Goal: Task Accomplishment & Management: Complete application form

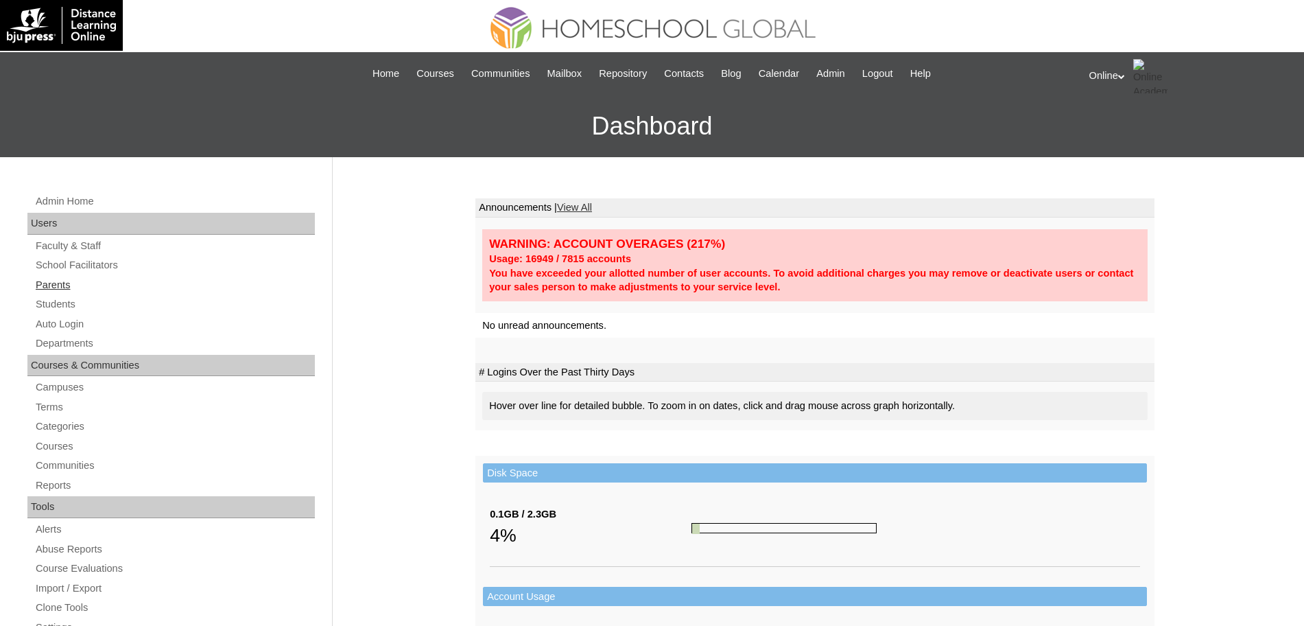
click at [49, 282] on link "Parents" at bounding box center [174, 284] width 281 height 17
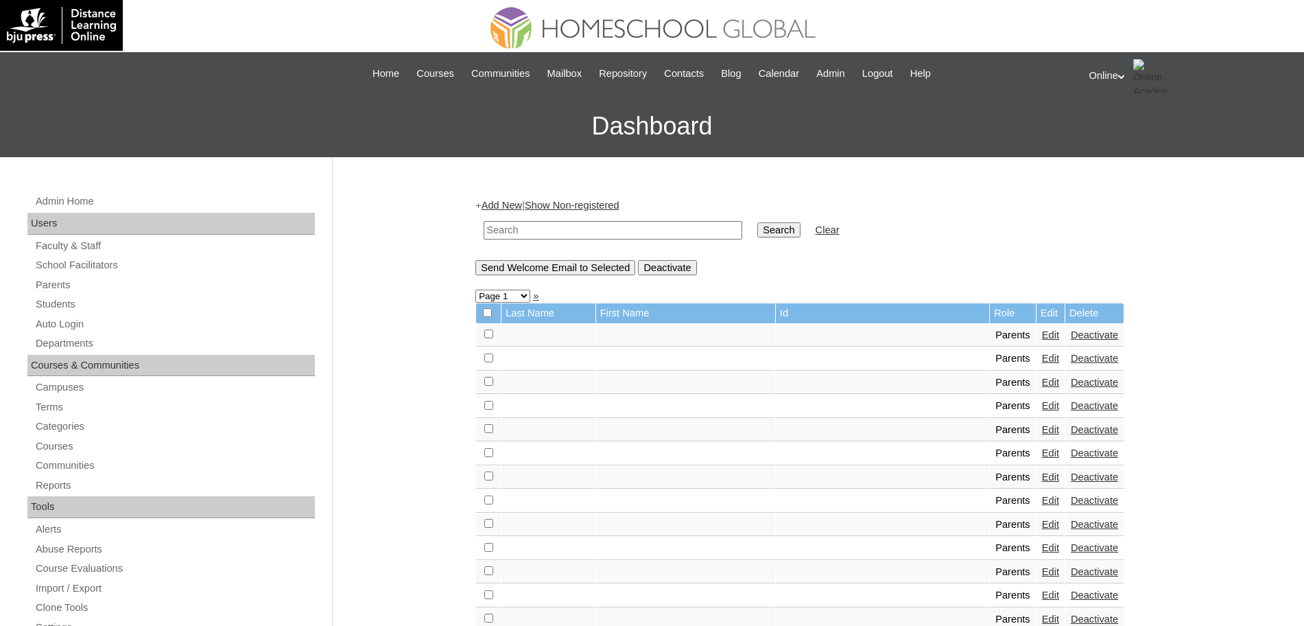
click at [571, 235] on input "text" at bounding box center [613, 230] width 259 height 19
paste input "HGP0244-OACAD2025"
type input "HGP0244-OACAD2025"
click at [757, 222] on input "Search" at bounding box center [778, 229] width 43 height 15
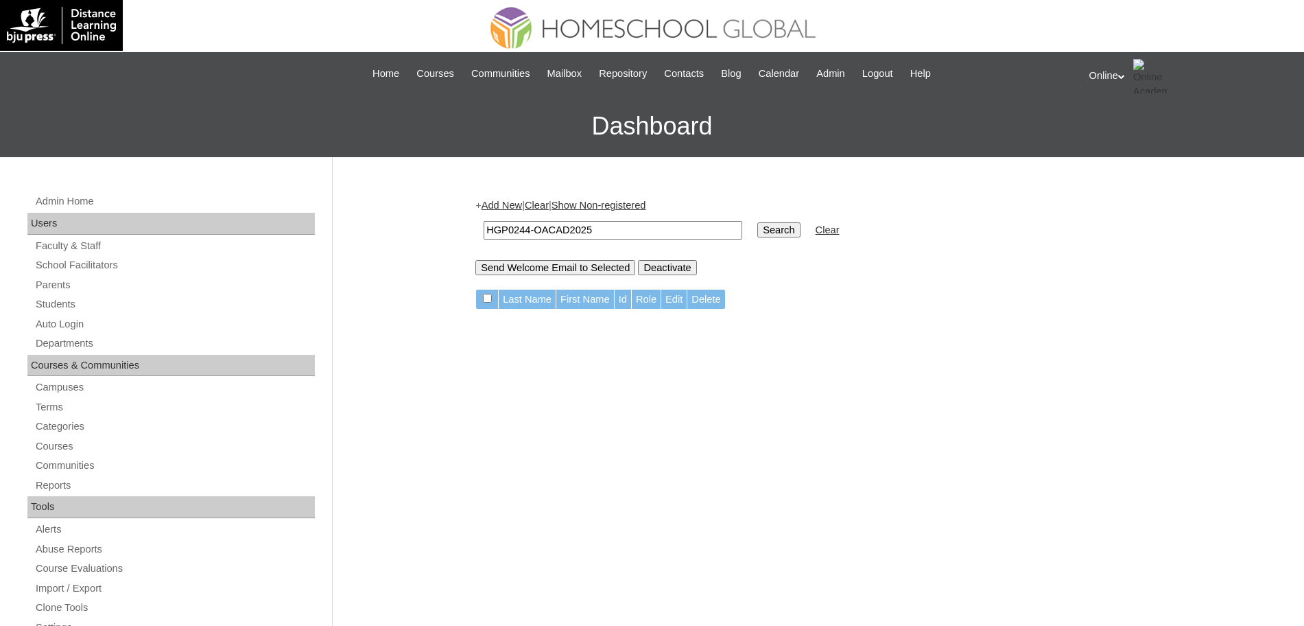
click at [501, 204] on link "Add New" at bounding box center [502, 205] width 40 height 11
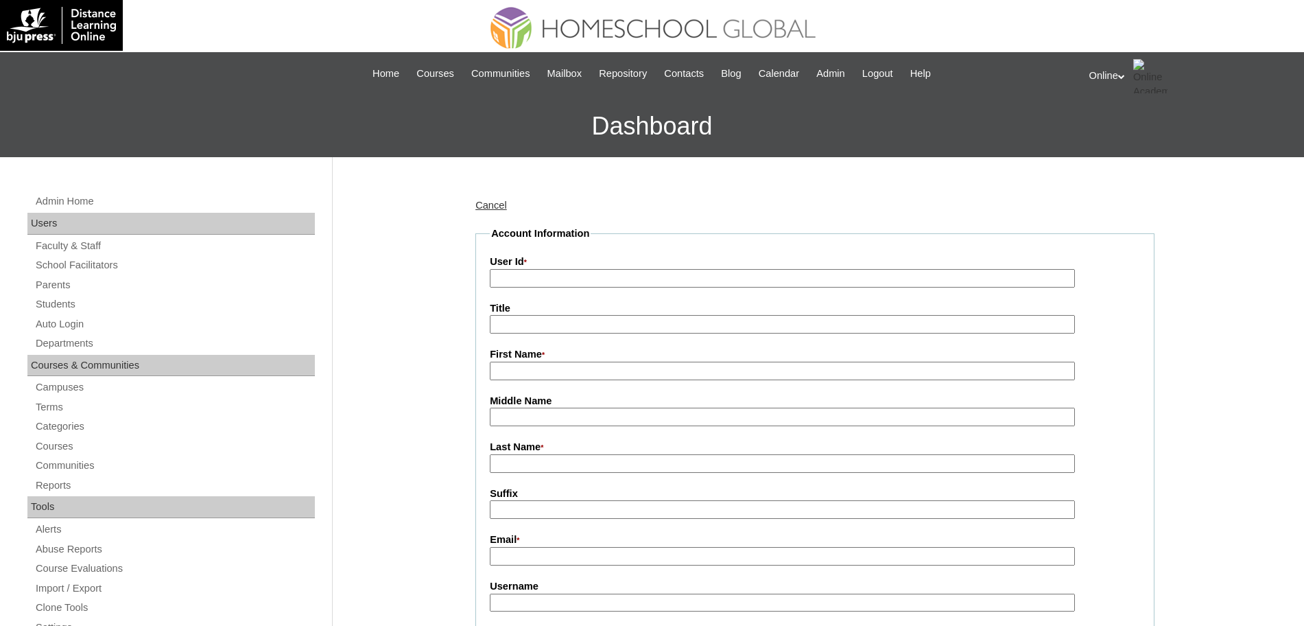
click at [498, 204] on link "Cancel" at bounding box center [491, 205] width 32 height 11
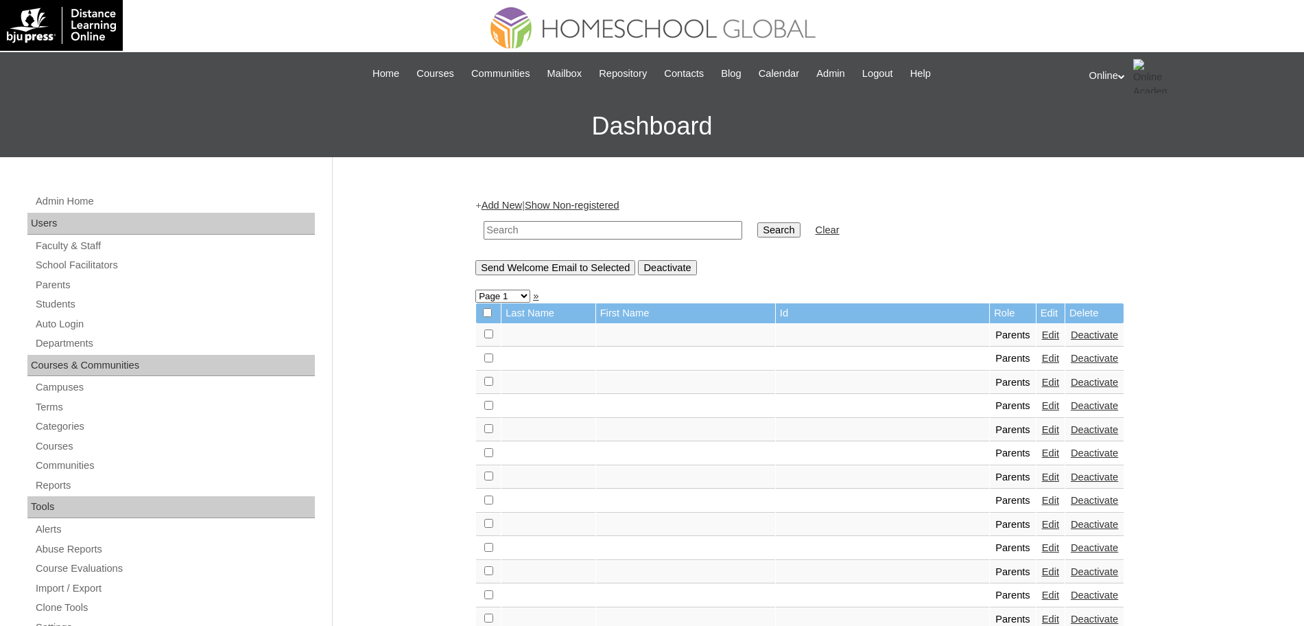
click at [513, 202] on link "Add New" at bounding box center [502, 205] width 40 height 11
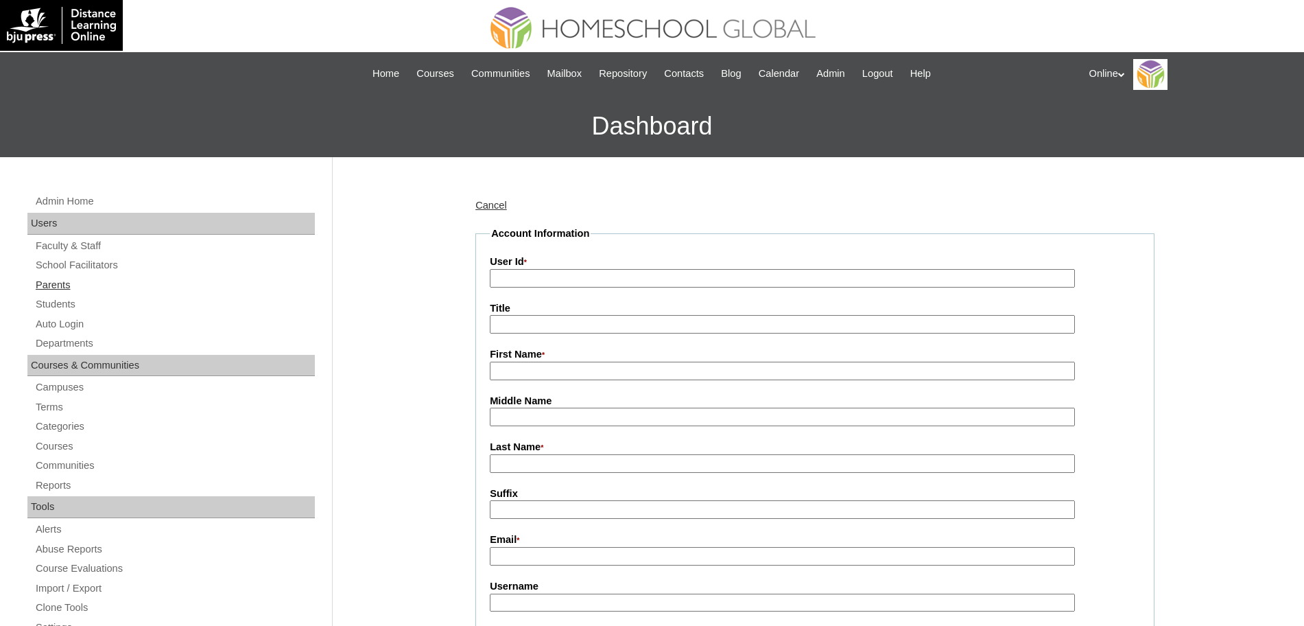
click at [61, 285] on link "Parents" at bounding box center [174, 284] width 281 height 17
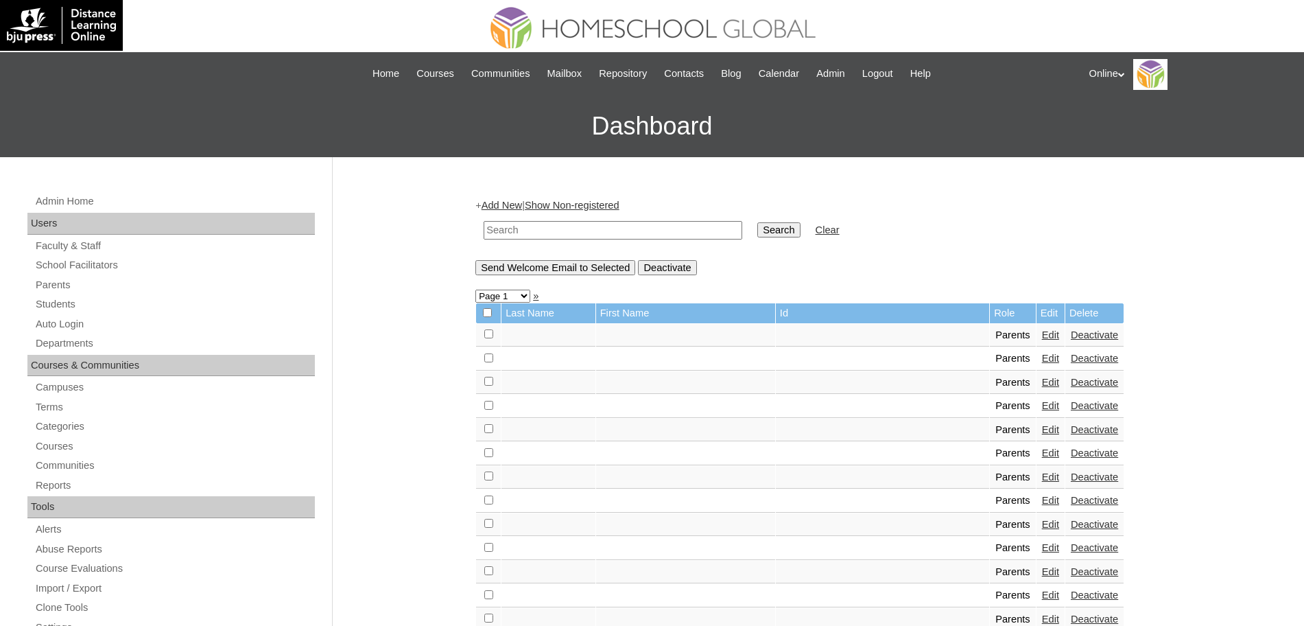
click at [500, 232] on input "text" at bounding box center [613, 230] width 259 height 19
paste input "Alyna Bondoc"
type input "Alyna Bondoc"
click at [757, 222] on input "Search" at bounding box center [778, 229] width 43 height 15
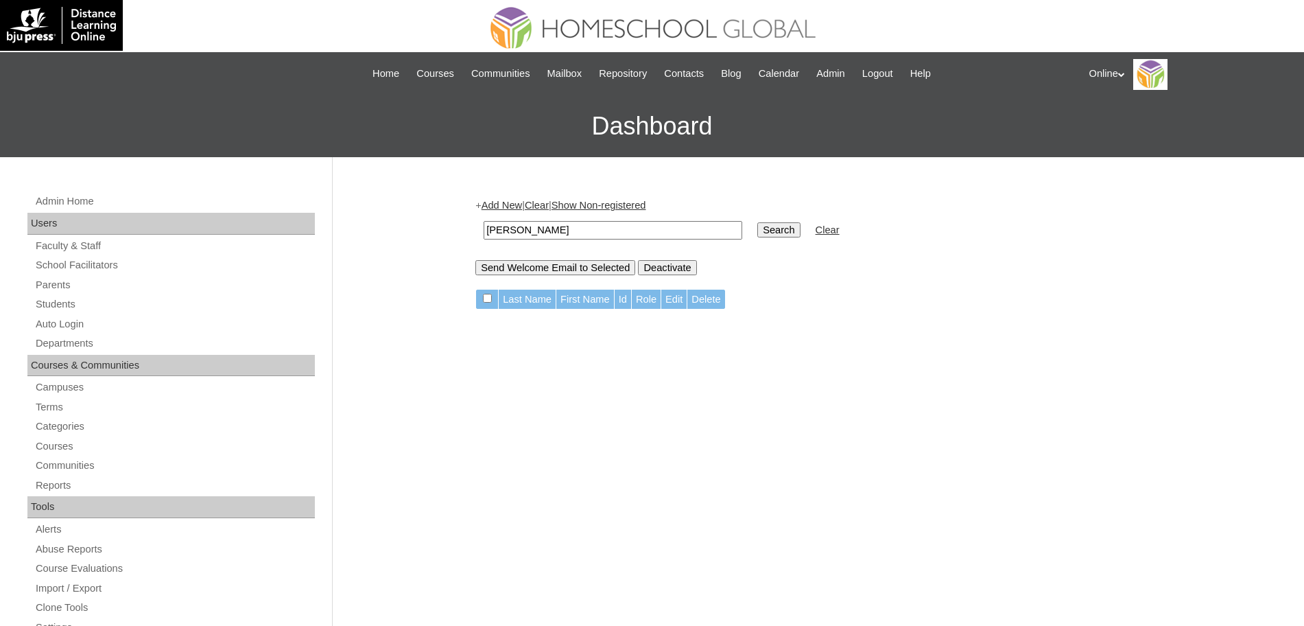
click at [558, 228] on input "Alyna Bondoc" at bounding box center [613, 230] width 259 height 19
click at [517, 230] on input "Alyna Bondoc" at bounding box center [613, 230] width 259 height 19
type input "Bondoc"
click at [757, 222] on input "Search" at bounding box center [778, 229] width 43 height 15
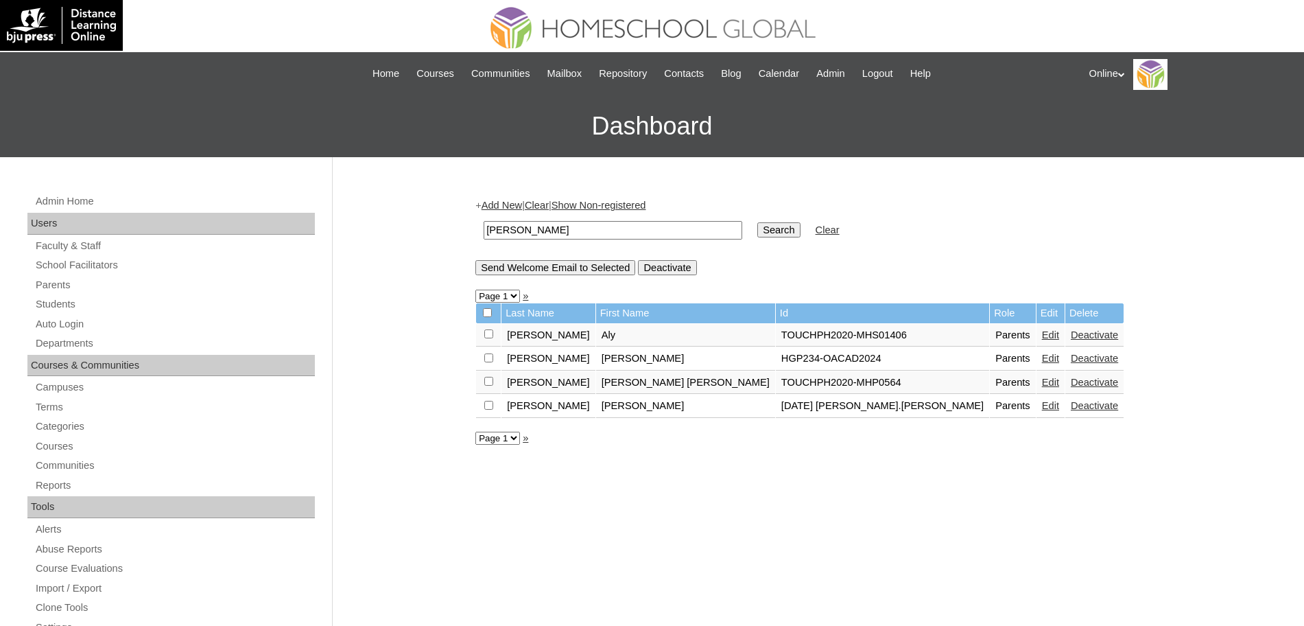
click at [1042, 357] on link "Edit" at bounding box center [1050, 358] width 17 height 11
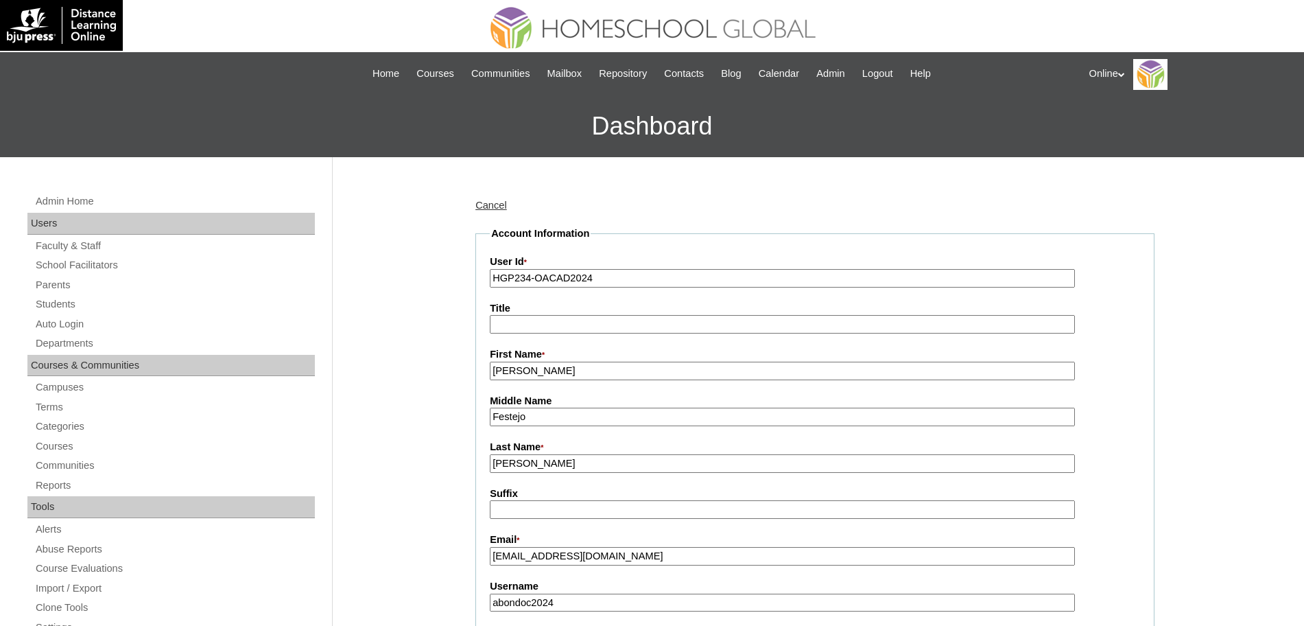
click at [691, 373] on input "[PERSON_NAME]" at bounding box center [782, 371] width 585 height 19
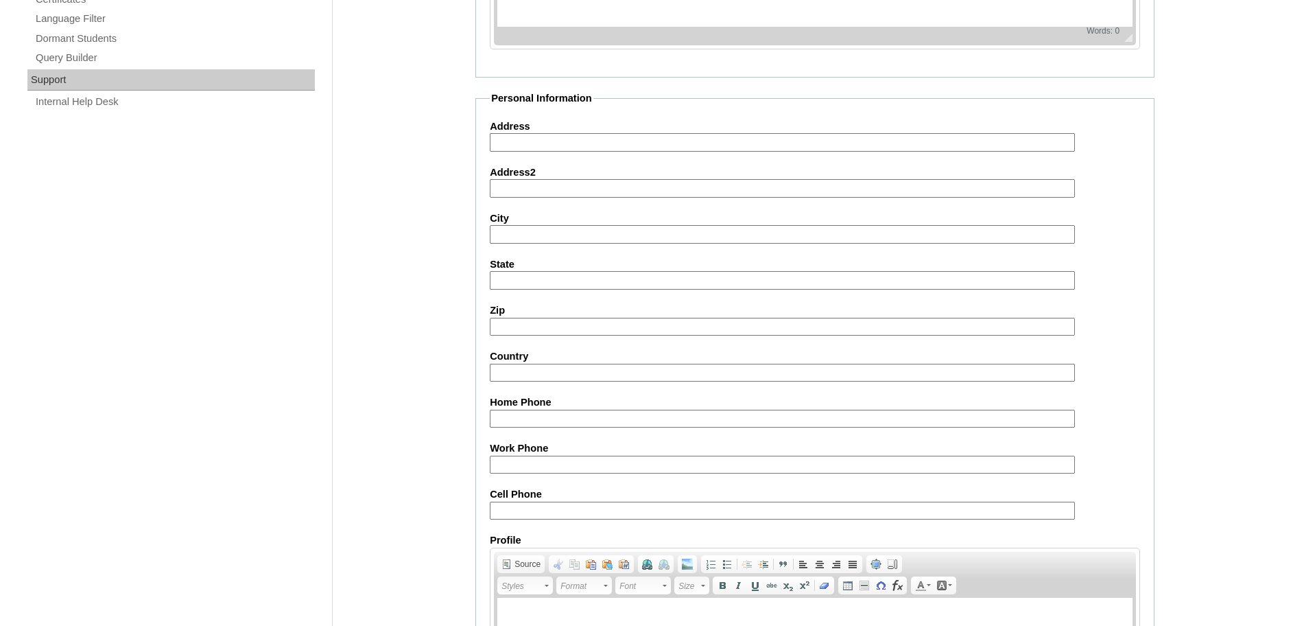
scroll to position [1176, 0]
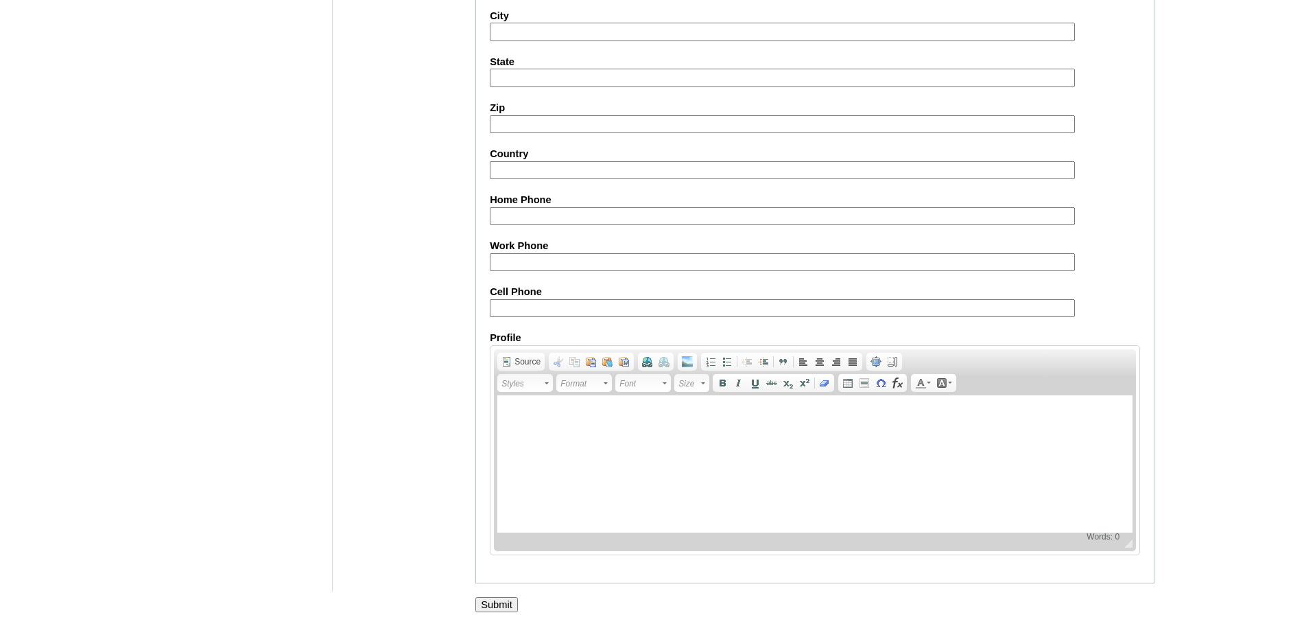
type input "[PERSON_NAME] (old account)"
click at [506, 605] on input "Submit" at bounding box center [496, 604] width 43 height 15
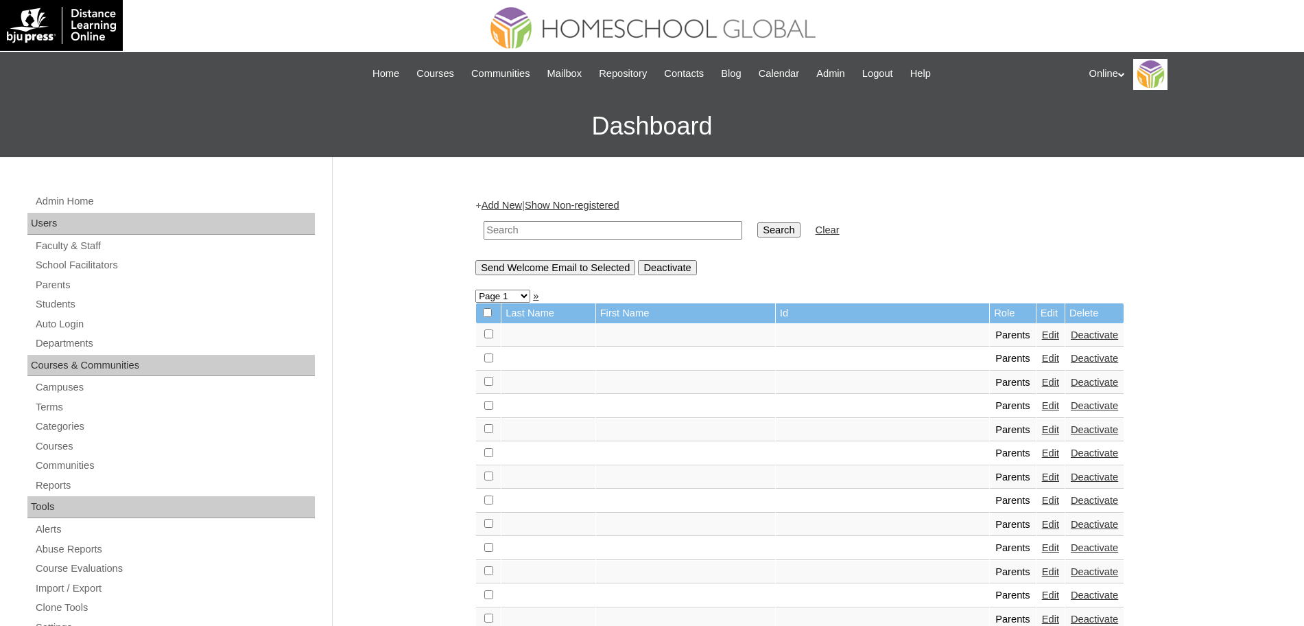
click at [597, 234] on input "text" at bounding box center [613, 230] width 259 height 19
type input "tirol"
click at [757, 222] on input "Search" at bounding box center [778, 229] width 43 height 15
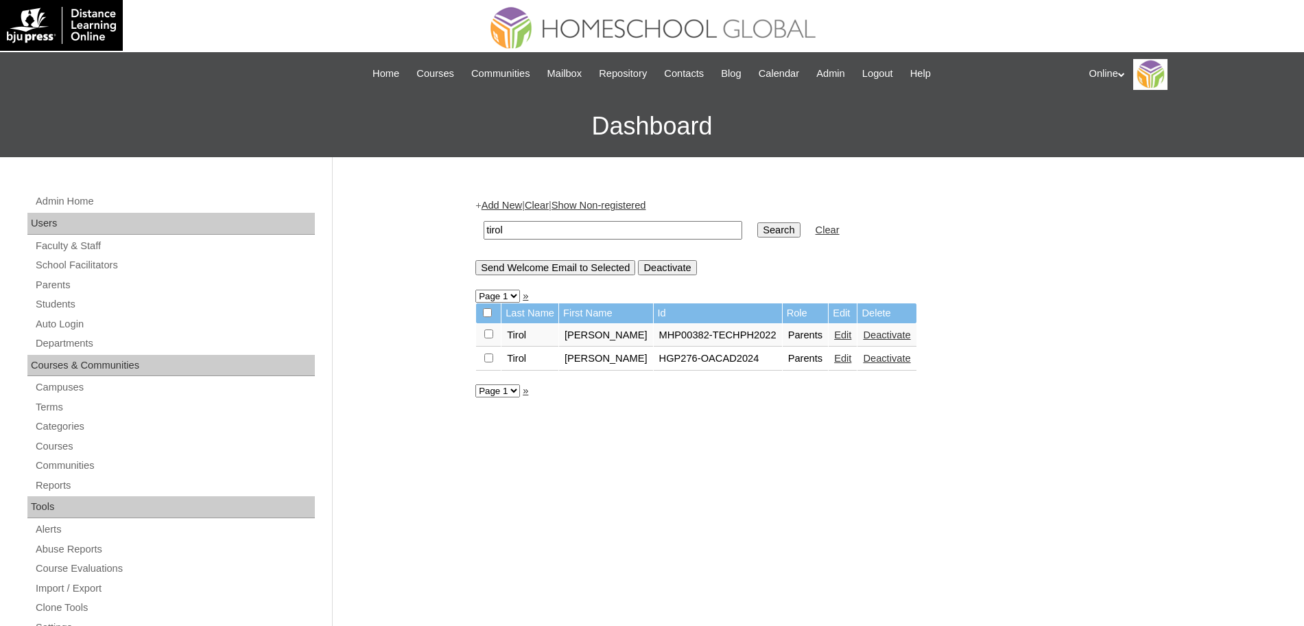
click at [834, 357] on link "Edit" at bounding box center [842, 358] width 17 height 11
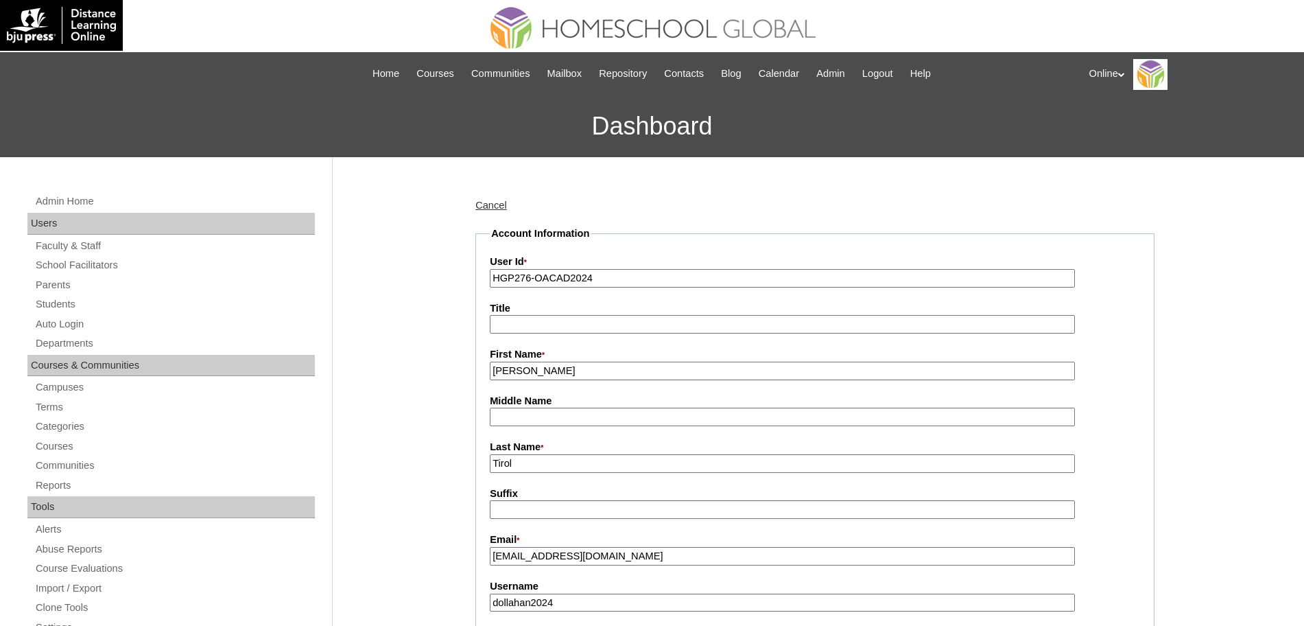
click at [743, 372] on input "Teresa Irene" at bounding box center [782, 371] width 585 height 19
type input "Teresa Irene (old account)"
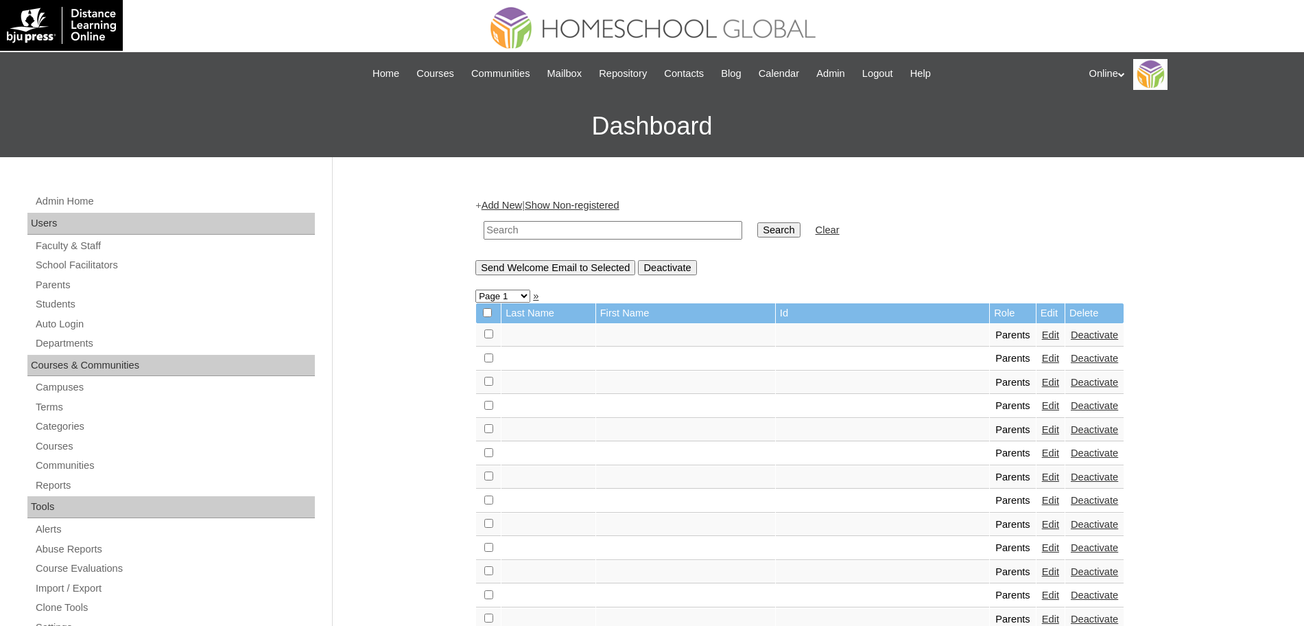
click at [619, 224] on input "text" at bounding box center [613, 230] width 259 height 19
paste input "[PERSON_NAME]"
click at [515, 232] on input "Daisy Ponteras" at bounding box center [613, 230] width 259 height 19
type input "Ponteras"
click at [757, 222] on input "Search" at bounding box center [778, 229] width 43 height 15
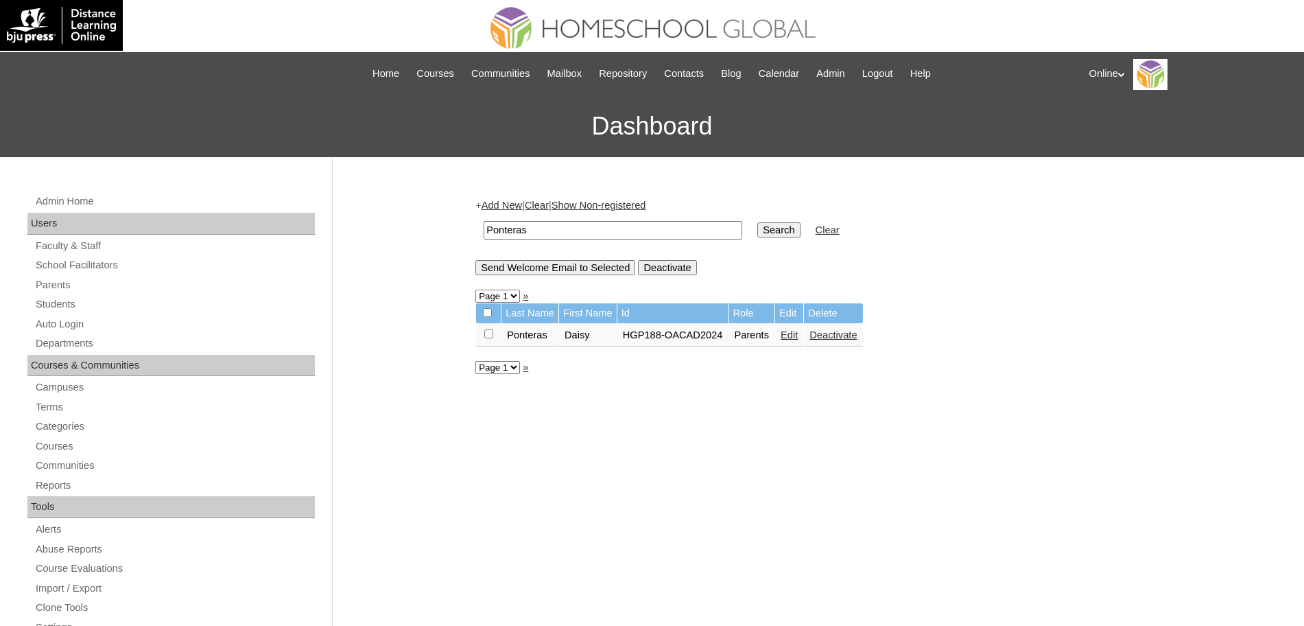
click at [797, 335] on link "Edit" at bounding box center [789, 334] width 17 height 11
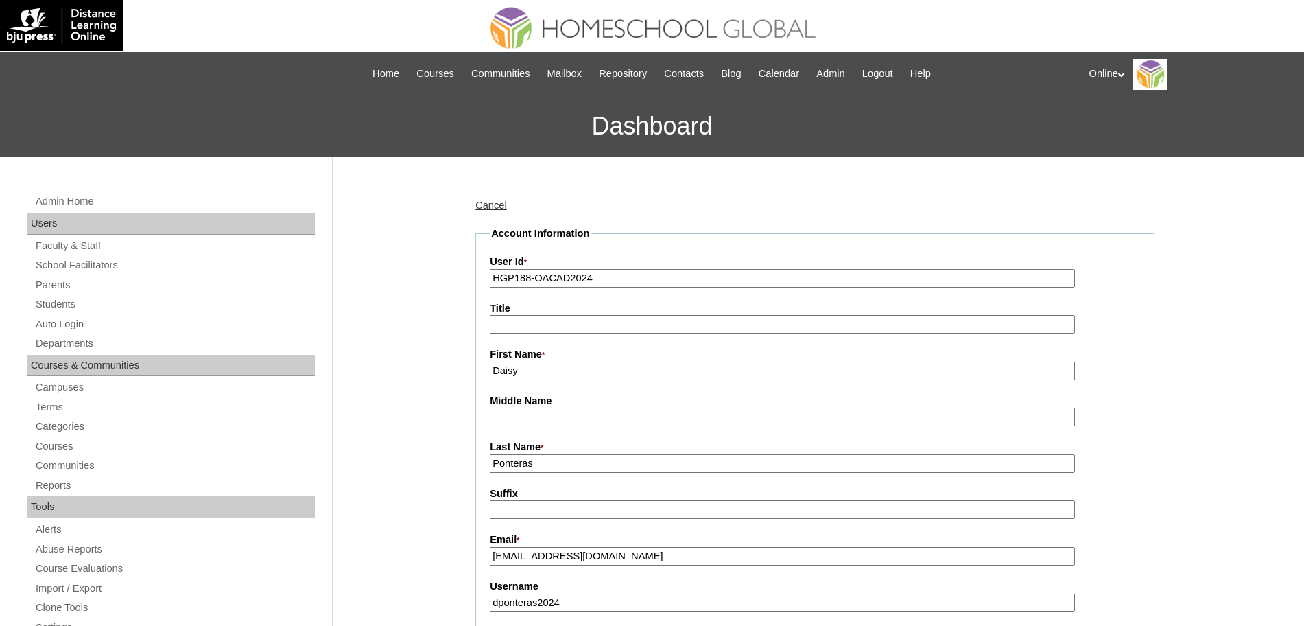
click at [753, 371] on input "Daisy" at bounding box center [782, 371] width 585 height 19
type input "Daisy (old account)"
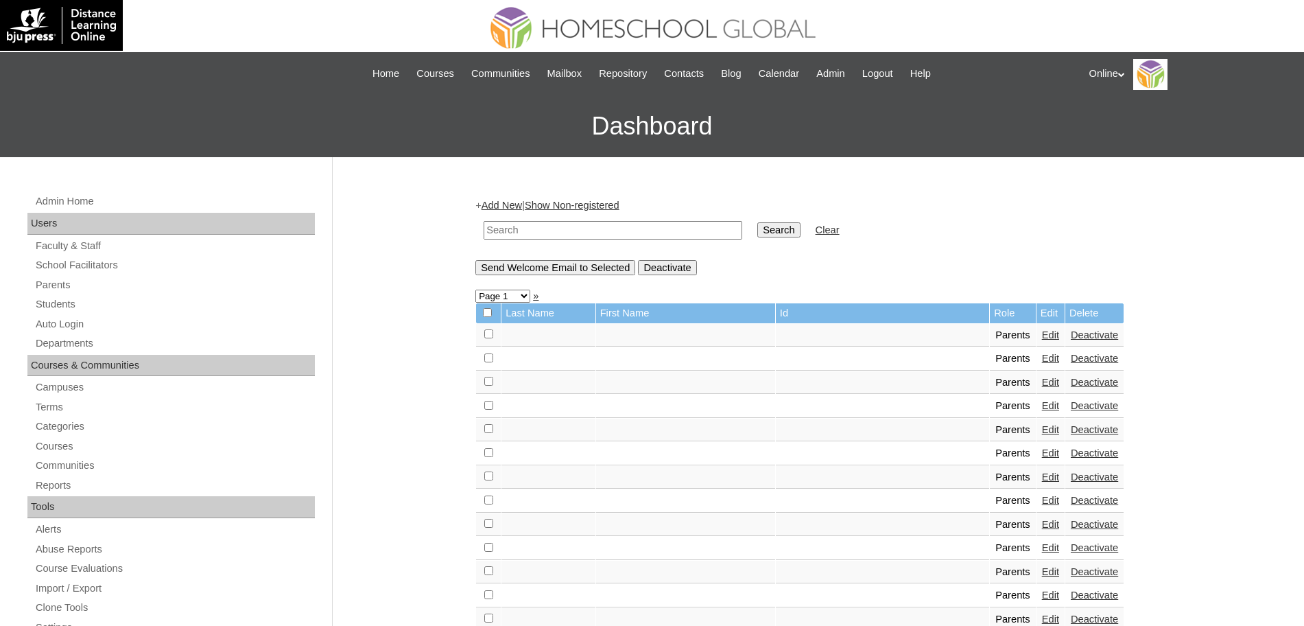
click at [625, 233] on input "text" at bounding box center [613, 230] width 259 height 19
paste input "[PERSON_NAME]"
type input "[PERSON_NAME]"
click at [757, 222] on input "Search" at bounding box center [778, 229] width 43 height 15
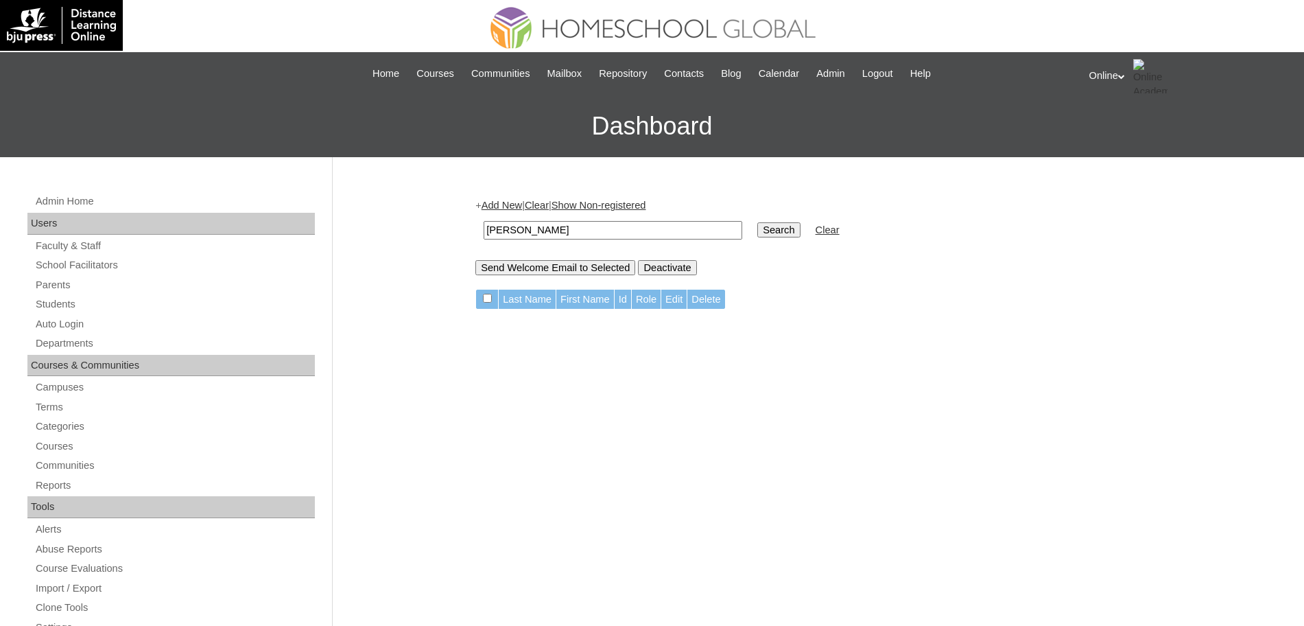
click at [569, 227] on input "[PERSON_NAME]" at bounding box center [613, 230] width 259 height 19
type input "Garma"
click at [757, 222] on input "Search" at bounding box center [778, 229] width 43 height 15
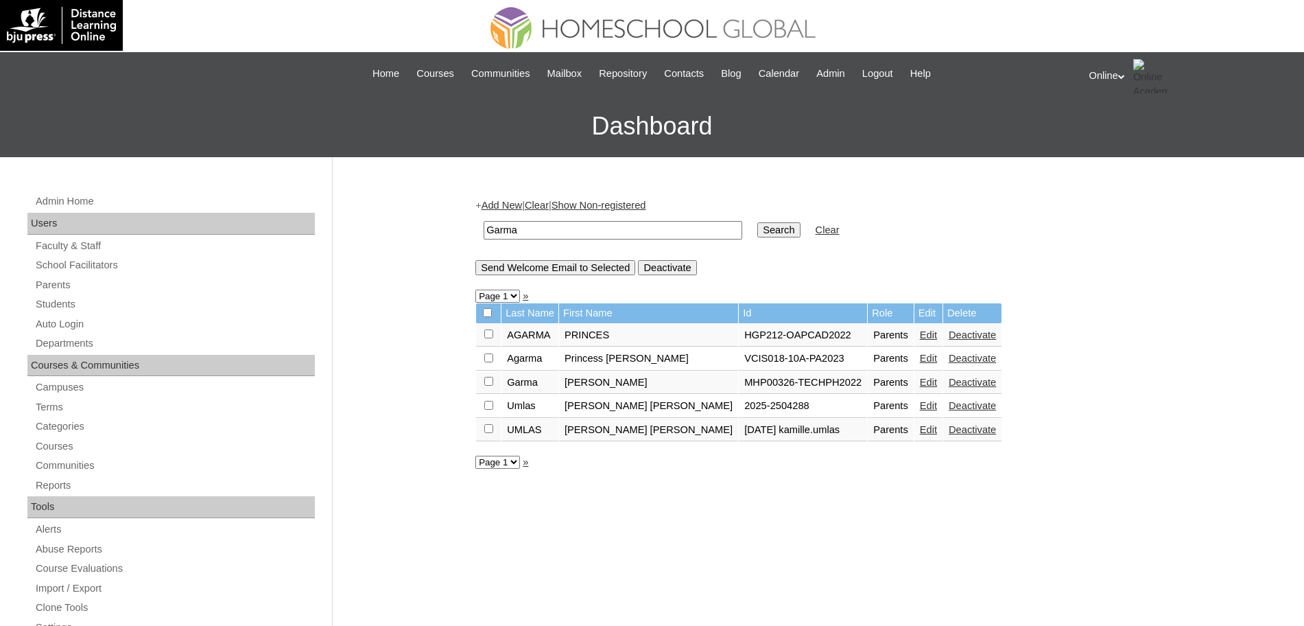
click at [500, 205] on link "Add New" at bounding box center [502, 205] width 40 height 11
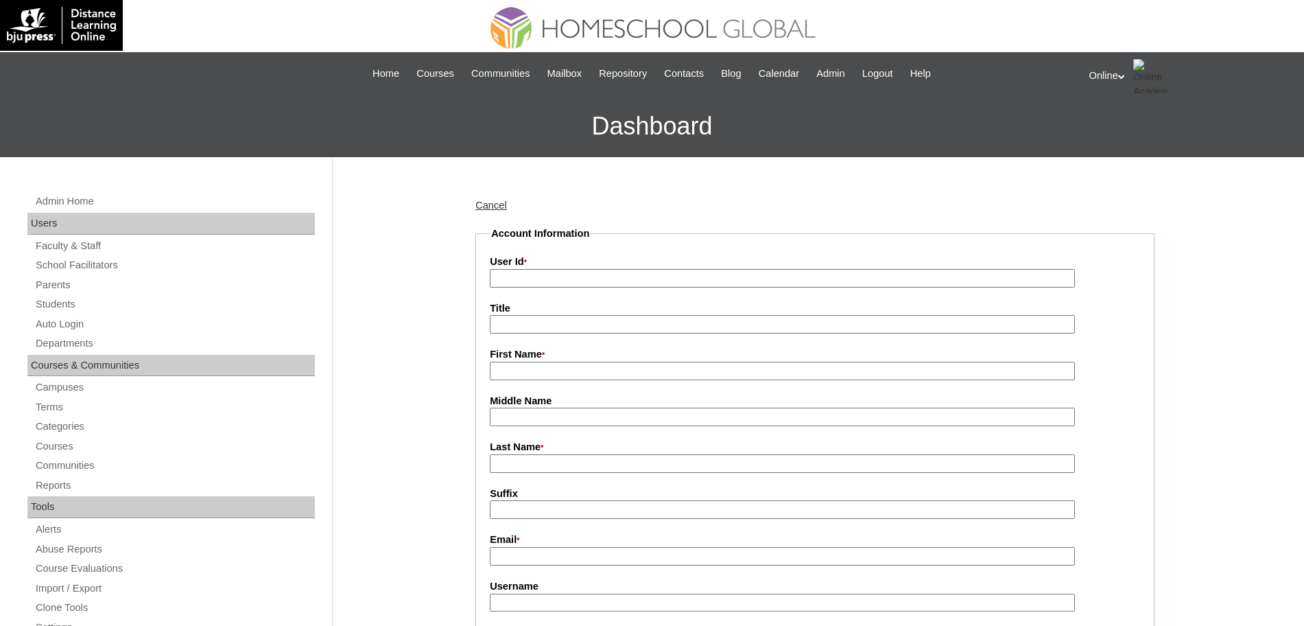
click at [516, 366] on input "First Name *" at bounding box center [782, 371] width 585 height 19
paste input "Alyna Bondoc alybondoc@gmail.com HGP0244-OACAD2025 abondoc2025 MNop"
click at [525, 377] on input "Alyna Bondoc alybondoc@gmail.com HGP0244-OACAD2025 abondoc2025 MNop" at bounding box center [782, 371] width 585 height 19
type input "Alyna"
click at [511, 469] on input "Last Name *" at bounding box center [782, 463] width 585 height 19
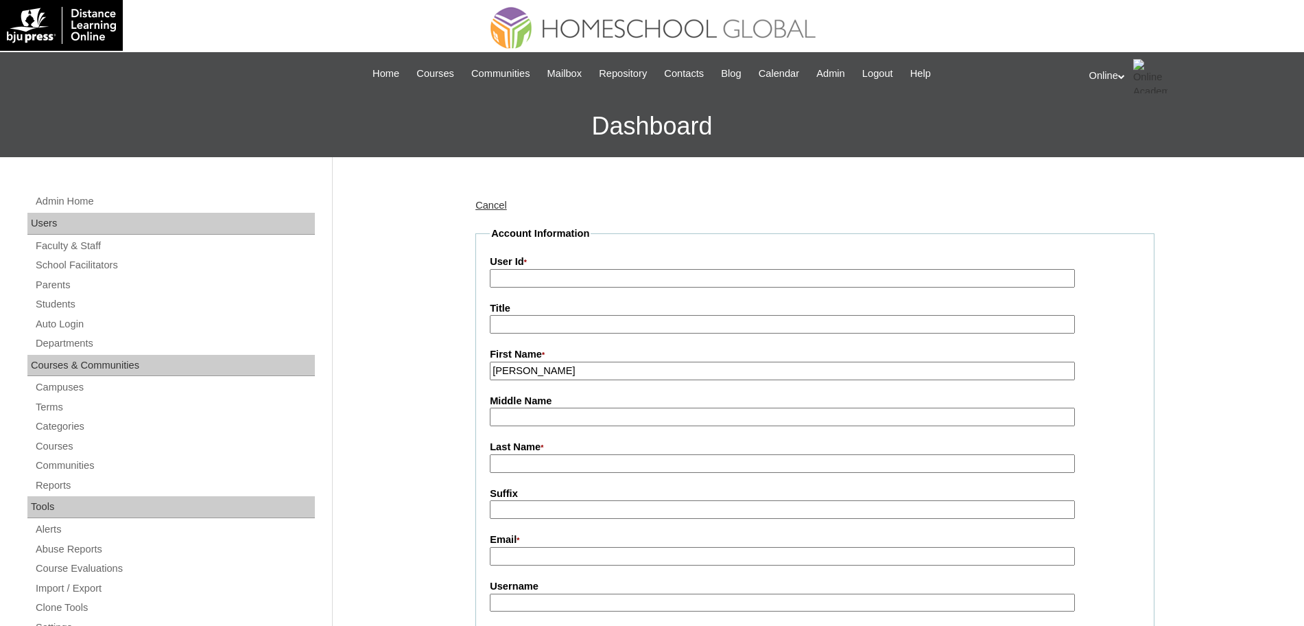
paste input "Bondoc alybondoc@gmail.com HGP0244-OACAD2025 abondoc2025 MNop"
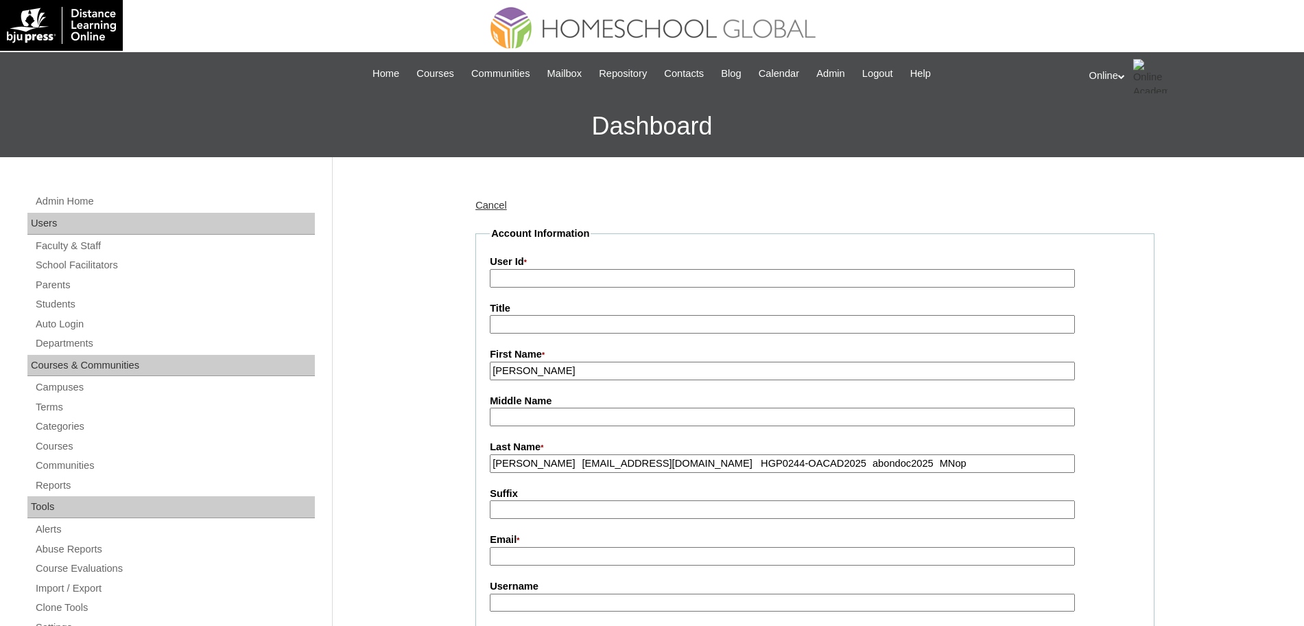
click at [536, 466] on input "Bondoc alybondoc@gmail.com HGP0244-OACAD2025 abondoc2025 MNop" at bounding box center [782, 463] width 585 height 19
type input "Bondoc"
click at [519, 562] on input "Email *" at bounding box center [782, 556] width 585 height 19
paste input "alybondoc@gmail.com HGP0244-OACAD2025 abondoc2025 MNop"
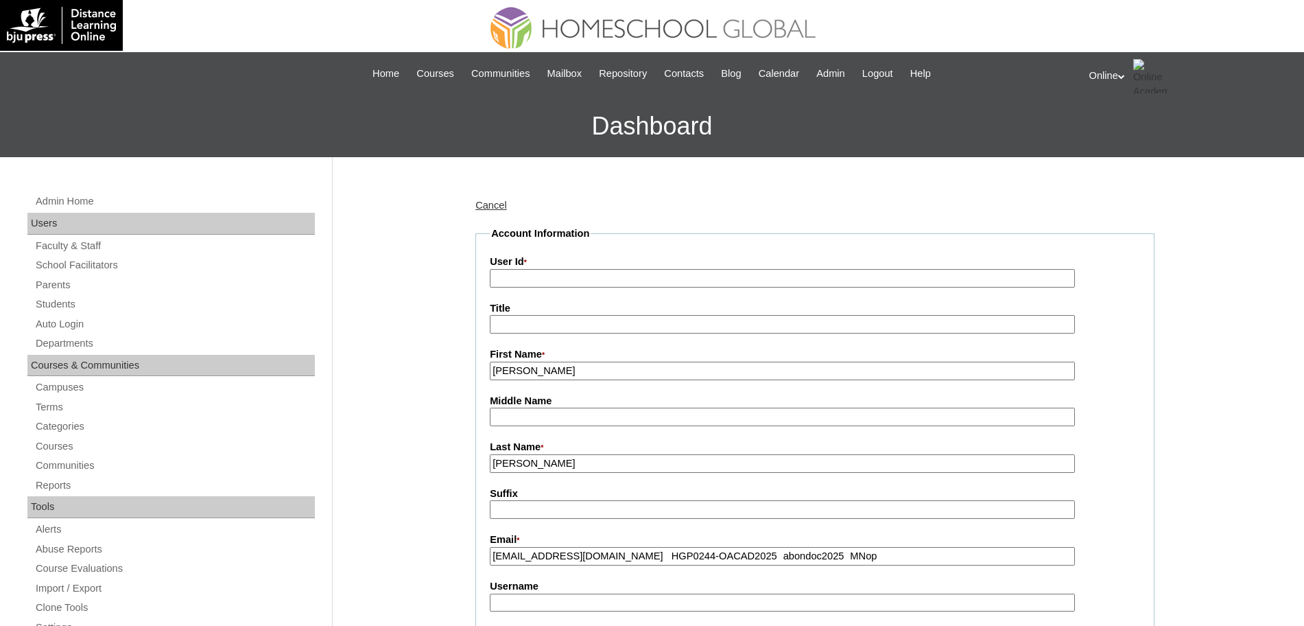
click at [627, 564] on input "alybondoc@gmail.com HGP0244-OACAD2025 abondoc2025 MNop" at bounding box center [782, 556] width 585 height 19
type input "alybondoc@gmail.com"
click at [525, 278] on input "User Id *" at bounding box center [782, 278] width 585 height 19
paste input "HGP0244-OACAD2025 abondoc2025 MNop"
type input "HGP0244-OACAD2025 abondoc2025 MNop"
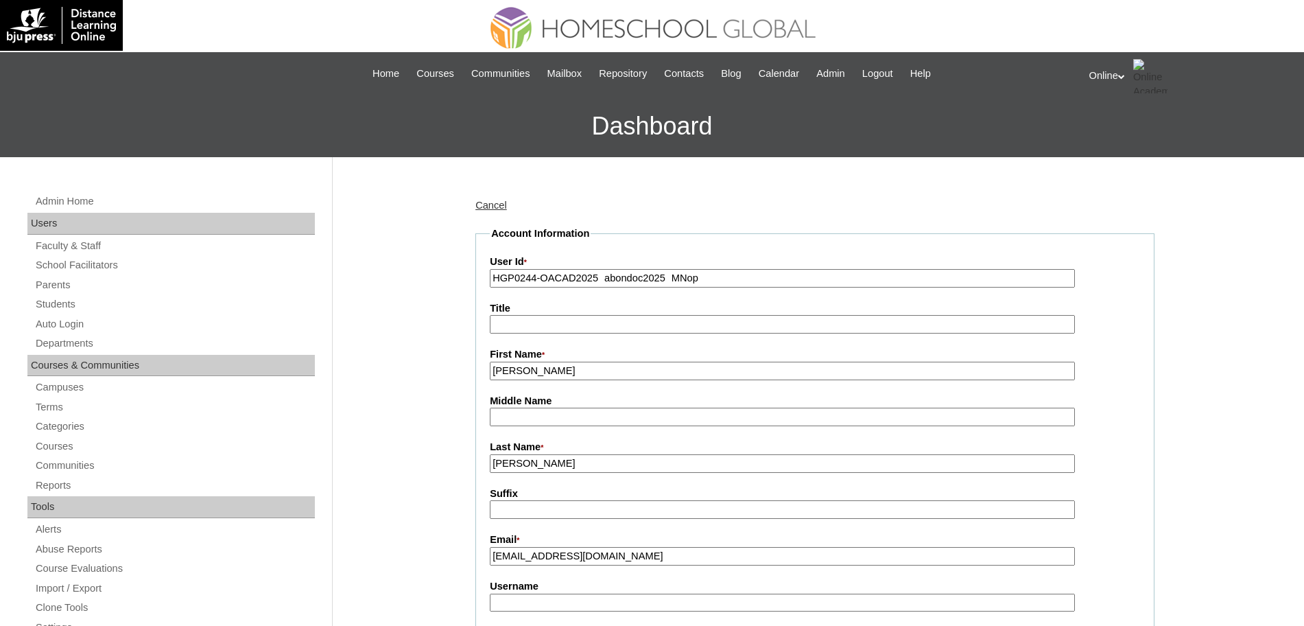
click at [606, 276] on input "HGP0244-OACAD2025 abondoc2025 MNop" at bounding box center [782, 278] width 585 height 19
type input "alybondoc@gmail.com"
click at [606, 276] on input "HGP0244-OACAD2025 abondoc2025 MNop" at bounding box center [782, 278] width 585 height 19
click at [604, 275] on input "HGP0244-OACAD2025abondoc2025 MNop" at bounding box center [782, 278] width 585 height 19
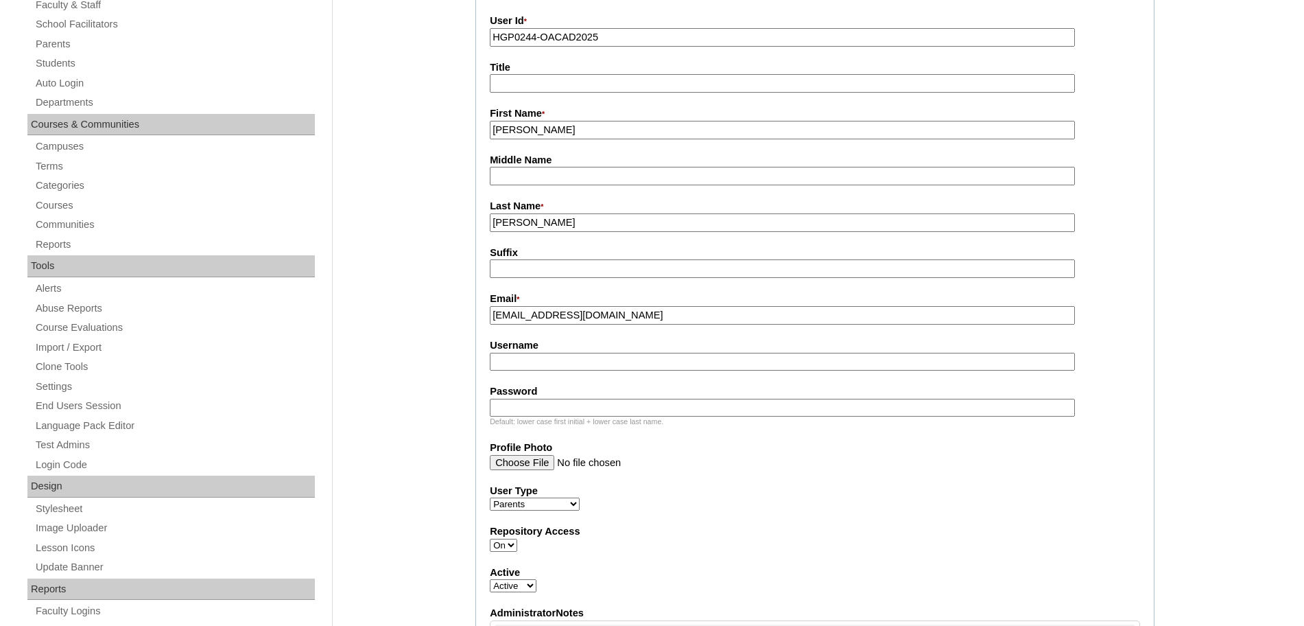
scroll to position [244, 0]
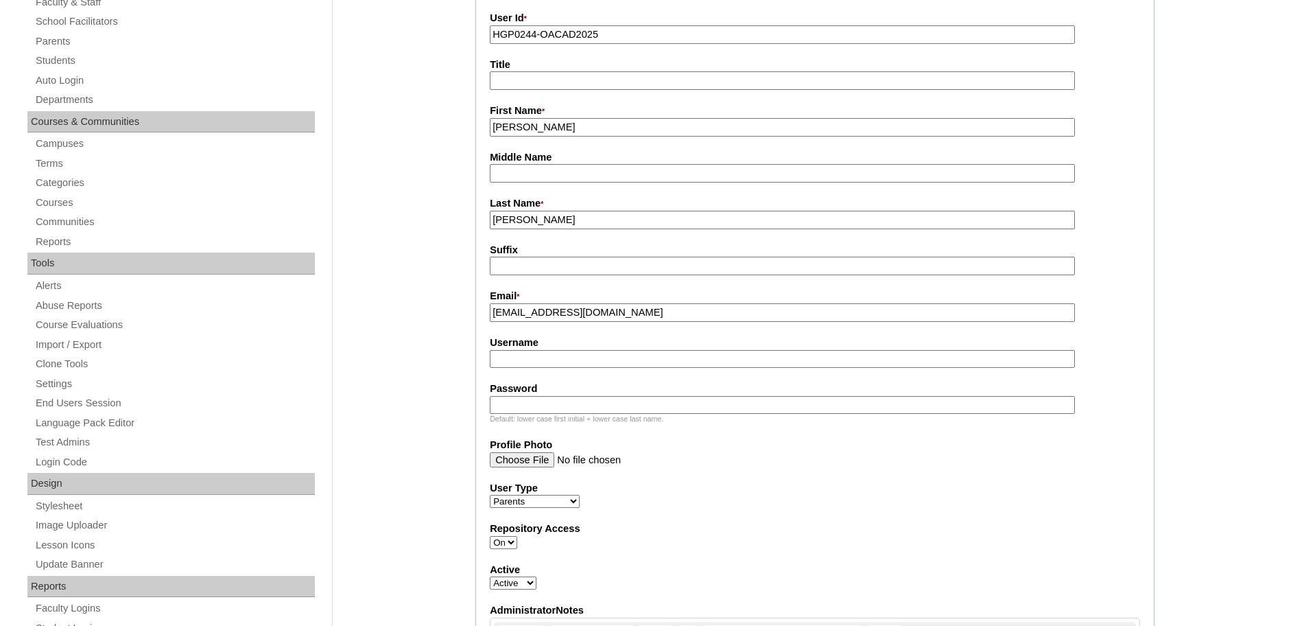
type input "HGP0244-OACAD2025"
click at [563, 359] on input "Username" at bounding box center [782, 359] width 585 height 19
paste input "abondoc2025 MNop"
click at [580, 364] on input "abondoc2025 MNop" at bounding box center [782, 359] width 585 height 19
type input "abondoc2025"
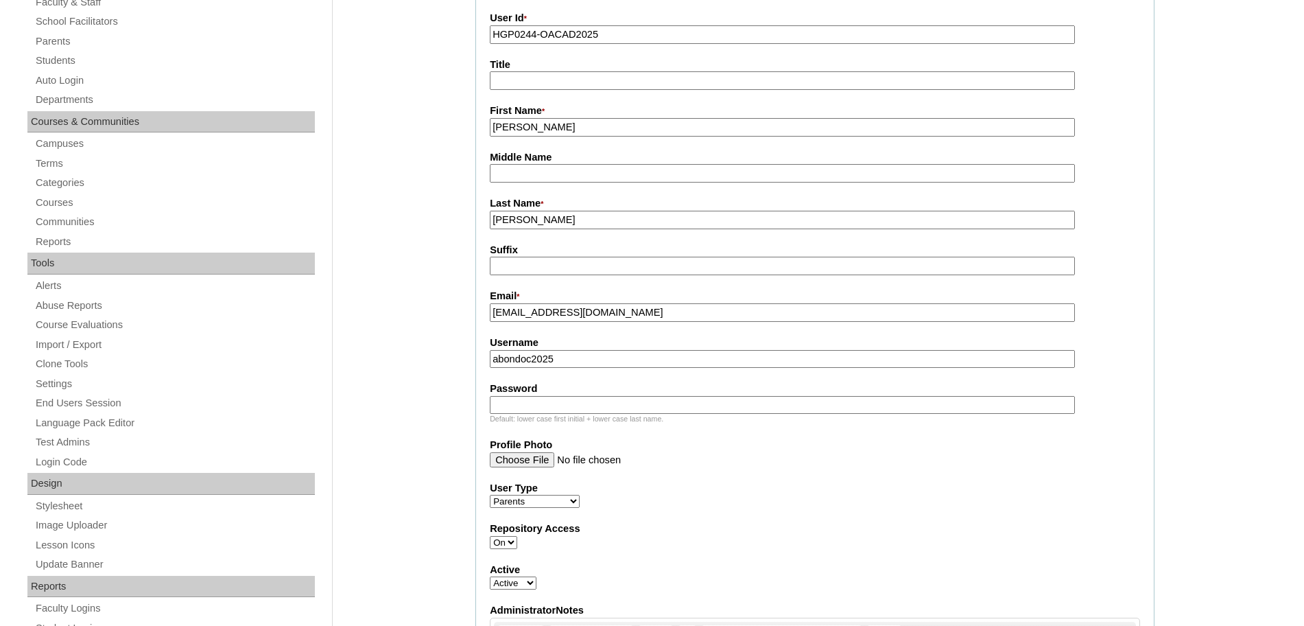
click at [536, 405] on input "Password" at bounding box center [782, 405] width 585 height 19
paste input "MNop"
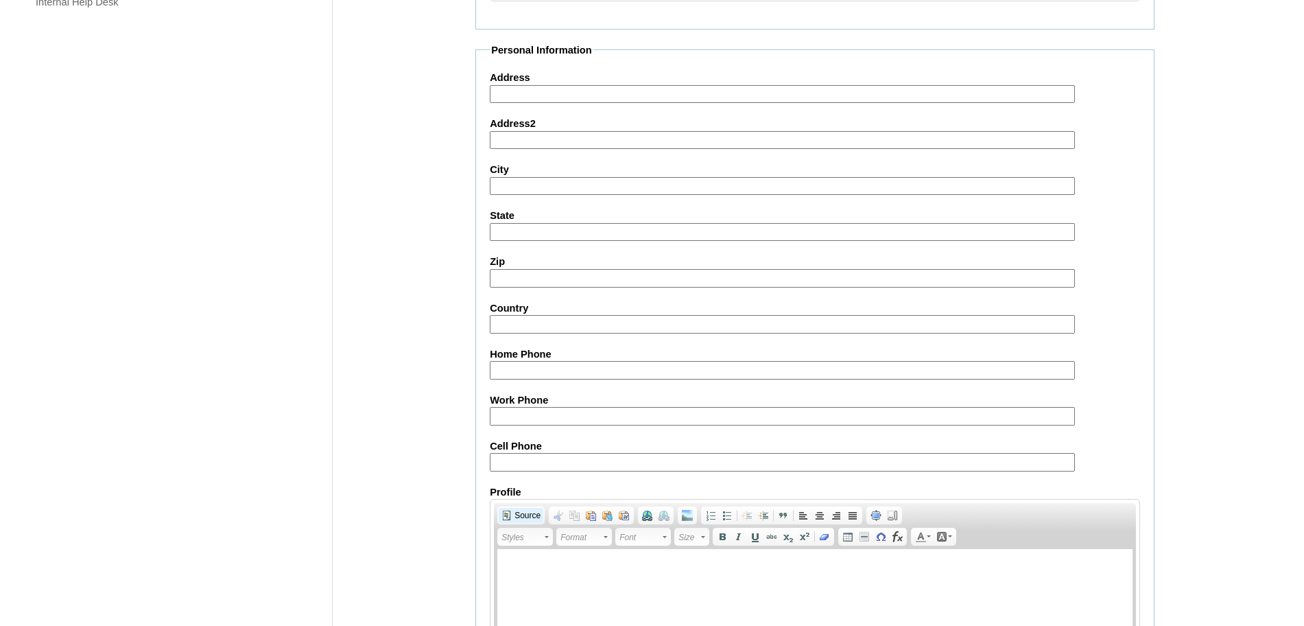
scroll to position [1228, 0]
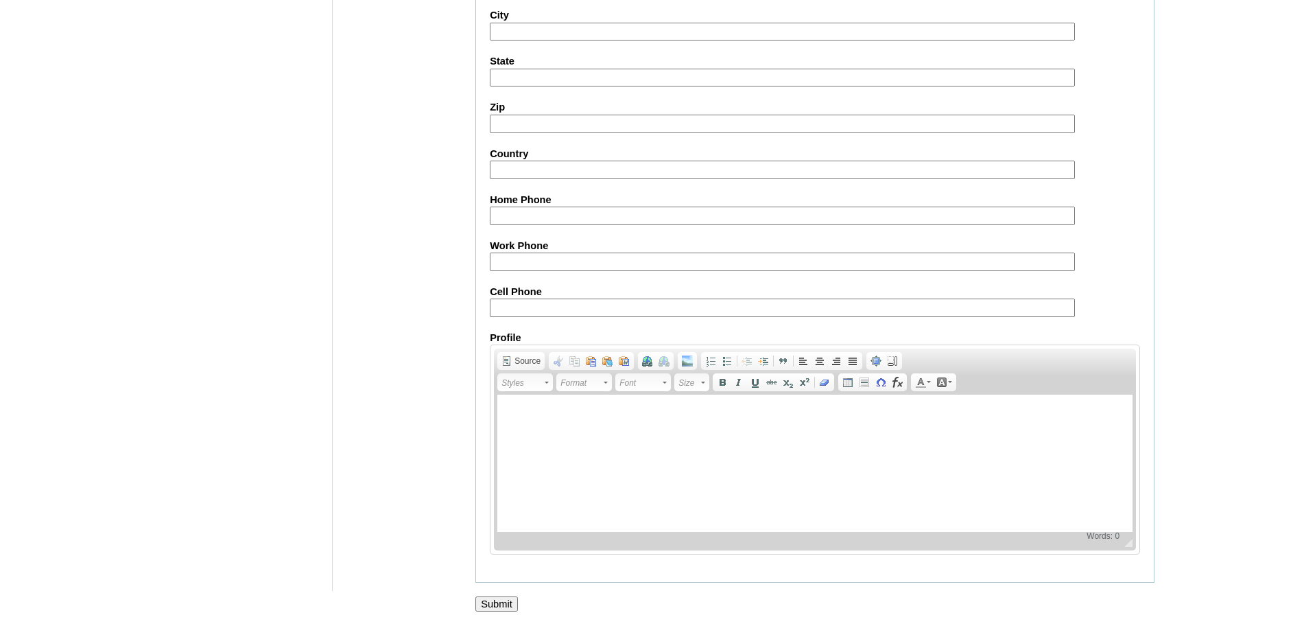
type input "MNop"
click at [495, 600] on input "Submit" at bounding box center [496, 603] width 43 height 15
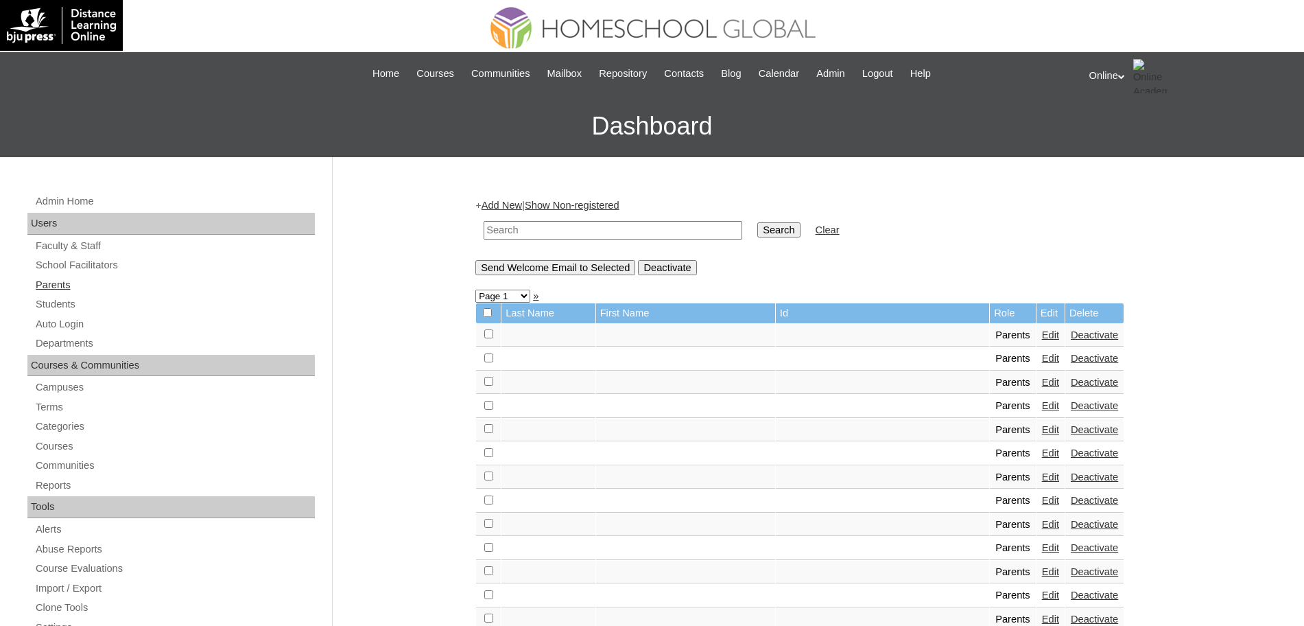
click at [57, 287] on link "Parents" at bounding box center [174, 284] width 281 height 17
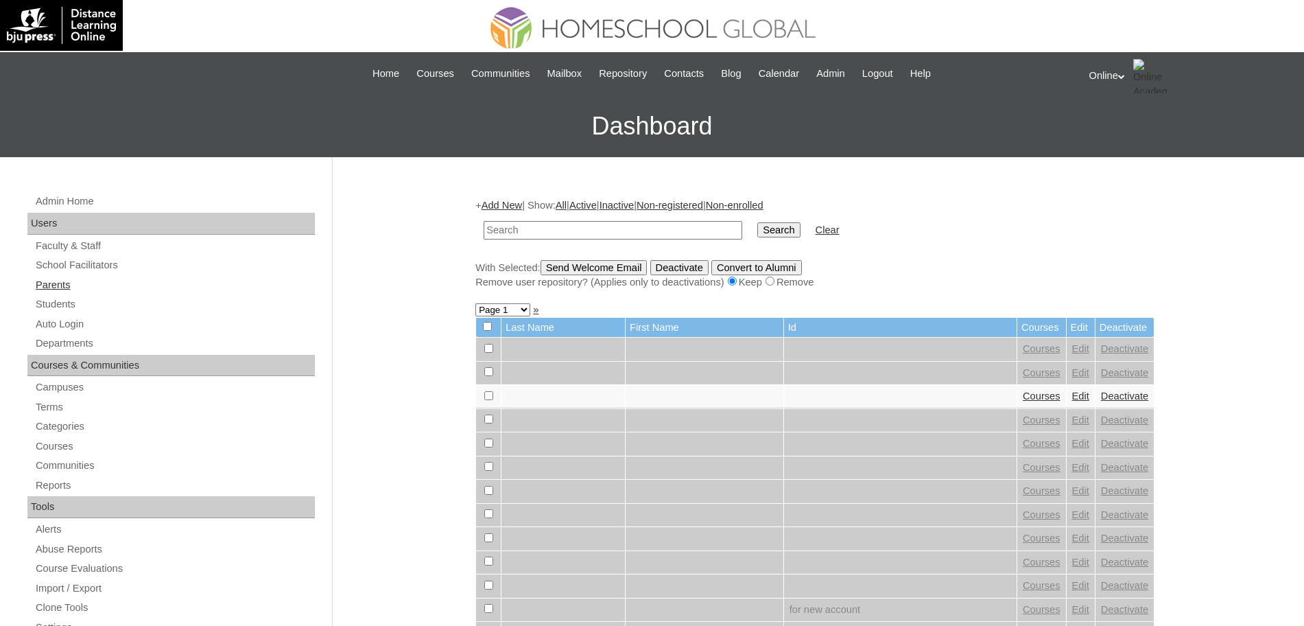
click at [56, 282] on link "Parents" at bounding box center [174, 284] width 281 height 17
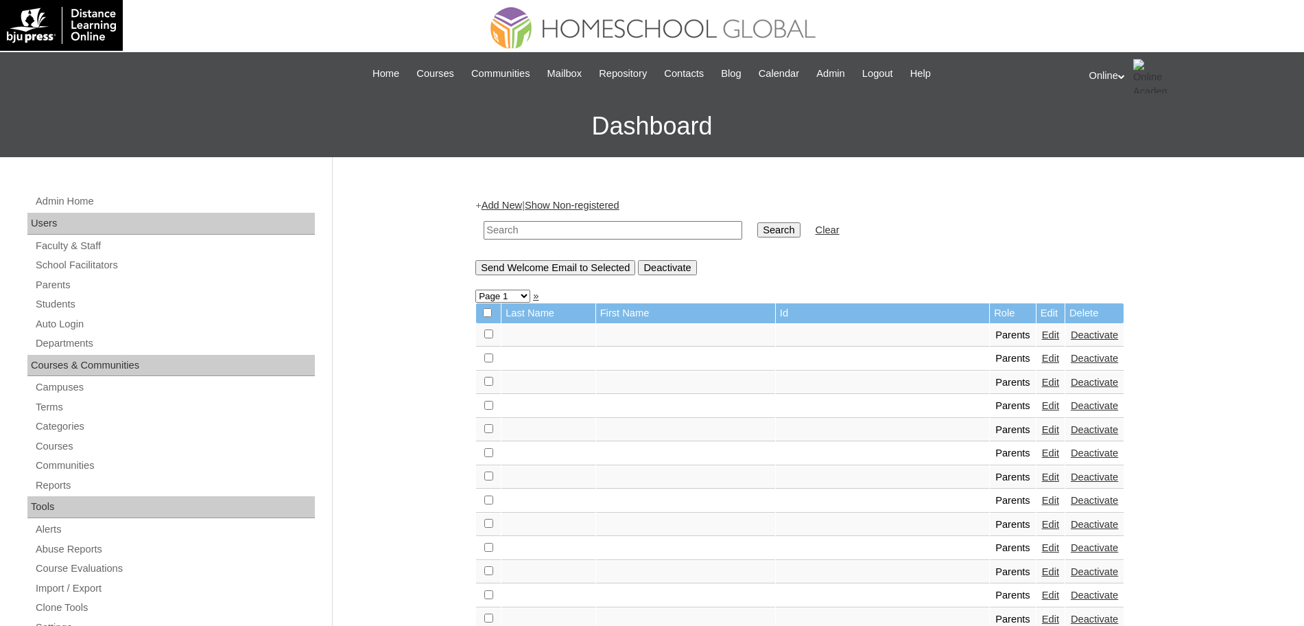
click at [501, 204] on link "Add New" at bounding box center [502, 205] width 40 height 11
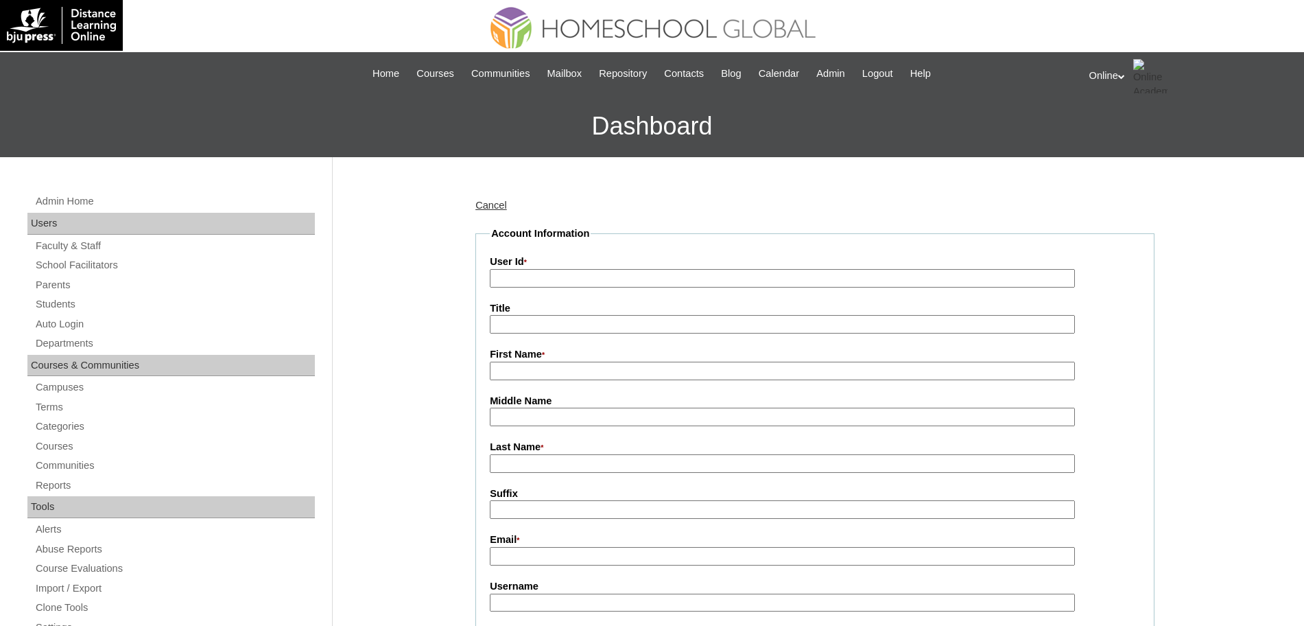
click at [555, 377] on input "First Name *" at bounding box center [782, 371] width 585 height 19
paste input "Teresa Irene Felice Tirol irinna519@gmail.com HGP0245-OACAD2025 tirol2025 PLin9"
click at [554, 372] on input "Teresa Irene Felice Tirol irinna519@gmail.com HGP0245-OACAD2025 tirol2025 PLin9" at bounding box center [782, 371] width 585 height 19
drag, startPoint x: 585, startPoint y: 374, endPoint x: 757, endPoint y: 357, distance: 172.4
click at [757, 357] on div "First Name * Teresa Irene Felice Tirol irinna519@gmail.com HGP0245-OACAD2025 ti…" at bounding box center [815, 363] width 650 height 33
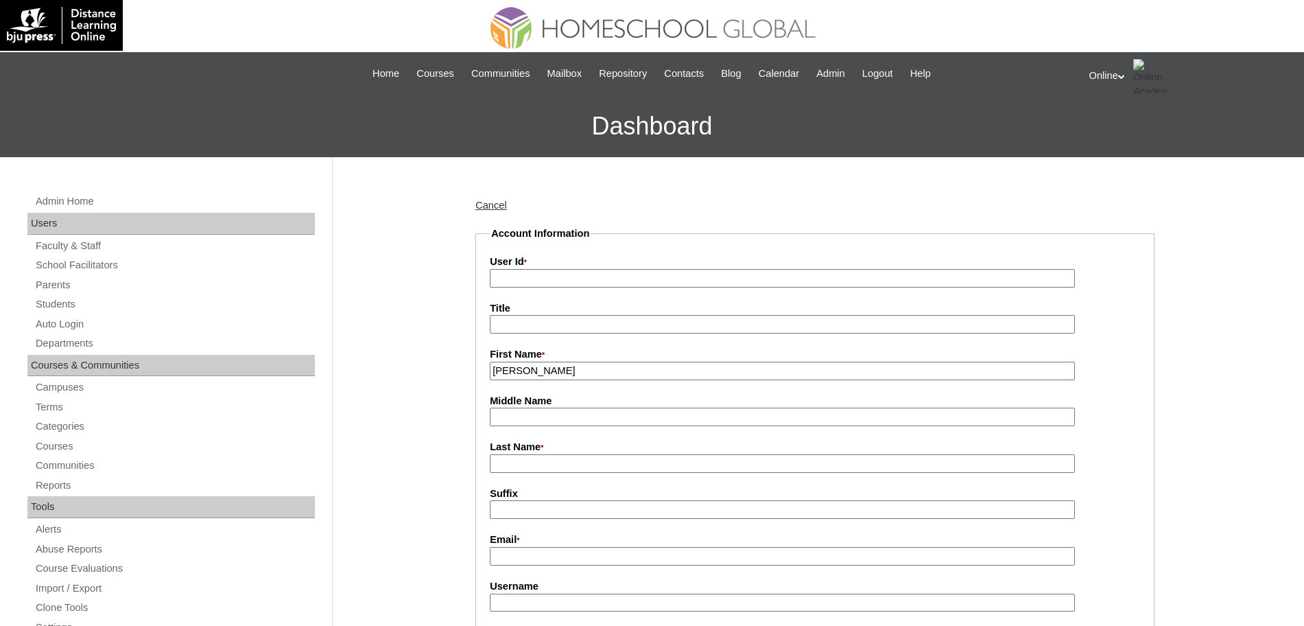
type input "Teresa Irene Felice"
click at [546, 469] on input "Last Name *" at bounding box center [782, 463] width 585 height 19
paste input "Tirol irinna519@gmail.com HGP0245-OACAD2025 tirol2025 PLin9"
click at [514, 465] on input "Tirol irinna519@gmail.com HGP0245-OACAD2025 tirol2025 PLin9" at bounding box center [782, 463] width 585 height 19
type input "Tirol irinna519@gmail.com HGP0245-OACAD2025 tirol2025 PLin9"
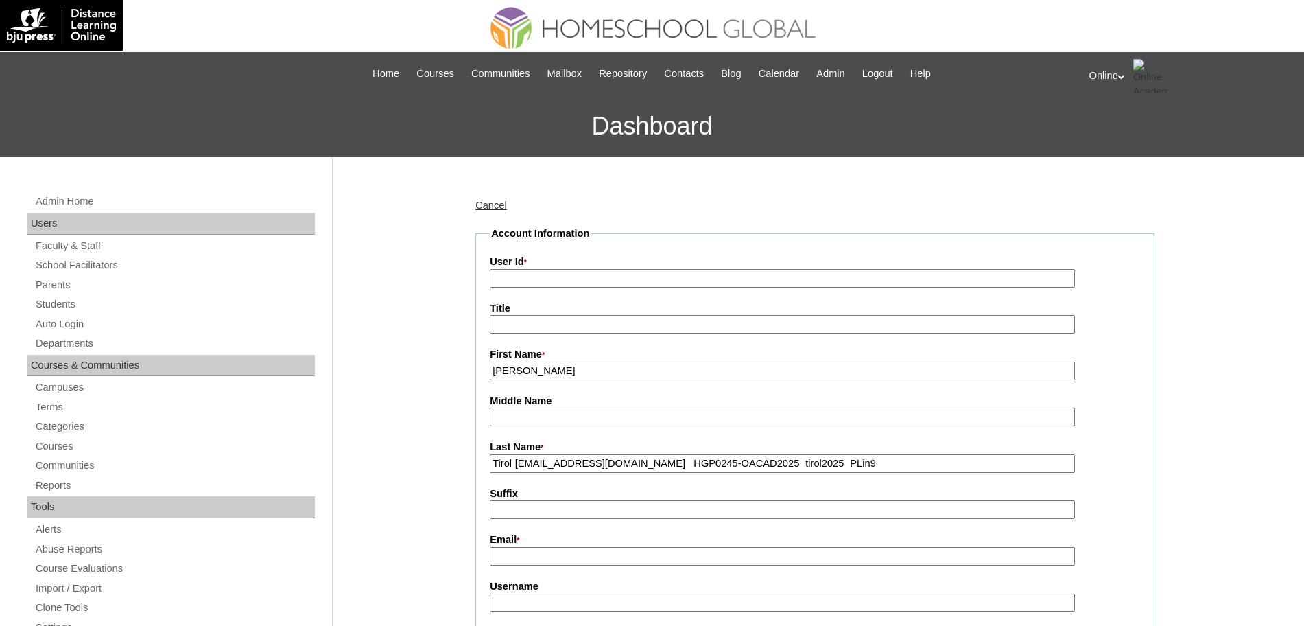
click at [556, 372] on input "Teresa Irene Felice" at bounding box center [782, 371] width 585 height 19
type input "Teresa Irene"
click at [512, 466] on input "Tirol irinna519@gmail.com HGP0245-OACAD2025 tirol2025 PLin9" at bounding box center [782, 463] width 585 height 19
type input "Tirol"
click at [546, 554] on input "Email *" at bounding box center [782, 556] width 585 height 19
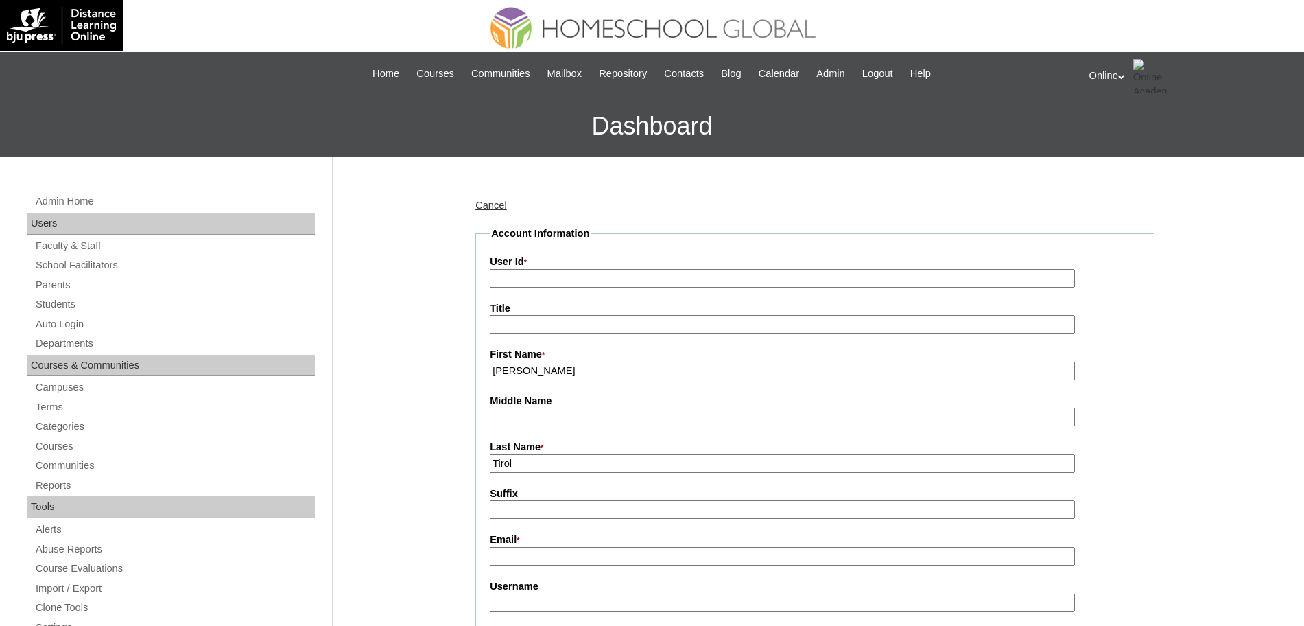
paste input "irinna519@gmail.com HGP0245-OACAD2025 tirol2025 PLin9"
click at [604, 558] on input "irinna519@gmail.com HGP0245-OACAD2025 tirol2025 PLin9" at bounding box center [782, 556] width 585 height 19
type input "irinna519@gmail.com"
click at [563, 281] on input "User Id *" at bounding box center [782, 278] width 585 height 19
paste input "HGP0245-OACAD2025 tirol2025 PLin9"
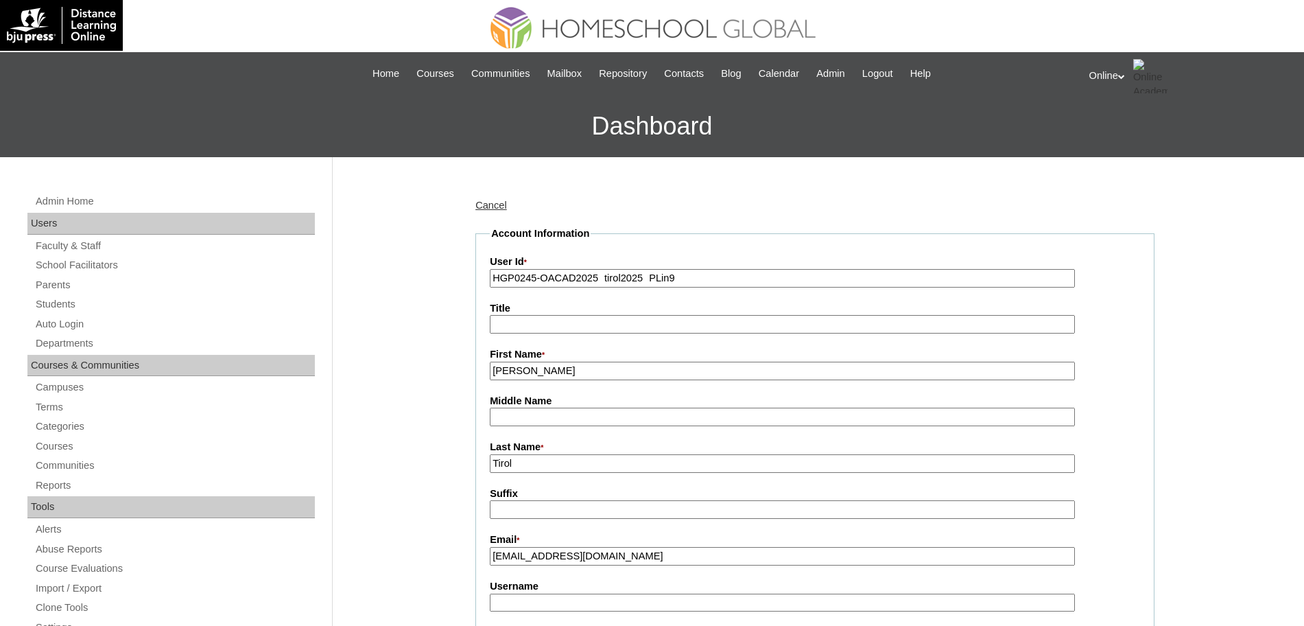
click at [603, 276] on input "HGP0245-OACAD2025 tirol2025 PLin9" at bounding box center [782, 278] width 585 height 19
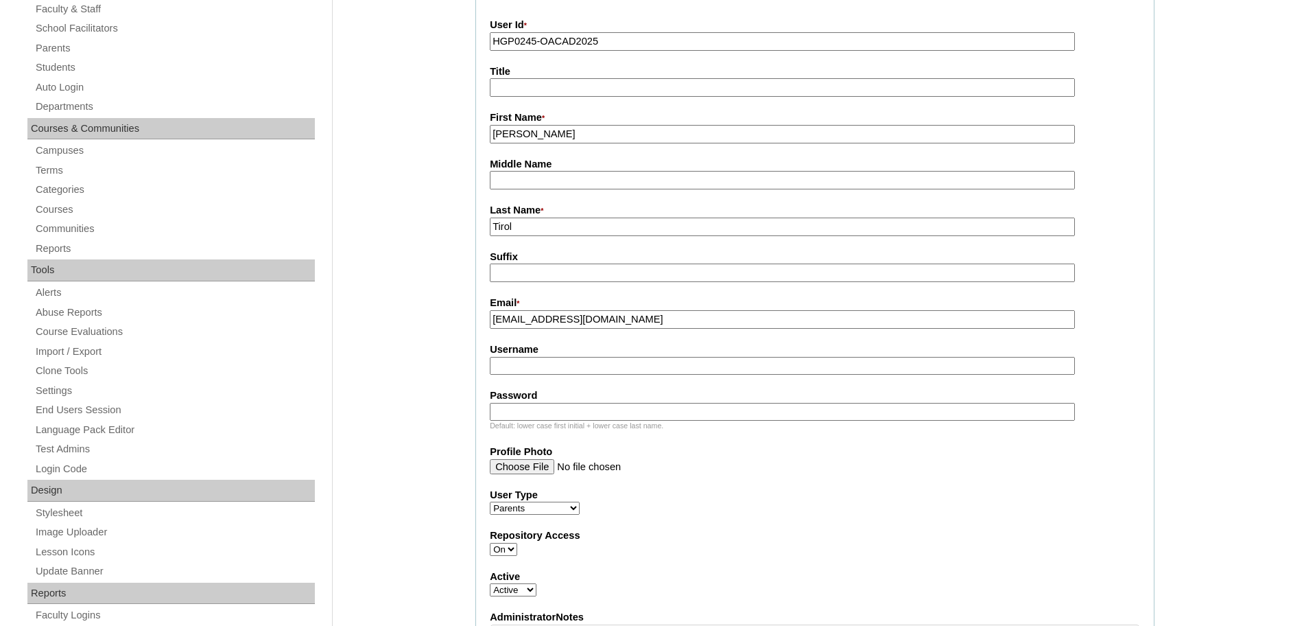
scroll to position [302, 0]
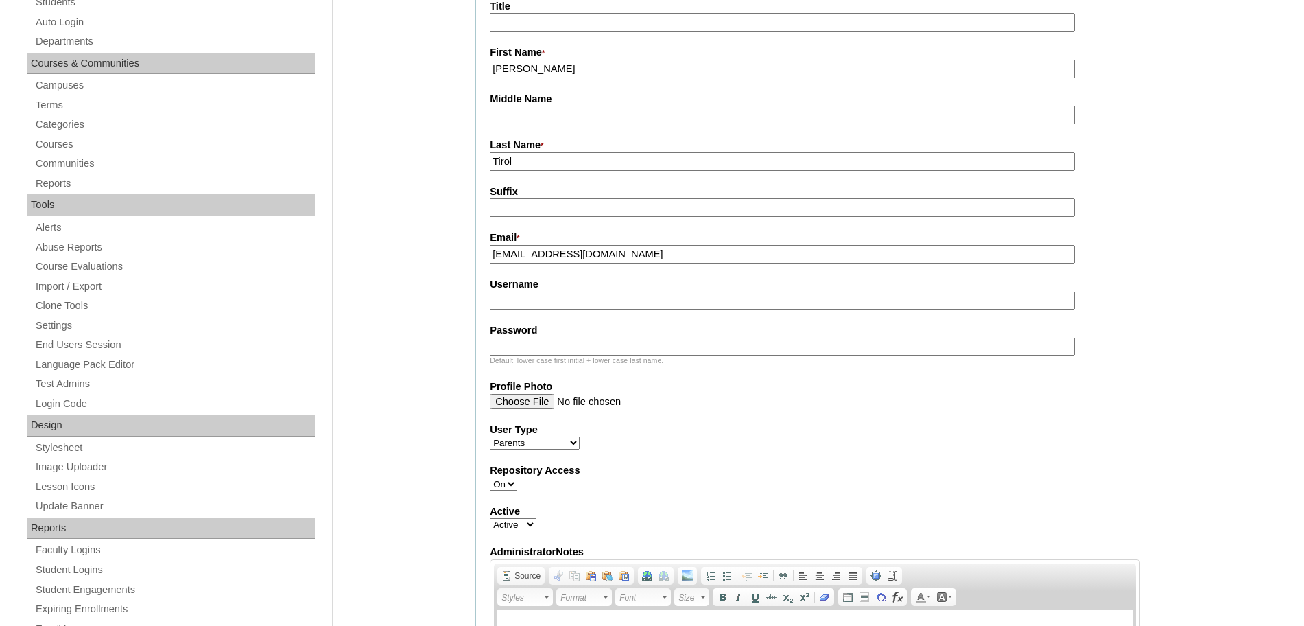
type input "HGP0245-OACAD2025"
click at [589, 305] on input "Username" at bounding box center [782, 301] width 585 height 19
paste input "tirol2025 PLin9"
click at [536, 305] on input "tirol2025 PLin9" at bounding box center [782, 301] width 585 height 19
type input "tirol2025"
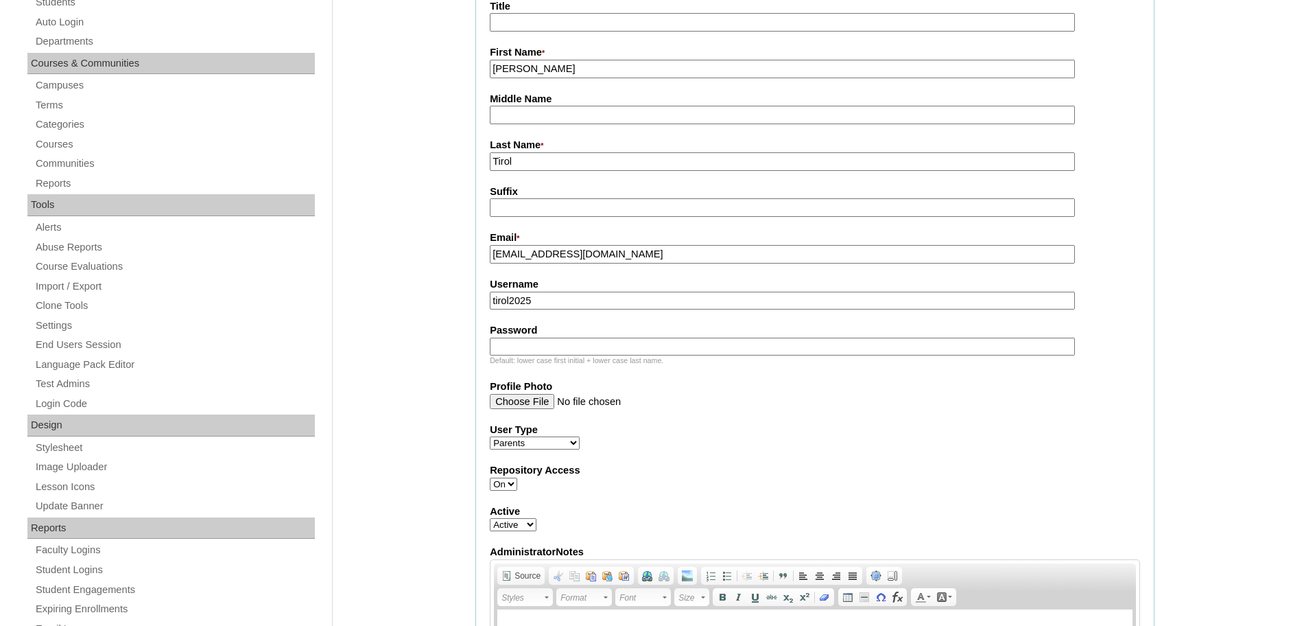
click at [520, 345] on input "Password" at bounding box center [782, 347] width 585 height 19
paste input "PLin9"
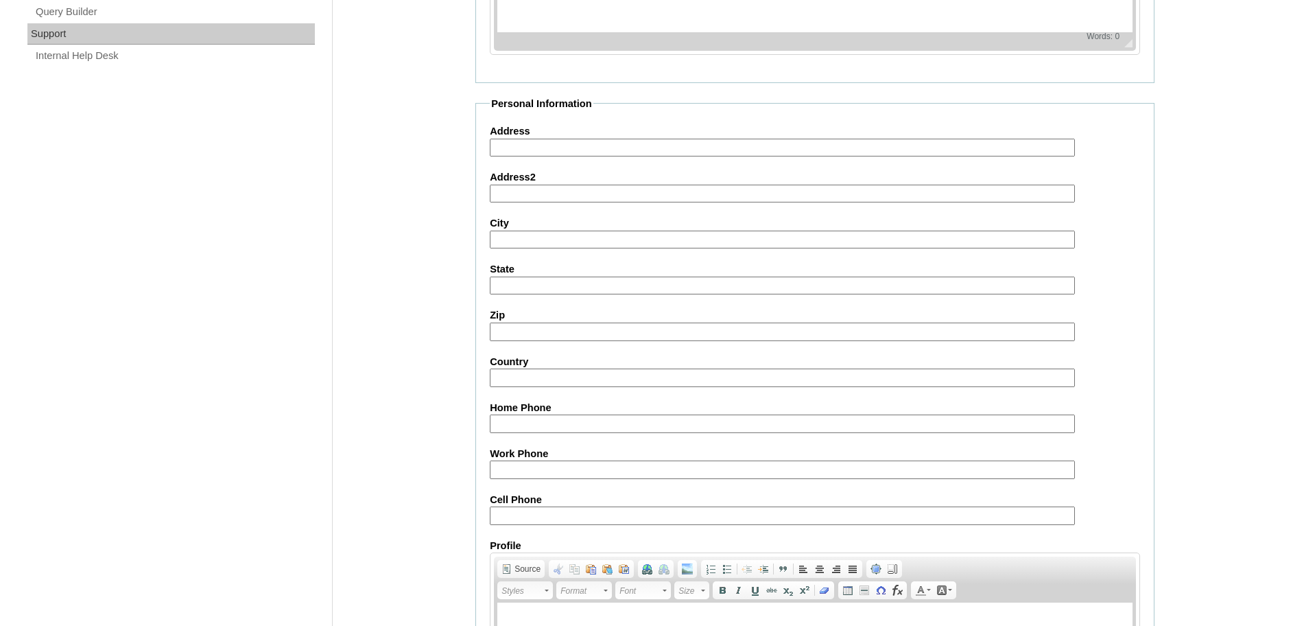
scroll to position [1228, 0]
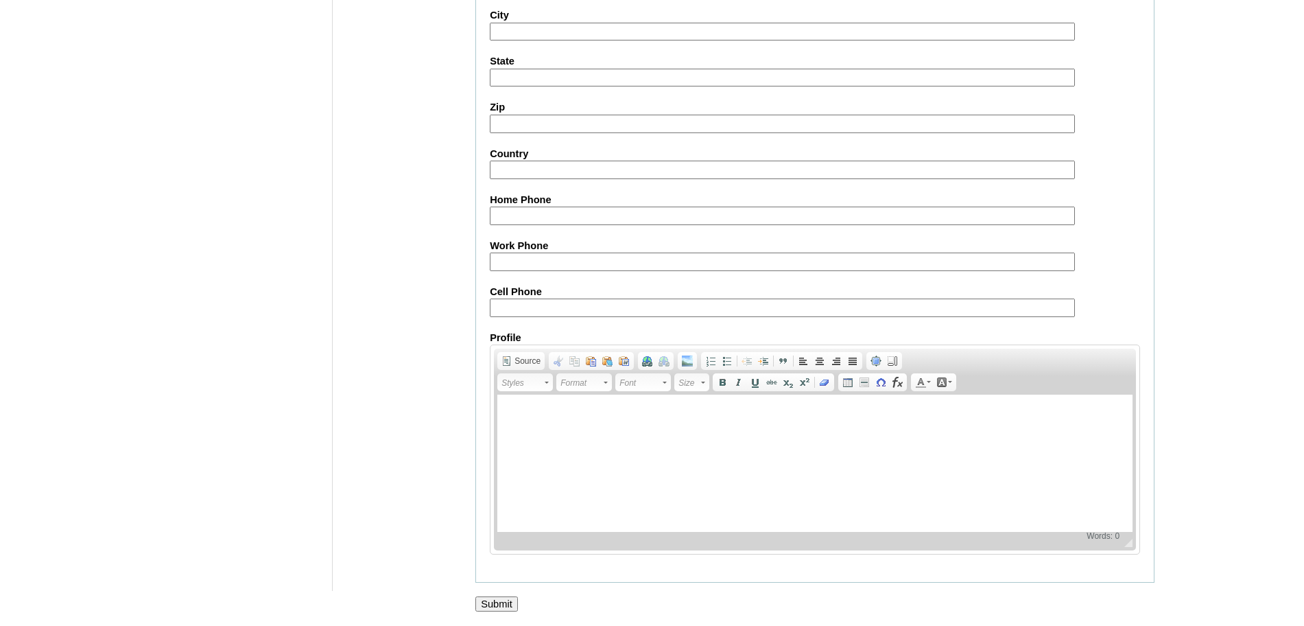
type input "PLin9"
click at [503, 605] on input "Submit" at bounding box center [496, 603] width 43 height 15
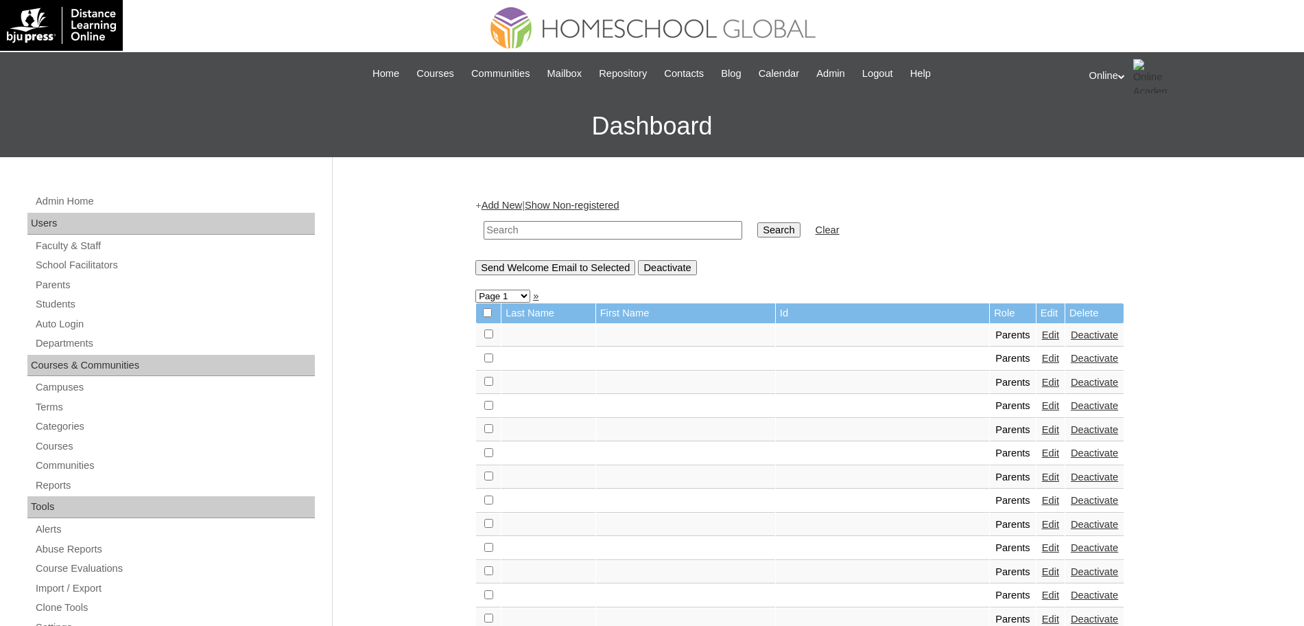
click at [513, 206] on link "Add New" at bounding box center [502, 205] width 40 height 11
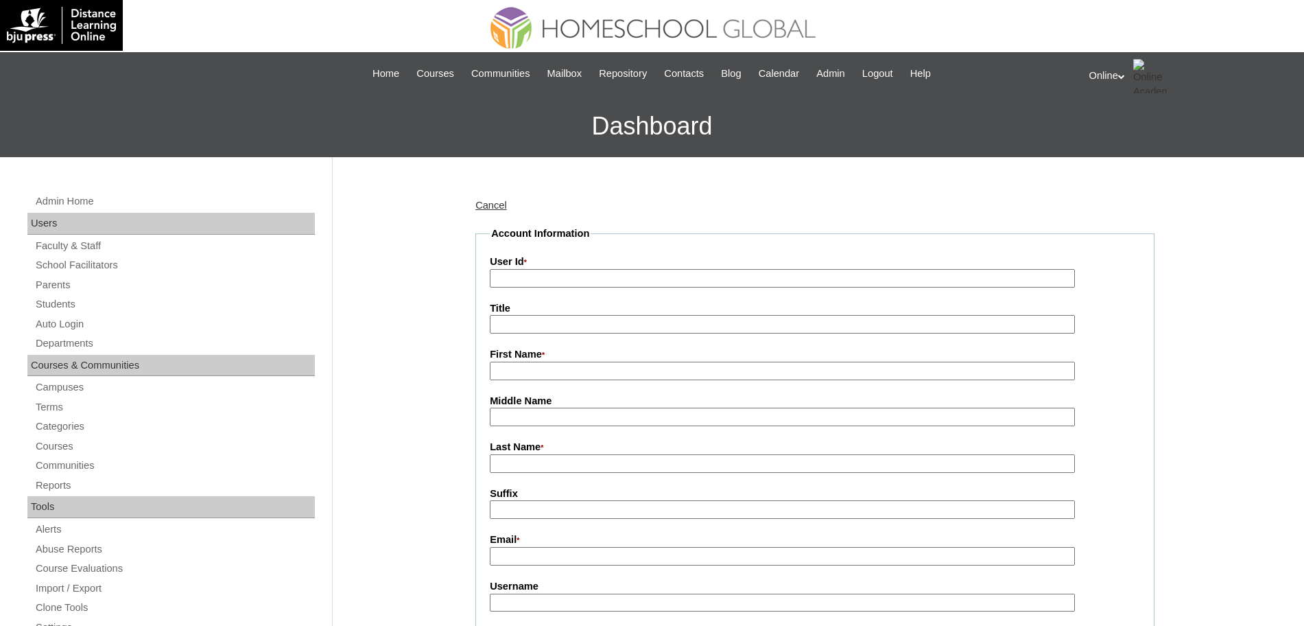
click at [510, 373] on input "First Name *" at bounding box center [782, 371] width 585 height 19
paste input "[PERSON_NAME] [EMAIL_ADDRESS][DOMAIN_NAME] HGP0246-OACAD2025 dbereso2025 tDsa2"
click at [521, 373] on input "[PERSON_NAME] [EMAIL_ADDRESS][DOMAIN_NAME] HGP0246-OACAD2025 dbereso2025 tDsa2" at bounding box center [782, 371] width 585 height 19
type input "Daisy"
click at [502, 459] on input "Last Name *" at bounding box center [782, 463] width 585 height 19
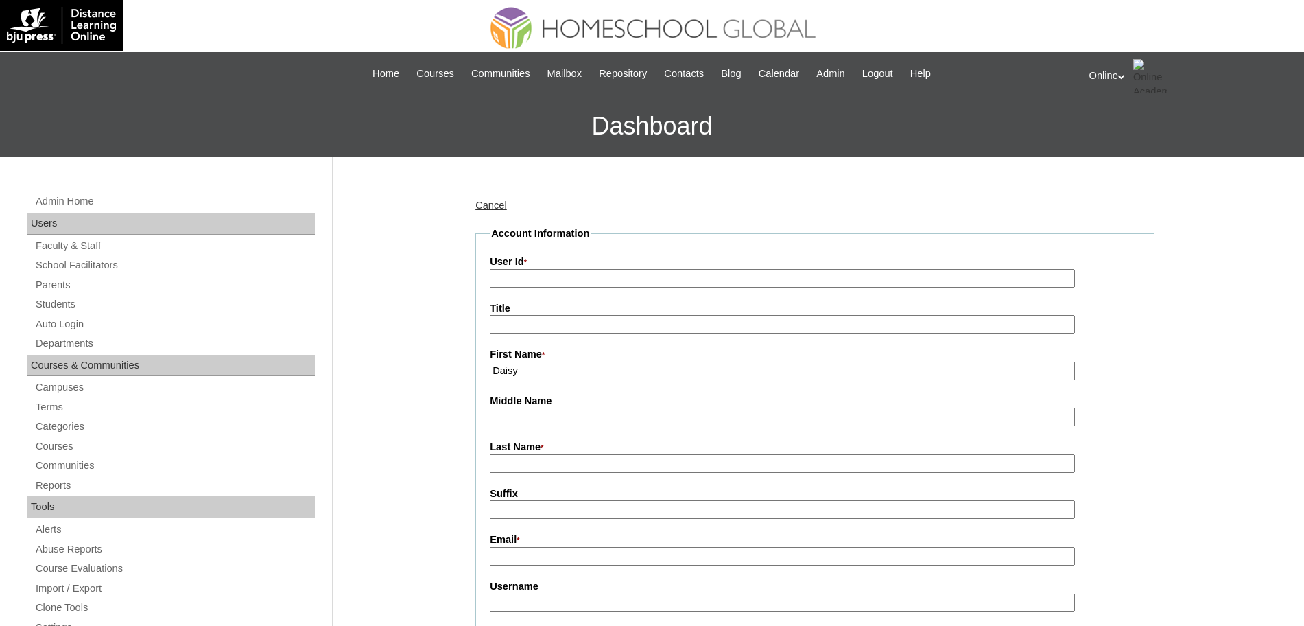
paste input "Ponteras [EMAIL_ADDRESS][DOMAIN_NAME] HGP0246-OACAD2025 dbereso2025 tDsa2"
click at [540, 462] on input "Ponteras [EMAIL_ADDRESS][DOMAIN_NAME] HGP0246-OACAD2025 dbereso2025 tDsa2" at bounding box center [782, 463] width 585 height 19
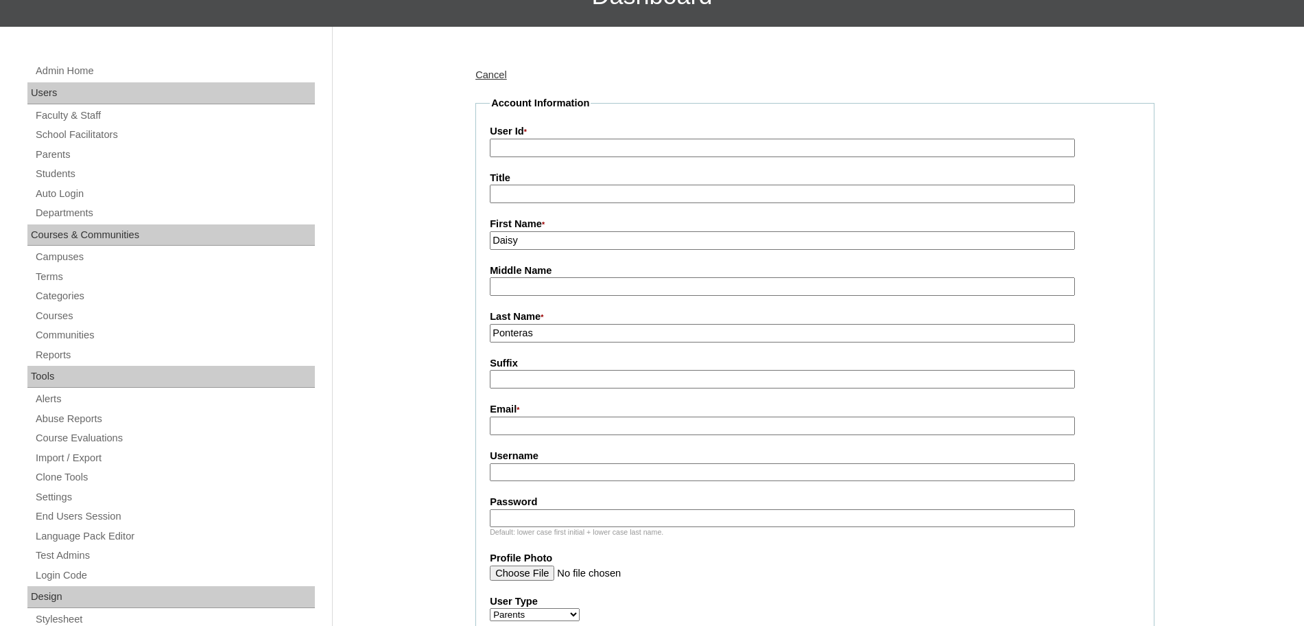
scroll to position [137, 0]
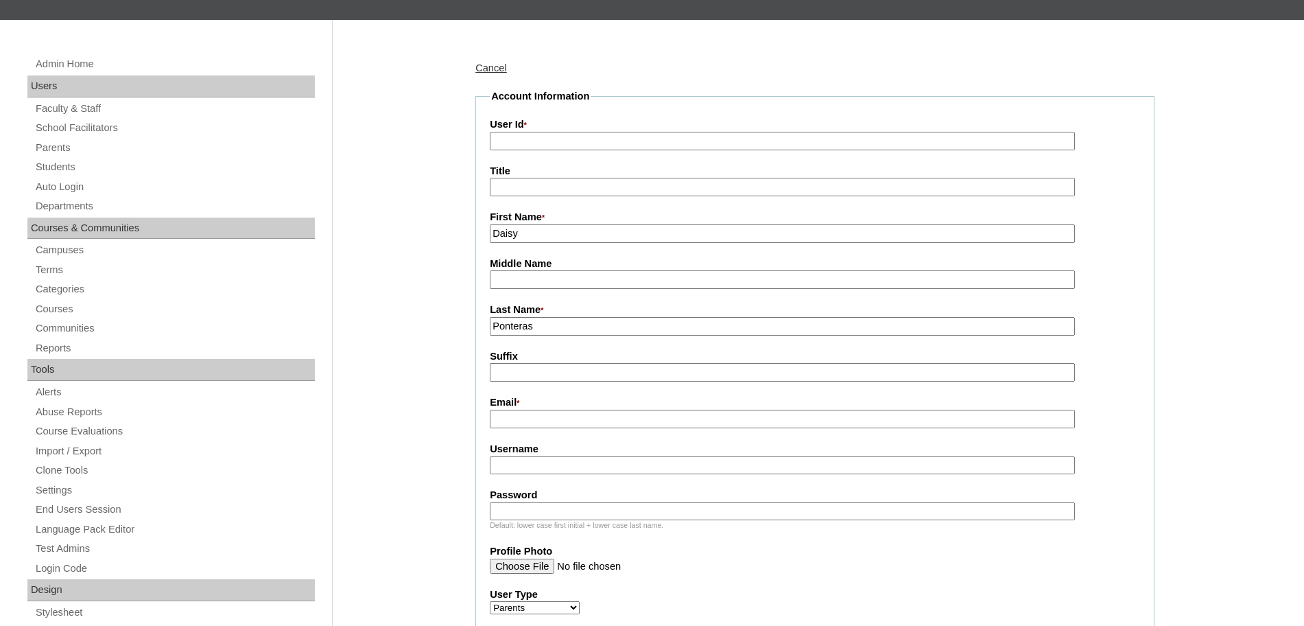
type input "Ponteras"
click at [512, 421] on input "Email *" at bounding box center [782, 419] width 585 height 19
paste input "[EMAIL_ADDRESS][DOMAIN_NAME] HGP0246-OACAD2025 dbereso2025 tDsa2"
click at [605, 421] on input "[EMAIL_ADDRESS][DOMAIN_NAME] HGP0246-OACAD2025 dbereso2025 tDsa2" at bounding box center [782, 419] width 585 height 19
type input "[EMAIL_ADDRESS][DOMAIN_NAME]"
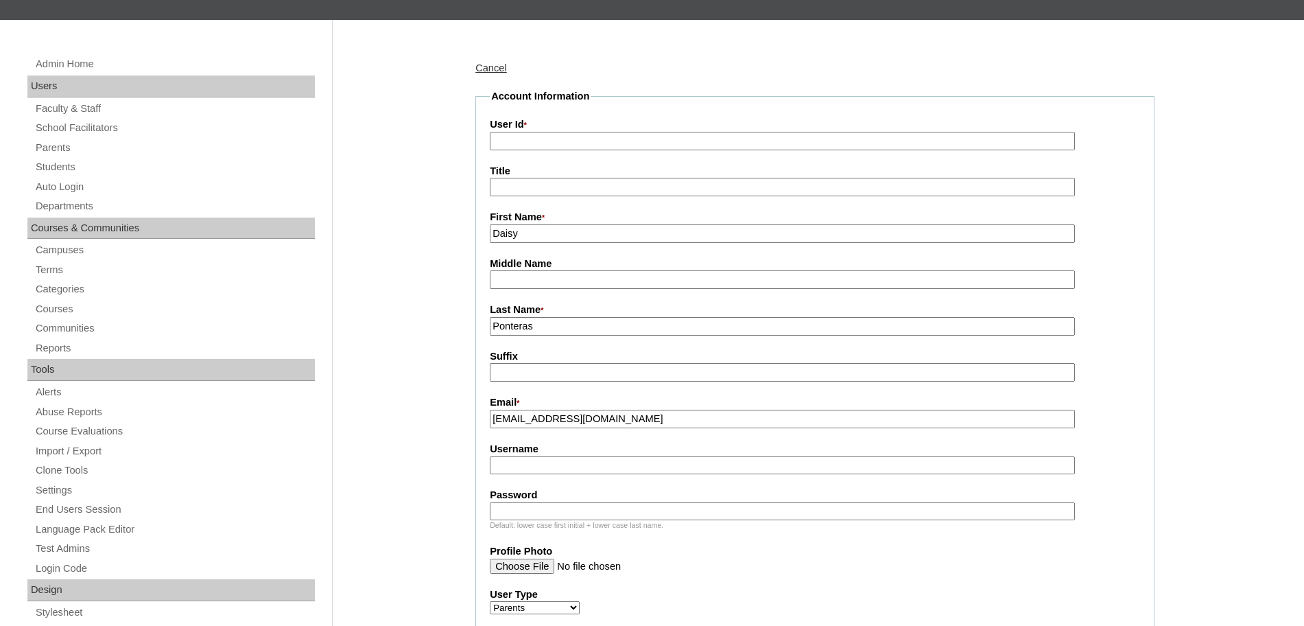
click at [543, 135] on input "User Id *" at bounding box center [782, 141] width 585 height 19
paste input "HGP0246-OACAD2025 dbereso2025 tDsa2"
click at [606, 141] on input "HGP0246-OACAD2025 dbereso2025 tDsa2" at bounding box center [782, 141] width 585 height 19
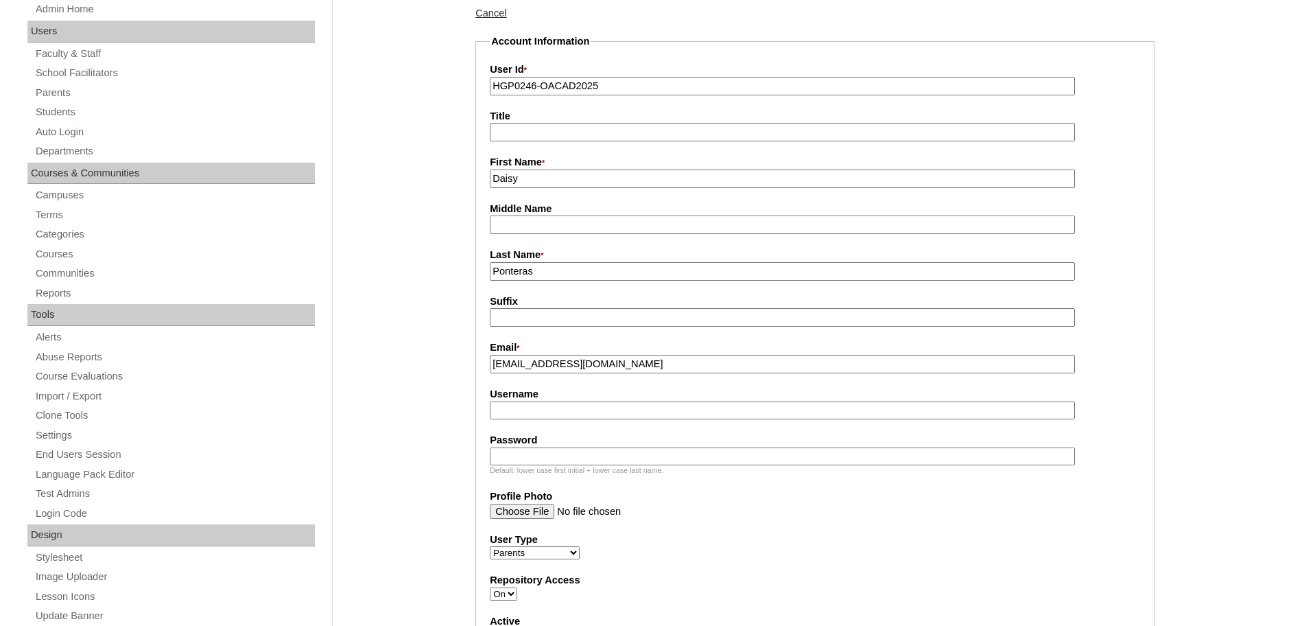
scroll to position [194, 0]
type input "HGP0246-OACAD2025"
click at [523, 416] on input "Username" at bounding box center [782, 408] width 585 height 19
paste input "dbereso2025 tDsa2"
click at [559, 411] on input "dbereso2025 tDsa2" at bounding box center [782, 408] width 585 height 19
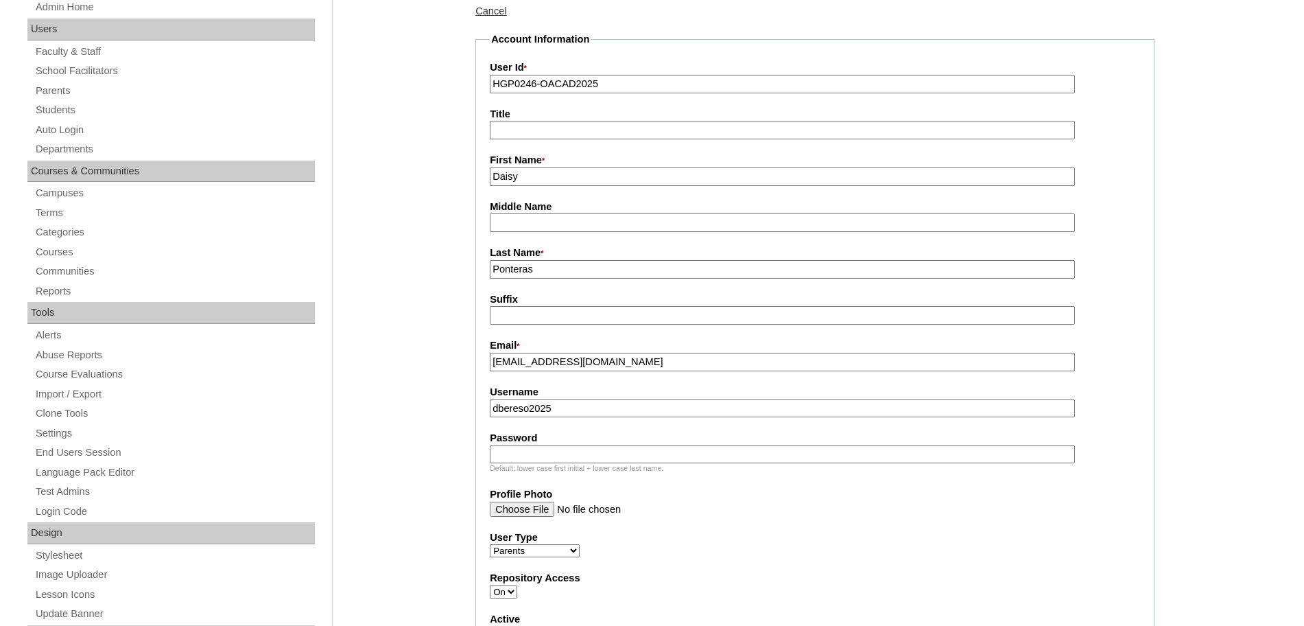
type input "dbereso2025"
click at [539, 452] on input "Password" at bounding box center [782, 454] width 585 height 19
paste input "tDsa2"
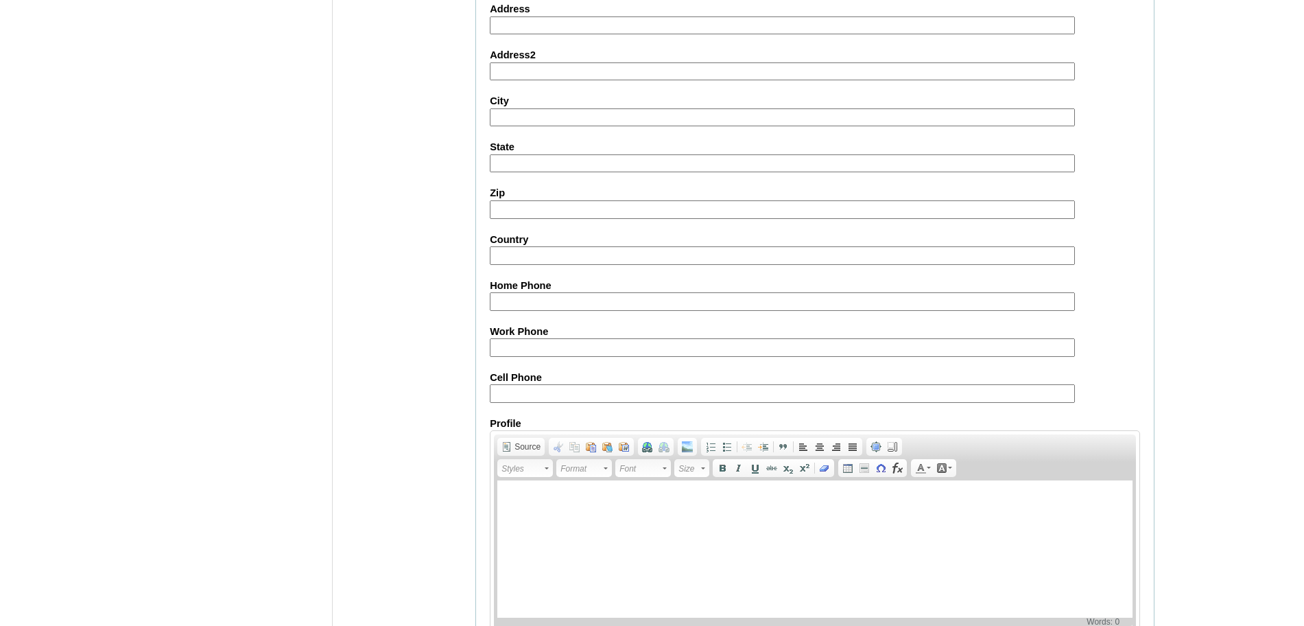
scroll to position [1228, 0]
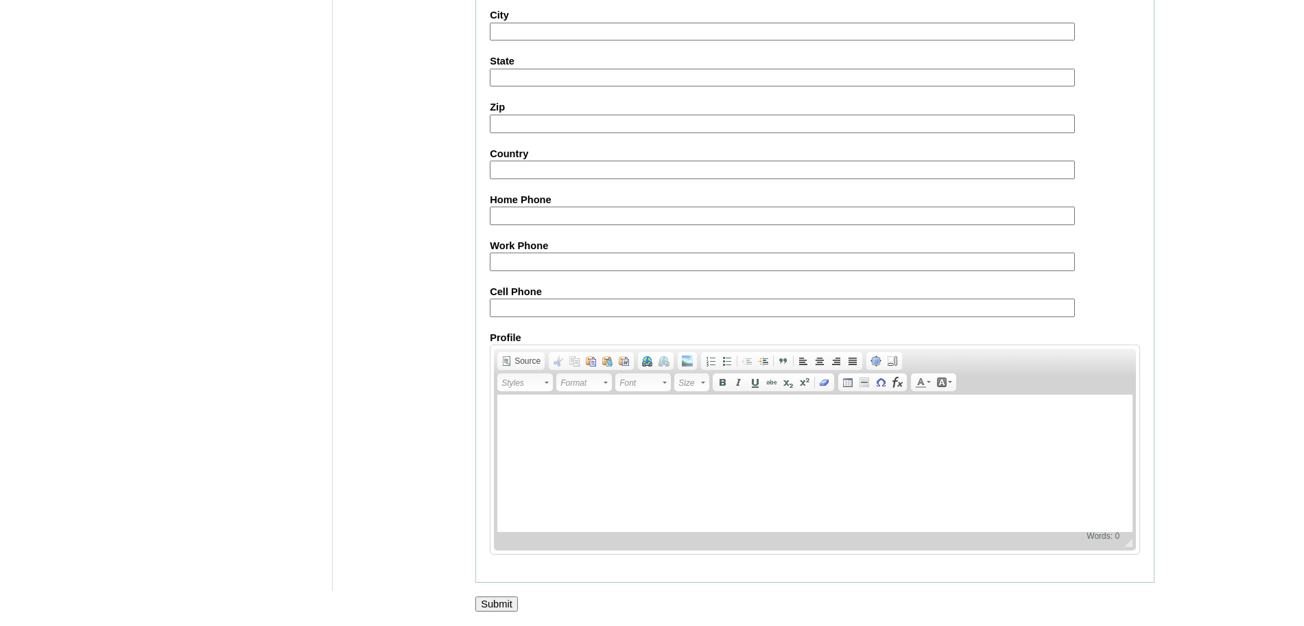
type input "tDsa2"
click at [500, 604] on input "Submit" at bounding box center [496, 603] width 43 height 15
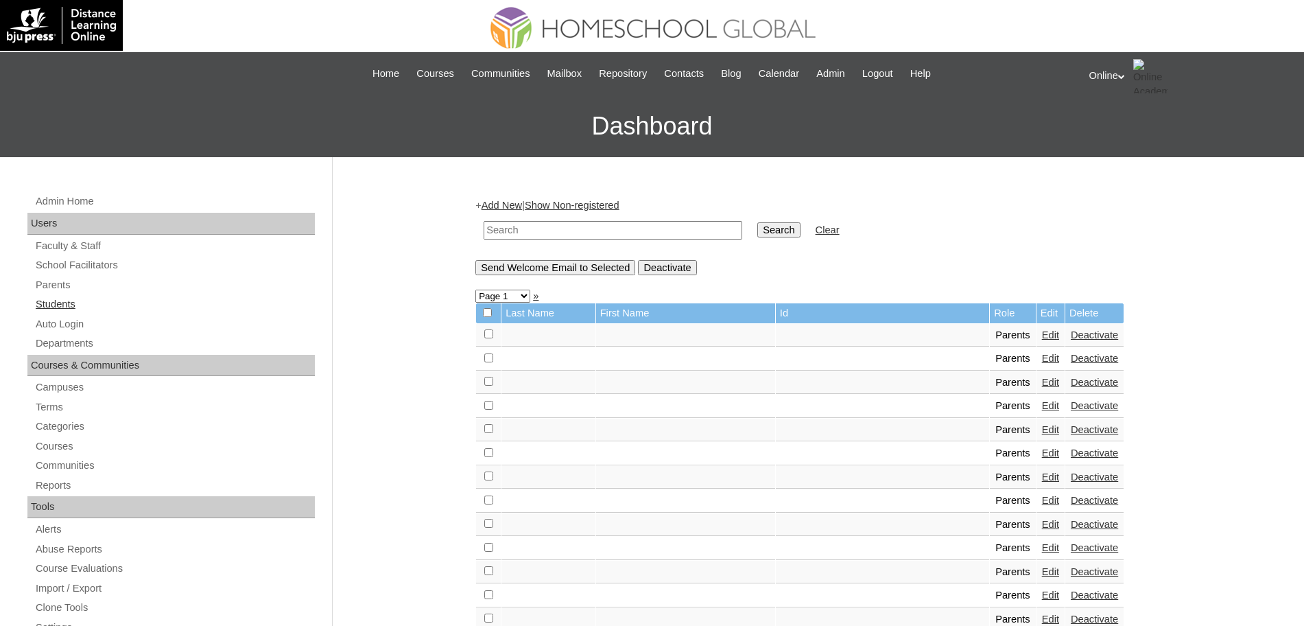
click at [82, 298] on link "Students" at bounding box center [174, 304] width 281 height 17
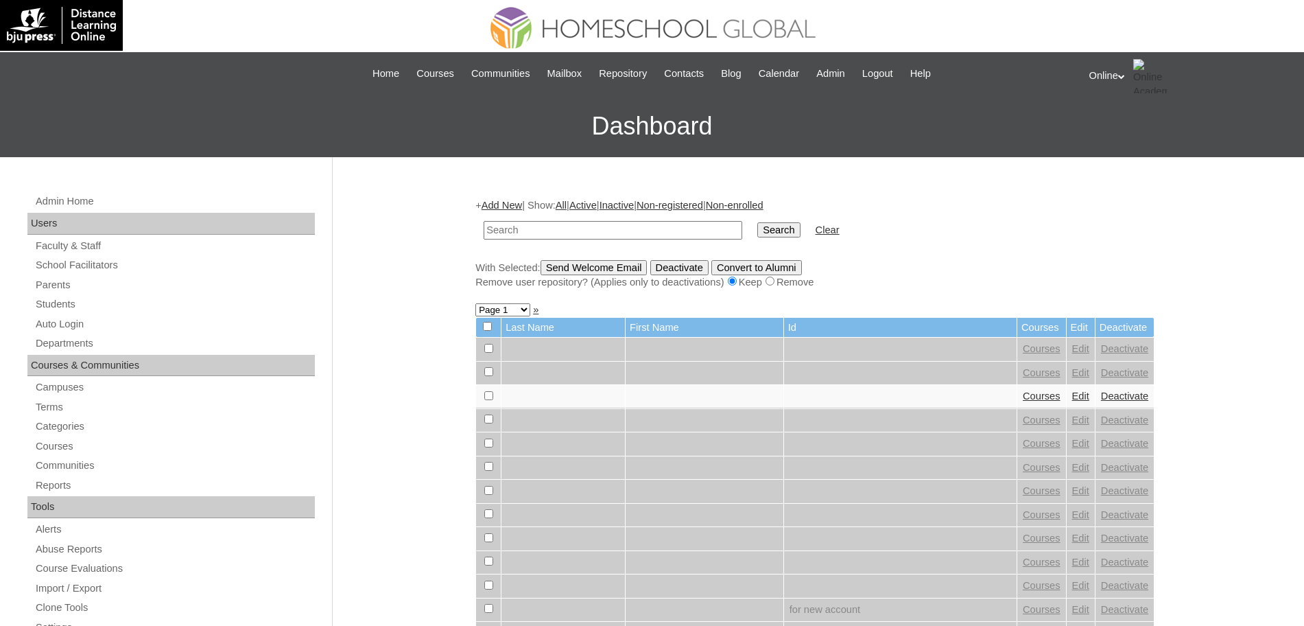
click at [499, 208] on link "Add New" at bounding box center [502, 205] width 40 height 11
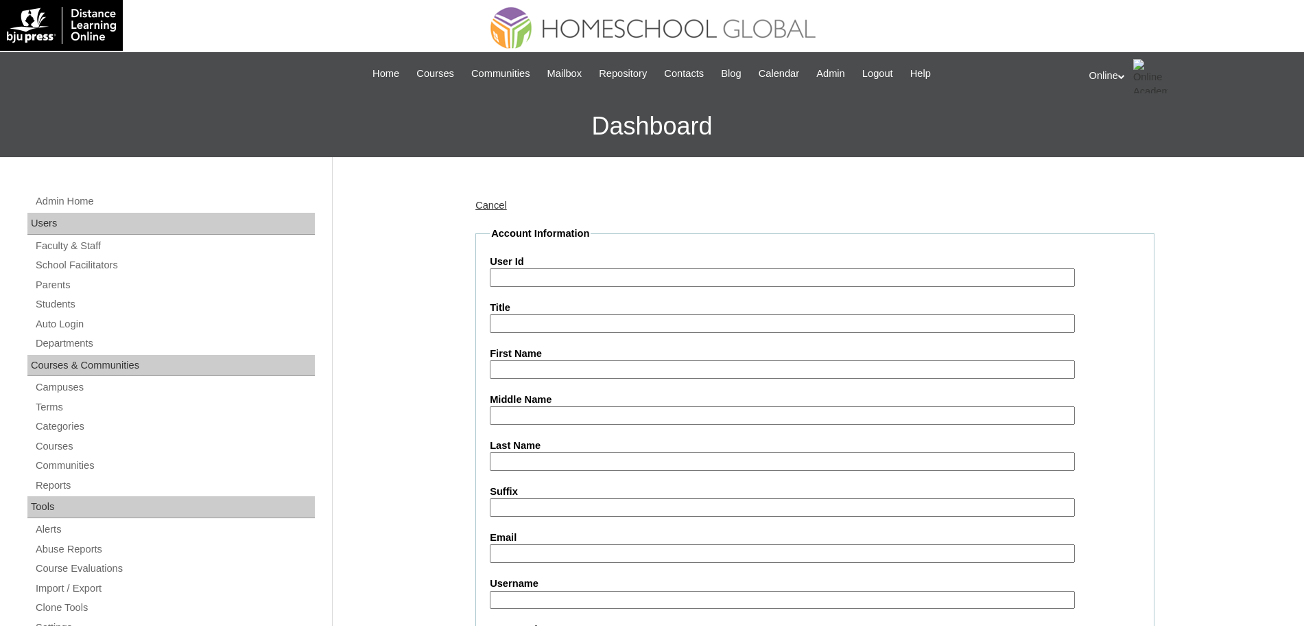
click at [511, 458] on input "Last Name" at bounding box center [782, 461] width 585 height 19
paste input "BONDOC Colin Riley alybondoc@gmail.com HG294OACAD2025 colin.bondoc2025 pwsdT"
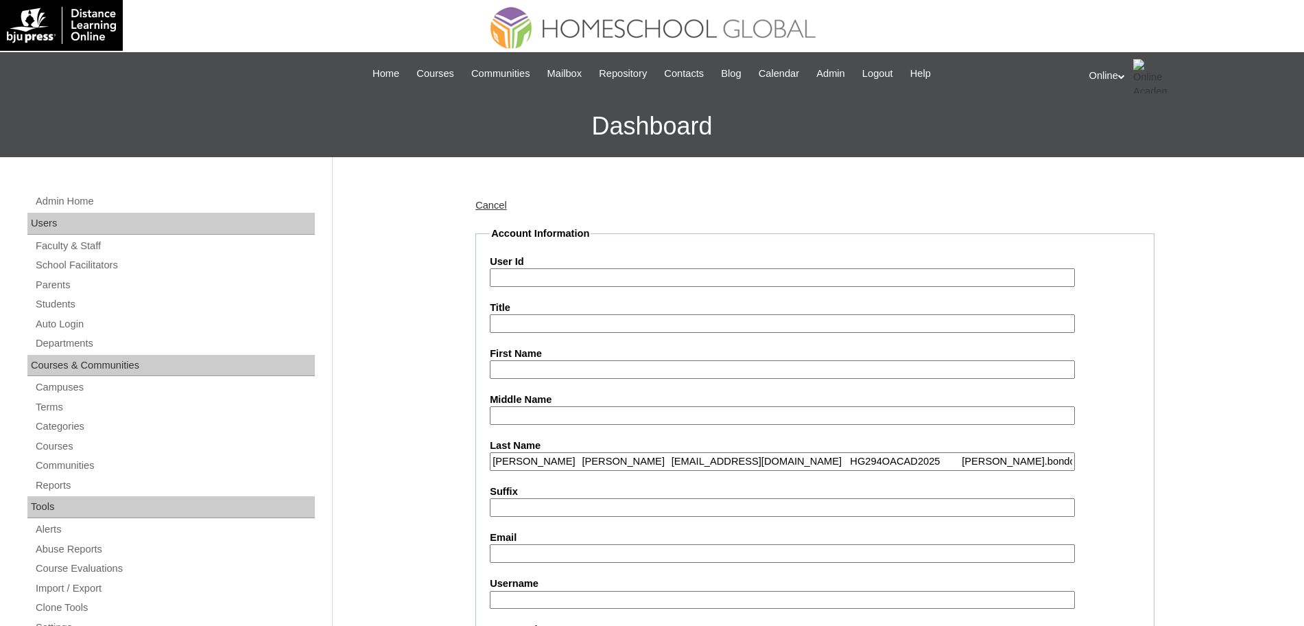
click at [541, 461] on input "BONDOC Colin Riley alybondoc@gmail.com HG294OACAD2025 colin.bondoc2025 pwsdT" at bounding box center [782, 461] width 585 height 19
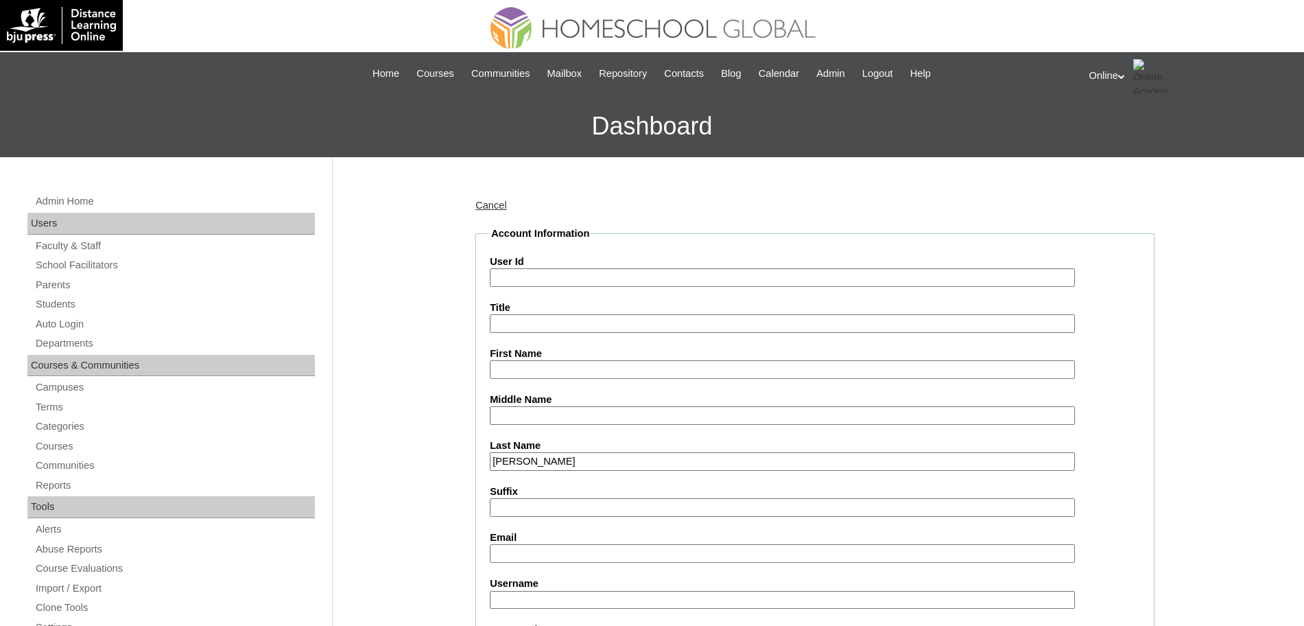
type input "Bondoc"
click at [533, 370] on input "First Name" at bounding box center [782, 369] width 585 height 19
paste input "Colin Riley alybondoc@gmail.com HG294OACAD2025 colin.bondoc2025 pwsdT"
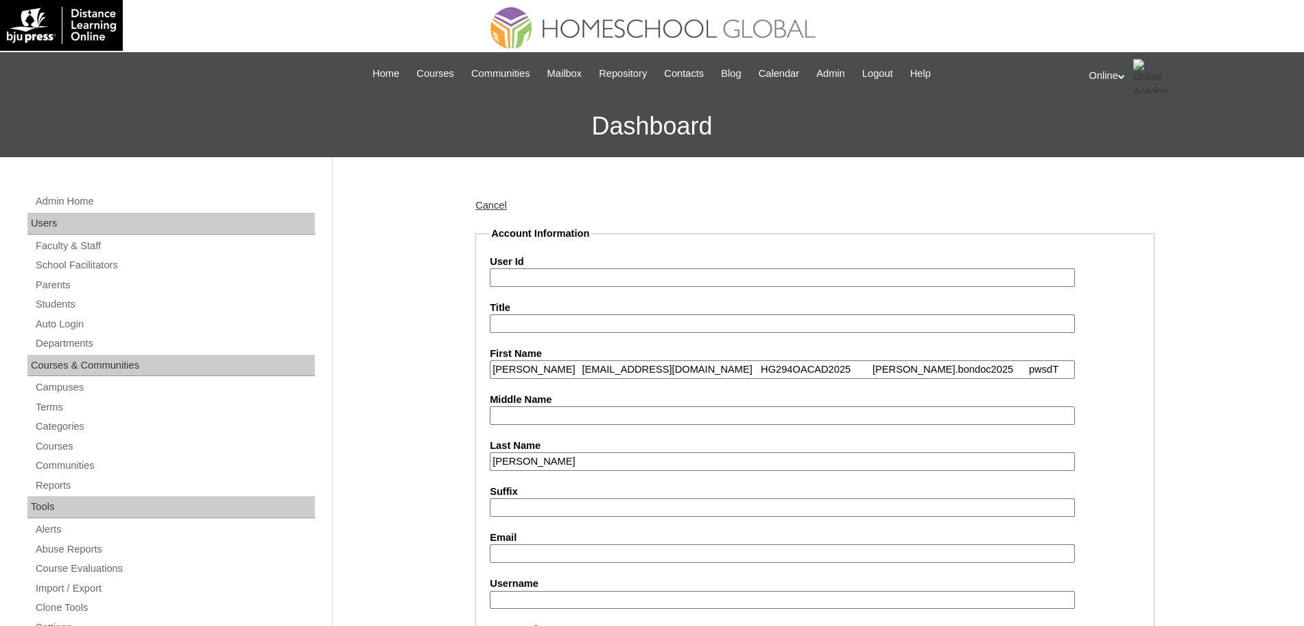
click at [560, 375] on input "Colin Riley alybondoc@gmail.com HG294OACAD2025 colin.bondoc2025 pwsdT" at bounding box center [782, 369] width 585 height 19
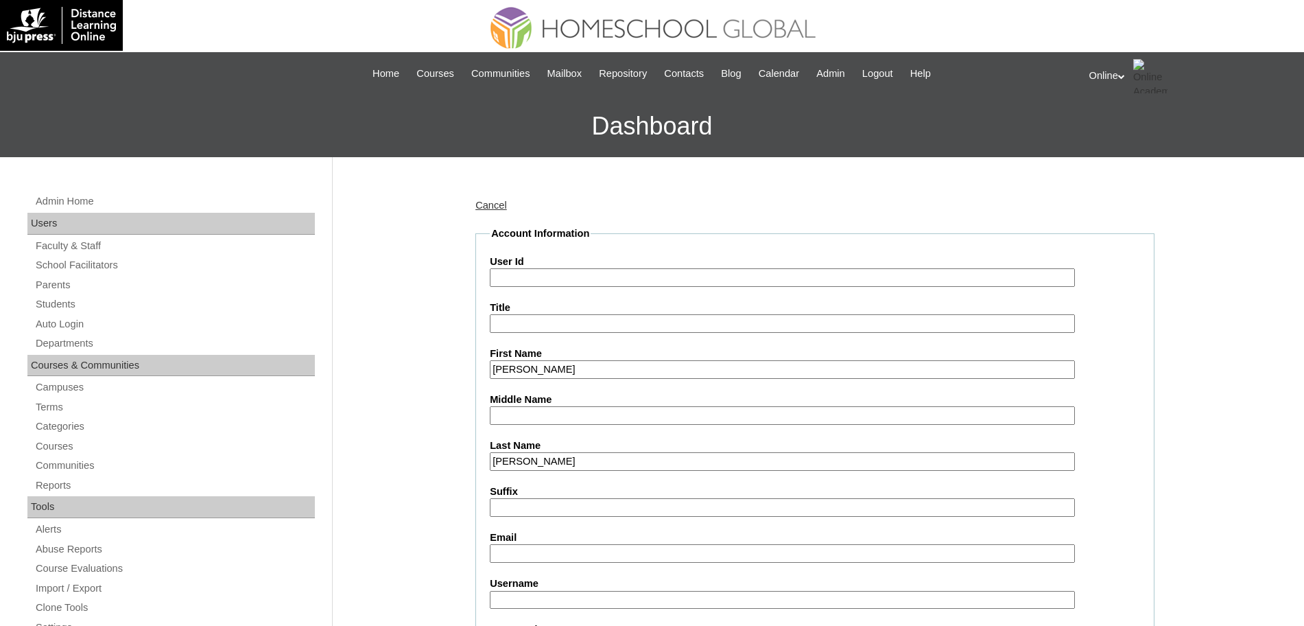
type input "Colin Riley"
click at [592, 548] on input "Email" at bounding box center [782, 553] width 585 height 19
paste input "alybondoc@gmail.com HG294OACAD2025 colin.bondoc2025 pwsdT"
click at [625, 552] on input "alybondoc@gmail.com HG294OACAD2025 colin.bondoc2025 pwsdT" at bounding box center [782, 553] width 585 height 19
type input "alybondoc@gmail.com"
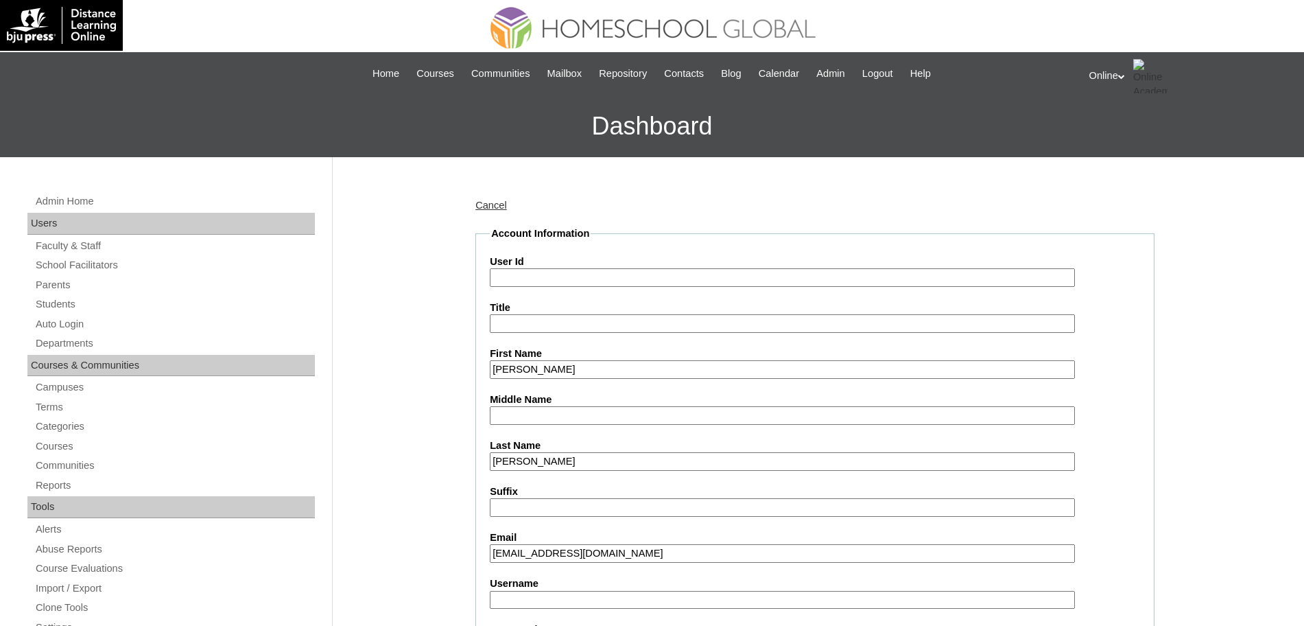
click at [568, 279] on input "User Id" at bounding box center [782, 277] width 585 height 19
paste input "HG294OACAD2025 colin.bondoc2025 pwsdT"
click at [605, 279] on input "HG294OACAD2025 colin.bondoc2025 pwsdT" at bounding box center [782, 277] width 585 height 19
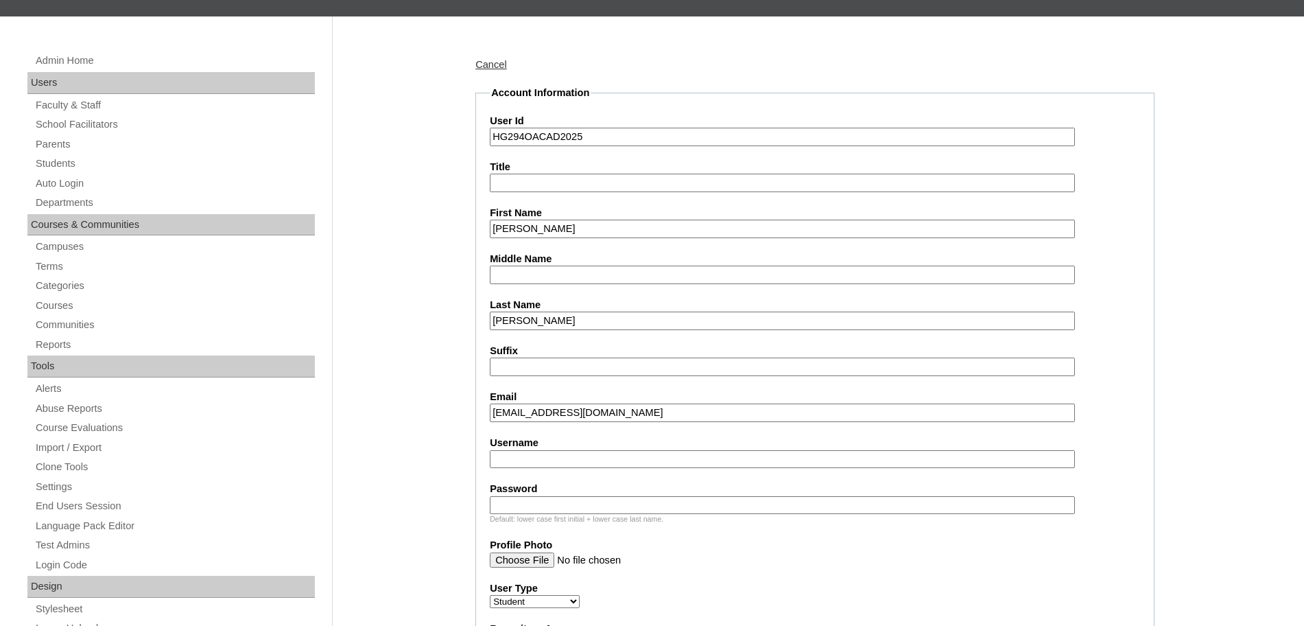
scroll to position [147, 0]
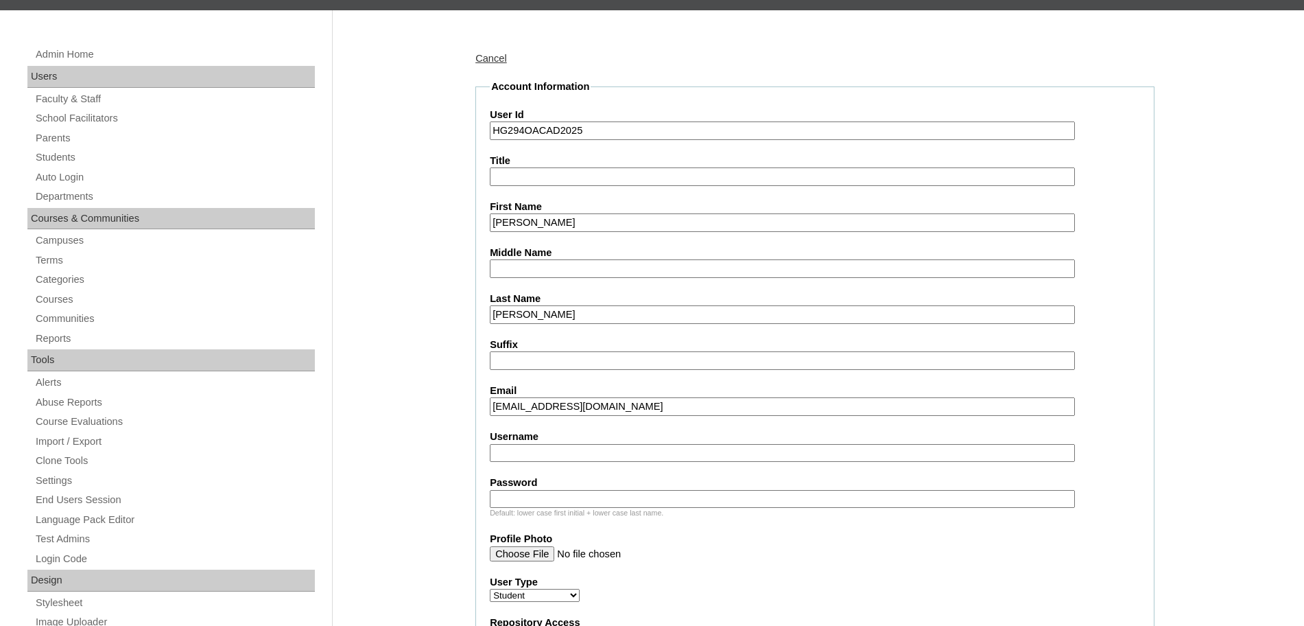
type input "HG294OACAD2025"
click at [506, 453] on input "Username" at bounding box center [782, 453] width 585 height 19
paste input "colin.bondoc2025 pwsdT"
click at [606, 457] on input "colin.bondoc2025 pwsdT" at bounding box center [782, 453] width 585 height 19
type input "colin.bondoc2025"
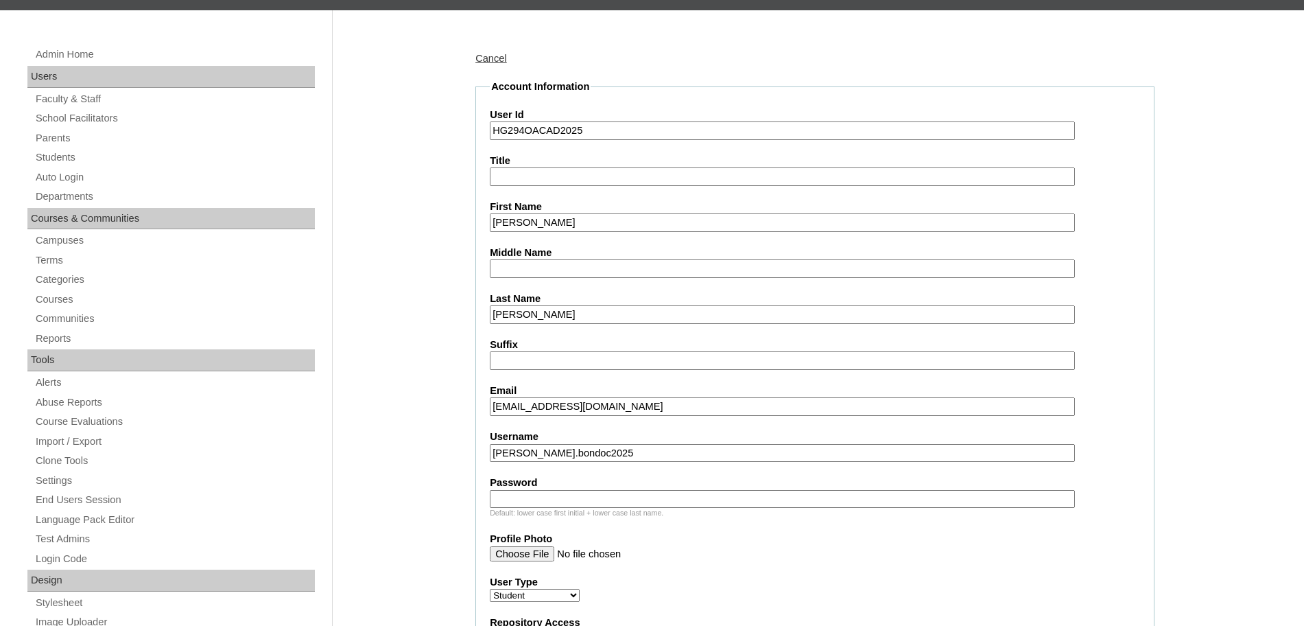
click at [552, 506] on input "Password" at bounding box center [782, 499] width 585 height 19
paste input "pwsdT"
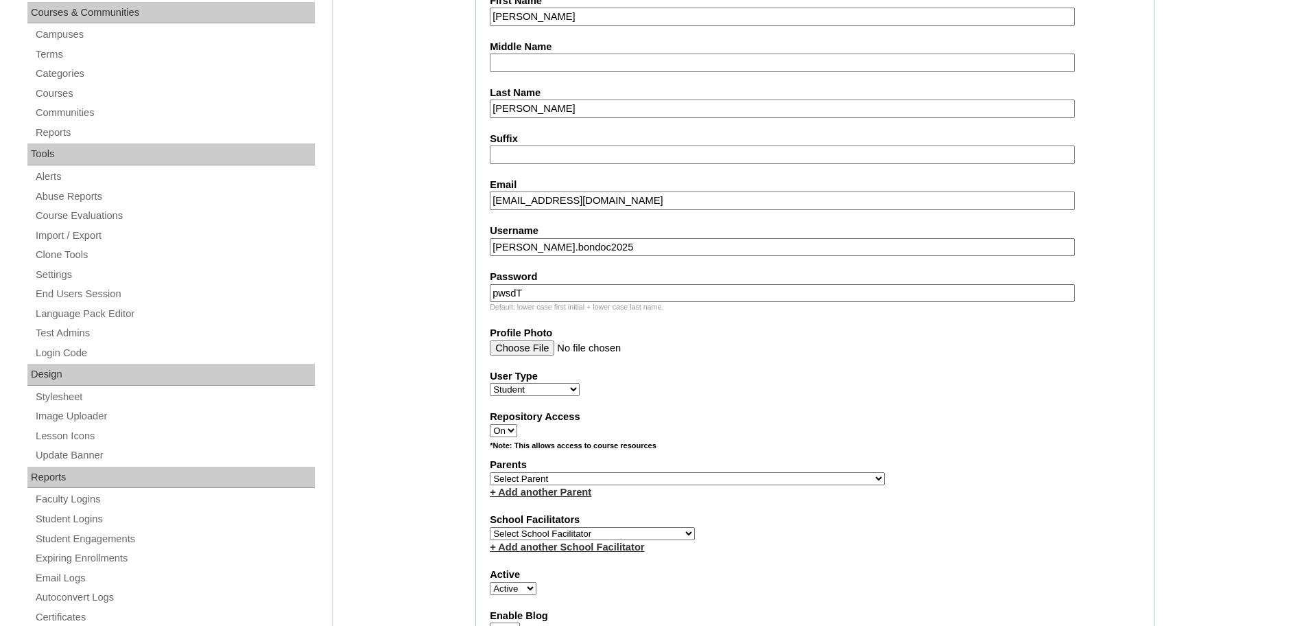
scroll to position [356, 0]
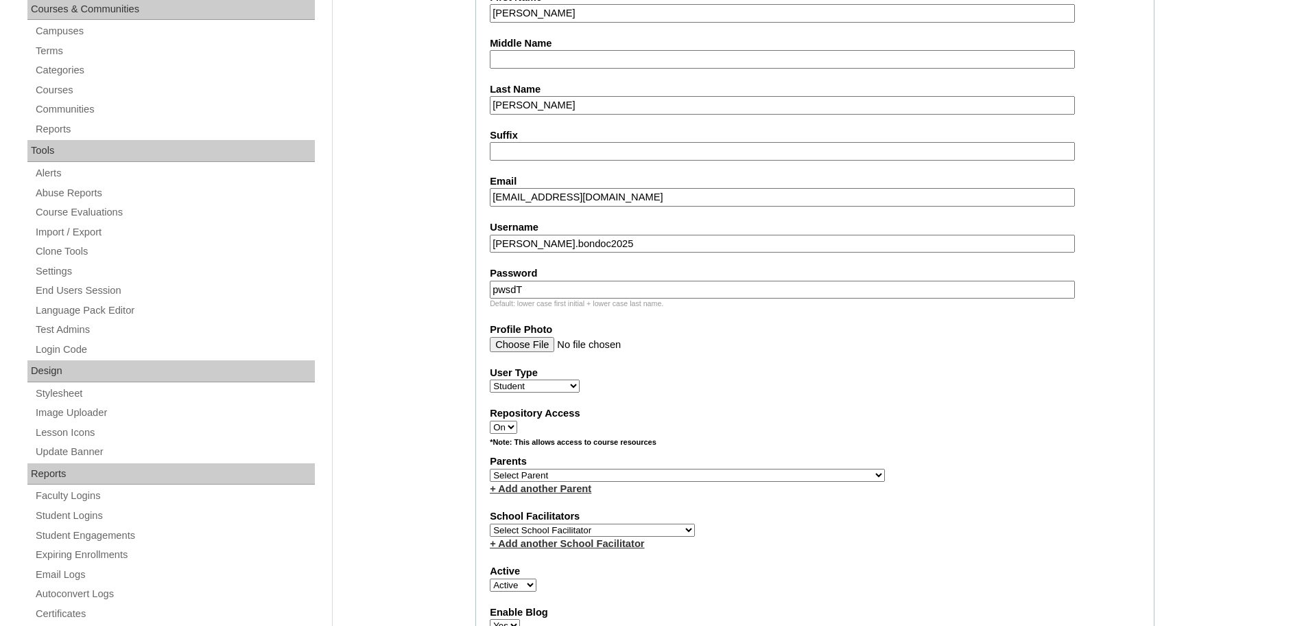
type input "pwsdT"
click at [581, 476] on select "Select Parent , , , , , , , , , , , , , , , , , , , , , , , , , , , , , , , , ,…" at bounding box center [687, 475] width 395 height 13
click at [620, 475] on select "Select Parent , , , , , , , , , , , , , , , , , , , , , , , , , , , , , , , , ,…" at bounding box center [687, 475] width 395 height 13
click at [637, 472] on select "Select Parent , , , , , , , , , , , , , , , , , , , , , , , , , , , , , , , , ,…" at bounding box center [687, 475] width 395 height 13
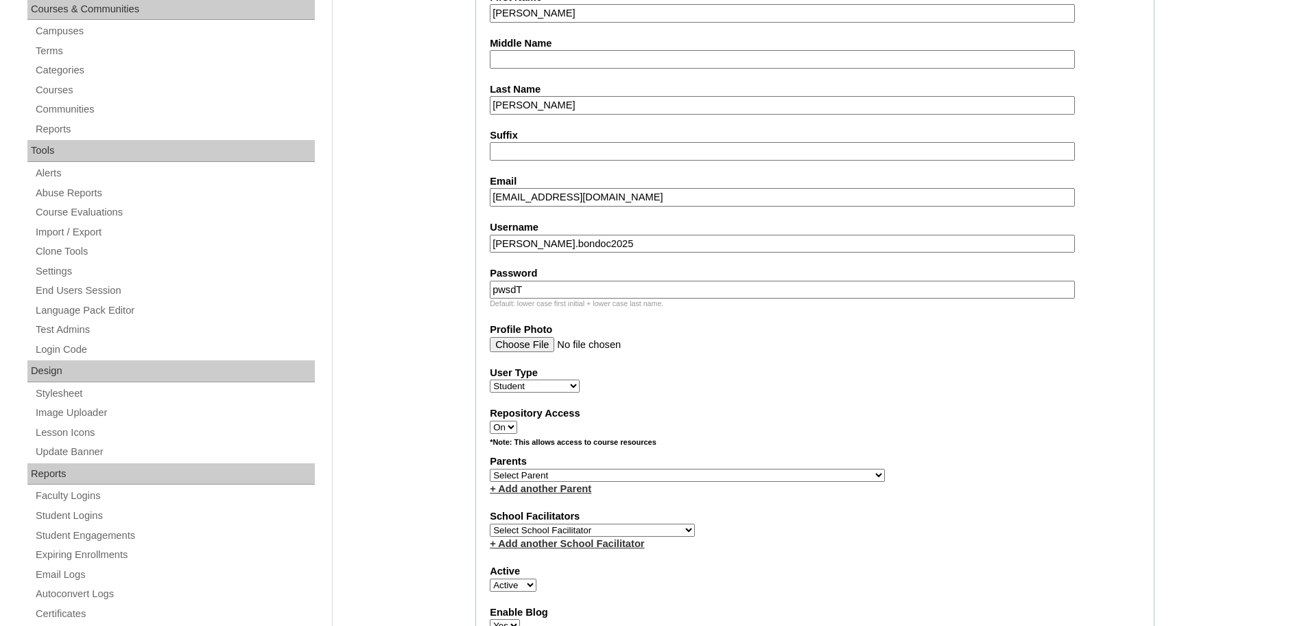
select select "44093"
click at [490, 469] on select "Select Parent , , , , , , , , , , , , , , , , , , , , , , , , , , , , , , , , ,…" at bounding box center [687, 475] width 395 height 13
click at [568, 528] on select "Select School Facilitator Norman Añain Ruffa Abadijas Mary Abella Gloryfe Abion…" at bounding box center [592, 529] width 205 height 13
select select "43686"
click at [490, 523] on select "Select School Facilitator Norman Añain Ruffa Abadijas Mary Abella Gloryfe Abion…" at bounding box center [592, 529] width 205 height 13
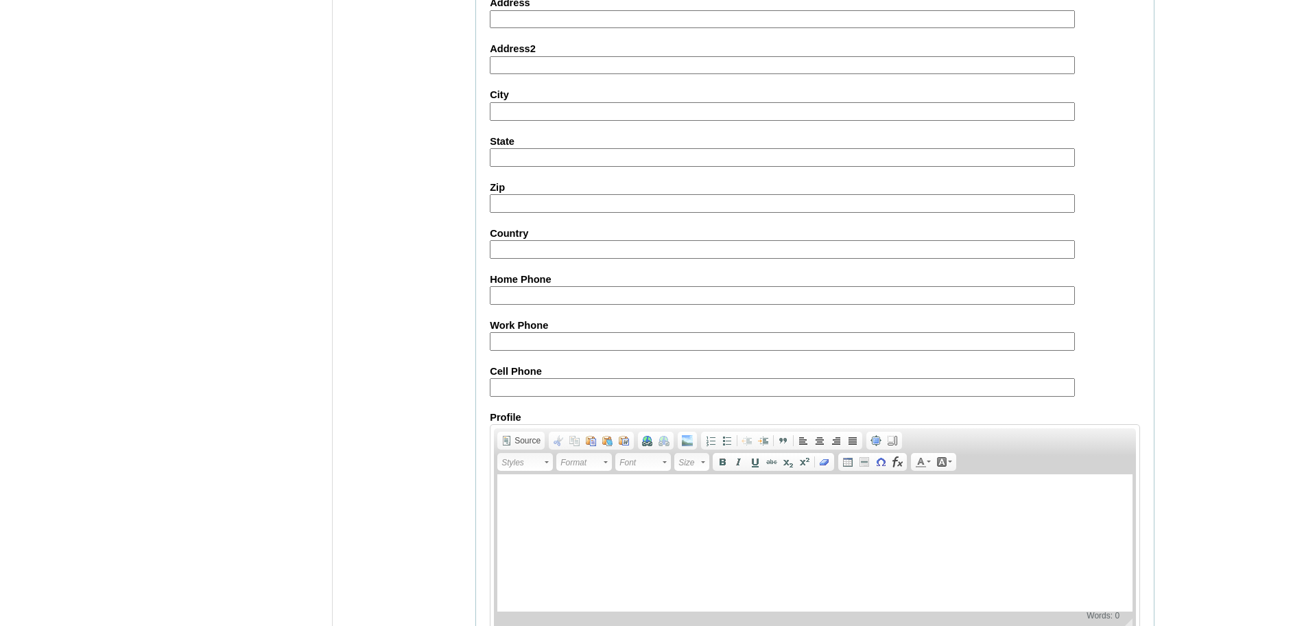
scroll to position [1462, 0]
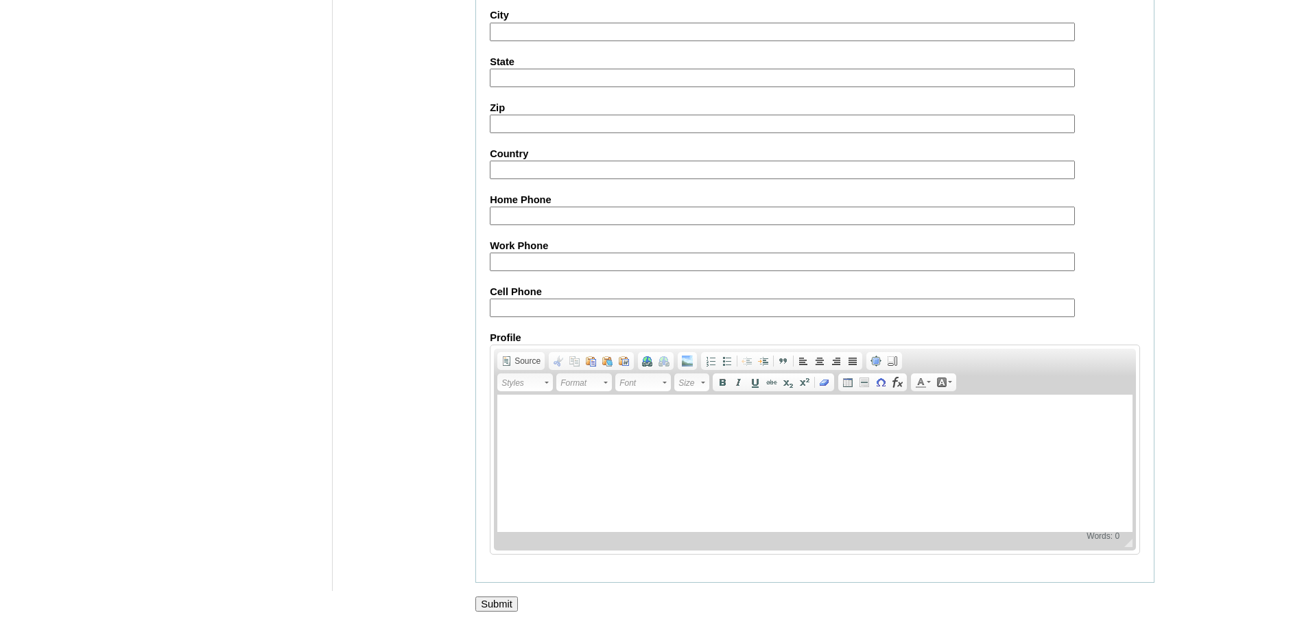
click at [497, 602] on input "Submit" at bounding box center [496, 603] width 43 height 15
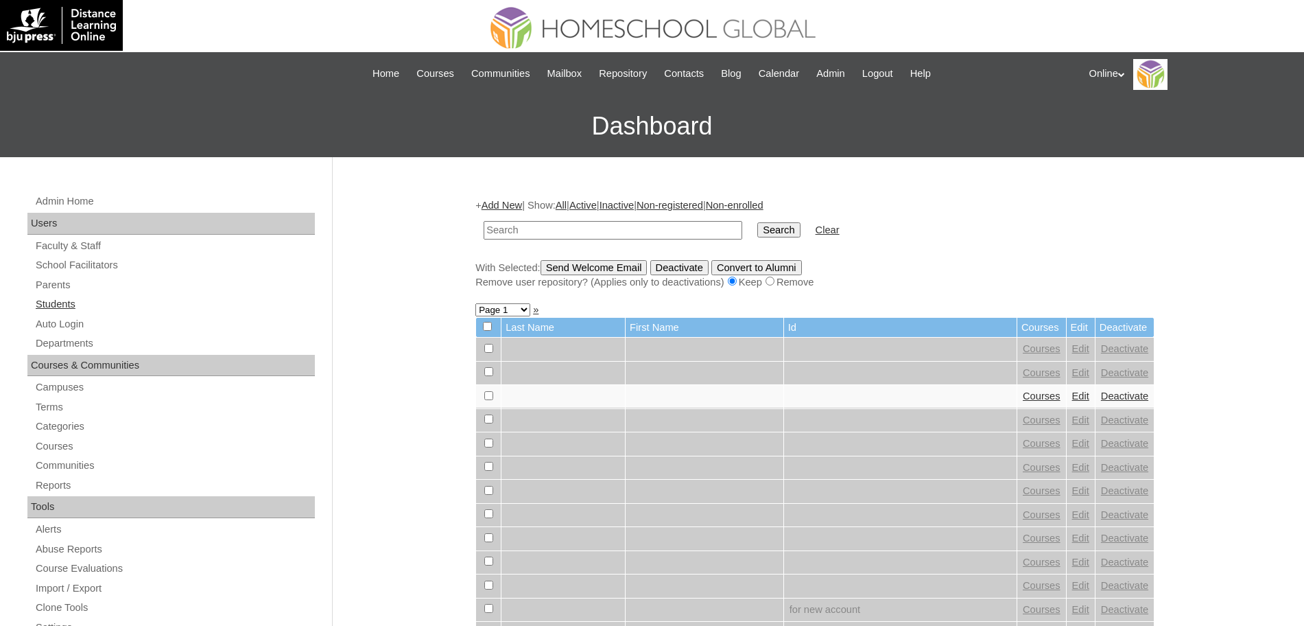
click at [58, 297] on link "Students" at bounding box center [174, 304] width 281 height 17
paste input "HG294OACAD2025"
type input "HG294OACAD2025"
click at [757, 222] on input "Search" at bounding box center [778, 229] width 43 height 15
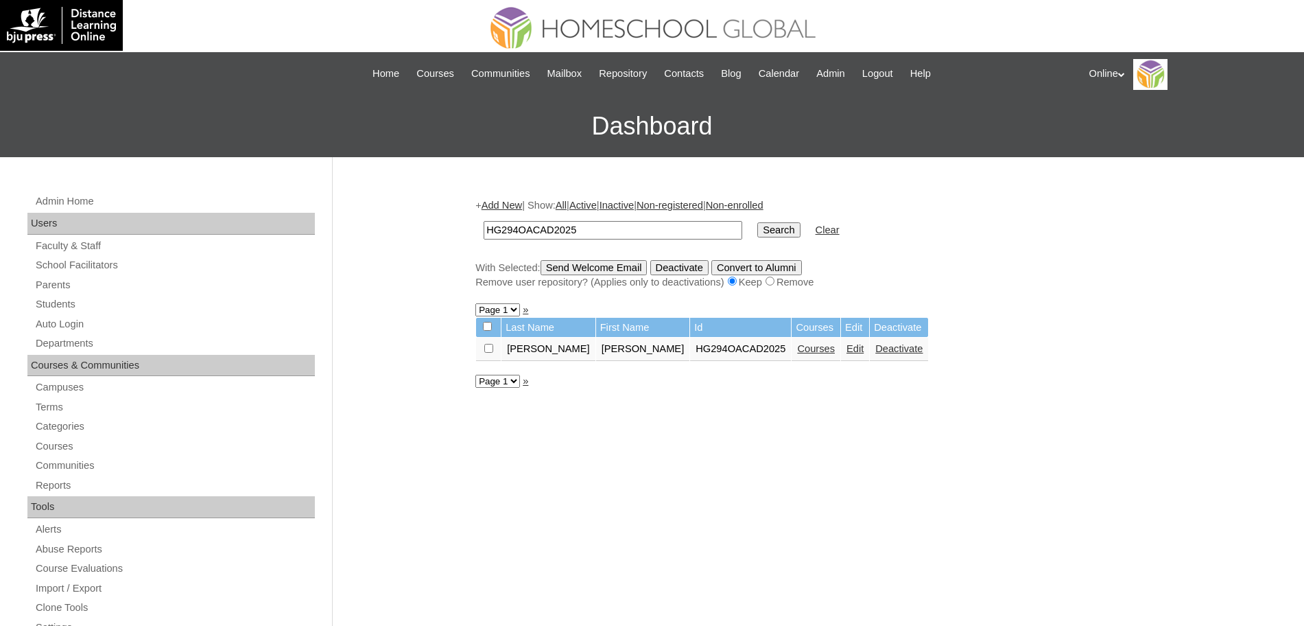
click at [797, 347] on link "Courses" at bounding box center [816, 348] width 38 height 11
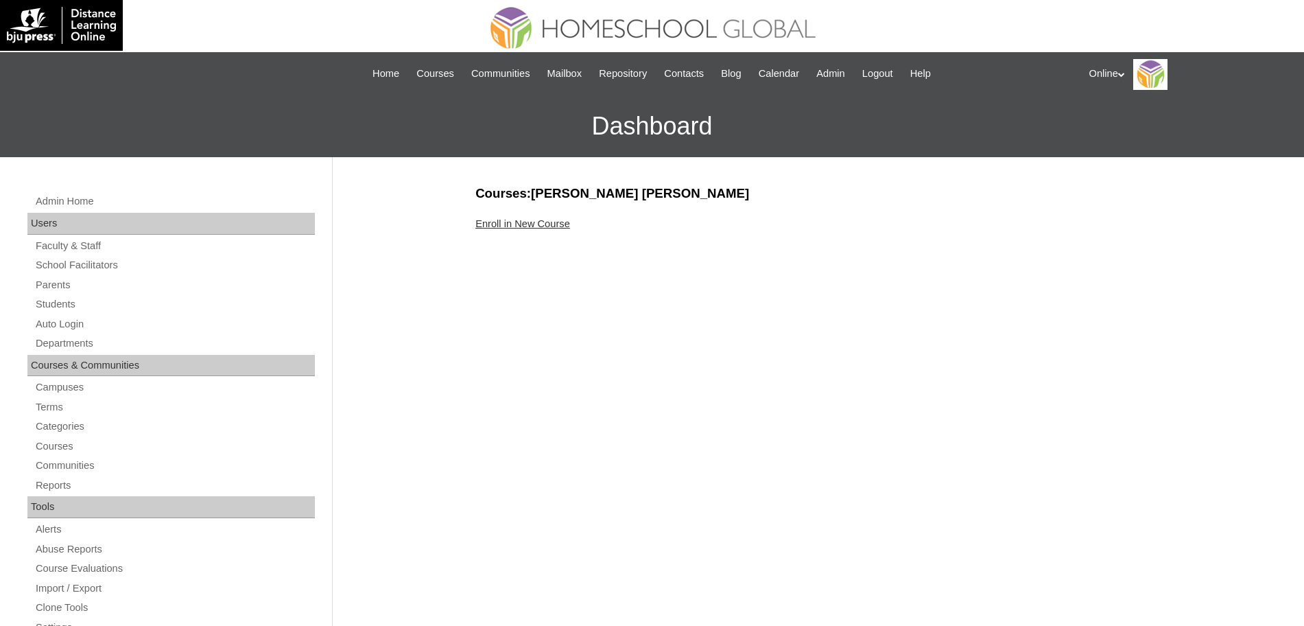
click at [545, 220] on link "Enroll in New Course" at bounding box center [522, 223] width 95 height 11
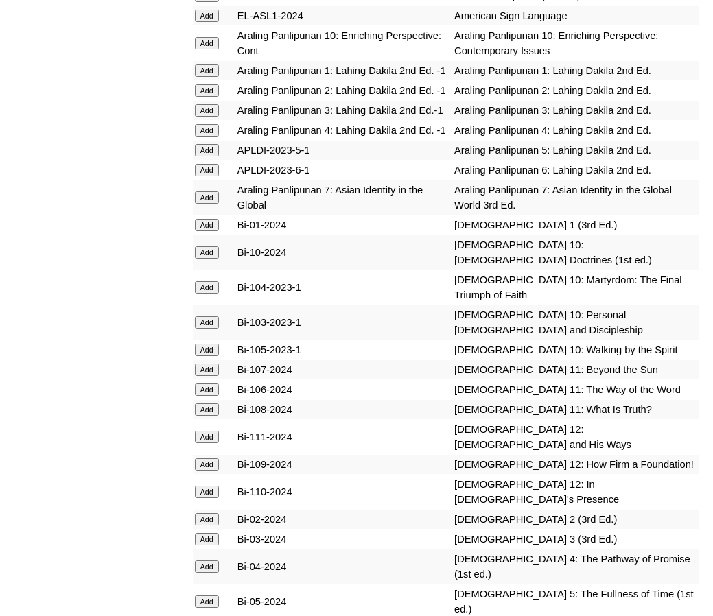
scroll to position [4029, 0]
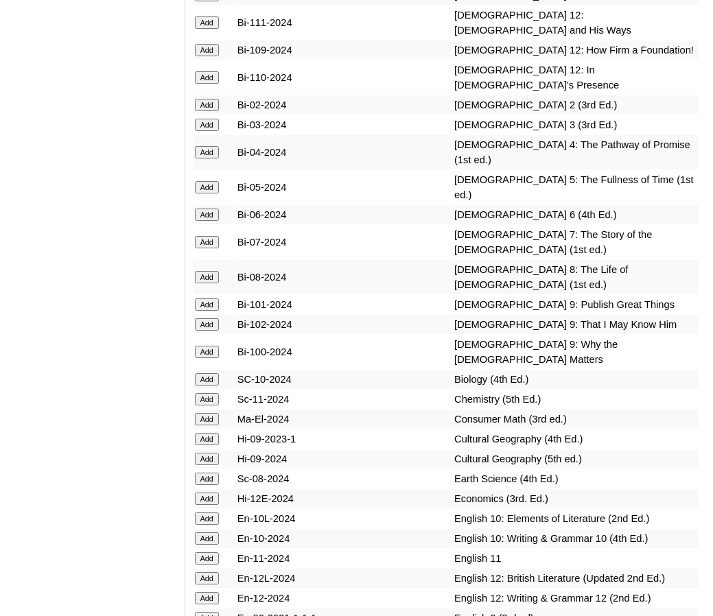
scroll to position [4447, 0]
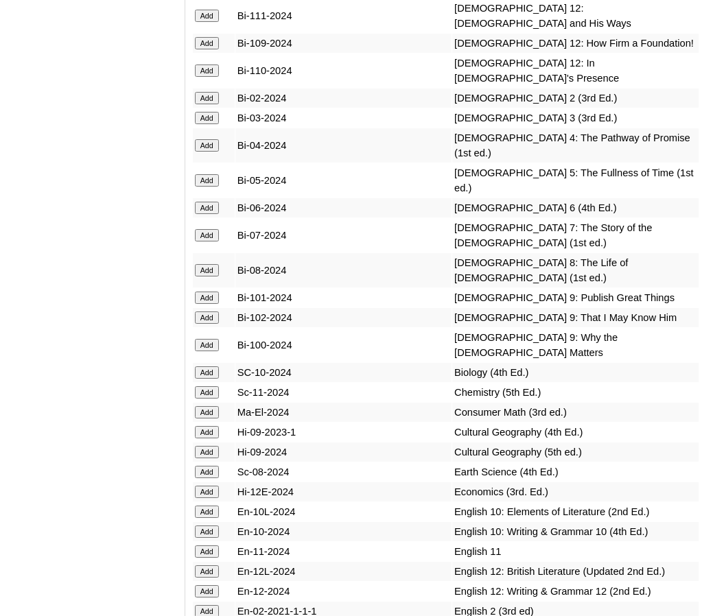
click at [208, 297] on input "Add" at bounding box center [207, 298] width 24 height 12
click at [208, 315] on input "Add" at bounding box center [207, 317] width 24 height 12
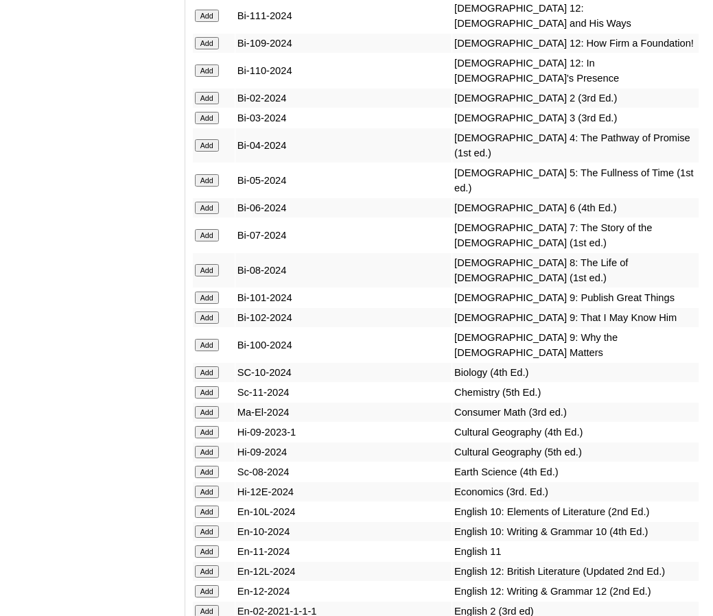
click at [208, 315] on input "Add" at bounding box center [207, 317] width 24 height 12
click at [208, 339] on input "Add" at bounding box center [207, 345] width 24 height 12
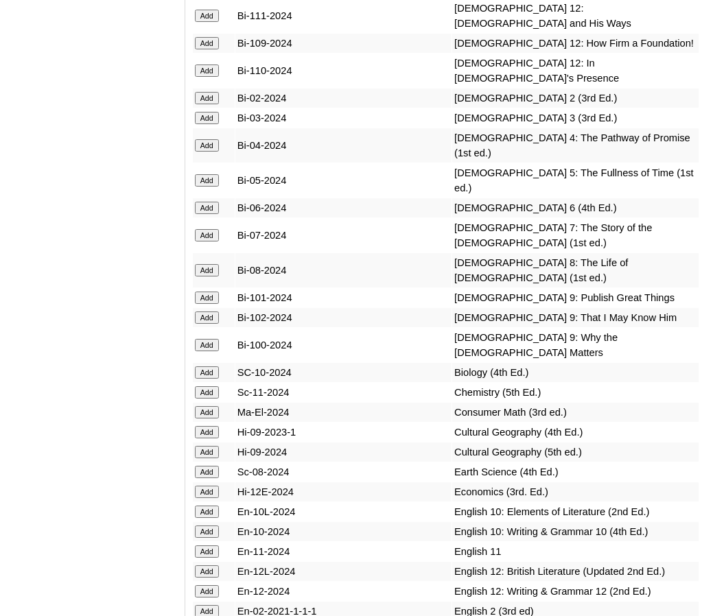
click at [208, 339] on input "Add" at bounding box center [207, 345] width 24 height 12
click at [208, 386] on input "Add" at bounding box center [207, 392] width 24 height 12
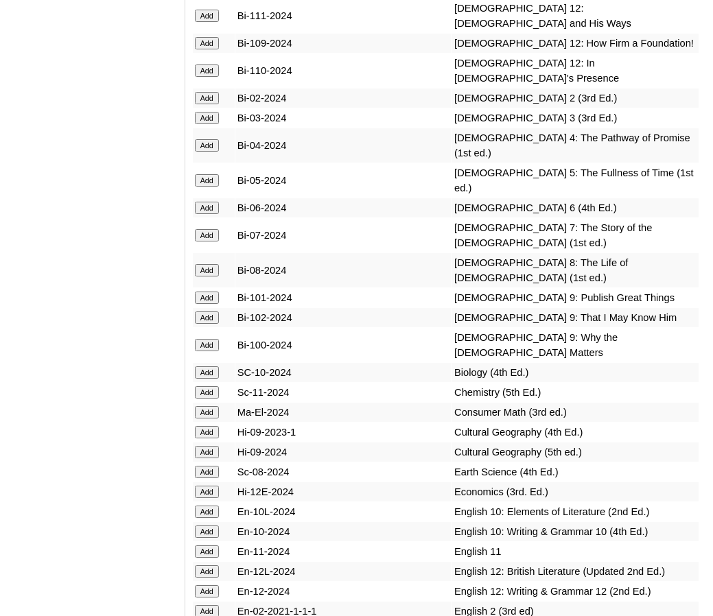
click at [208, 386] on input "Add" at bounding box center [207, 392] width 24 height 12
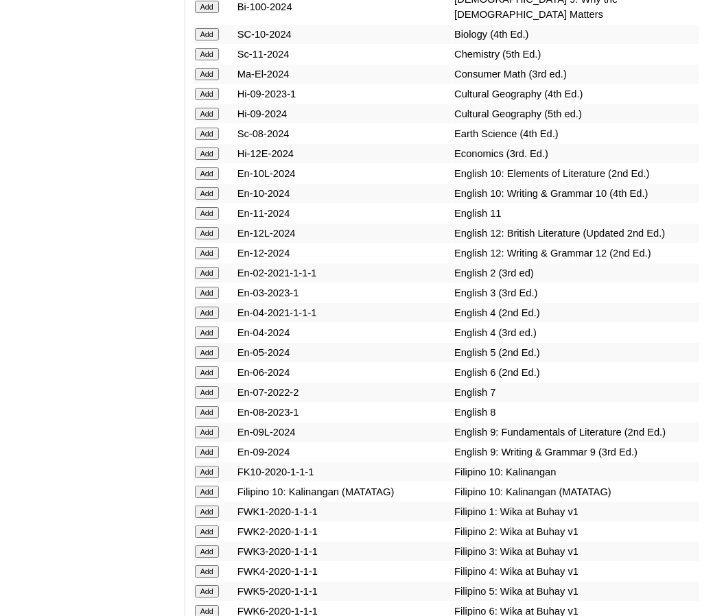
scroll to position [4787, 0]
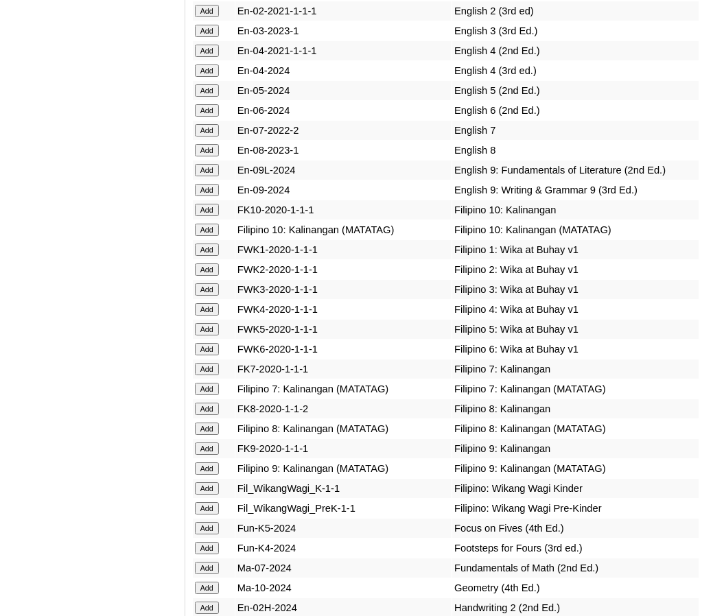
scroll to position [5048, 0]
click at [205, 163] on input "Add" at bounding box center [207, 169] width 24 height 12
click at [210, 183] on input "Add" at bounding box center [207, 189] width 24 height 12
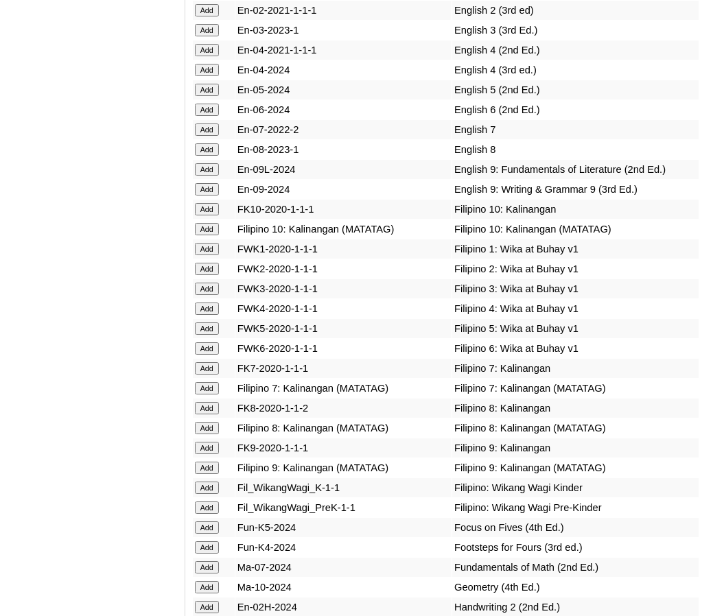
click at [210, 183] on input "Add" at bounding box center [207, 189] width 24 height 12
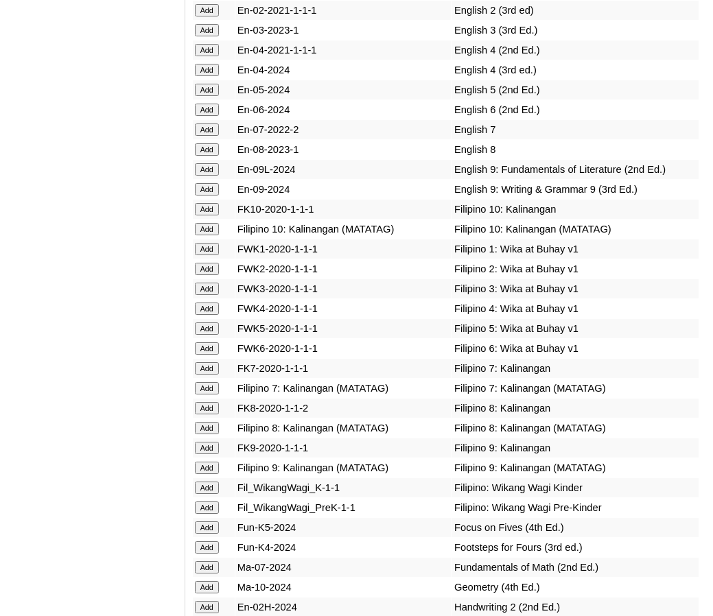
click at [210, 183] on input "Add" at bounding box center [207, 189] width 24 height 12
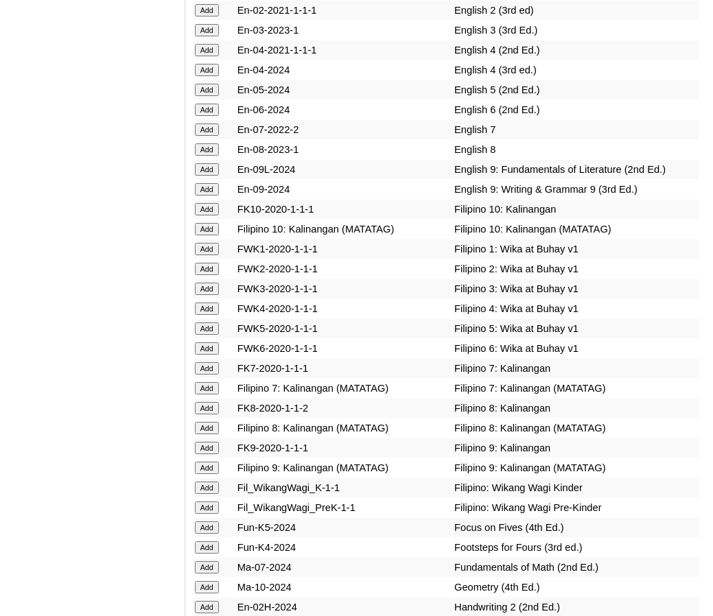
click at [210, 183] on input "Add" at bounding box center [207, 189] width 24 height 12
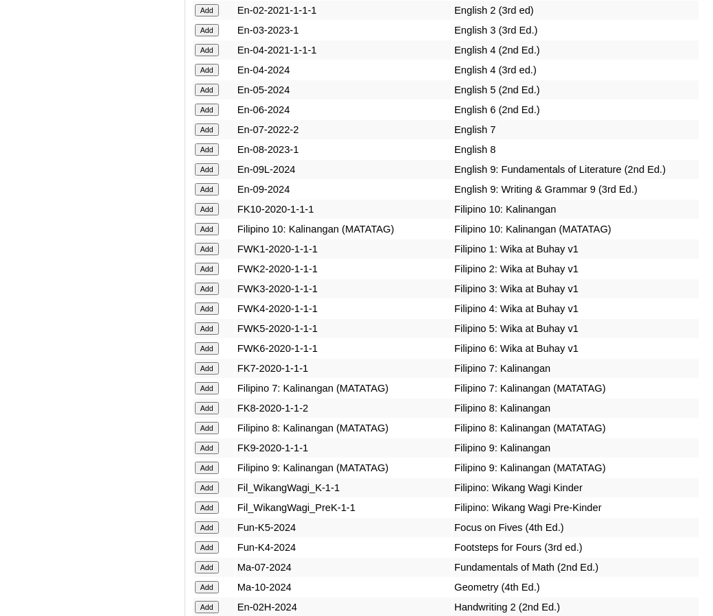
click at [210, 183] on input "Add" at bounding box center [207, 189] width 24 height 12
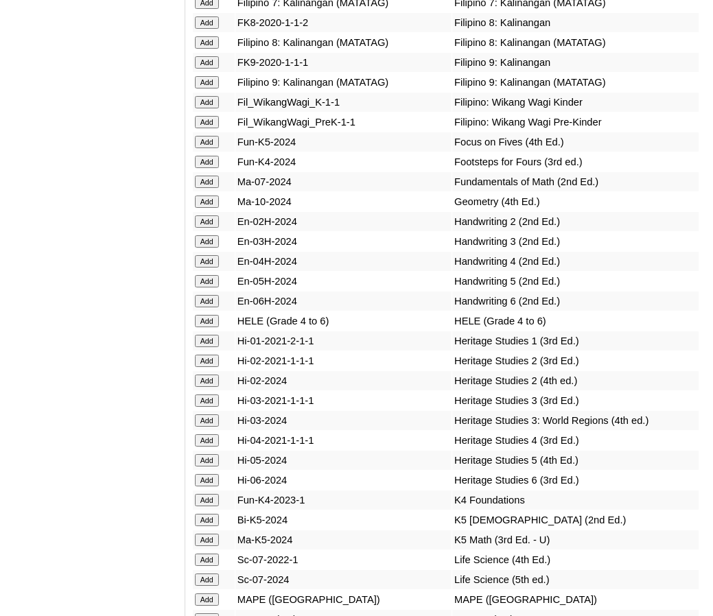
scroll to position [5426, 0]
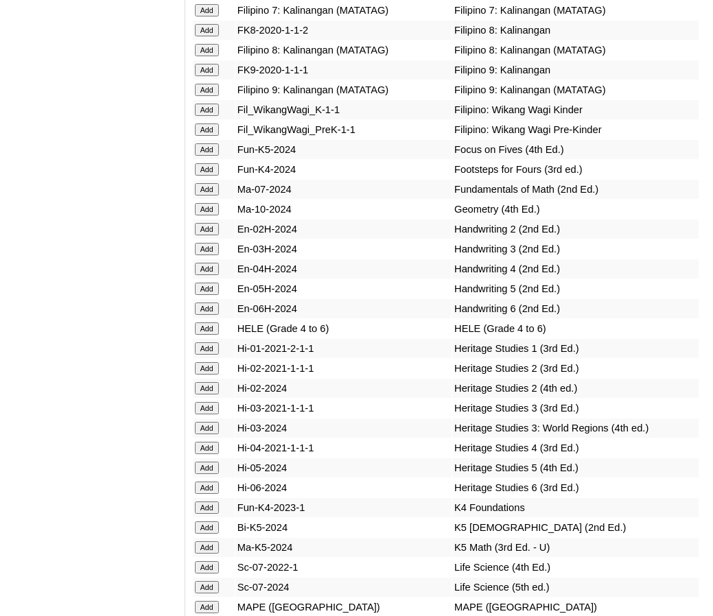
click at [206, 84] on input "Add" at bounding box center [207, 90] width 24 height 12
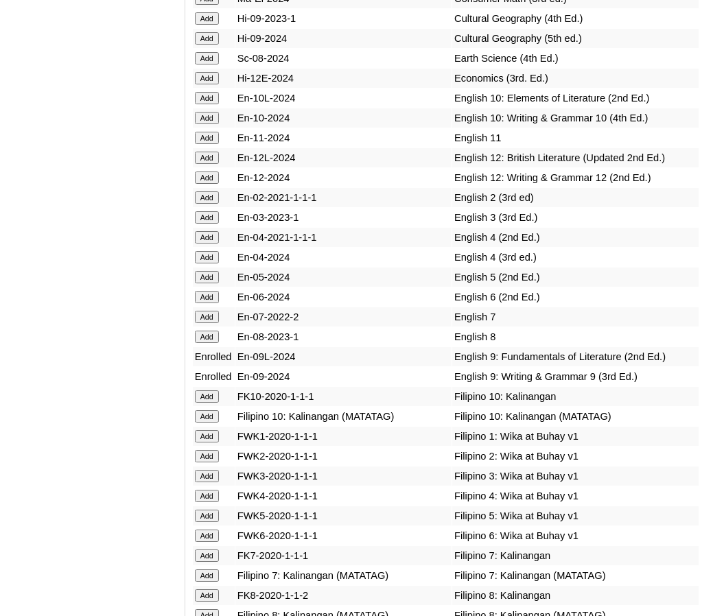
scroll to position [4860, 0]
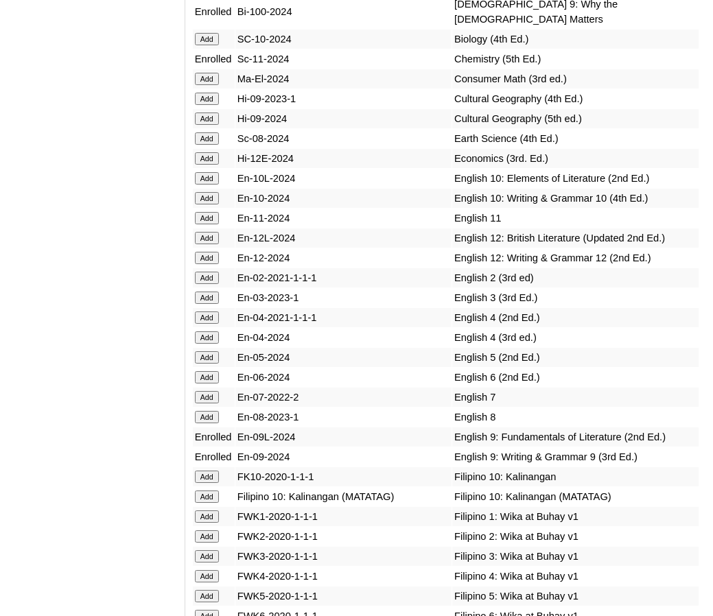
scroll to position [4807, 0]
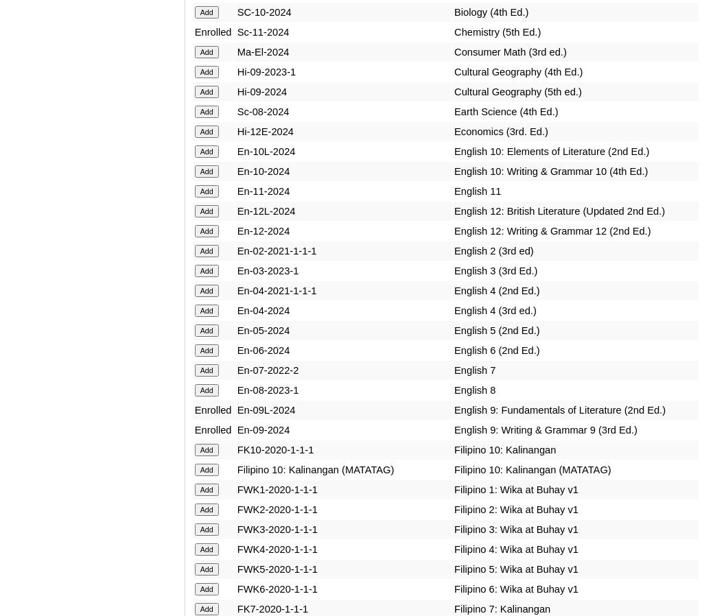
click at [204, 126] on input "Add" at bounding box center [207, 132] width 24 height 12
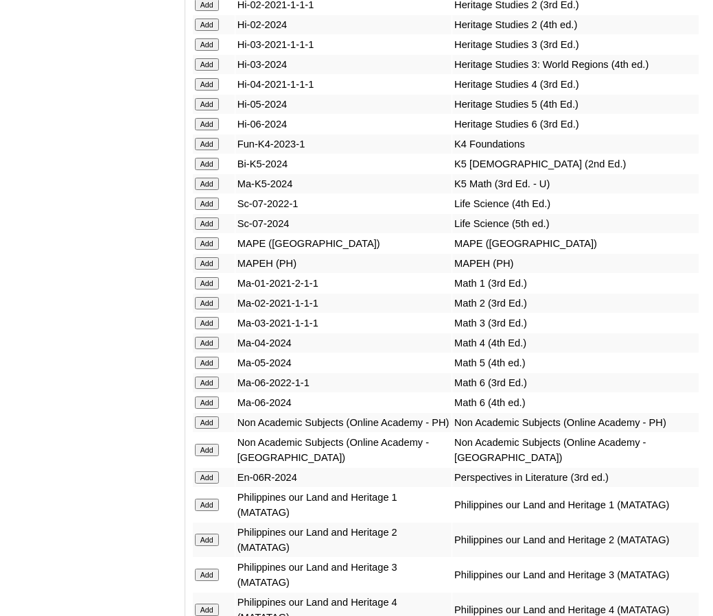
scroll to position [5792, 0]
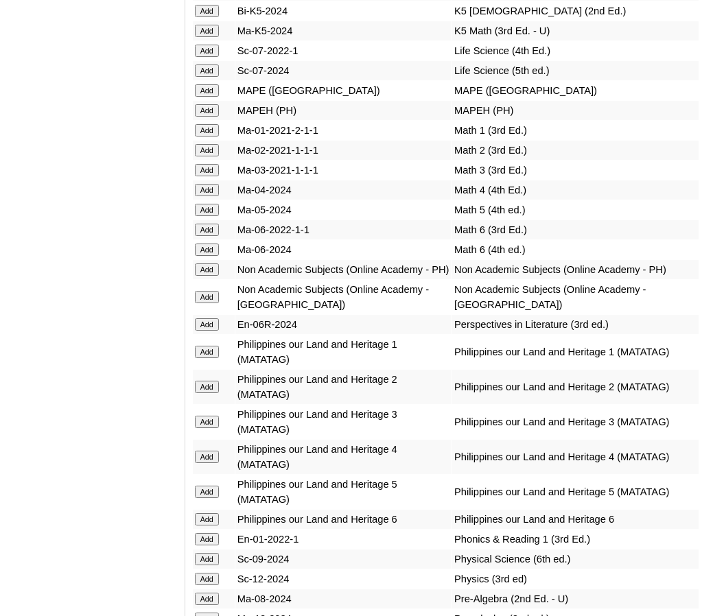
scroll to position [5944, 0]
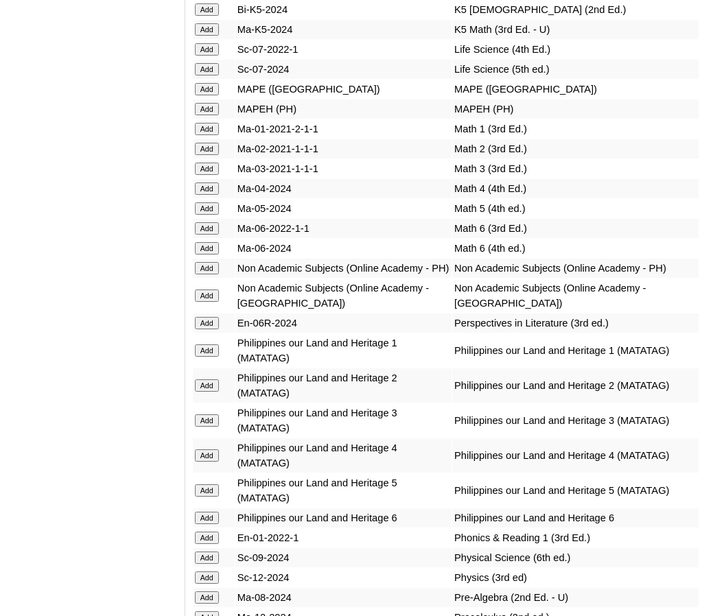
click at [203, 262] on input "Add" at bounding box center [207, 268] width 24 height 12
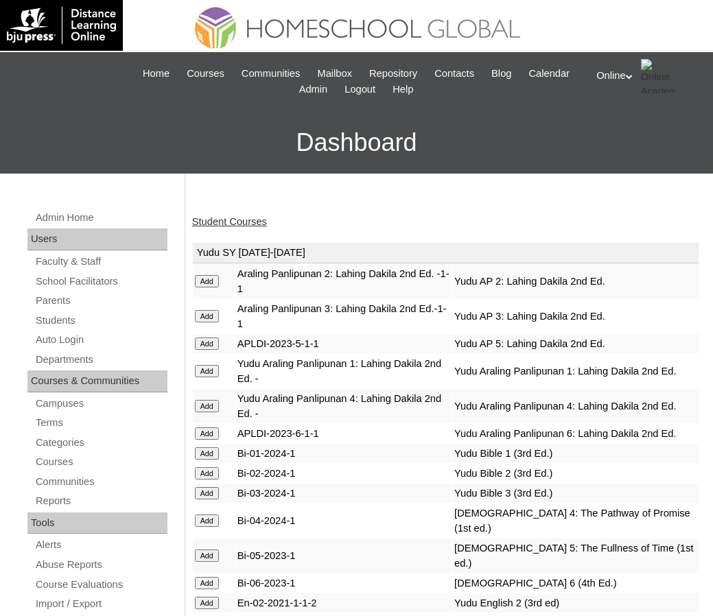
drag, startPoint x: 0, startPoint y: 0, endPoint x: 220, endPoint y: 223, distance: 313.4
click at [220, 223] on link "Student Courses" at bounding box center [229, 221] width 75 height 11
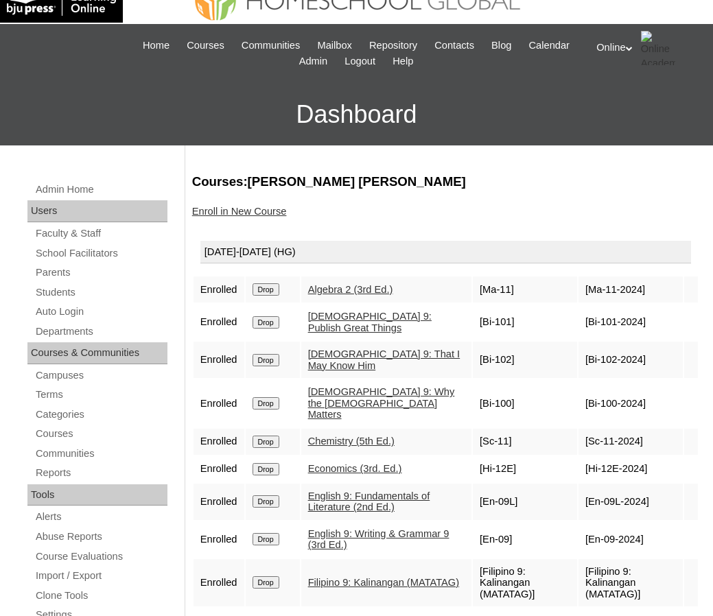
scroll to position [29, 0]
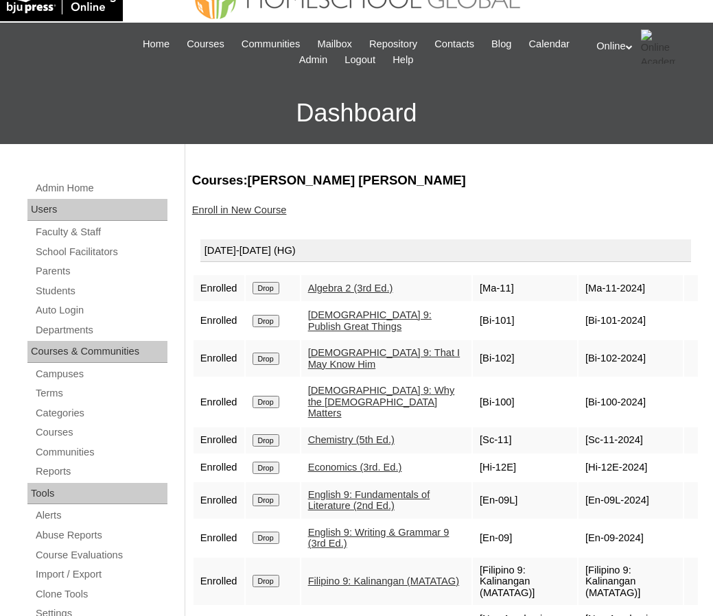
click at [224, 206] on link "Enroll in New Course" at bounding box center [239, 209] width 95 height 11
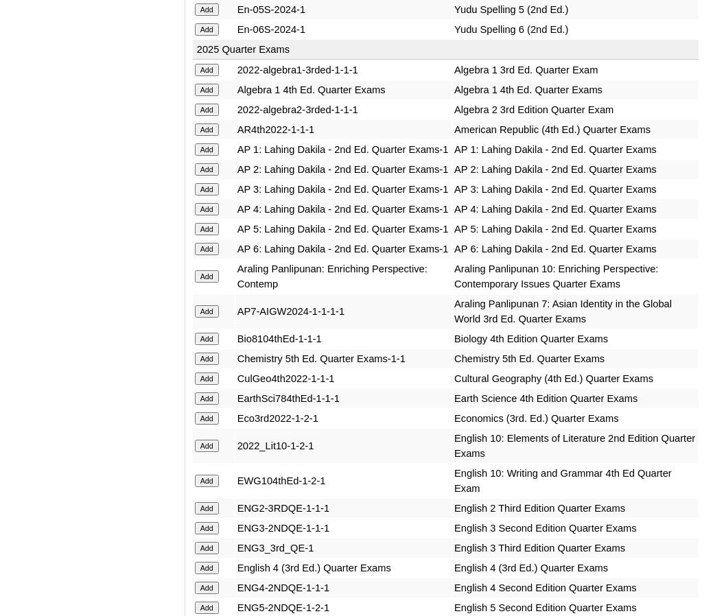
scroll to position [1498, 0]
click at [214, 104] on input "Add" at bounding box center [207, 110] width 24 height 12
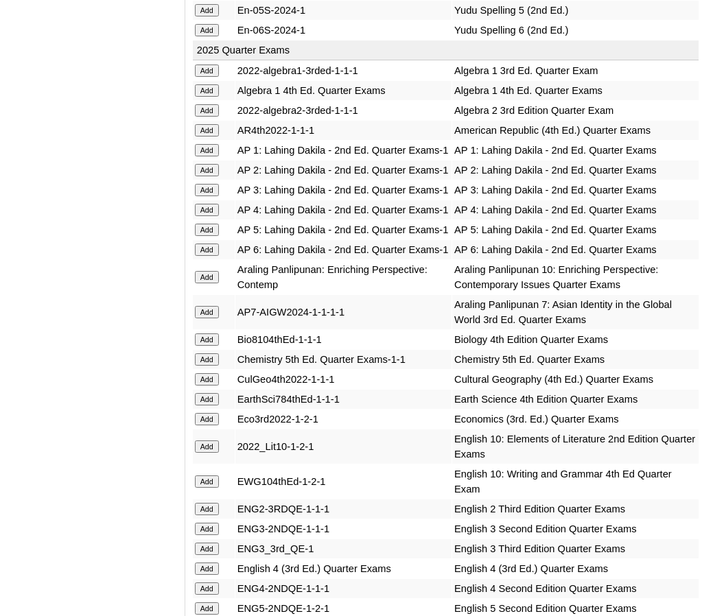
click at [209, 366] on input "Add" at bounding box center [207, 359] width 24 height 12
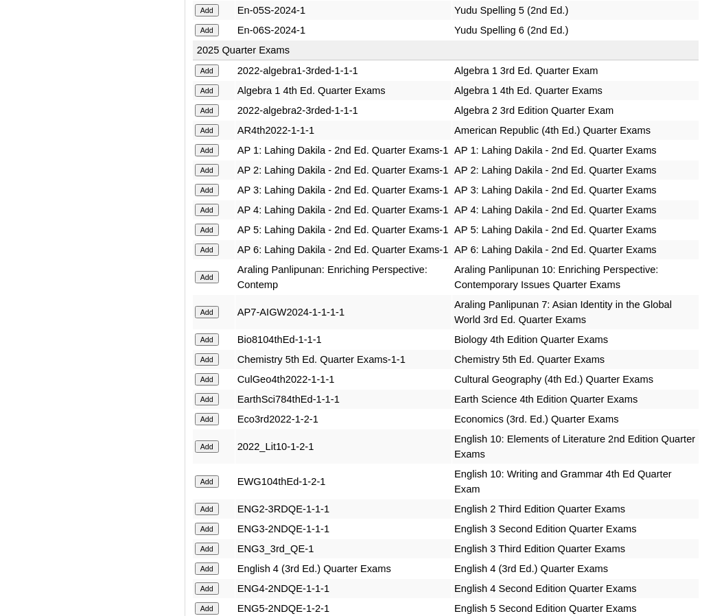
click at [209, 366] on input "Add" at bounding box center [207, 359] width 24 height 12
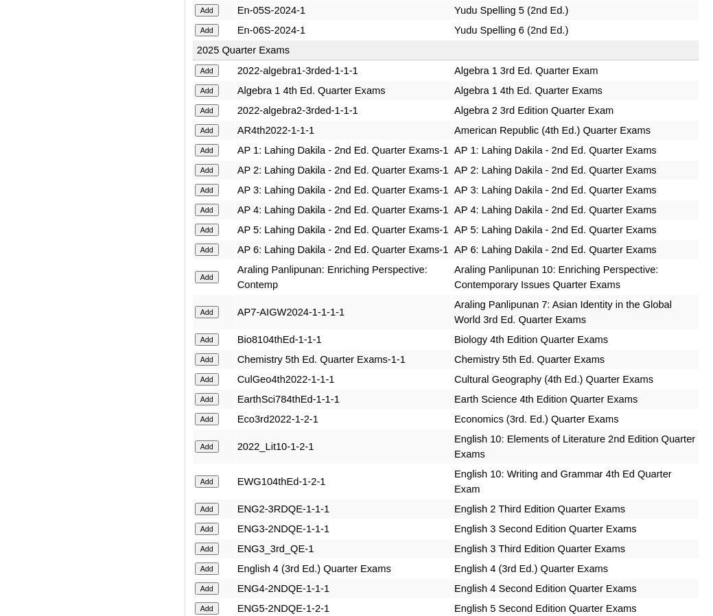
click at [209, 366] on input "Add" at bounding box center [207, 359] width 24 height 12
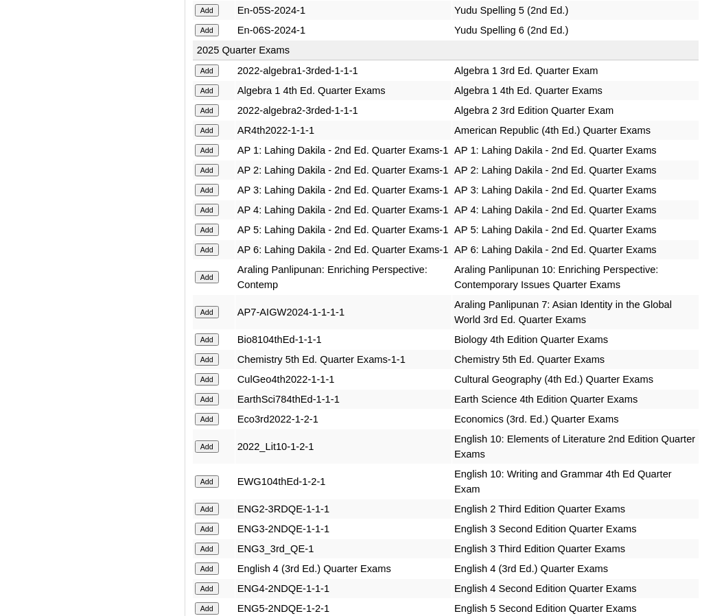
click at [209, 366] on input "Add" at bounding box center [207, 359] width 24 height 12
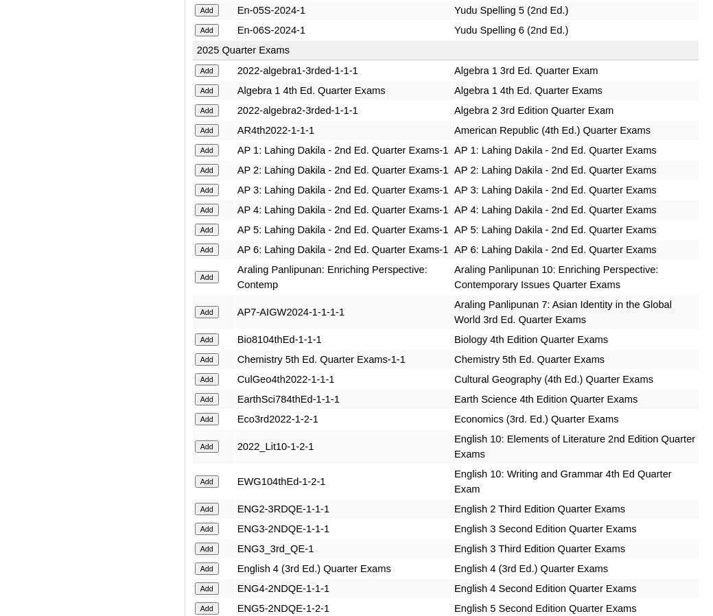
click at [209, 366] on input "Add" at bounding box center [207, 359] width 24 height 12
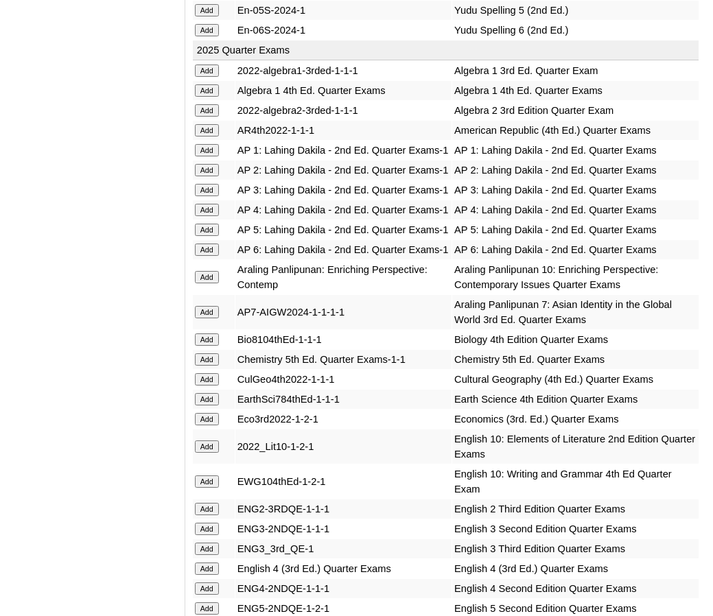
click at [209, 366] on input "Add" at bounding box center [207, 359] width 24 height 12
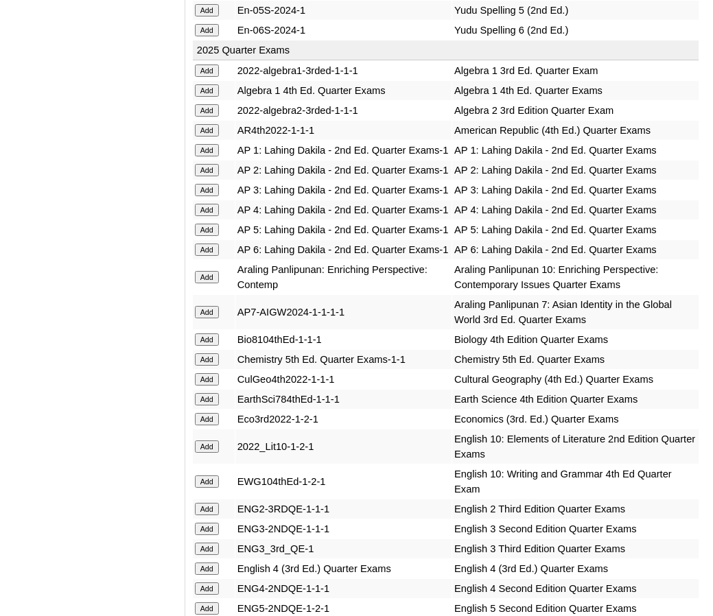
click at [209, 366] on input "Add" at bounding box center [207, 359] width 24 height 12
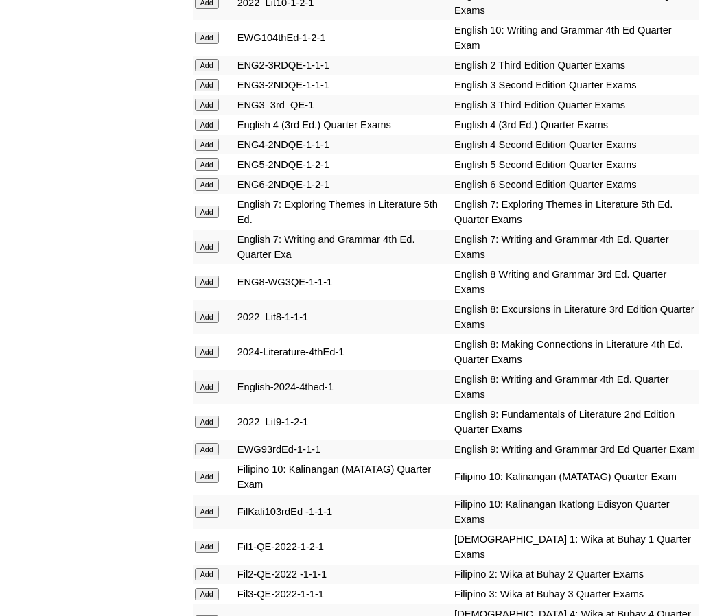
scroll to position [1945, 0]
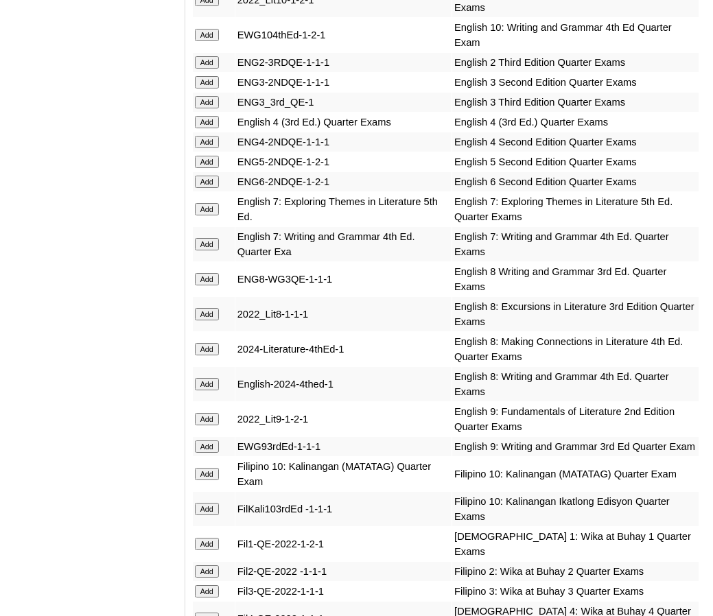
click at [206, 425] on input "Add" at bounding box center [207, 419] width 24 height 12
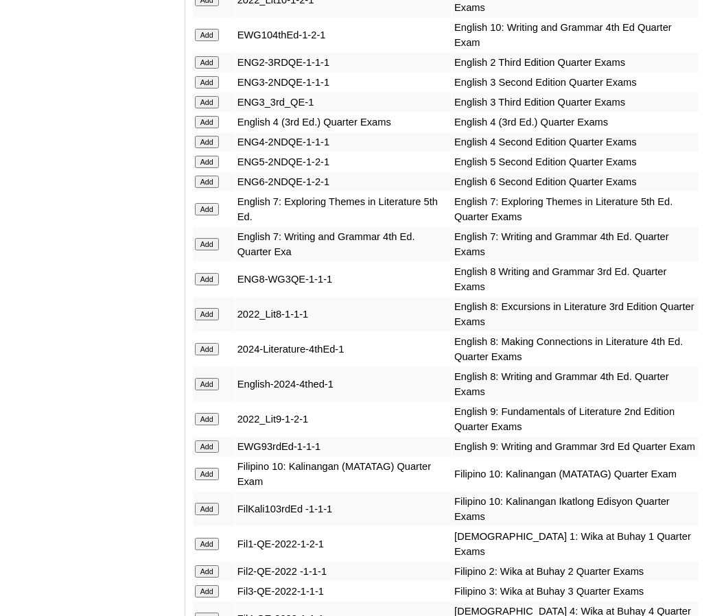
click at [206, 425] on input "Add" at bounding box center [207, 419] width 24 height 12
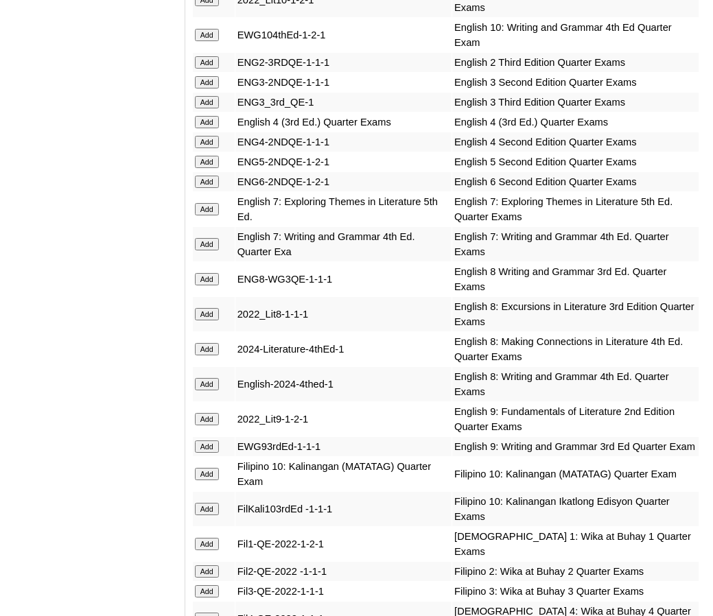
click at [208, 453] on input "Add" at bounding box center [207, 446] width 24 height 12
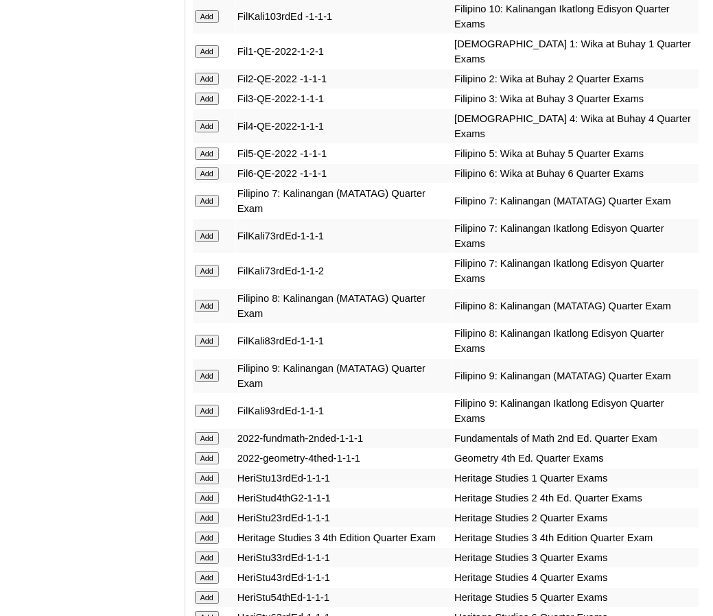
scroll to position [2439, 0]
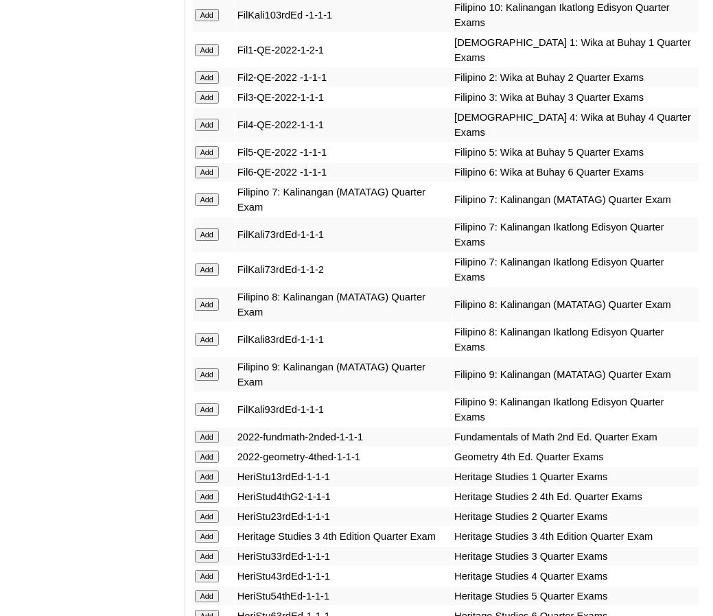
click at [202, 379] on form "Add" at bounding box center [214, 373] width 38 height 11
click at [204, 381] on input "Add" at bounding box center [207, 374] width 24 height 12
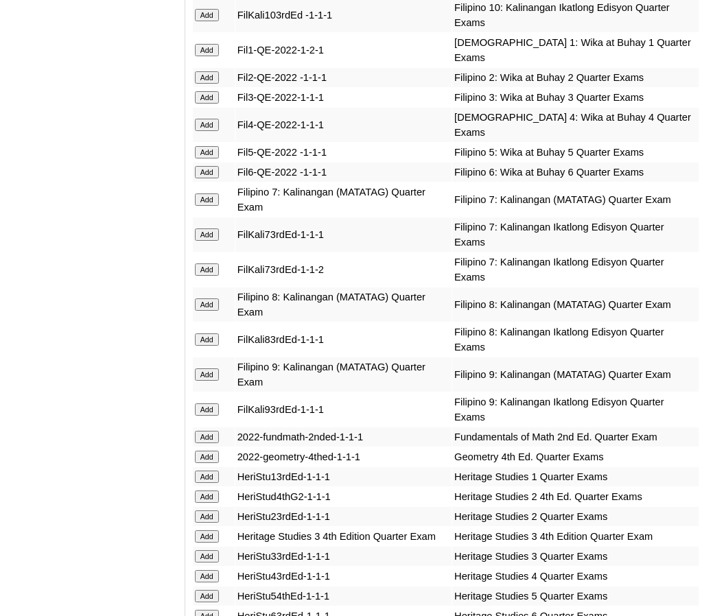
click at [204, 381] on input "Add" at bounding box center [207, 374] width 24 height 12
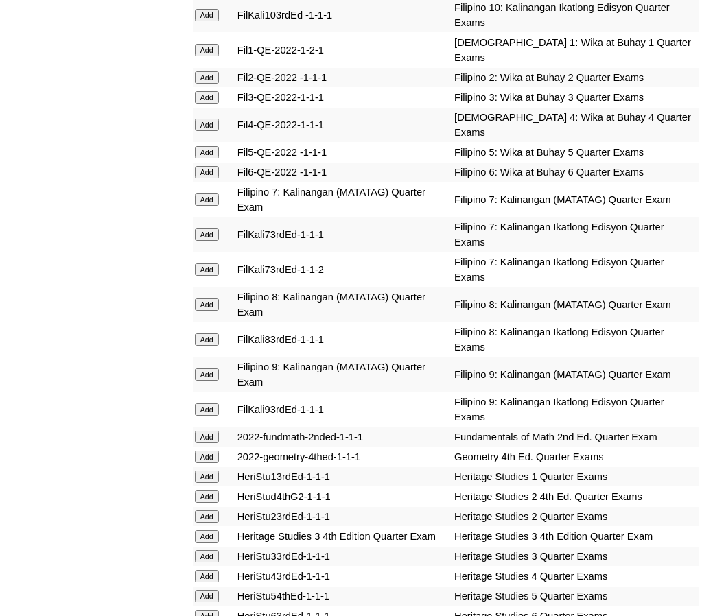
click at [204, 381] on input "Add" at bounding box center [207, 374] width 24 height 12
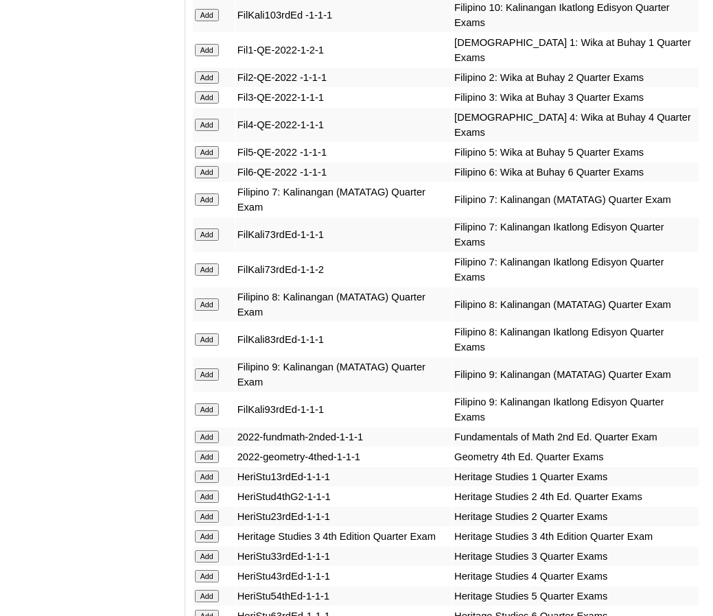
click at [204, 381] on input "Add" at bounding box center [207, 374] width 24 height 12
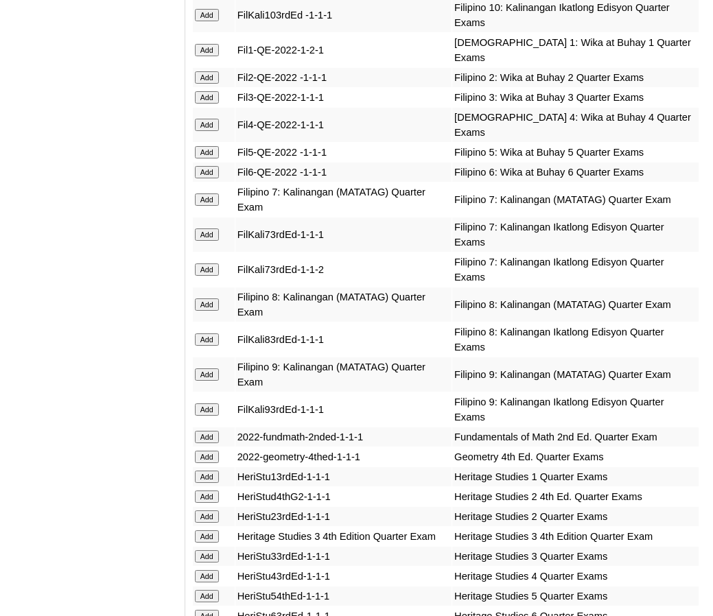
click at [204, 381] on input "Add" at bounding box center [207, 374] width 24 height 12
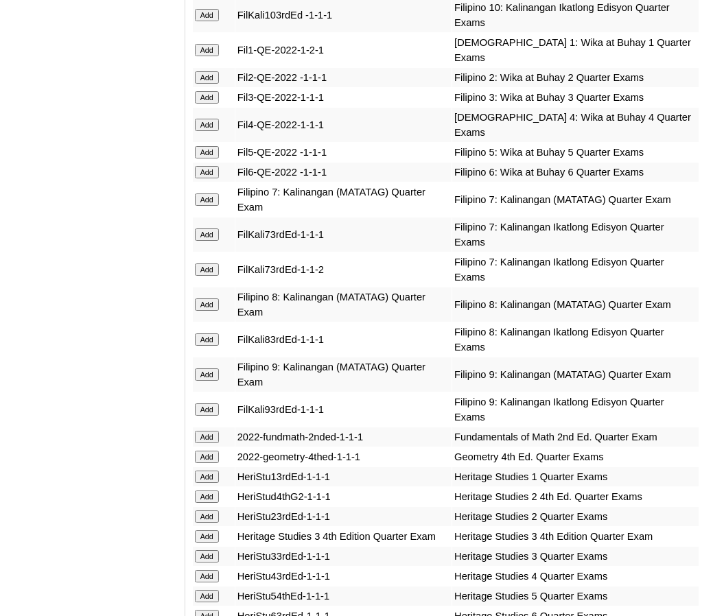
click at [204, 381] on input "Add" at bounding box center [207, 374] width 24 height 12
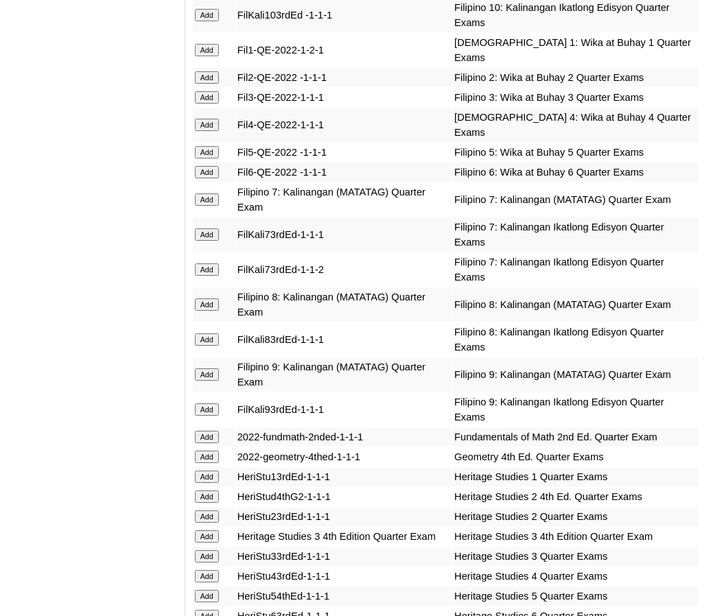
click at [204, 381] on input "Add" at bounding box center [207, 374] width 24 height 12
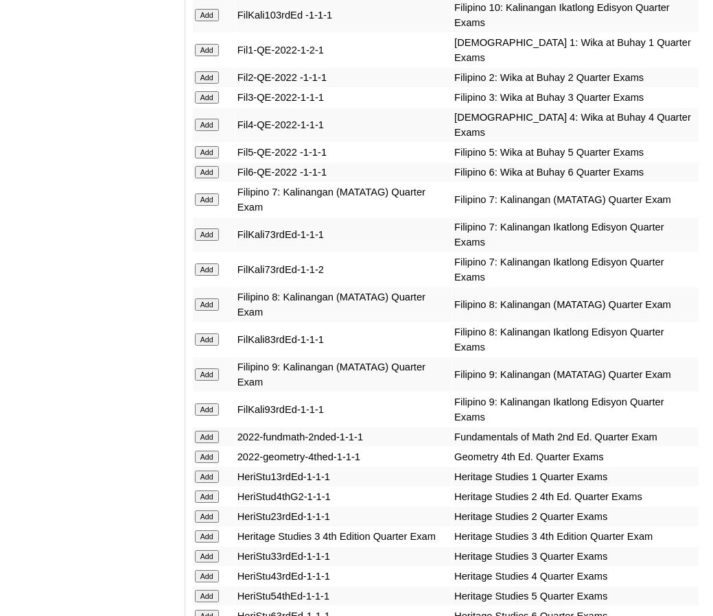
click at [204, 381] on input "Add" at bounding box center [207, 374] width 24 height 12
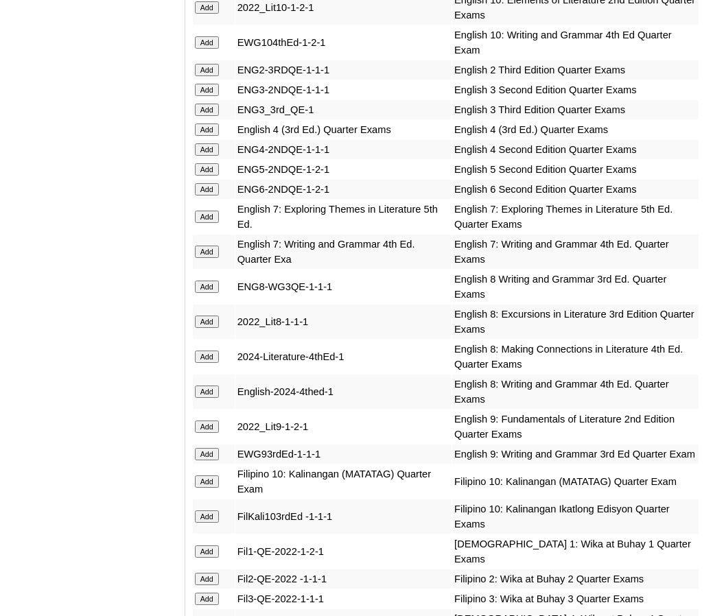
scroll to position [1927, 0]
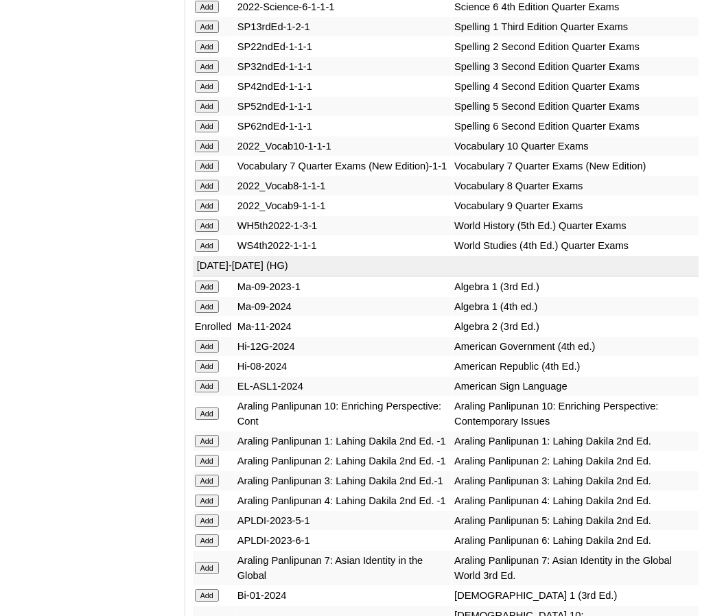
scroll to position [3660, 0]
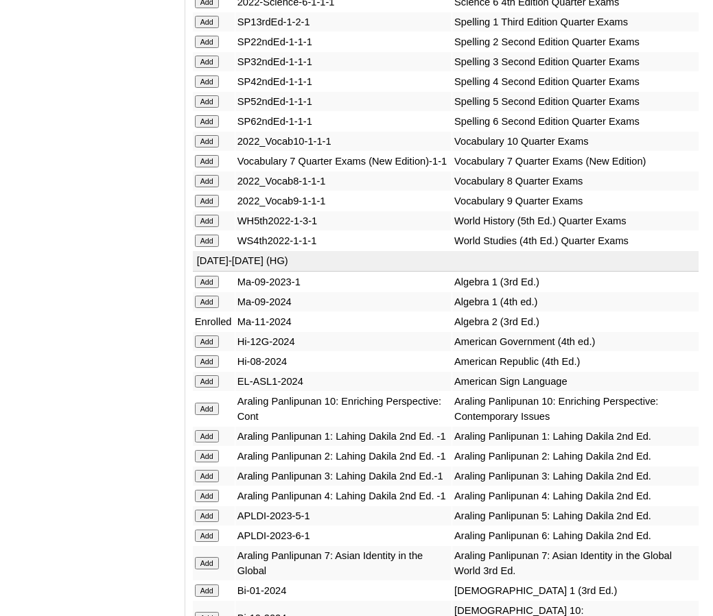
click at [204, 207] on input "Add" at bounding box center [207, 201] width 24 height 12
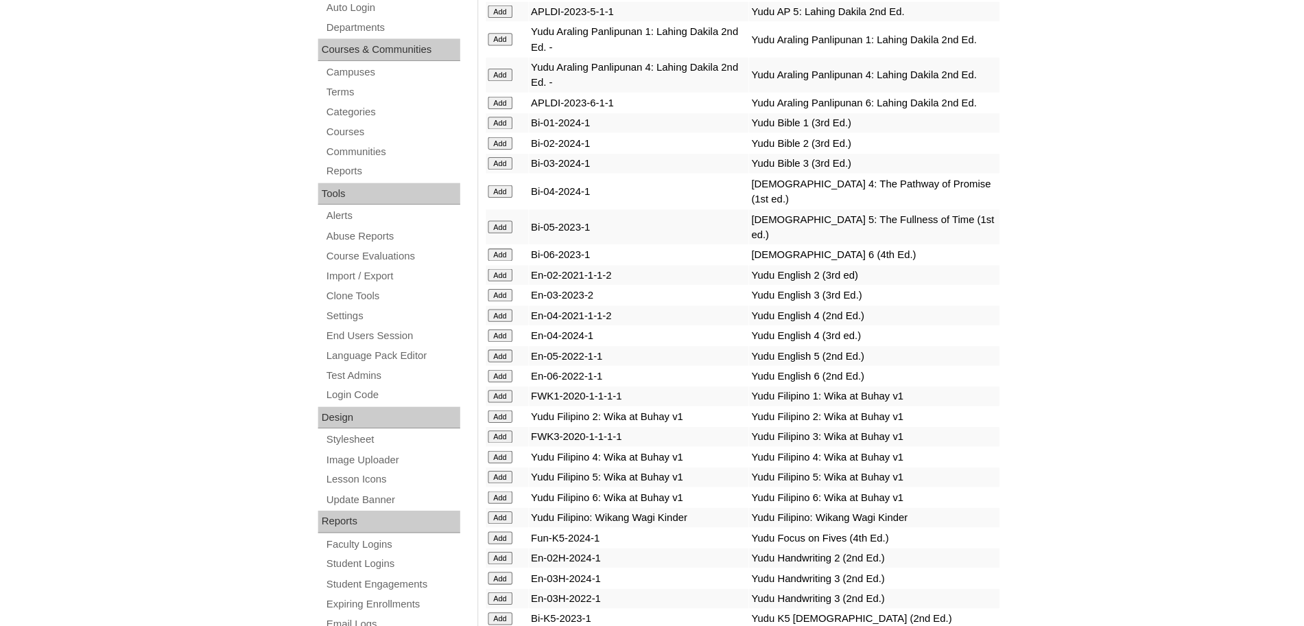
scroll to position [0, 0]
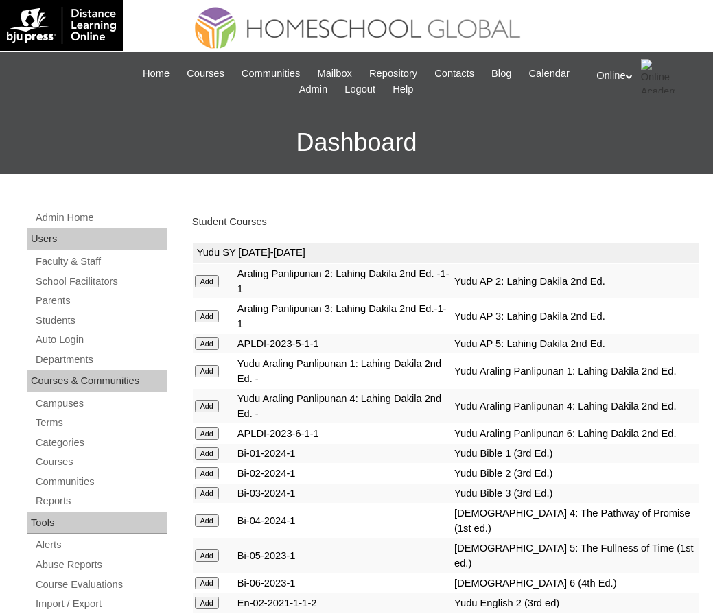
click at [215, 220] on link "Student Courses" at bounding box center [229, 221] width 75 height 11
click at [250, 224] on link "Student Courses" at bounding box center [229, 221] width 75 height 11
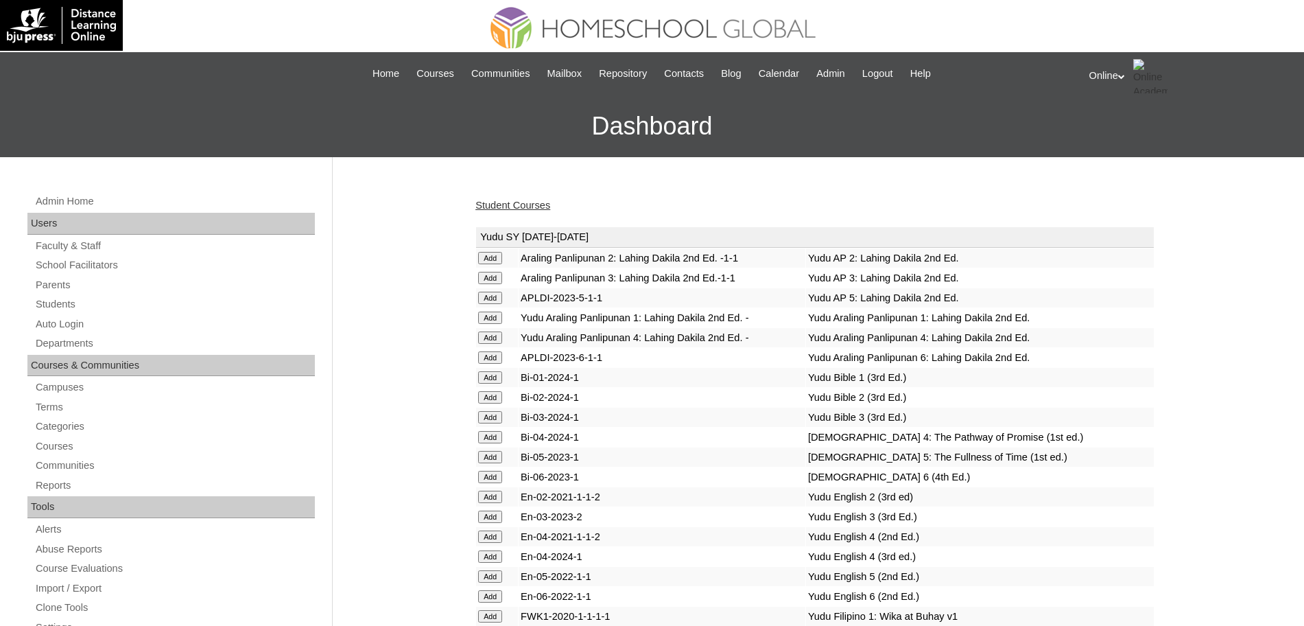
click at [540, 204] on link "Student Courses" at bounding box center [512, 205] width 75 height 11
click at [475, 200] on link "Student Courses" at bounding box center [512, 205] width 75 height 11
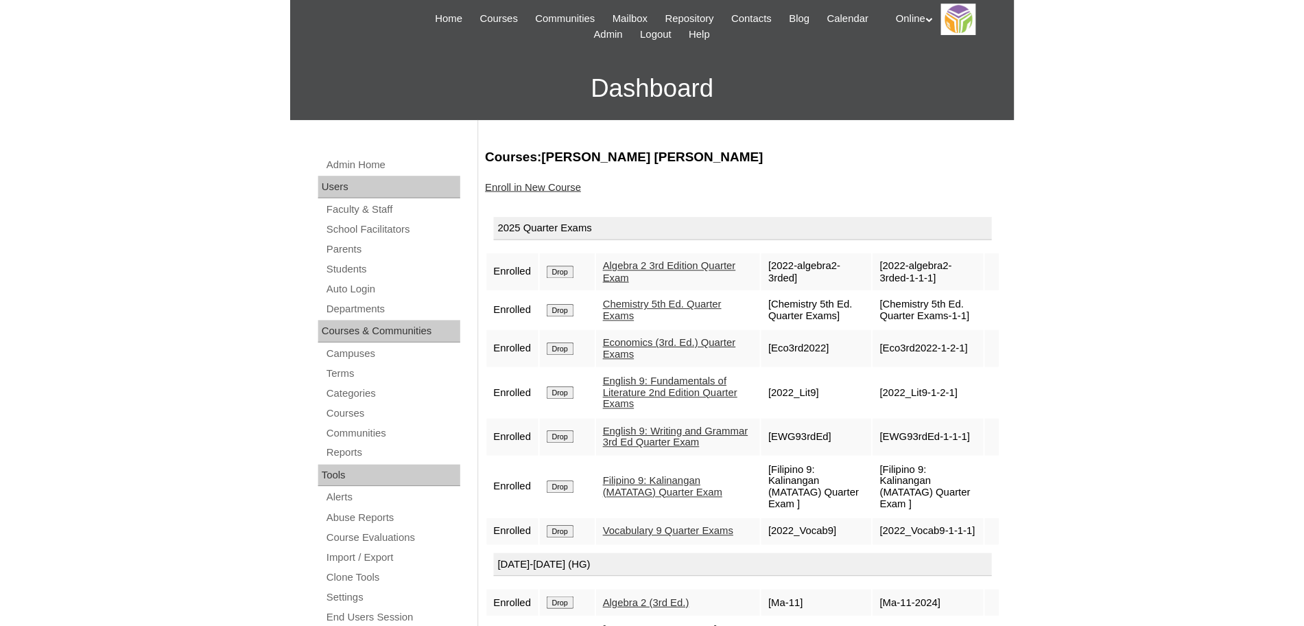
scroll to position [58, 0]
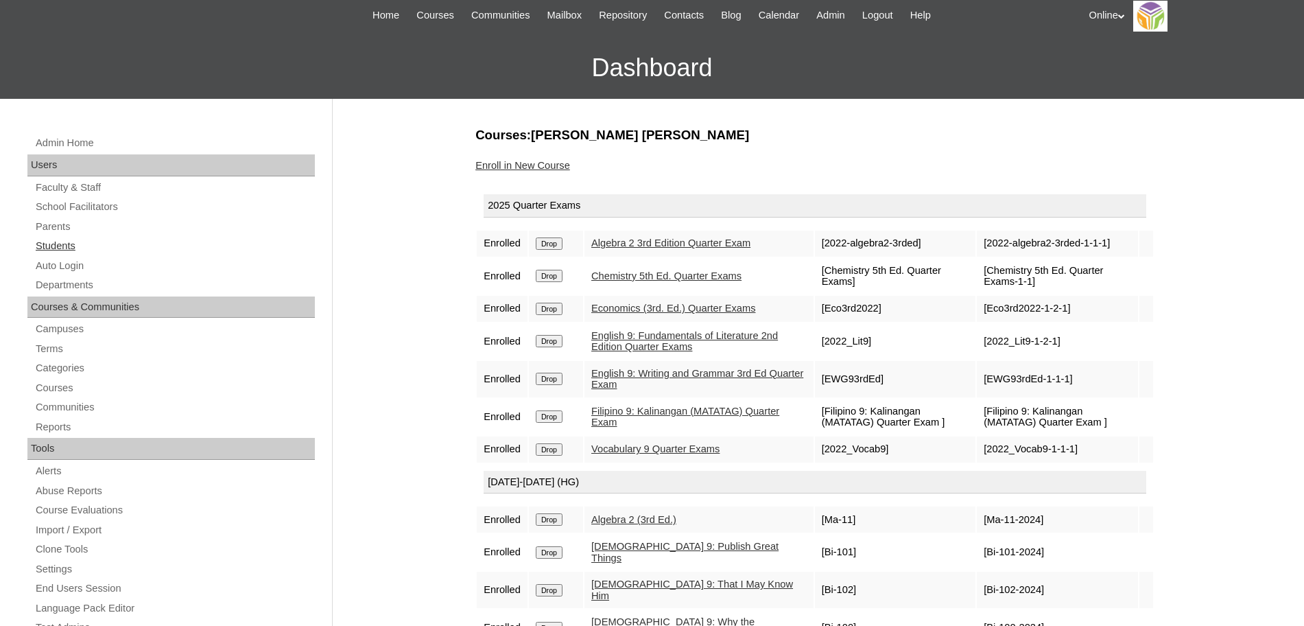
click at [58, 247] on link "Students" at bounding box center [174, 245] width 281 height 17
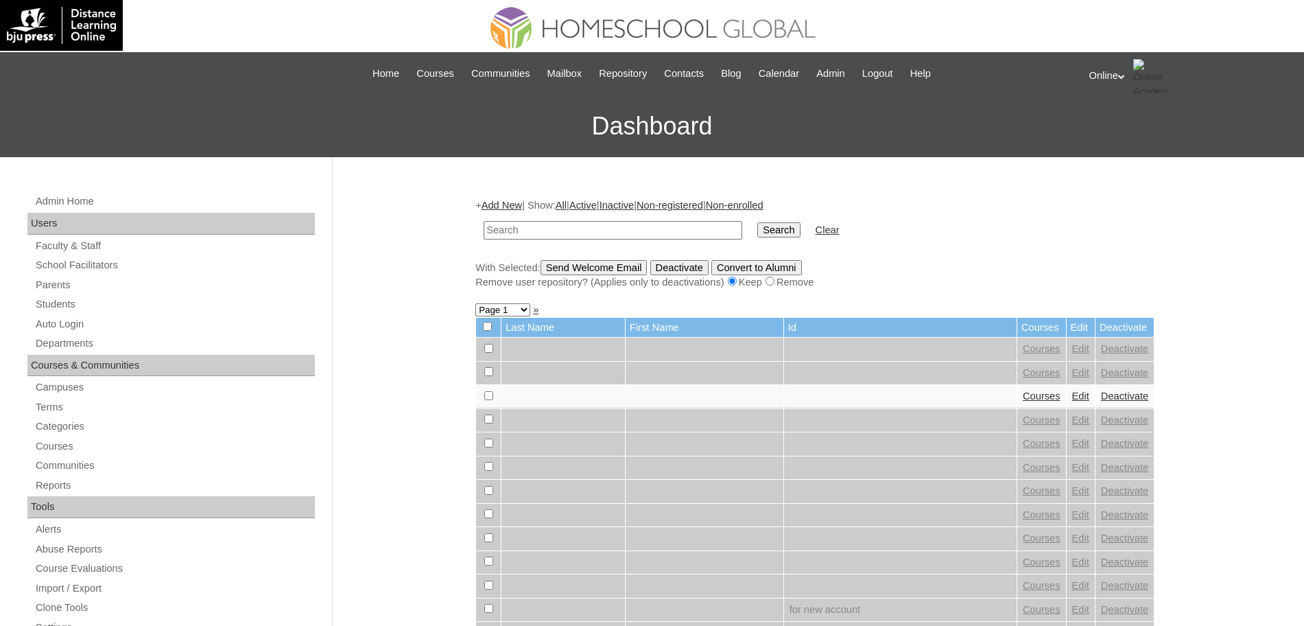
paste input "HG295OACAD2025"
type input "HG295OACAD2025"
click at [757, 222] on input "Search" at bounding box center [778, 229] width 43 height 15
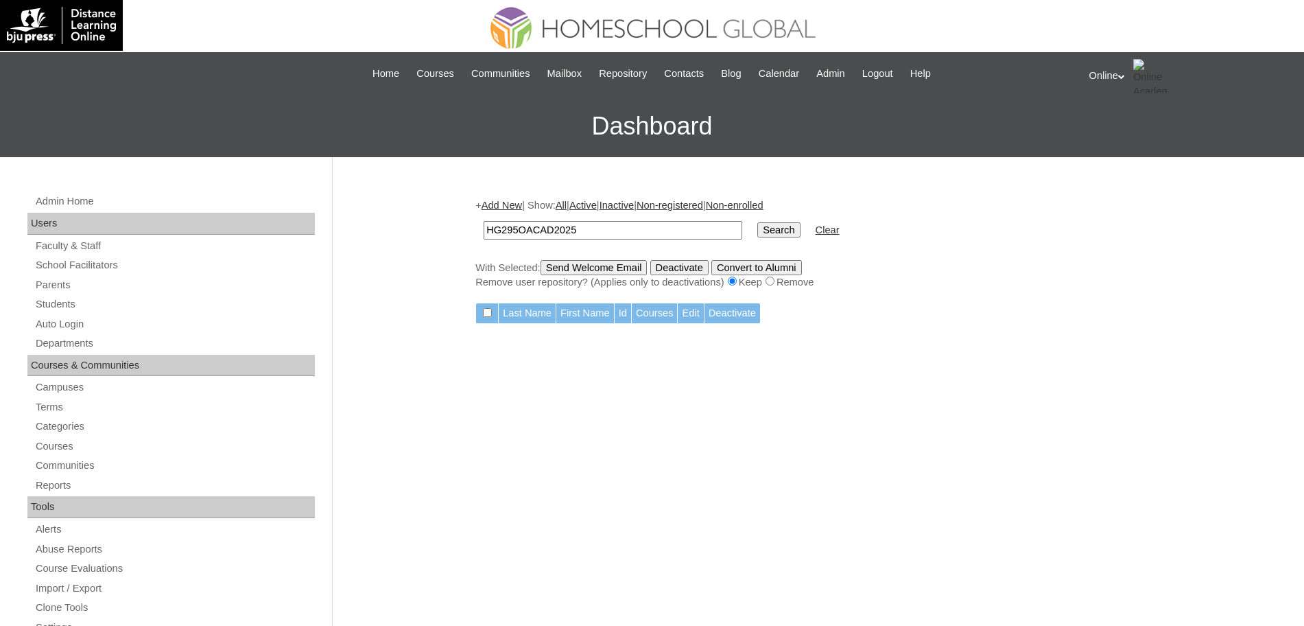
click at [506, 204] on link "Add New" at bounding box center [502, 205] width 40 height 11
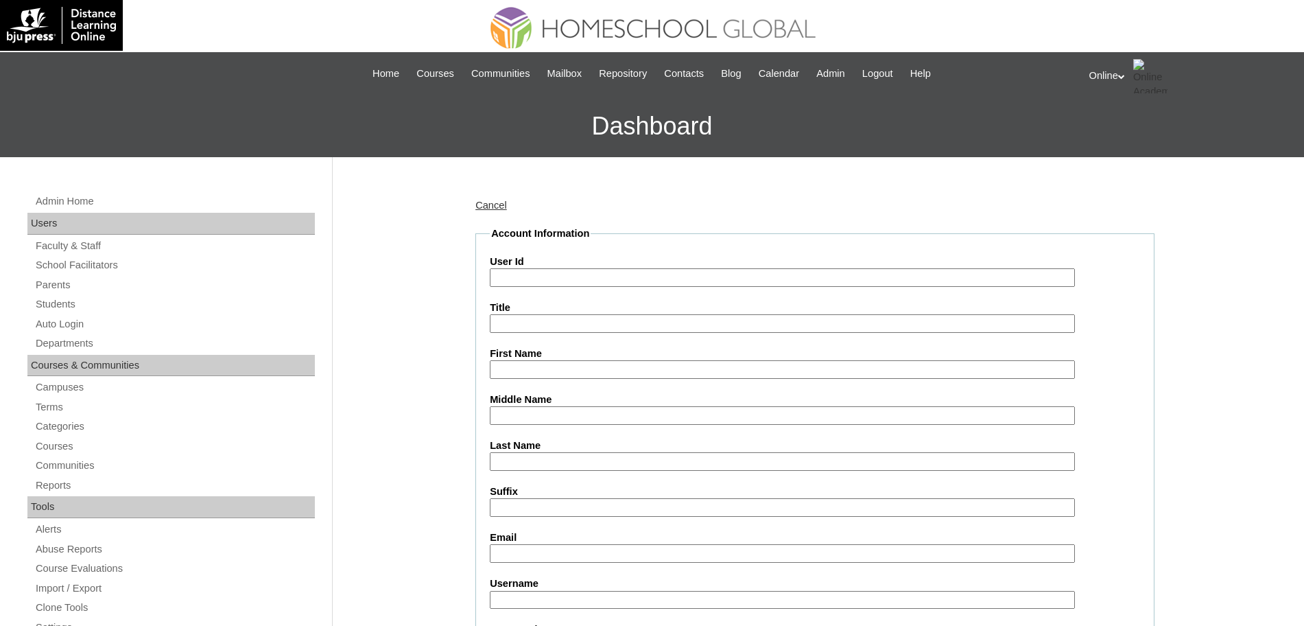
click at [521, 279] on input "User Id" at bounding box center [782, 277] width 585 height 19
paste input "HG295OACAD2025"
type input "HG295OACAD2025"
click at [517, 371] on input "First Name" at bounding box center [782, 369] width 585 height 19
paste input "[PERSON_NAME] [PERSON_NAME] Emanuelle [EMAIL_ADDRESS][DOMAIN_NAME] [PERSON_NAME…"
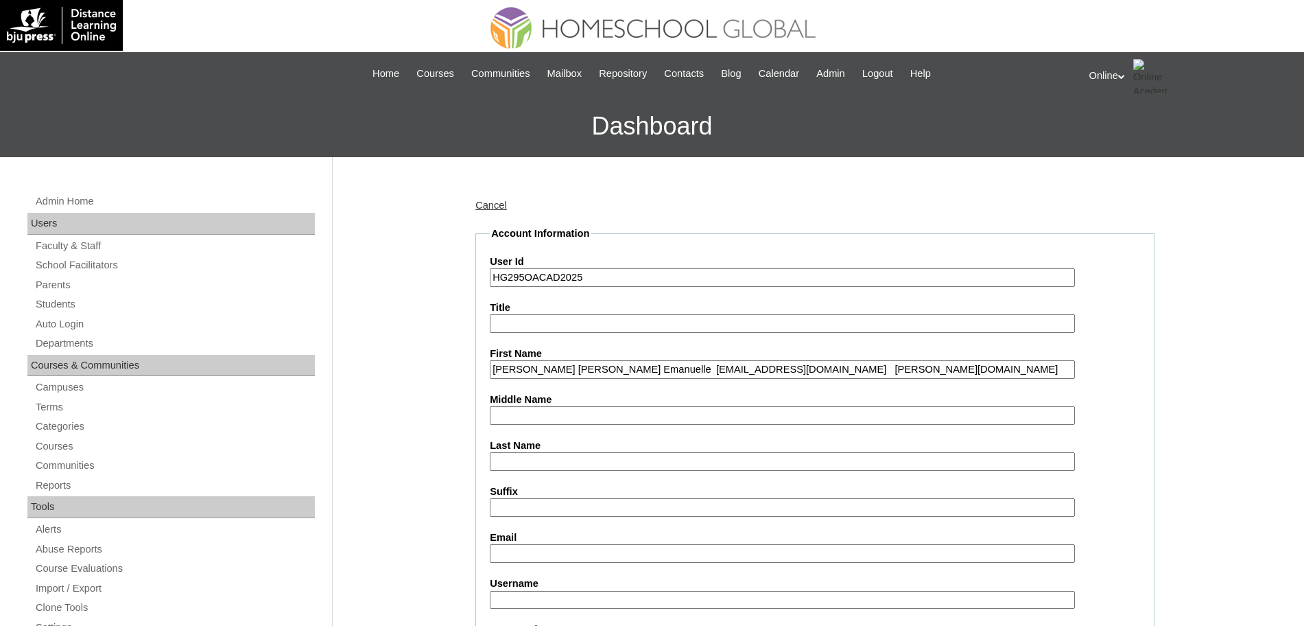
click at [549, 370] on input "DOLLAHAN Hannah Therese Emanuelle irinna519@gmail.com hannah.dollahan2025 QwerTy" at bounding box center [782, 369] width 585 height 19
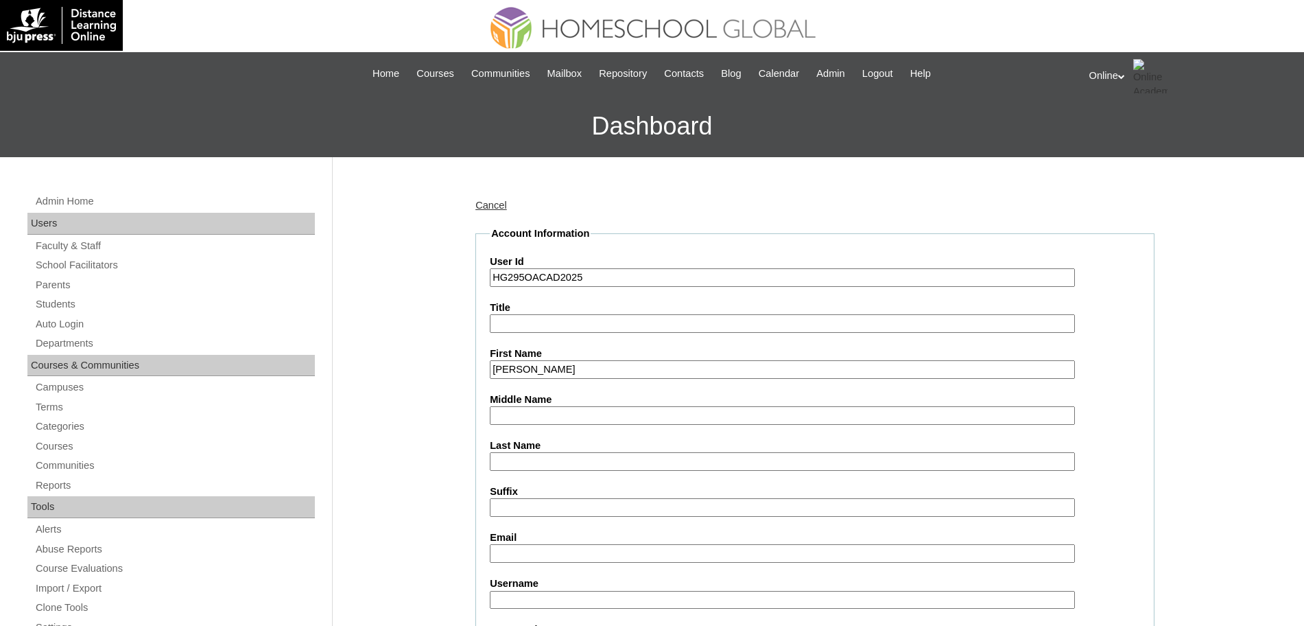
type input "Dollahan"
click at [514, 459] on input "Last Name" at bounding box center [782, 461] width 585 height 19
paste input "Hannah Therese Emanuelle irinna519@gmail.com hannah.dollahan2025 QwerTy"
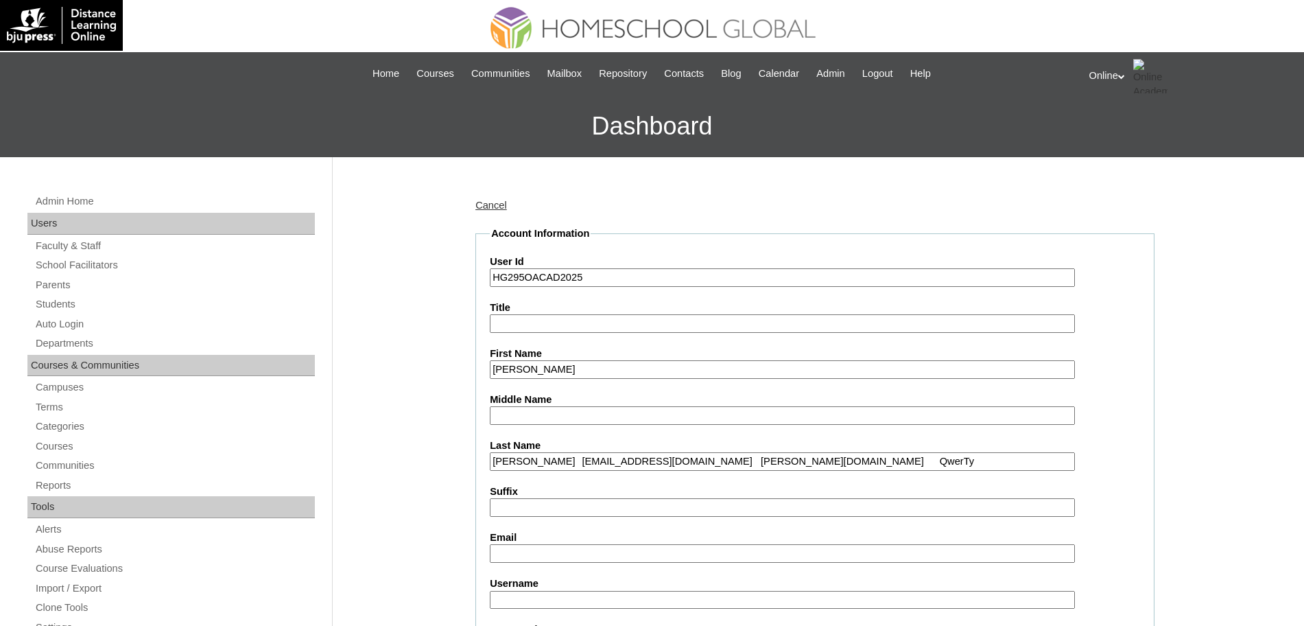
click at [515, 461] on input "Hannah Therese Emanuelle irinna519@gmail.com hannah.dollahan2025 QwerTy" at bounding box center [782, 461] width 585 height 19
click at [649, 462] on input "Hannah Therese Emanuelle irinna519@gmail.com hannah.dollahan2025 QwerTy" at bounding box center [782, 461] width 585 height 19
type input "Hannah Therese Emanuelle"
click at [522, 543] on label "Email" at bounding box center [815, 537] width 650 height 14
click at [522, 544] on input "Email" at bounding box center [782, 553] width 585 height 19
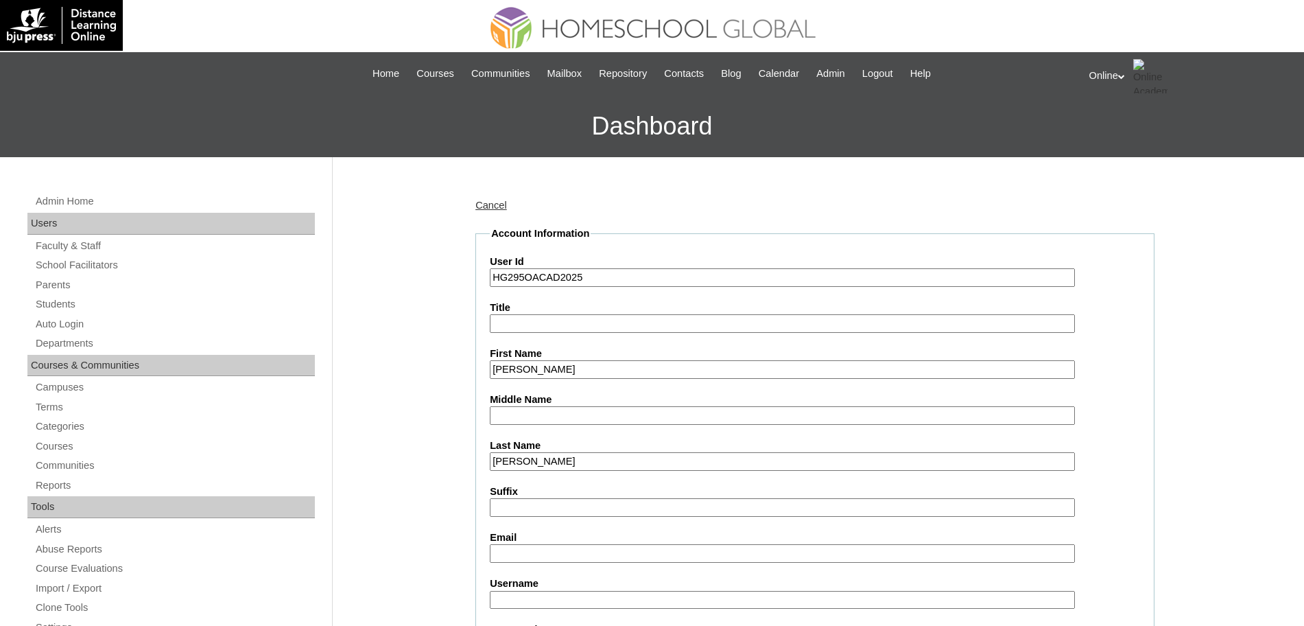
paste input "irinna519@gmail.com hannah.dollahan2025 QwerTy"
click at [604, 555] on input "irinna519@gmail.com hannah.dollahan2025 QwerTy" at bounding box center [782, 553] width 585 height 19
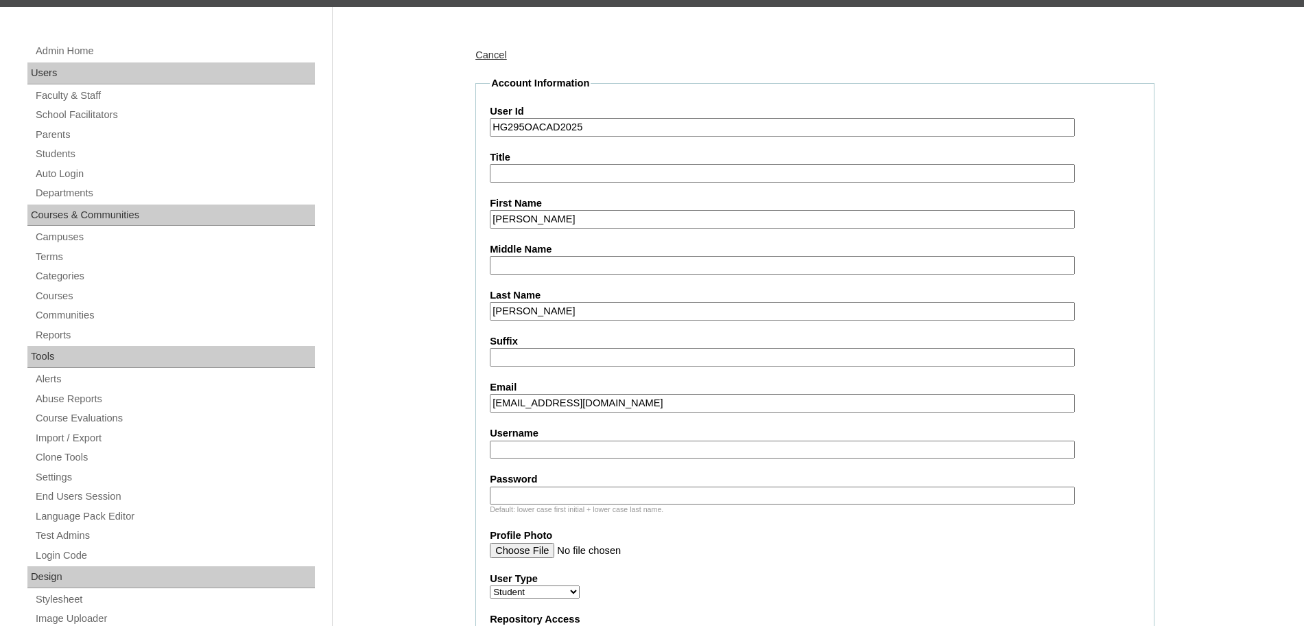
scroll to position [151, 0]
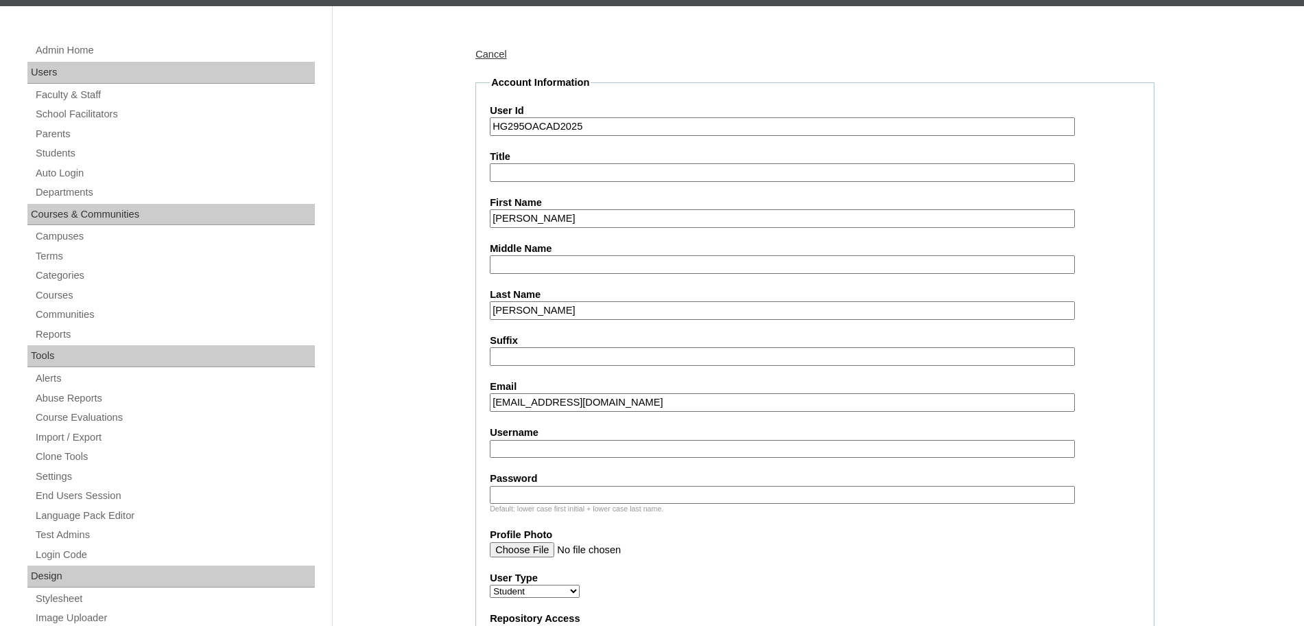
type input "irinna519@gmail.com"
click at [516, 449] on input "Username" at bounding box center [782, 449] width 585 height 19
paste input "hannah.dollahan2025 QwerTy"
click at [603, 449] on input "hannah.dollahan2025 QwerTy" at bounding box center [782, 449] width 585 height 19
type input "hannah.dollahan2025"
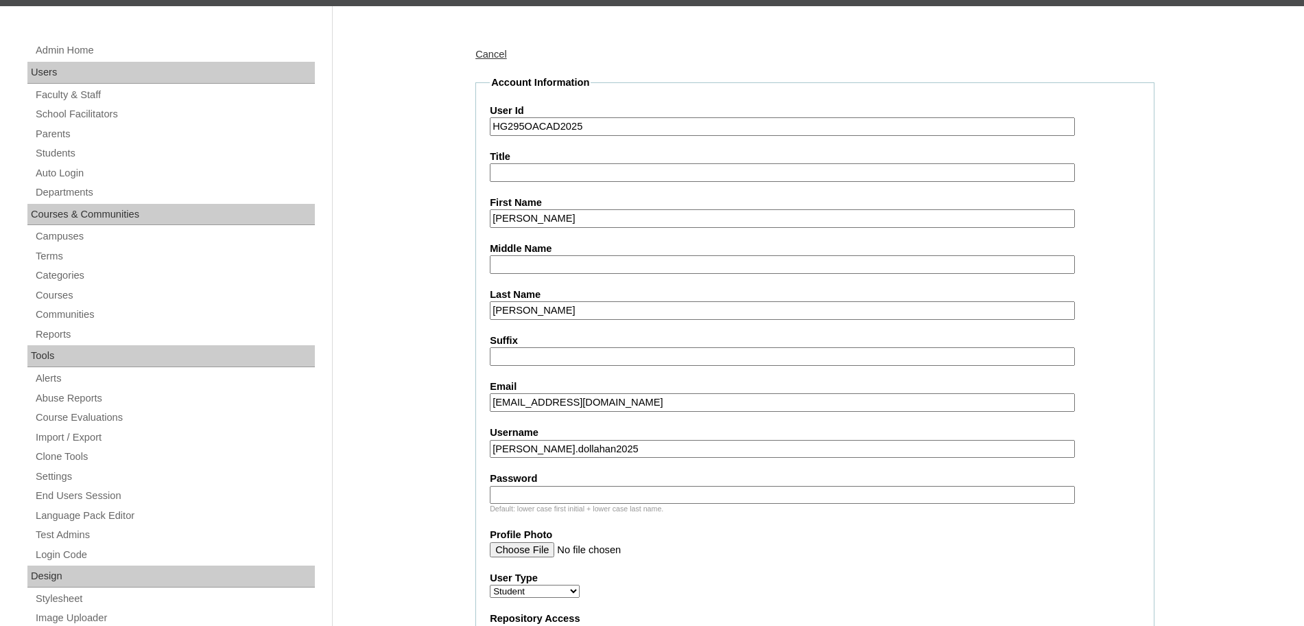
click at [549, 497] on input "Password" at bounding box center [782, 495] width 585 height 19
paste input "QwerTy"
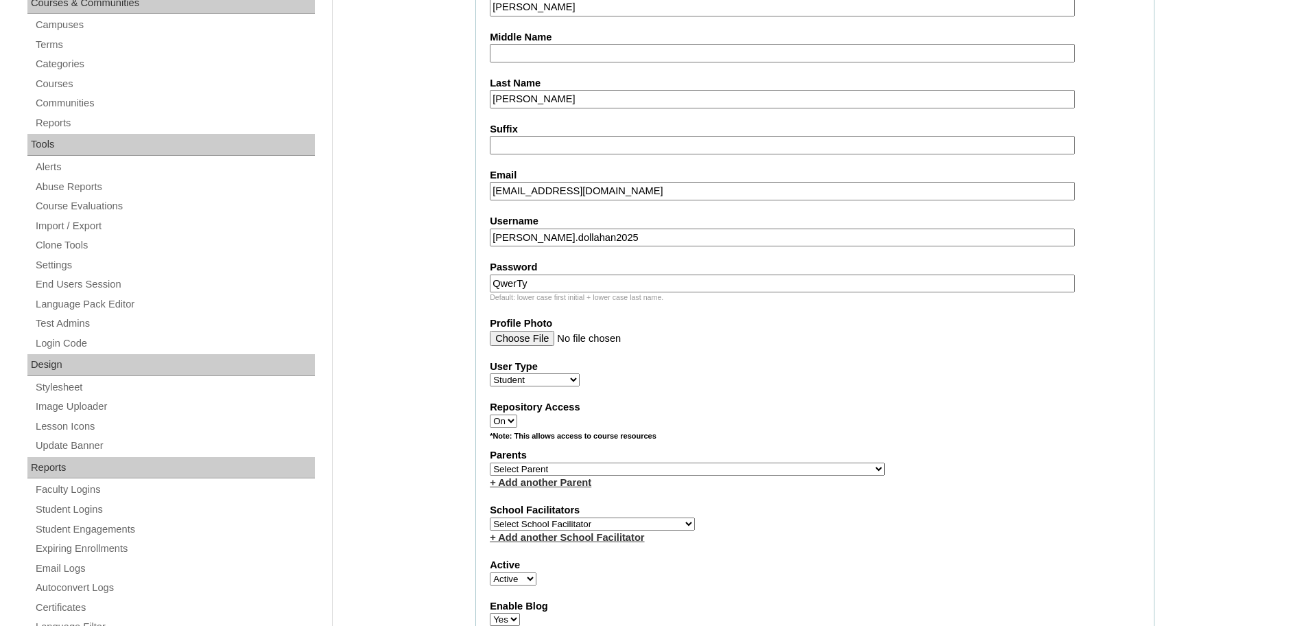
scroll to position [363, 0]
type input "QwerTy"
click at [549, 467] on select "Select Parent , , , , , , , , , , , , , , , , , , , , , , , , , , , , , , , , ,…" at bounding box center [687, 468] width 395 height 13
select select "44094"
click at [490, 462] on select "Select Parent , , , , , , , , , , , , , , , , , , , , , , , , , , , , , , , , ,…" at bounding box center [687, 468] width 395 height 13
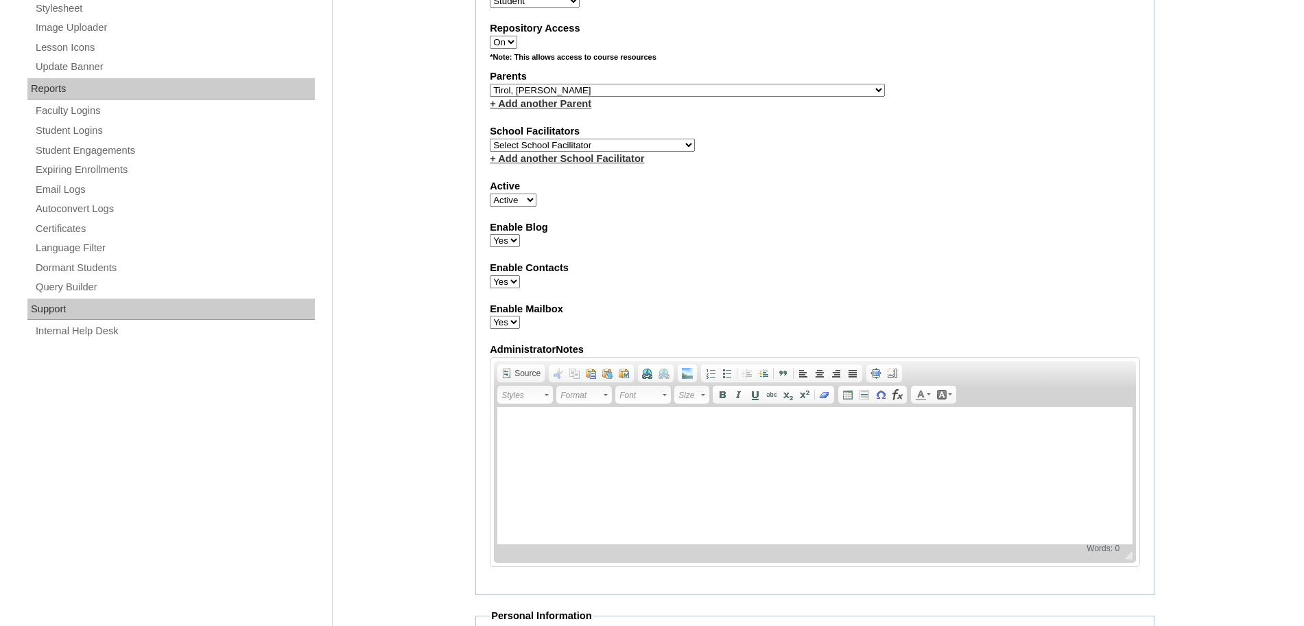
scroll to position [742, 0]
click at [626, 144] on select "Select School Facilitator Norman Añain Ruffa Abadijas Mary Abella Gloryfe Abion…" at bounding box center [592, 144] width 205 height 13
select select "43686"
click at [490, 138] on select "Select School Facilitator Norman Añain Ruffa Abadijas Mary Abella Gloryfe Abion…" at bounding box center [592, 144] width 205 height 13
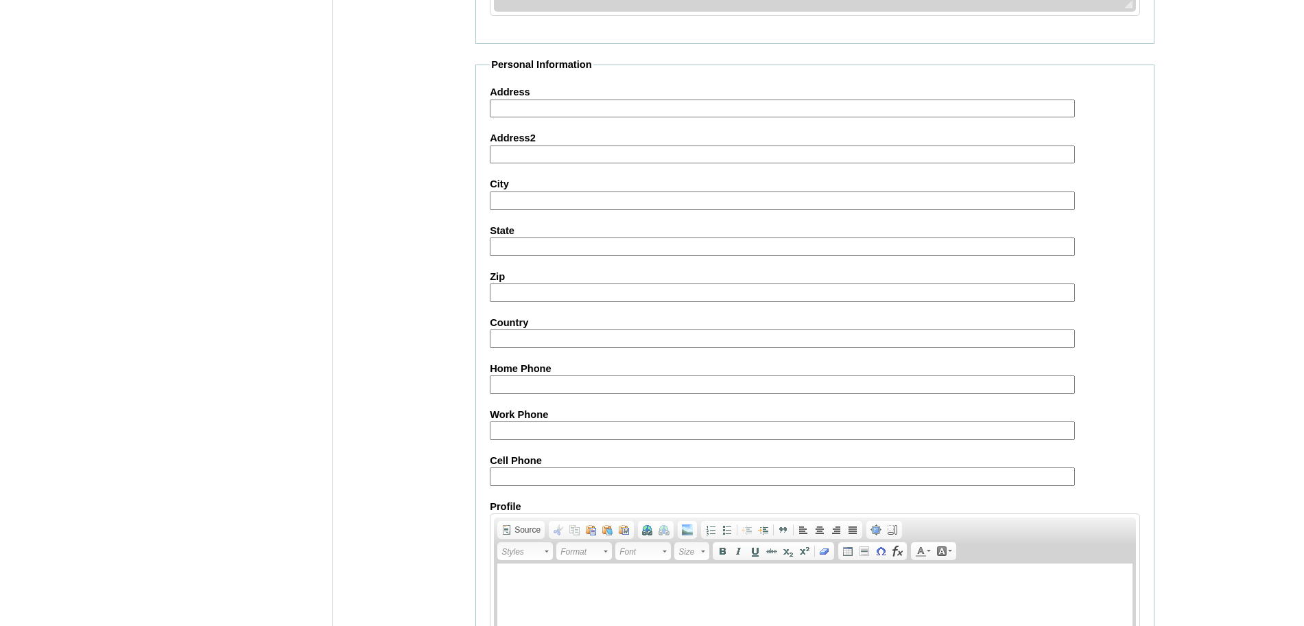
scroll to position [1462, 0]
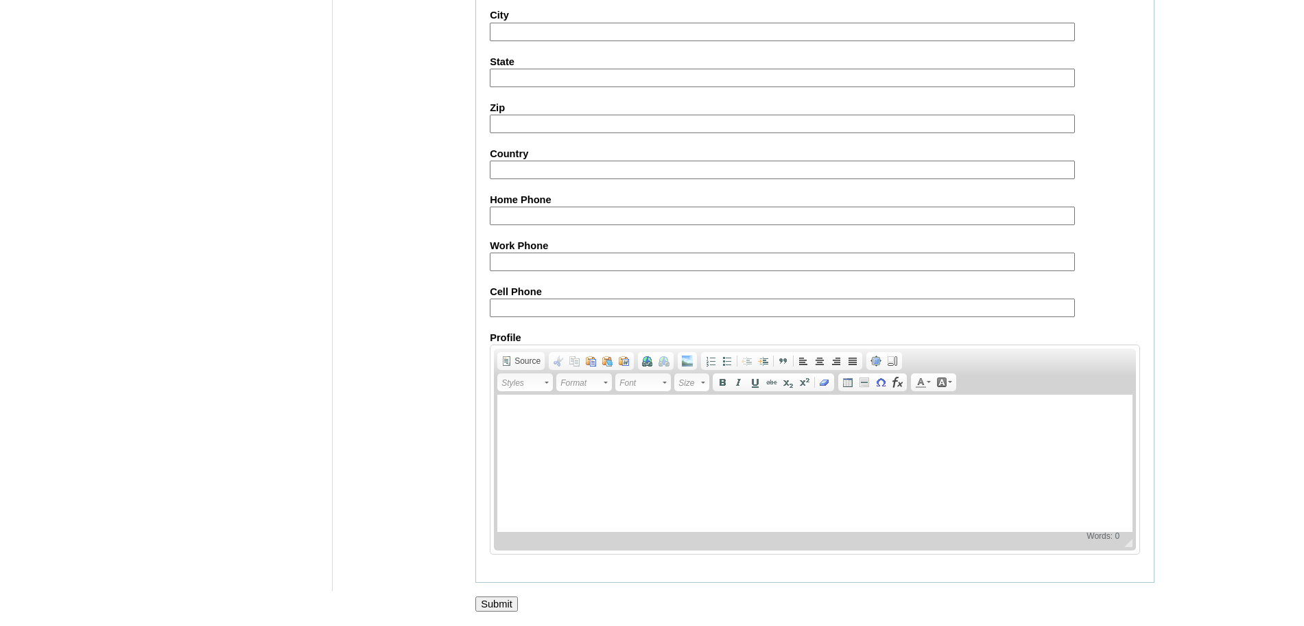
click at [500, 603] on input "Submit" at bounding box center [496, 603] width 43 height 15
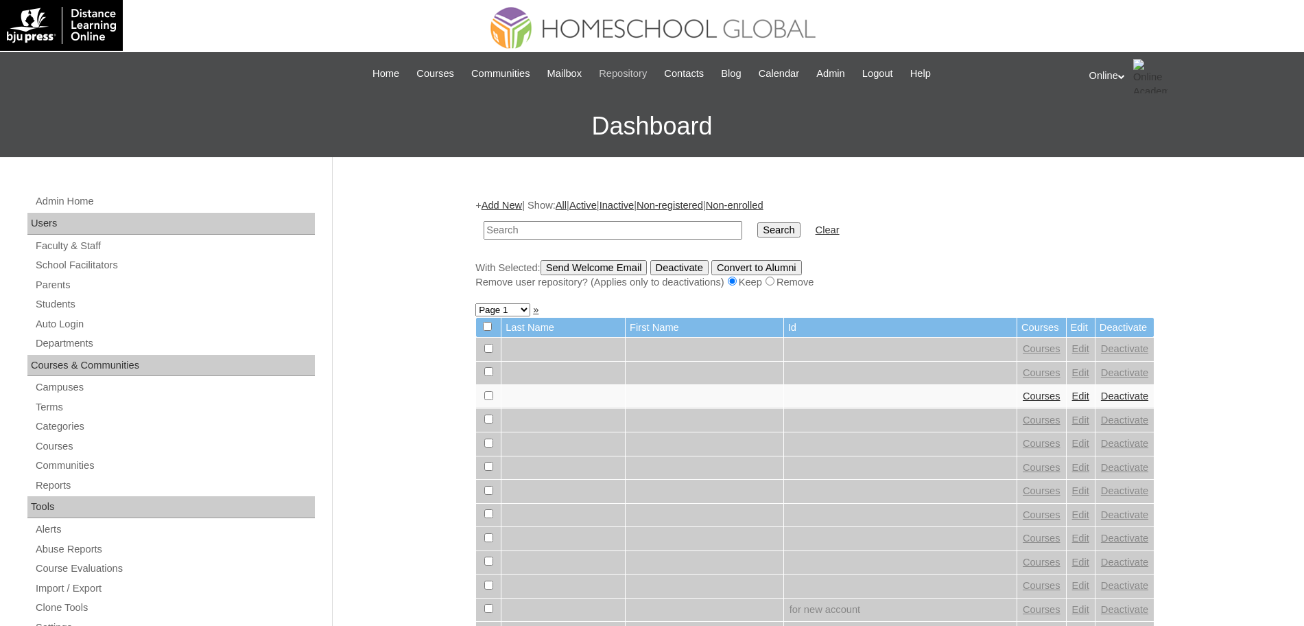
paste input "HG296OACAD2025"
type input "HG296OACAD2025"
click at [757, 222] on input "Search" at bounding box center [778, 229] width 43 height 15
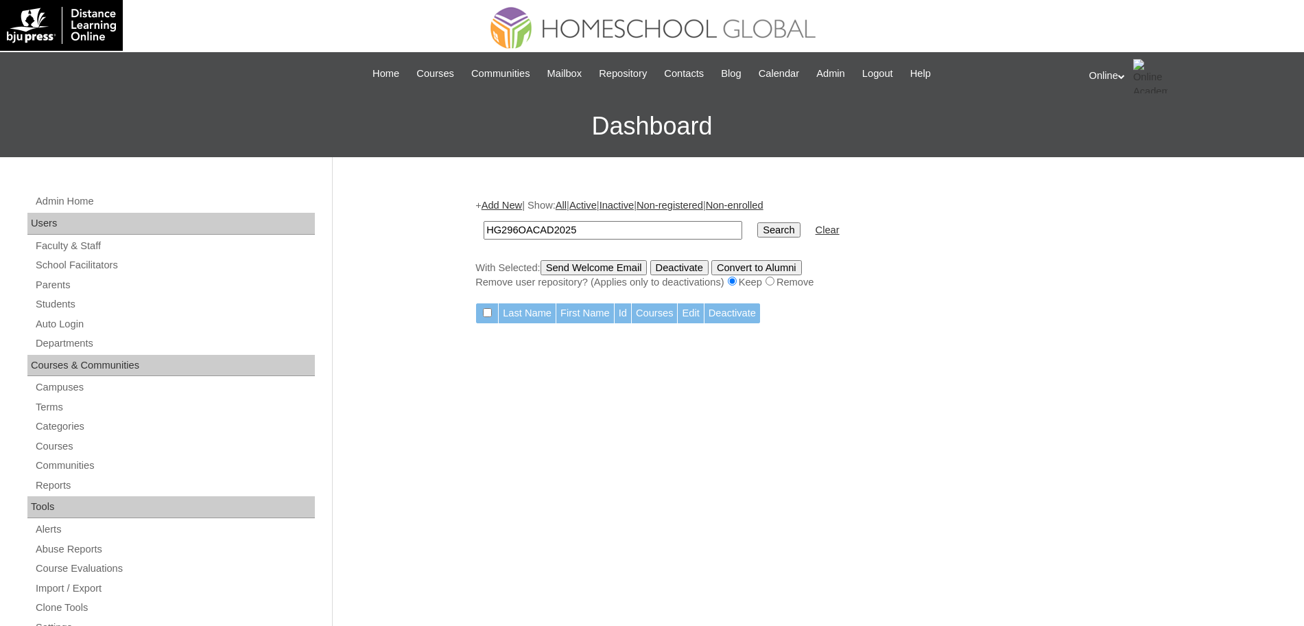
click at [520, 229] on input "HG296OACAD2025" at bounding box center [613, 230] width 259 height 19
type input "HG295OACAD2025"
click at [757, 222] on input "Search" at bounding box center [778, 229] width 43 height 15
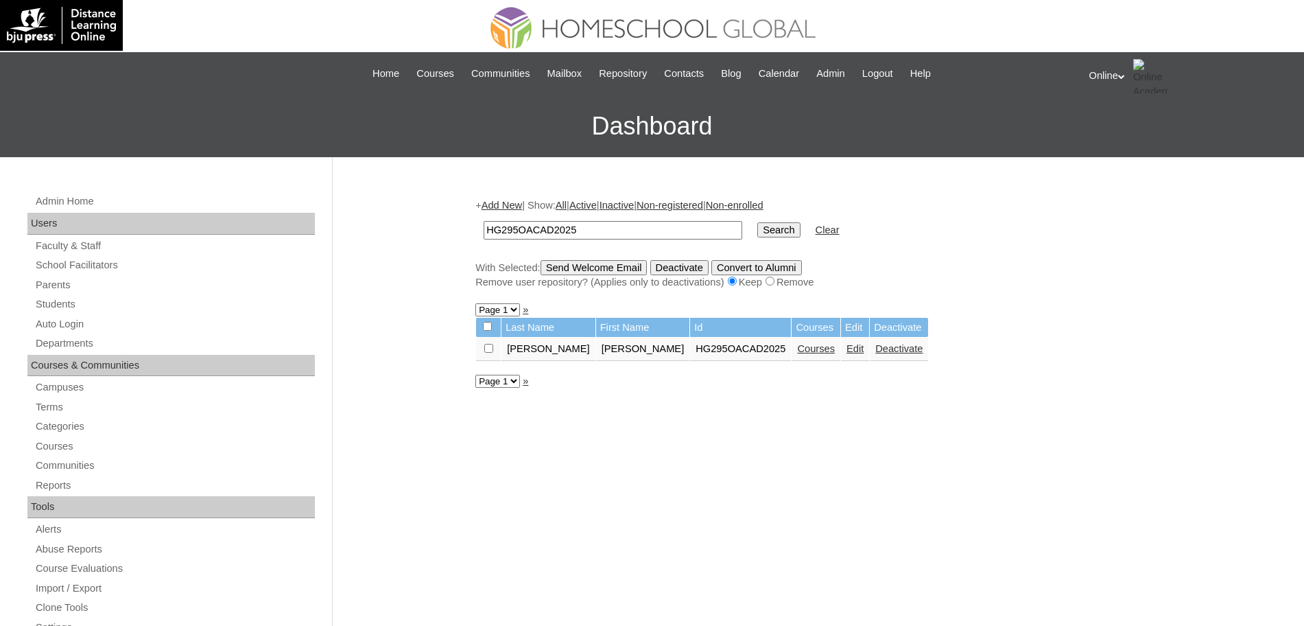
click at [828, 350] on link "Courses" at bounding box center [816, 348] width 38 height 11
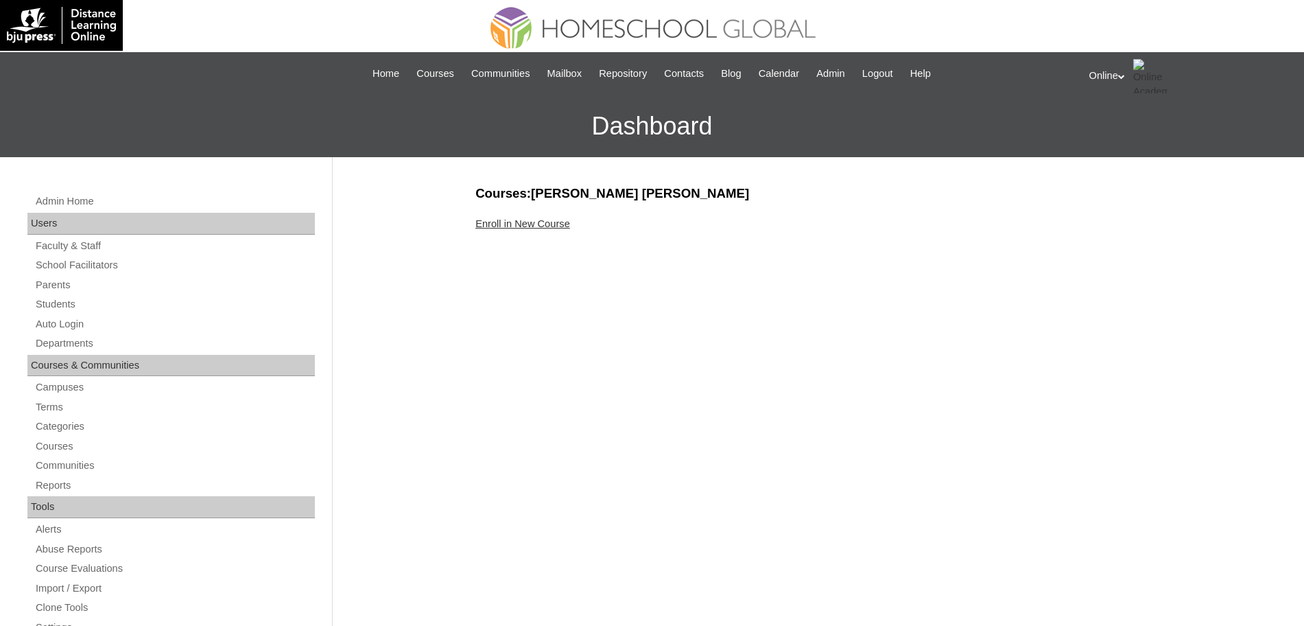
click at [534, 220] on link "Enroll in New Course" at bounding box center [522, 223] width 95 height 11
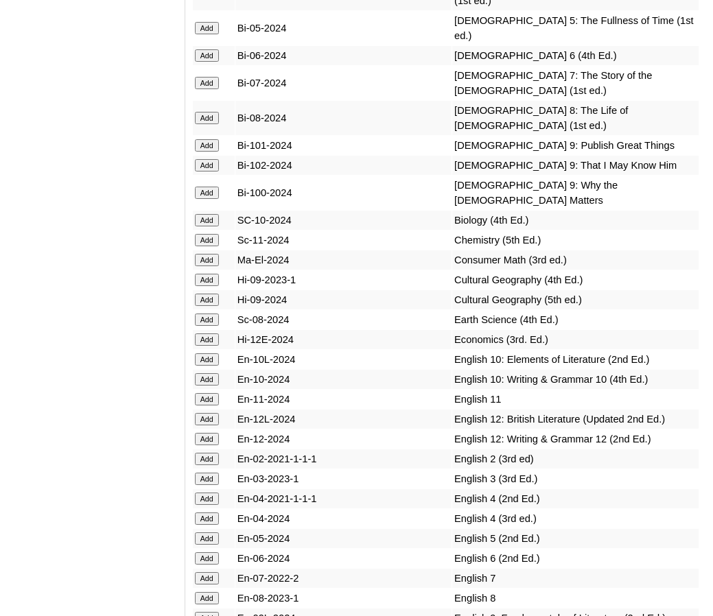
scroll to position [4589, 0]
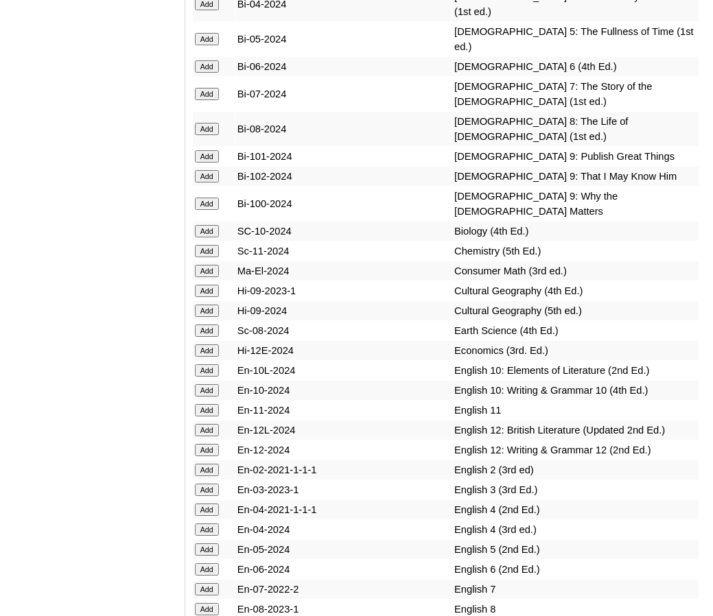
click at [211, 133] on input "Add" at bounding box center [207, 129] width 24 height 12
click at [206, 225] on input "Add" at bounding box center [207, 231] width 24 height 12
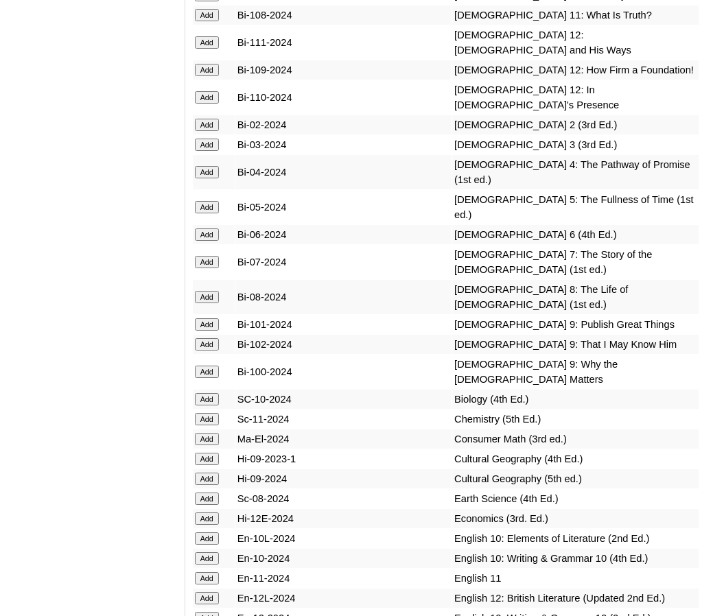
scroll to position [4290, 0]
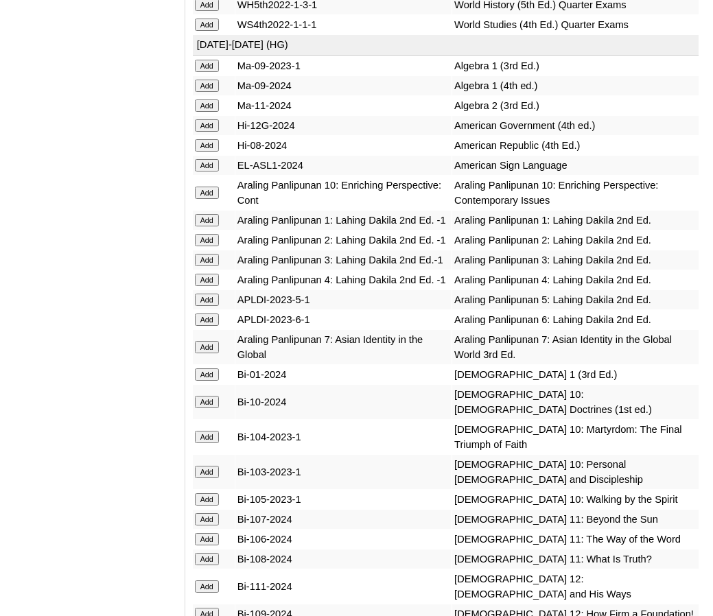
scroll to position [3876, 0]
click at [206, 93] on input "Add" at bounding box center [207, 86] width 24 height 12
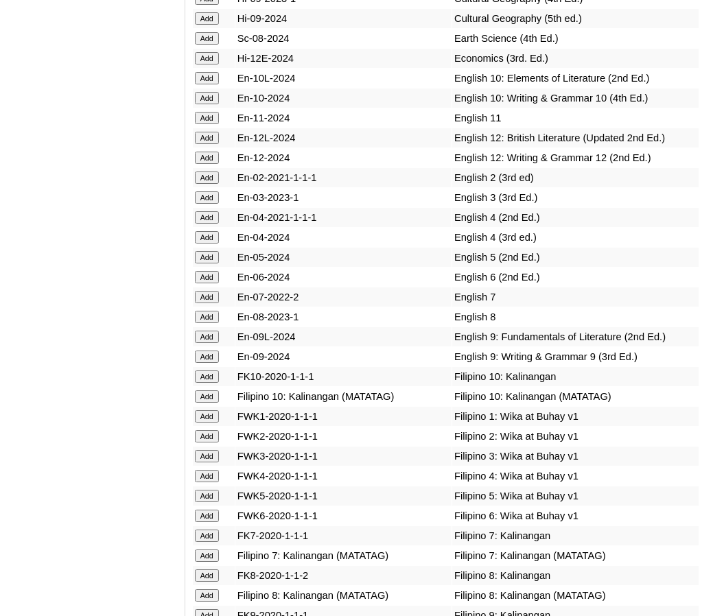
scroll to position [4882, 0]
click at [201, 310] on input "Add" at bounding box center [207, 316] width 24 height 12
click at [206, 589] on input "Add" at bounding box center [207, 595] width 24 height 12
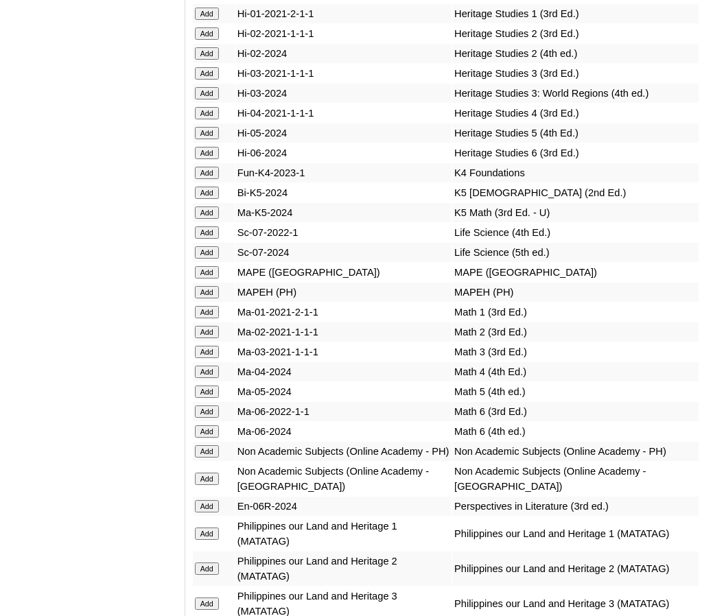
scroll to position [5778, 0]
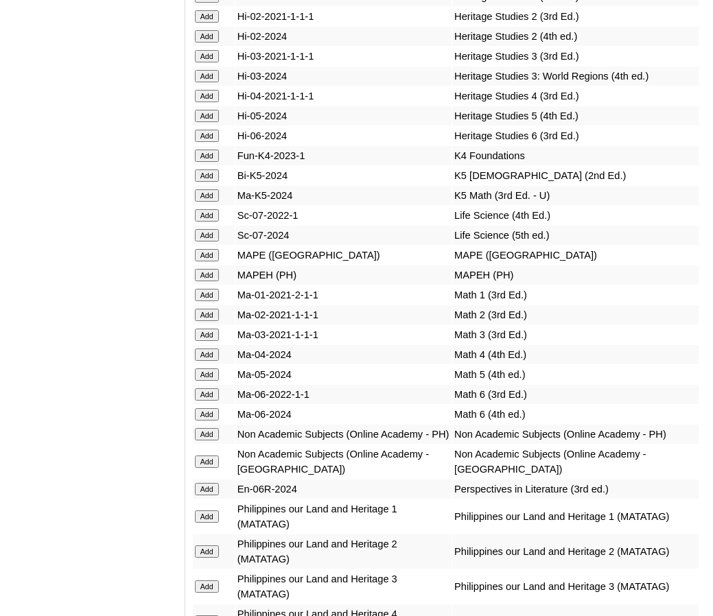
click at [210, 428] on input "Add" at bounding box center [207, 434] width 24 height 12
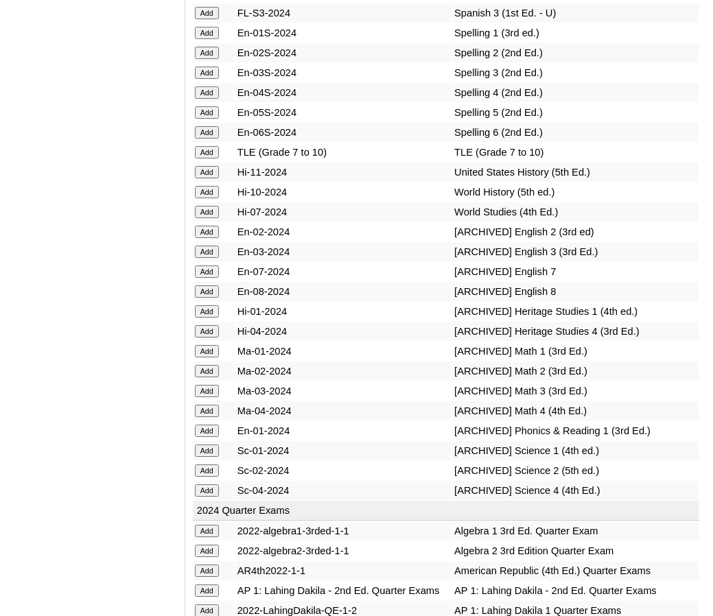
scroll to position [6848, 0]
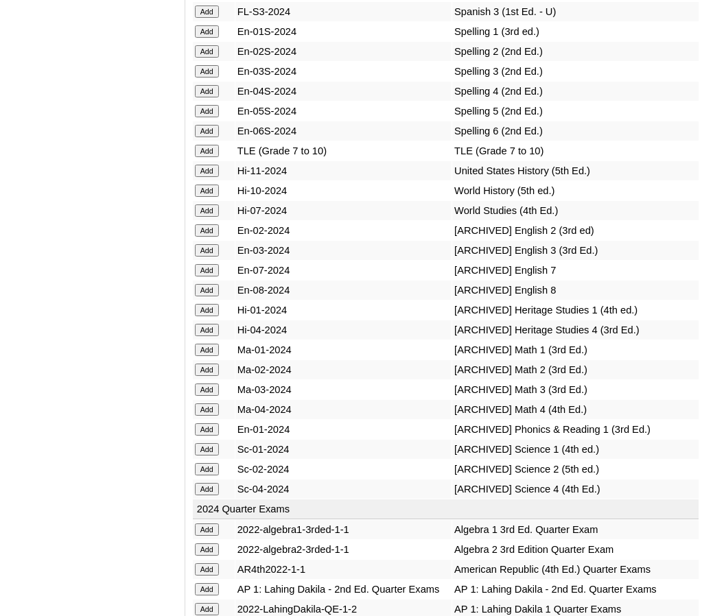
click at [204, 191] on input "Add" at bounding box center [207, 191] width 24 height 12
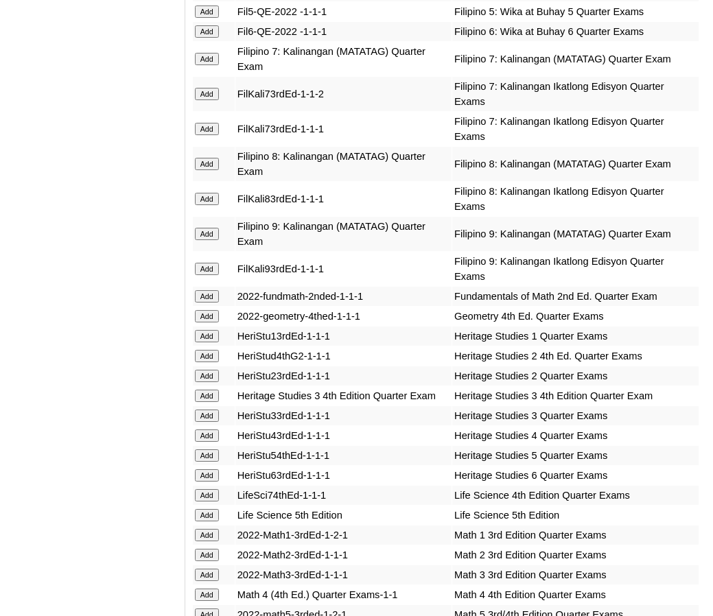
scroll to position [2552, 0]
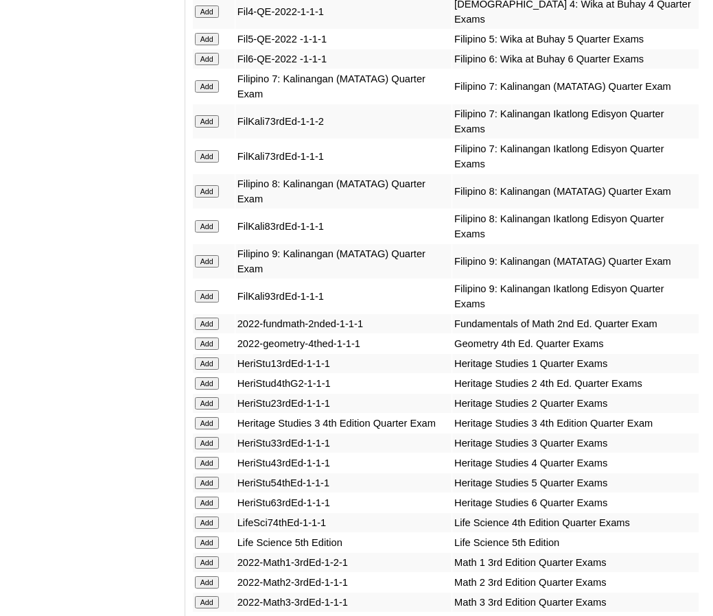
click at [206, 198] on input "Add" at bounding box center [207, 191] width 24 height 12
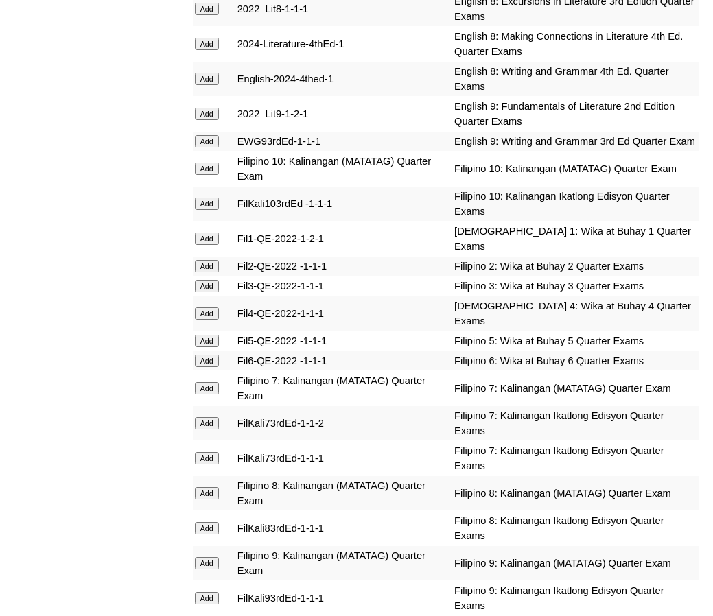
scroll to position [2247, 0]
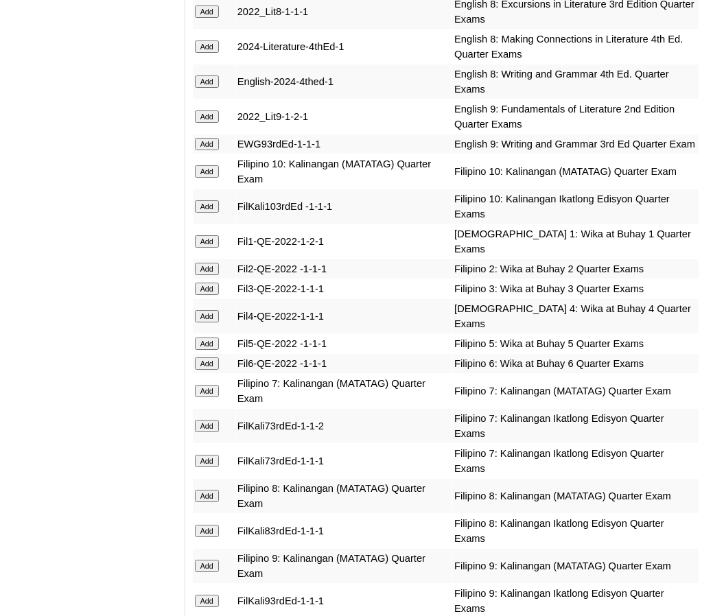
click at [202, 88] on input "Add" at bounding box center [207, 81] width 24 height 12
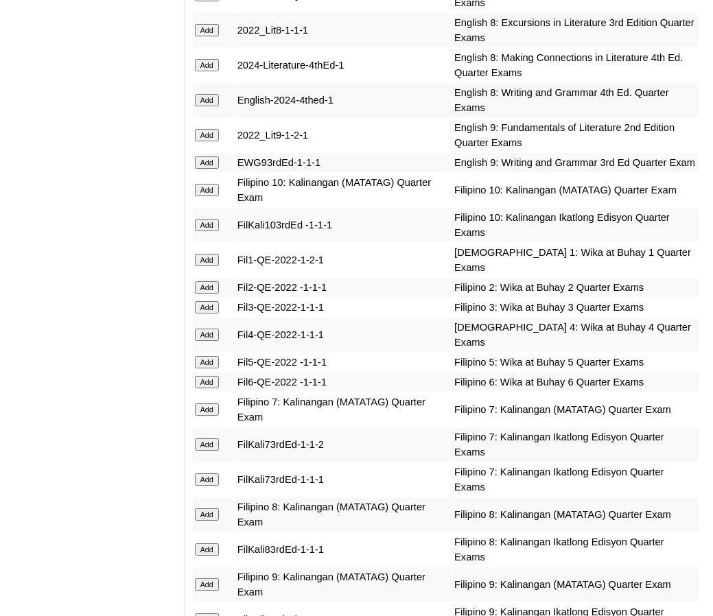
scroll to position [2225, 0]
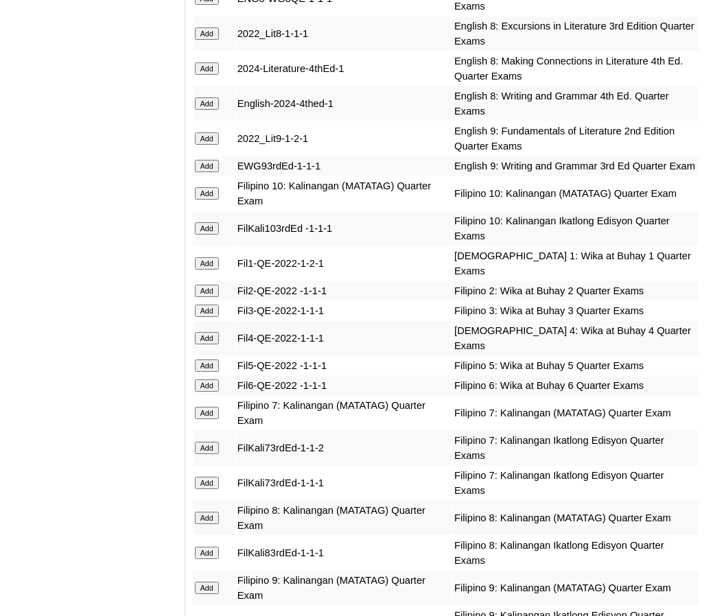
click at [202, 75] on input "Add" at bounding box center [207, 68] width 24 height 12
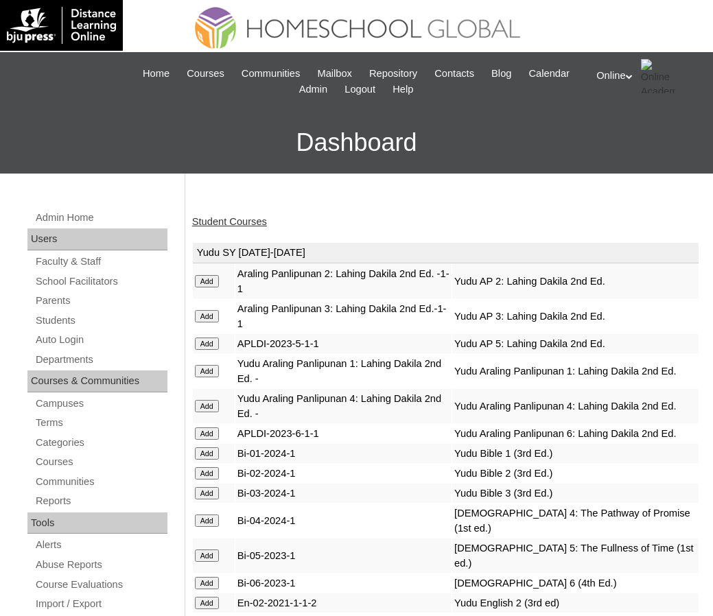
click at [223, 218] on link "Student Courses" at bounding box center [229, 221] width 75 height 11
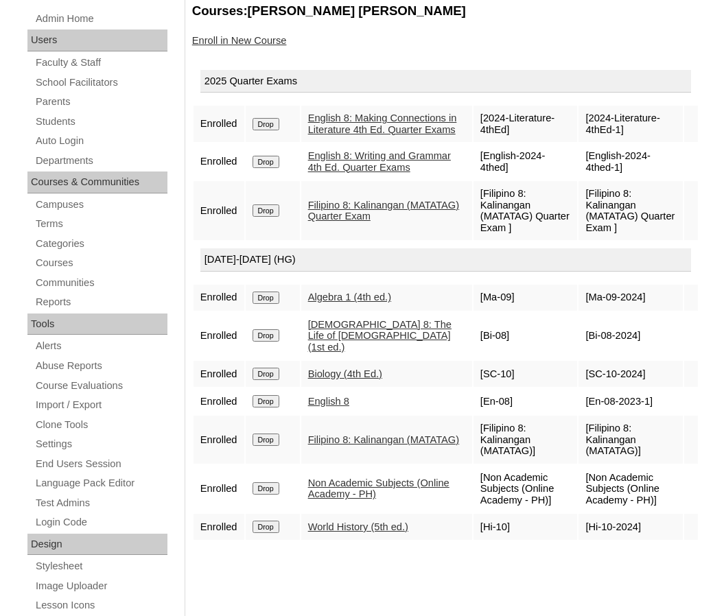
scroll to position [198, 0]
click at [231, 46] on link "Enroll in New Course" at bounding box center [239, 41] width 95 height 11
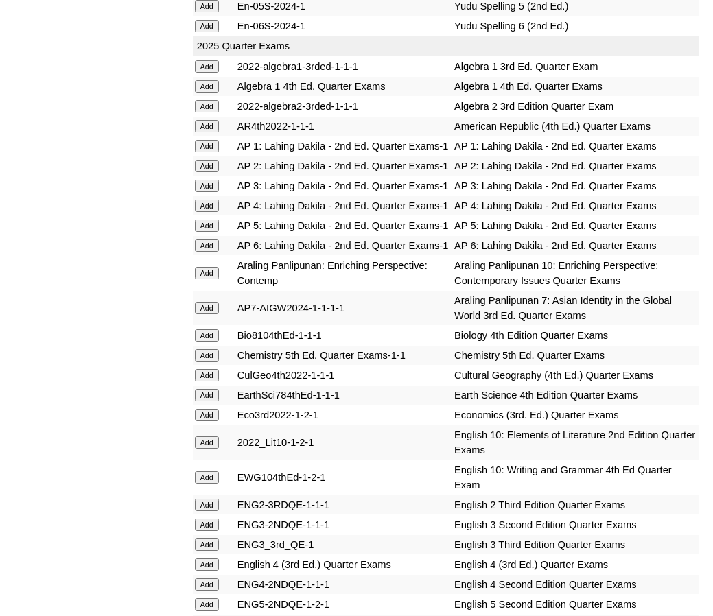
scroll to position [1503, 0]
click at [211, 80] on input "Add" at bounding box center [207, 86] width 24 height 12
click at [204, 341] on input "Add" at bounding box center [207, 335] width 24 height 12
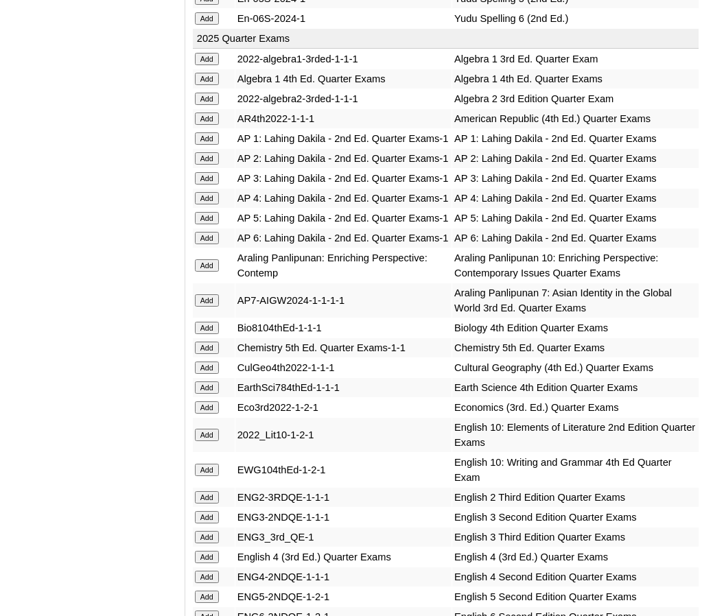
scroll to position [1511, 0]
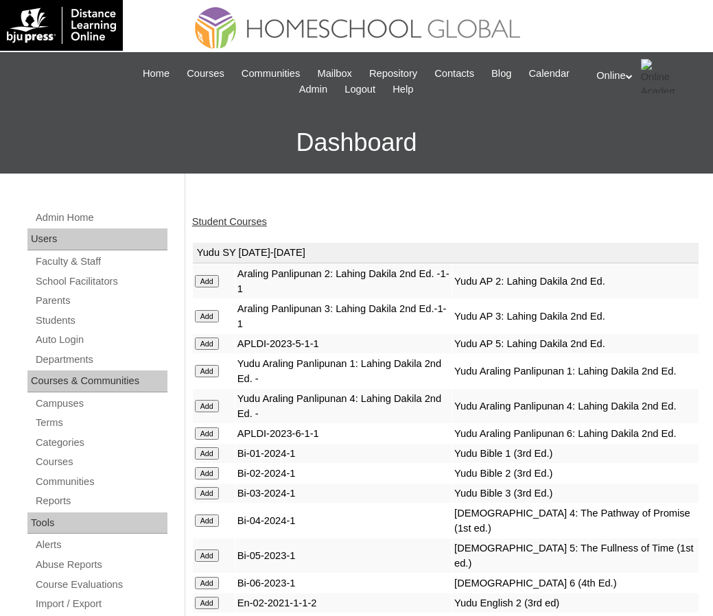
click at [240, 219] on link "Student Courses" at bounding box center [229, 221] width 75 height 11
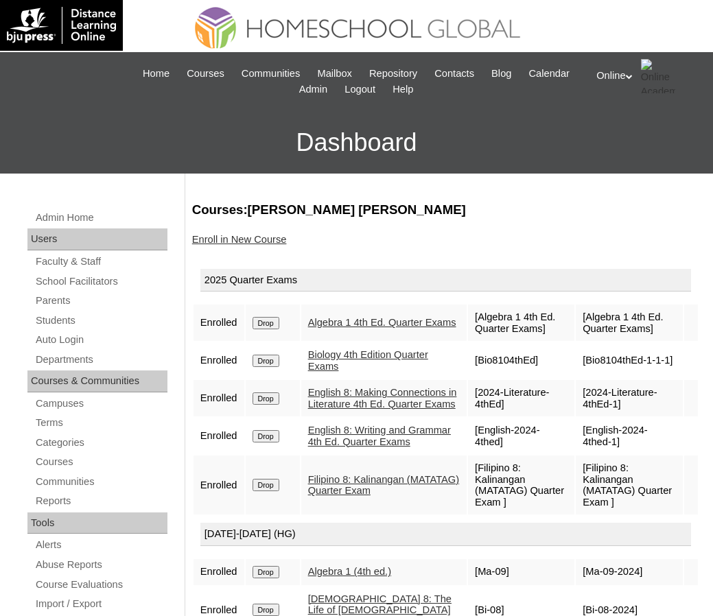
click at [199, 242] on link "Enroll in New Course" at bounding box center [239, 239] width 95 height 11
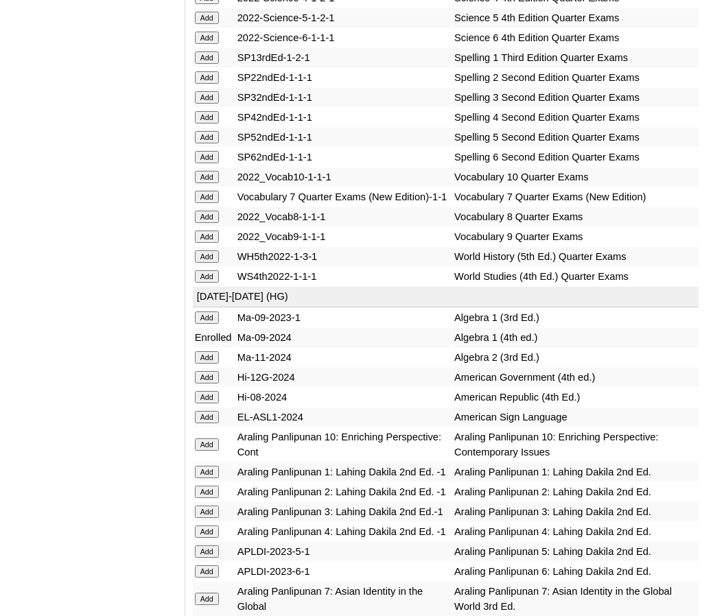
scroll to position [3623, 0]
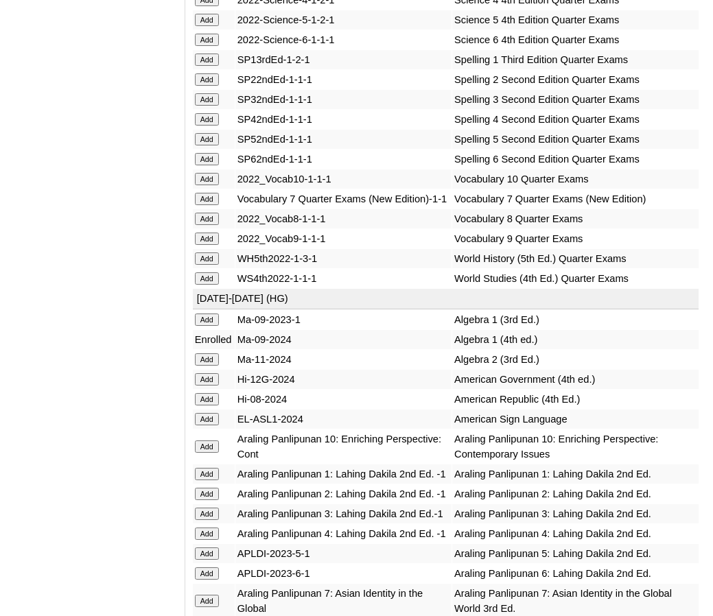
click at [211, 265] on input "Add" at bounding box center [207, 258] width 24 height 12
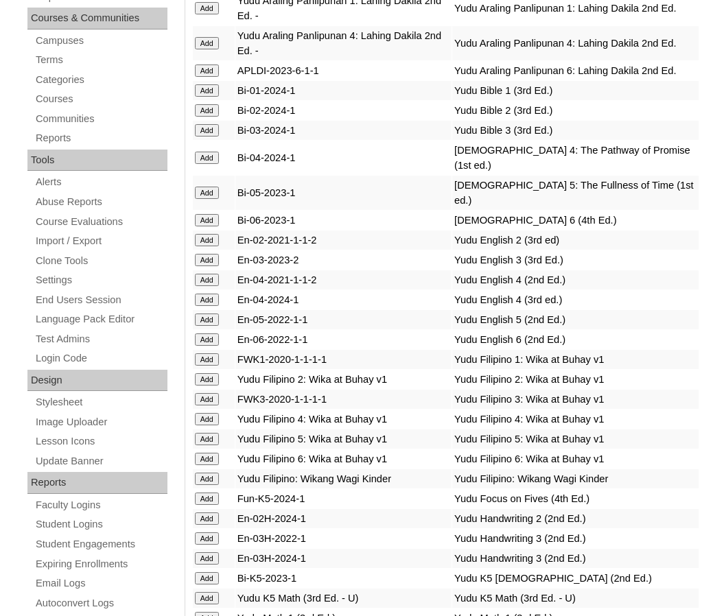
scroll to position [0, 0]
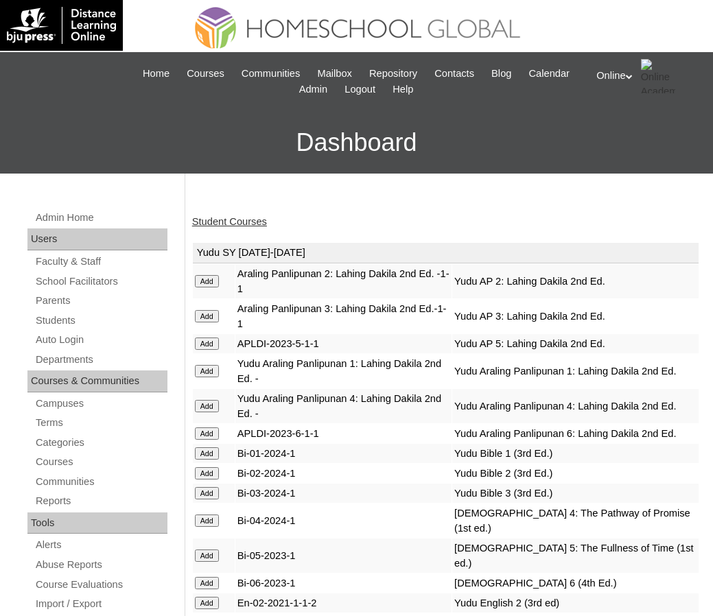
click at [247, 219] on link "Student Courses" at bounding box center [229, 221] width 75 height 11
drag, startPoint x: 0, startPoint y: 0, endPoint x: 244, endPoint y: 218, distance: 326.9
click at [244, 218] on link "Student Courses" at bounding box center [229, 221] width 75 height 11
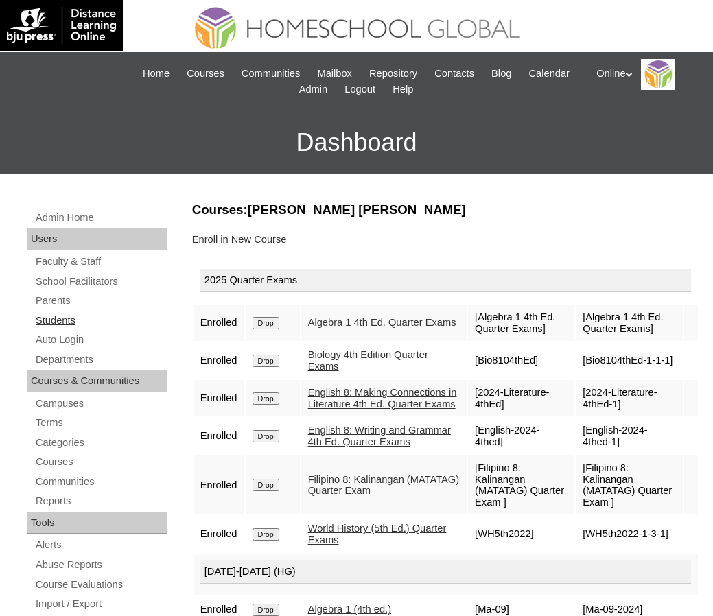
click at [58, 316] on link "Students" at bounding box center [100, 320] width 133 height 17
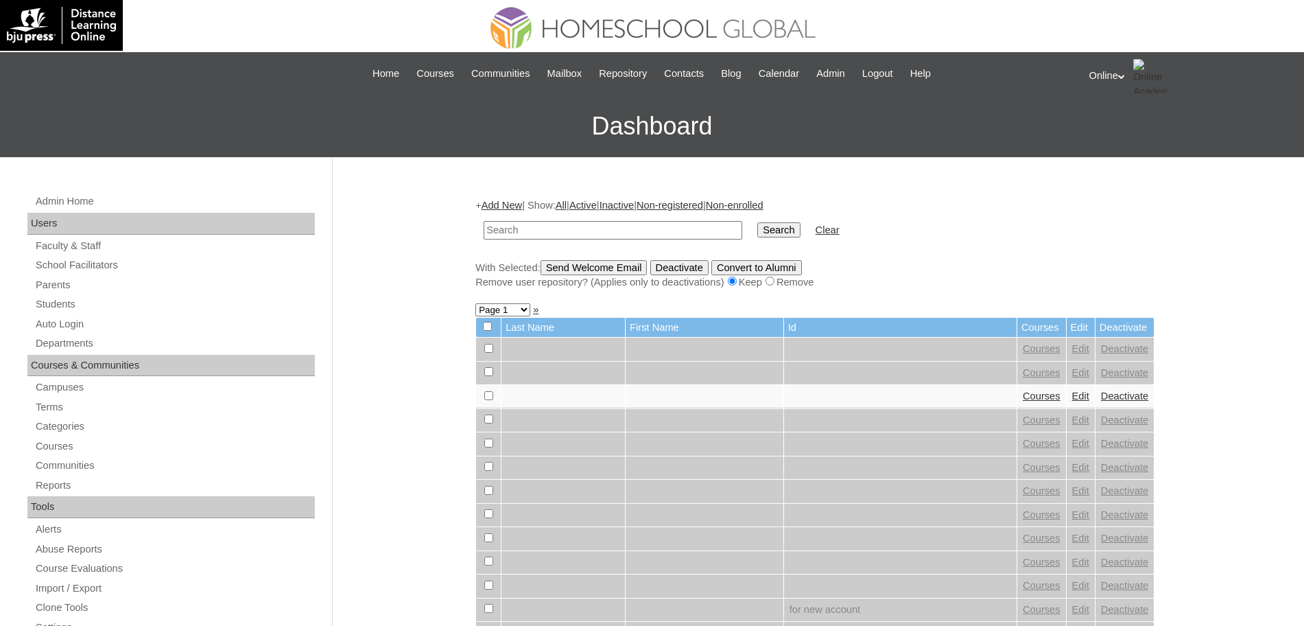
click at [509, 200] on link "Add New" at bounding box center [502, 205] width 40 height 11
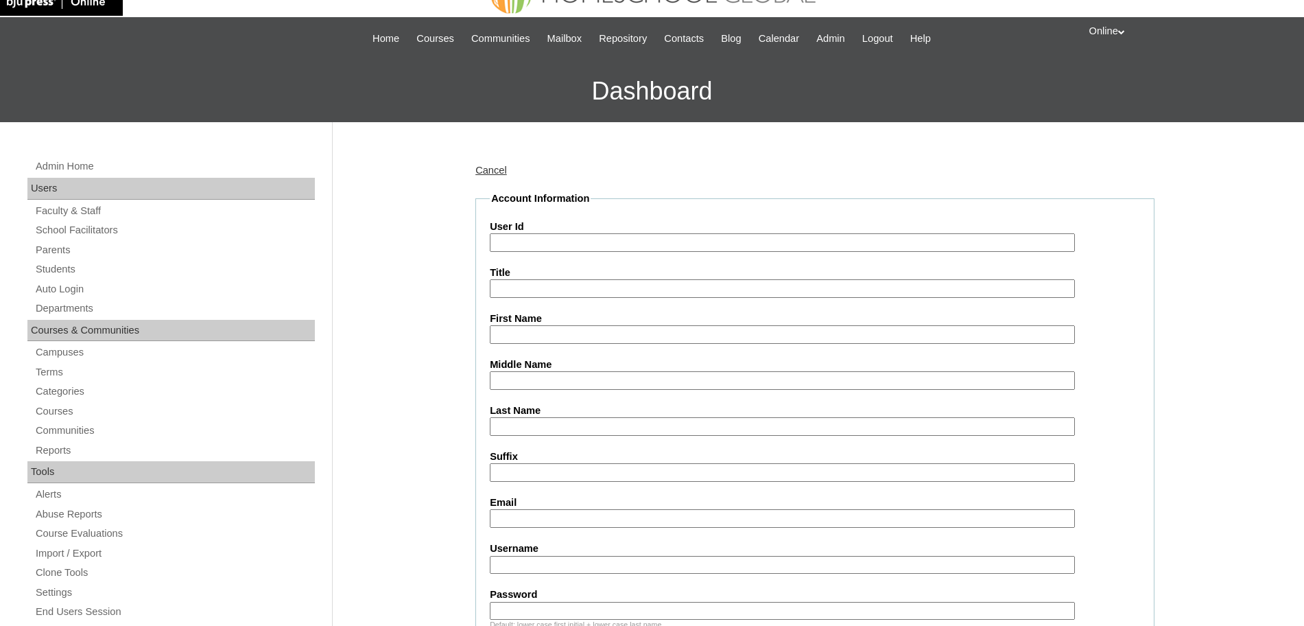
scroll to position [38, 0]
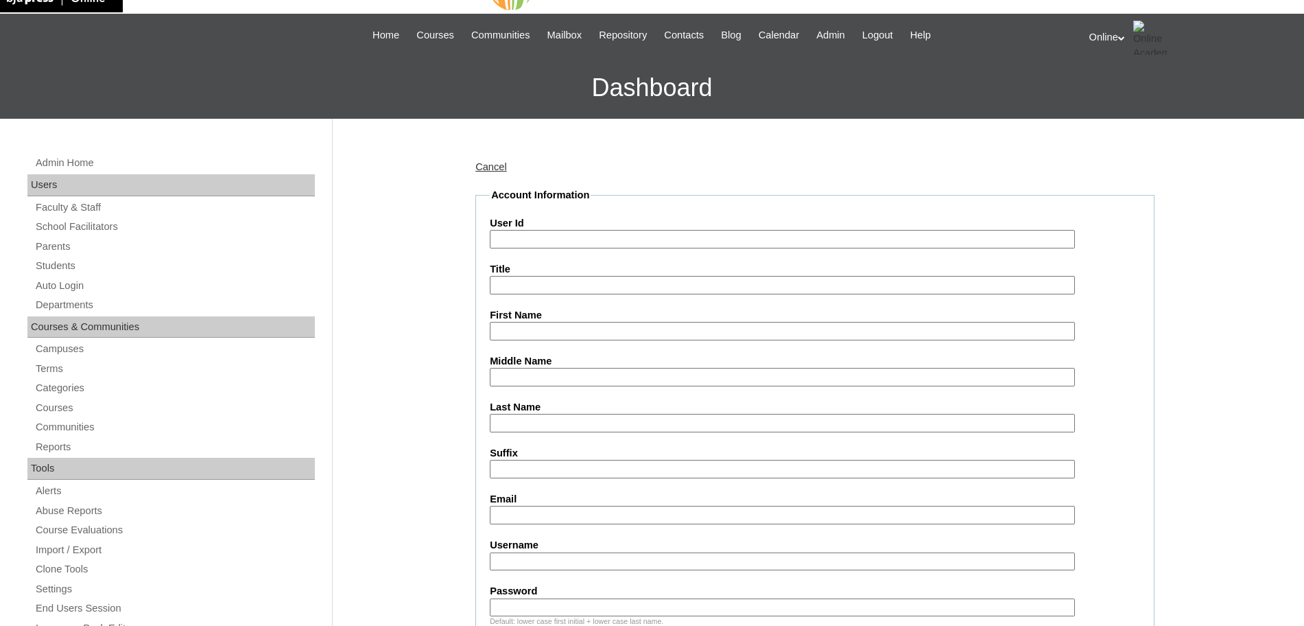
click at [506, 418] on input "Last Name" at bounding box center [782, 423] width 585 height 19
paste input "Bereso Maria Kendra dpbereso@gmail.com HG296OACAD2025 maria.bereso2025 ngVaw"
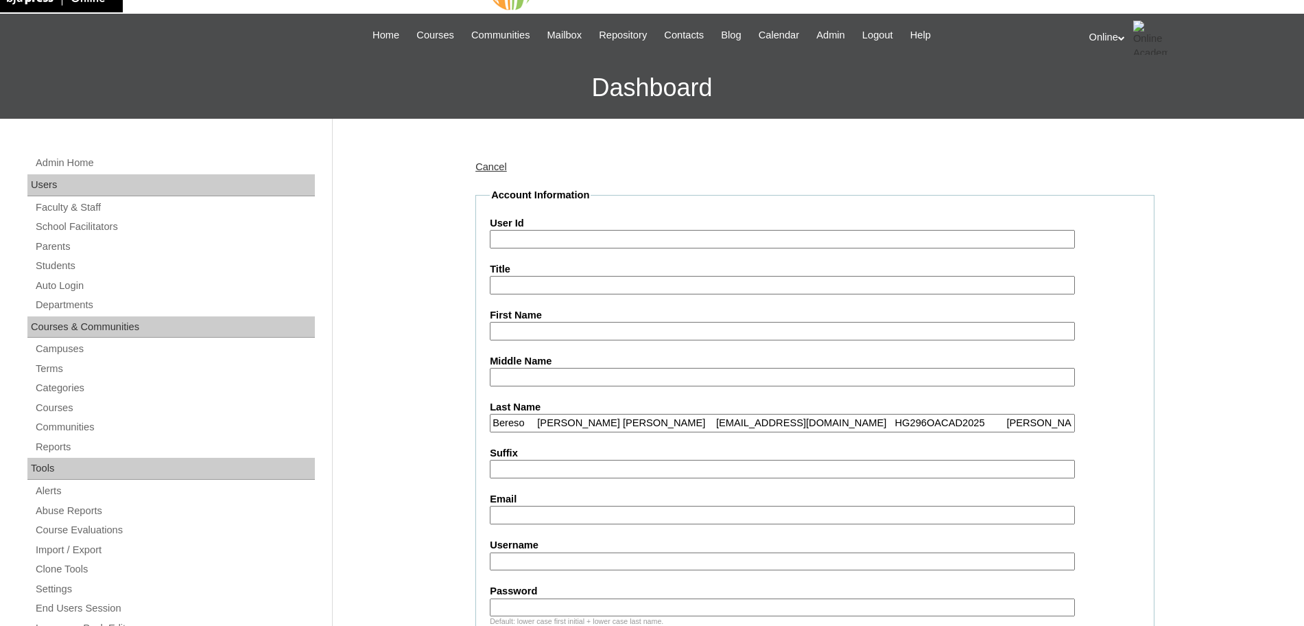
click at [536, 421] on input "Bereso Maria Kendra dpbereso@gmail.com HG296OACAD2025 maria.bereso2025 ngVaw" at bounding box center [782, 423] width 585 height 19
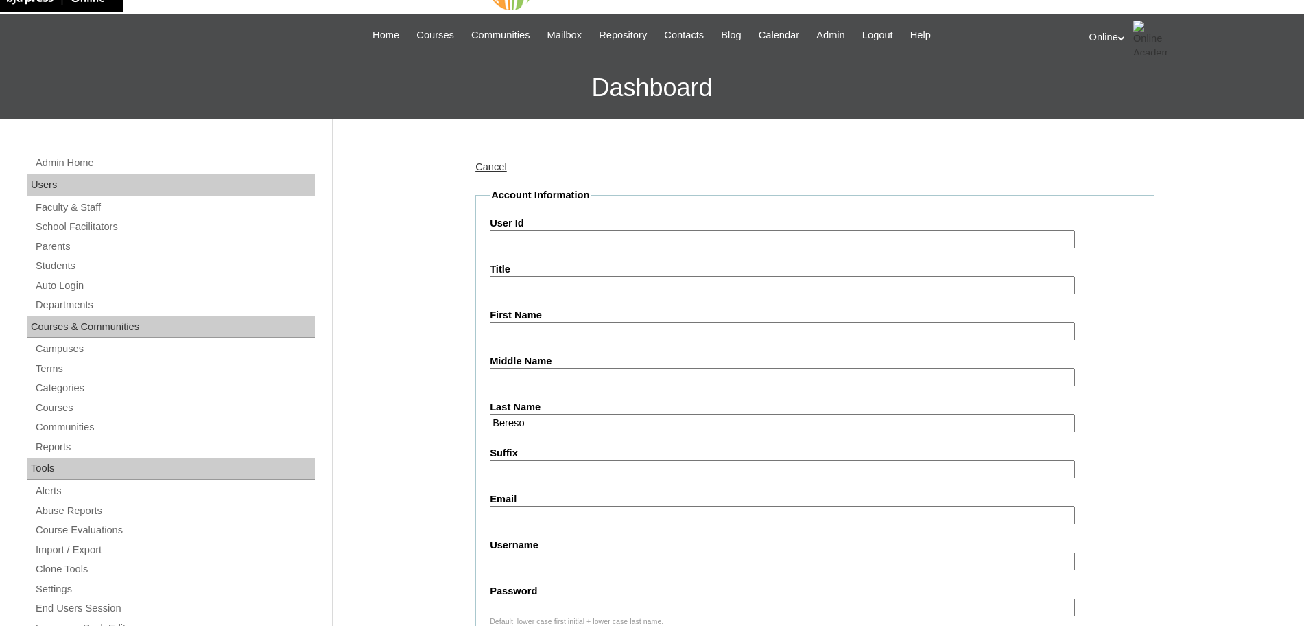
type input "Bereso"
click at [522, 514] on input "Email" at bounding box center [782, 515] width 585 height 19
click at [513, 329] on input "First Name" at bounding box center [782, 331] width 585 height 19
paste input "Maria Kendra dpbereso@gmail.com HG296OACAD2025 maria.bereso2025 ngVaw"
click at [583, 331] on input "Maria Kendra dpbereso@gmail.com HG296OACAD2025 maria.bereso2025 ngVaw" at bounding box center [782, 331] width 585 height 19
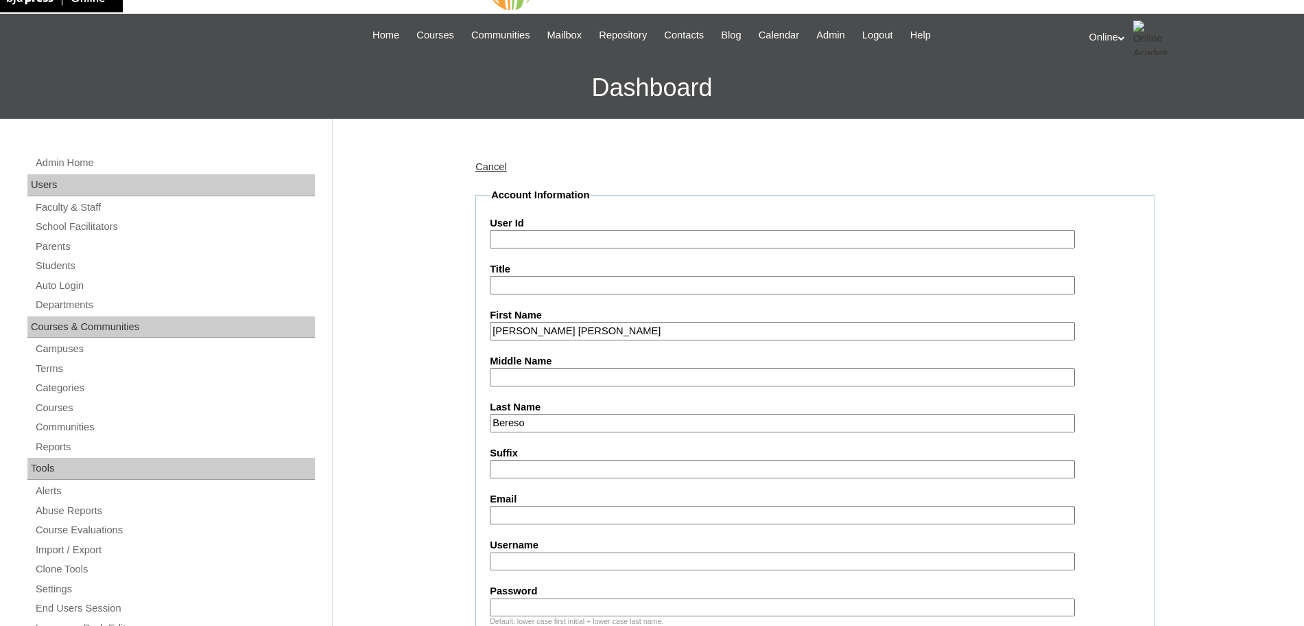
type input "Maria Kendra"
click at [508, 512] on input "Email" at bounding box center [782, 515] width 585 height 19
paste input "dpbereso@gmail.com HG296OACAD2025 maria.bereso2025 ngVaw"
click at [605, 516] on input "dpbereso@gmail.com HG296OACAD2025 maria.bereso2025 ngVaw" at bounding box center [782, 515] width 585 height 19
type input "dpbereso@gmail.com"
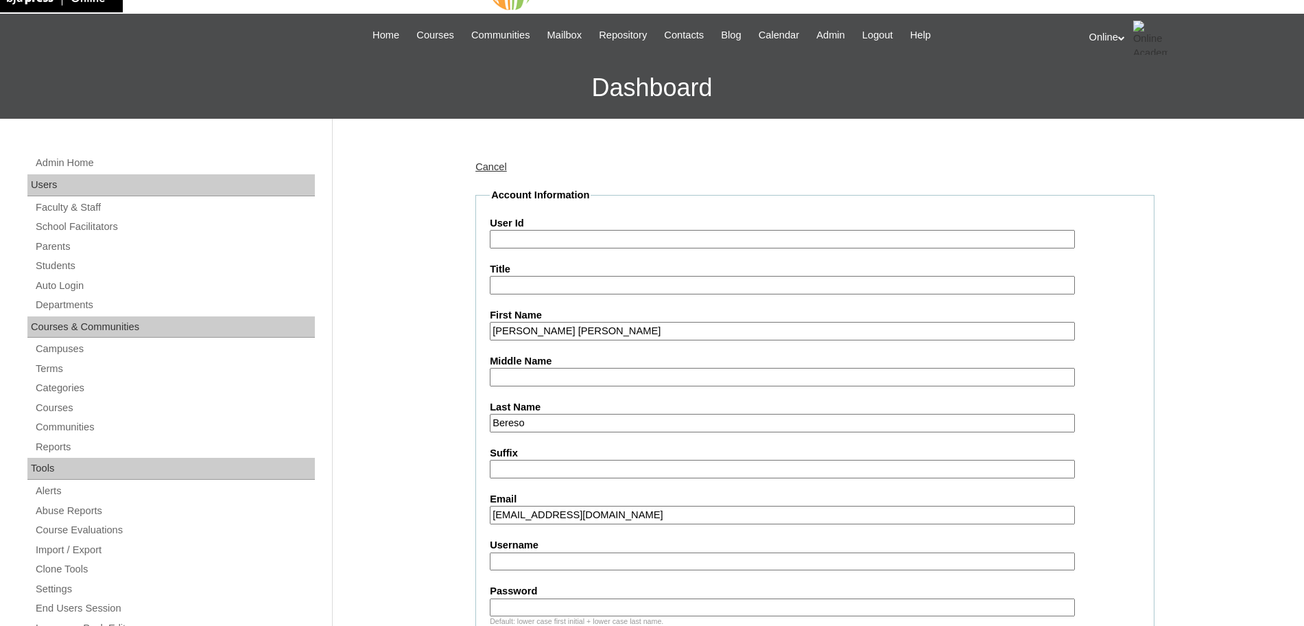
click at [559, 556] on input "Username" at bounding box center [782, 561] width 585 height 19
click at [539, 232] on input "User Id" at bounding box center [782, 239] width 585 height 19
paste input "HG296OACAD2025 maria.bereso2025 ngVaw"
click at [608, 239] on input "HG296OACAD2025 maria.bereso2025 ngVaw" at bounding box center [782, 239] width 585 height 19
type input "HG296OACAD2025"
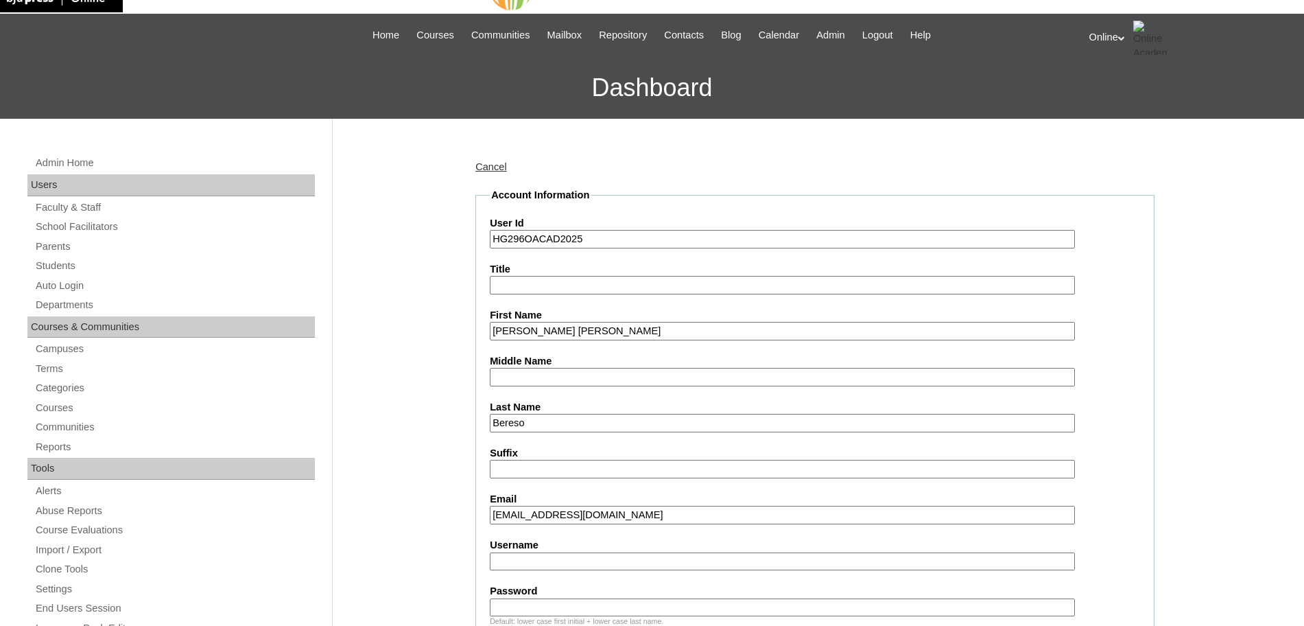
click at [534, 552] on input "Username" at bounding box center [782, 561] width 585 height 19
paste input "maria.bereso2025 ngVaw"
click at [580, 565] on input "maria.bereso2025 ngVaw" at bounding box center [782, 561] width 585 height 19
type input "maria.bereso2025"
click at [533, 604] on input "Password" at bounding box center [782, 607] width 585 height 19
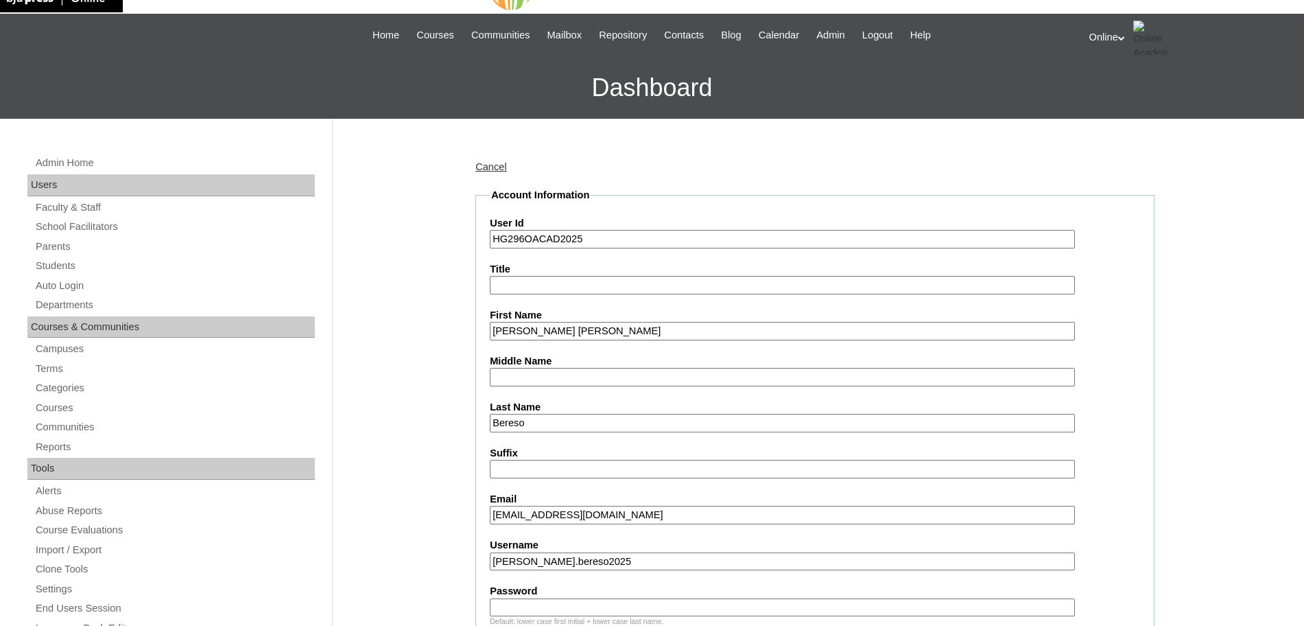
paste input "ngVaw"
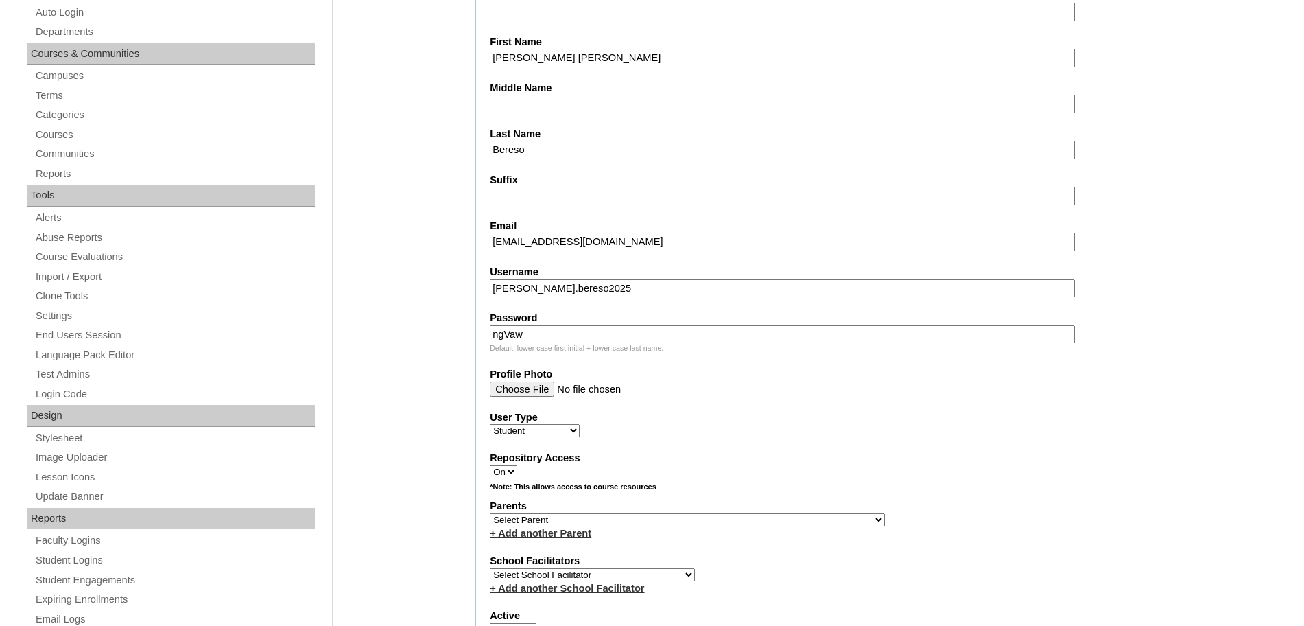
scroll to position [313, 0]
type input "ngVaw"
click at [624, 521] on select "Select Parent , , , , , , , , , , , , , , , , , , , , , , , , , , , , , , , , ,…" at bounding box center [687, 518] width 395 height 13
select select "44095"
click at [490, 512] on select "Select Parent , , , , , , , , , , , , , , , , , , , , , , , , , , , , , , , , ,…" at bounding box center [687, 518] width 395 height 13
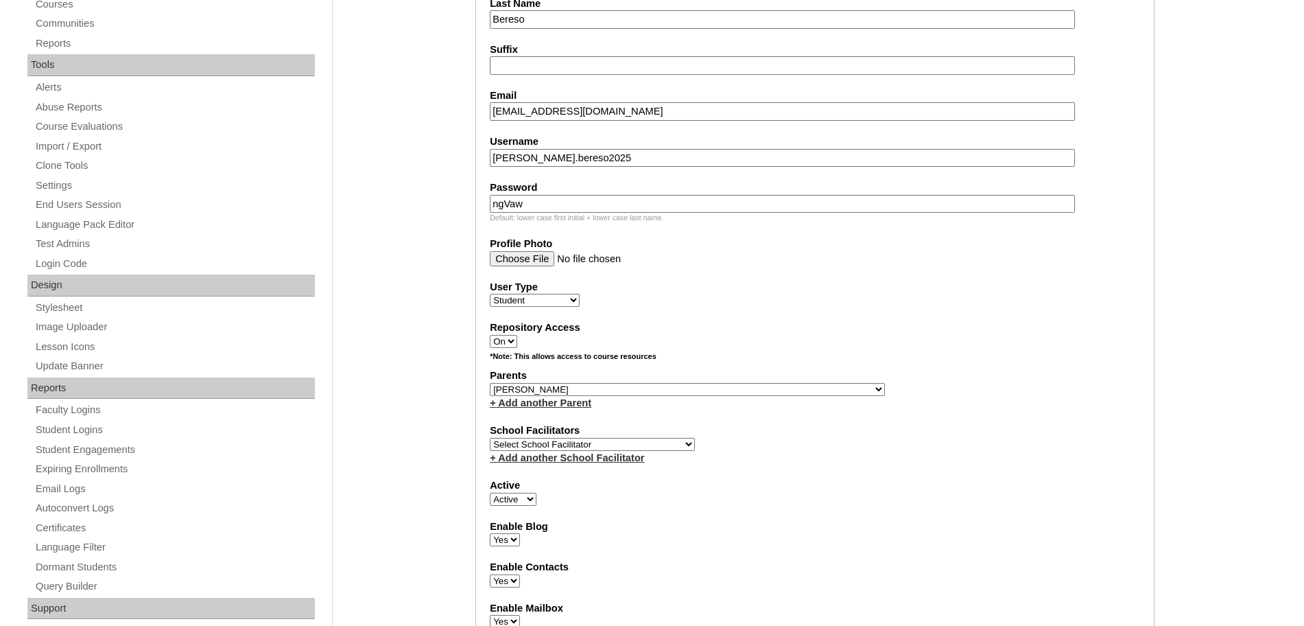
scroll to position [442, 0]
click at [606, 438] on select "Select School Facilitator Norman Añain Ruffa Abadijas Mary Abella Gloryfe Abion…" at bounding box center [592, 443] width 205 height 13
select select "43686"
click at [490, 437] on select "Select School Facilitator Norman Añain Ruffa Abadijas Mary Abella Gloryfe Abion…" at bounding box center [592, 443] width 205 height 13
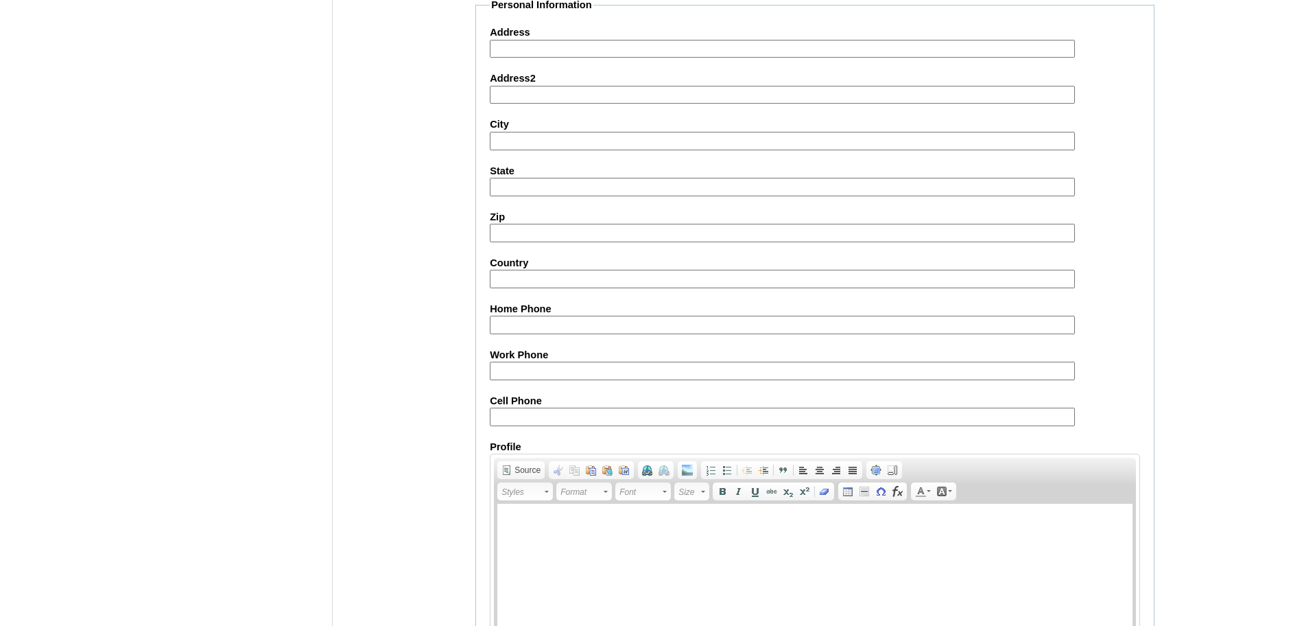
scroll to position [1462, 0]
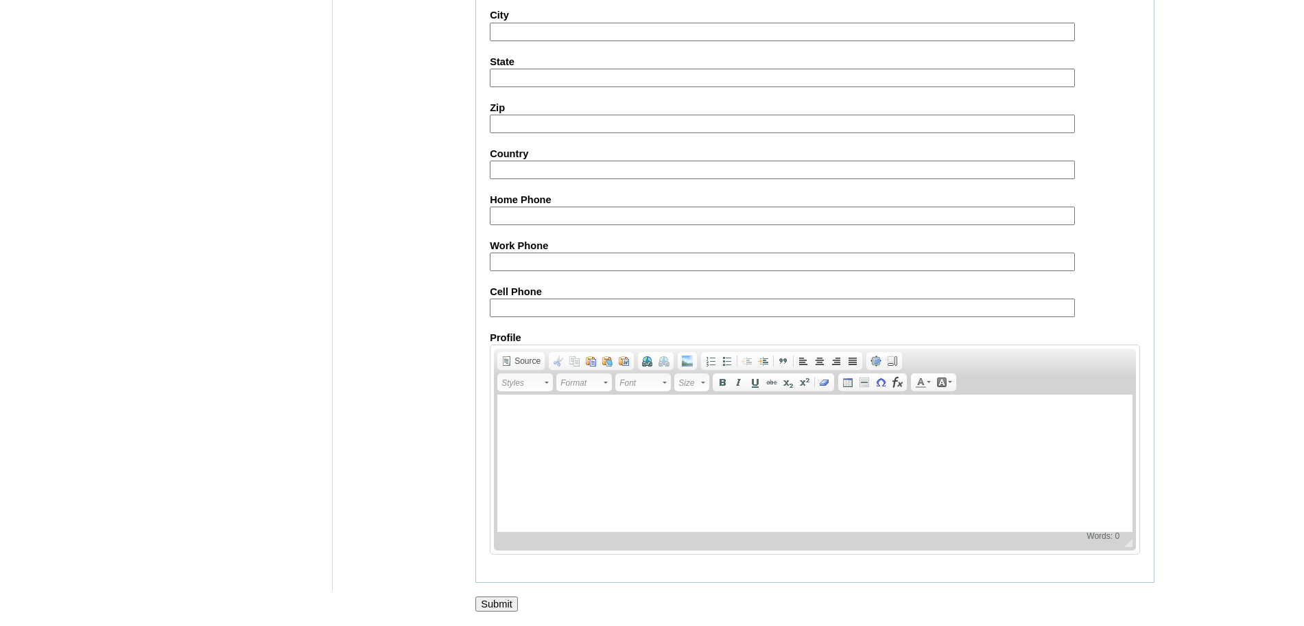
click at [504, 604] on input "Submit" at bounding box center [496, 603] width 43 height 15
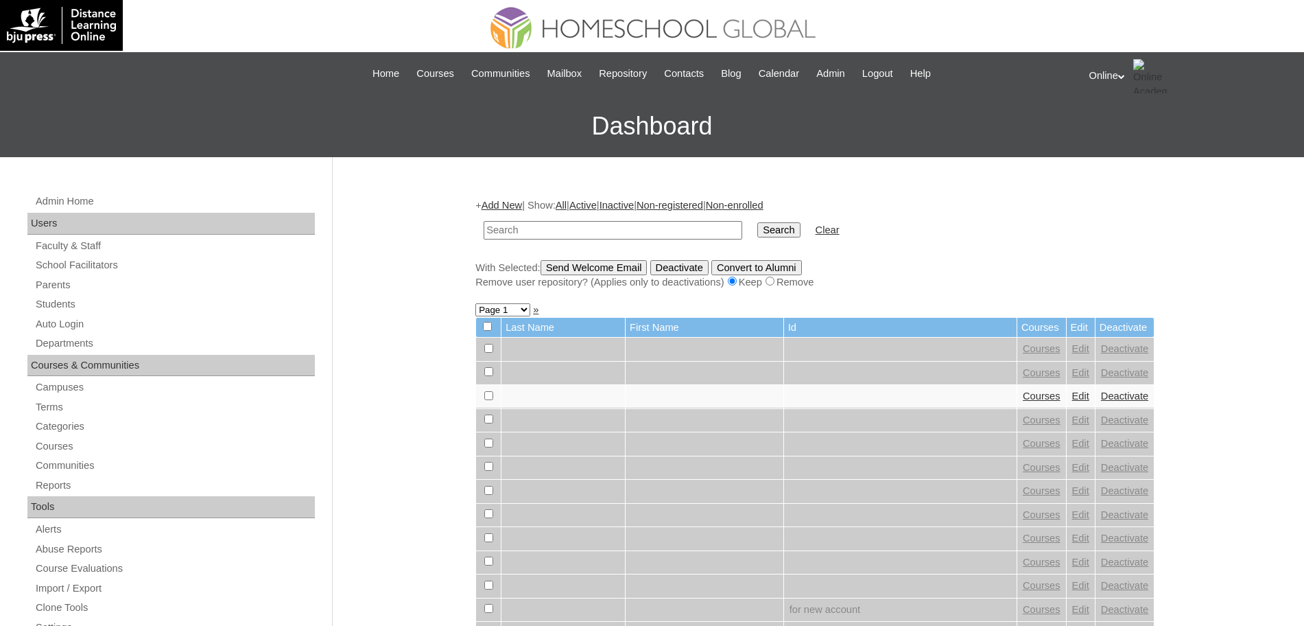
paste input "HG296OACAD2025"
type input "HG296OACAD2025"
click at [757, 222] on input "Search" at bounding box center [778, 229] width 43 height 15
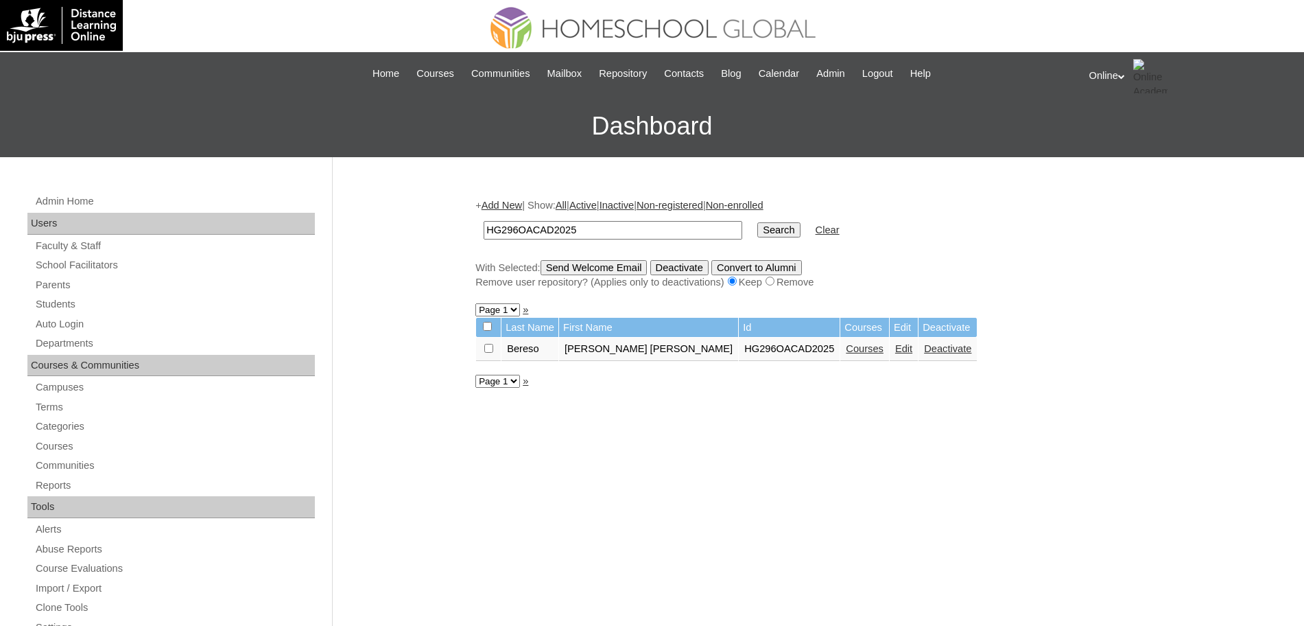
click at [846, 351] on link "Courses" at bounding box center [865, 348] width 38 height 11
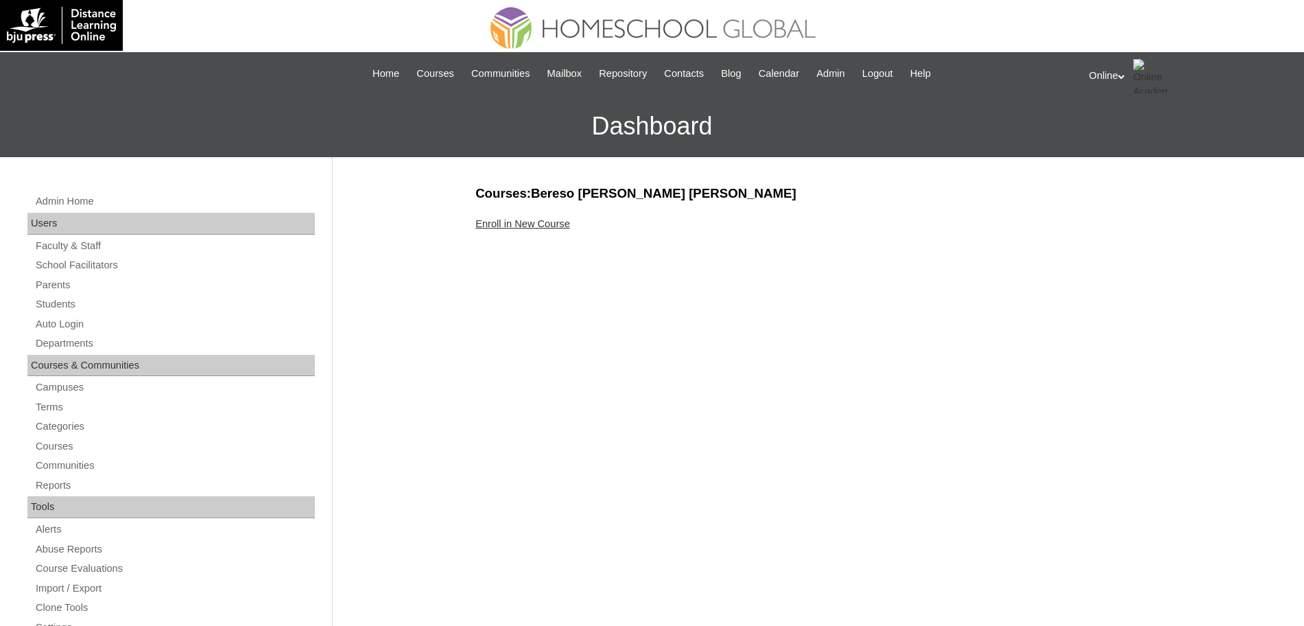
click at [536, 220] on link "Enroll in New Course" at bounding box center [522, 223] width 95 height 11
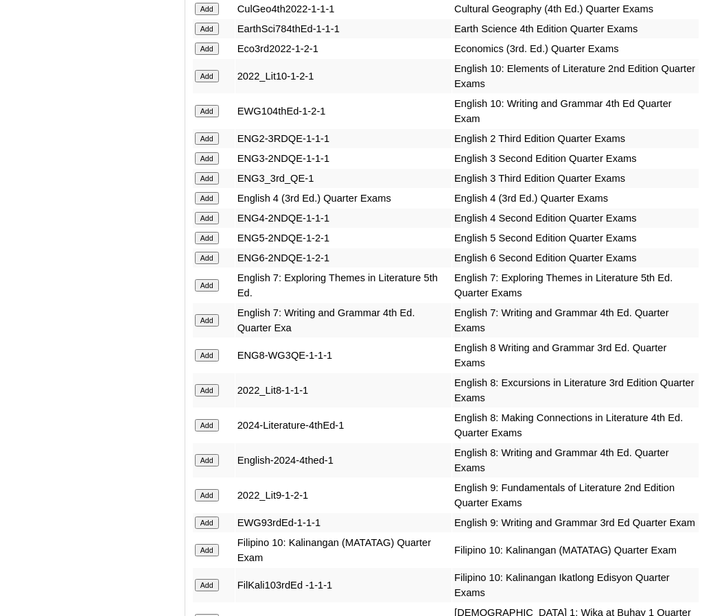
scroll to position [1869, 0]
click at [204, 263] on input "Add" at bounding box center [207, 257] width 24 height 12
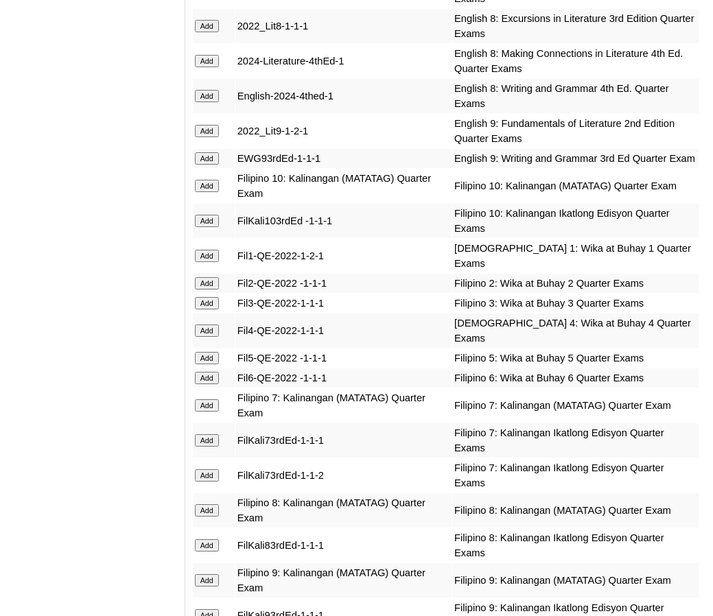
scroll to position [2235, 0]
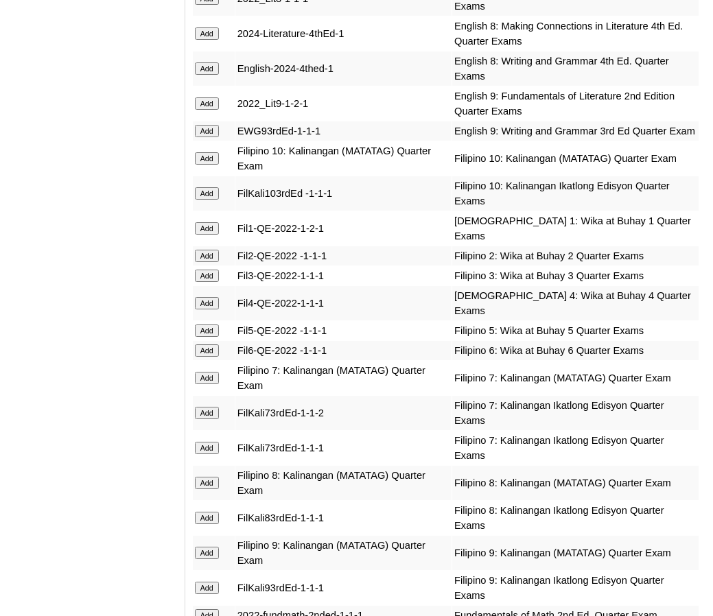
scroll to position [2264, 0]
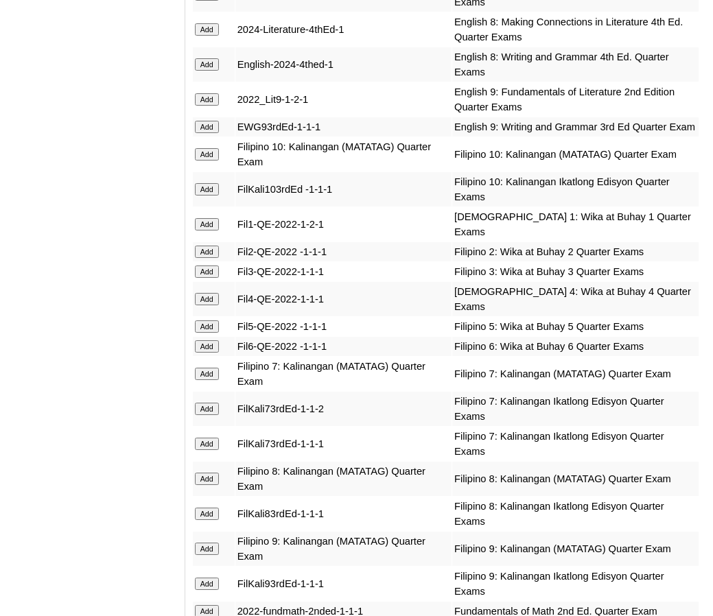
click at [206, 353] on input "Add" at bounding box center [207, 346] width 24 height 12
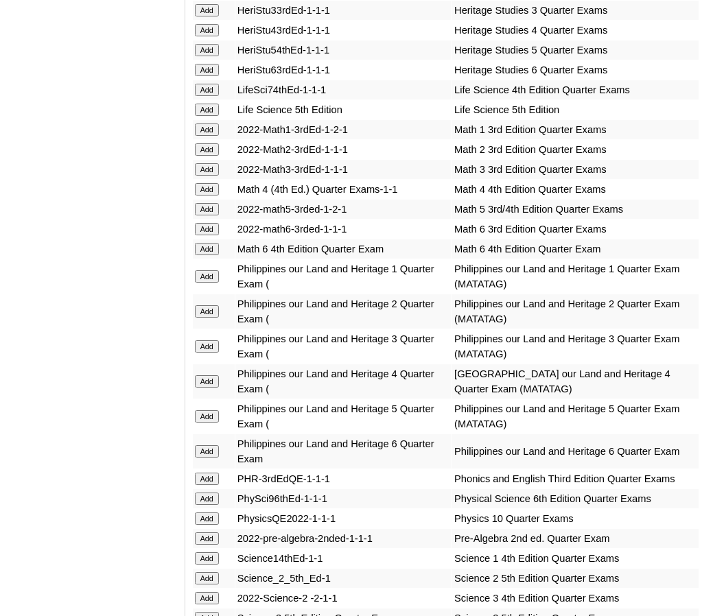
scroll to position [2990, 0]
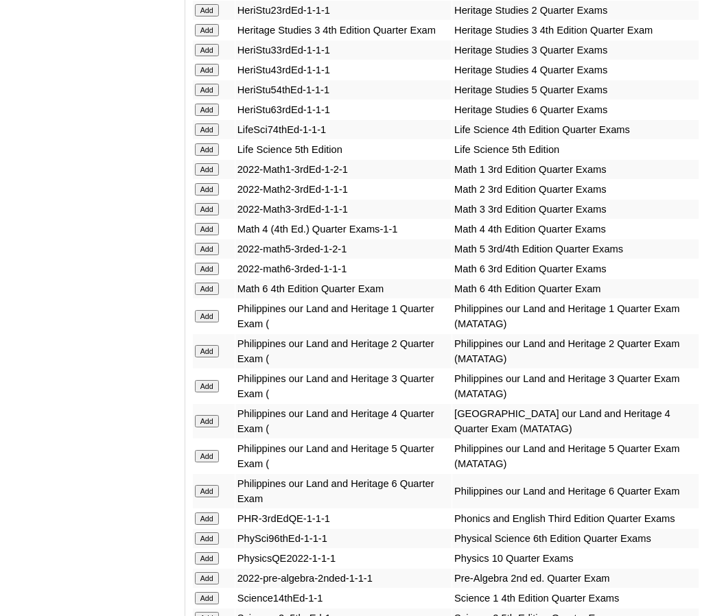
scroll to position [2946, 0]
click at [202, 294] on input "Add" at bounding box center [207, 288] width 24 height 12
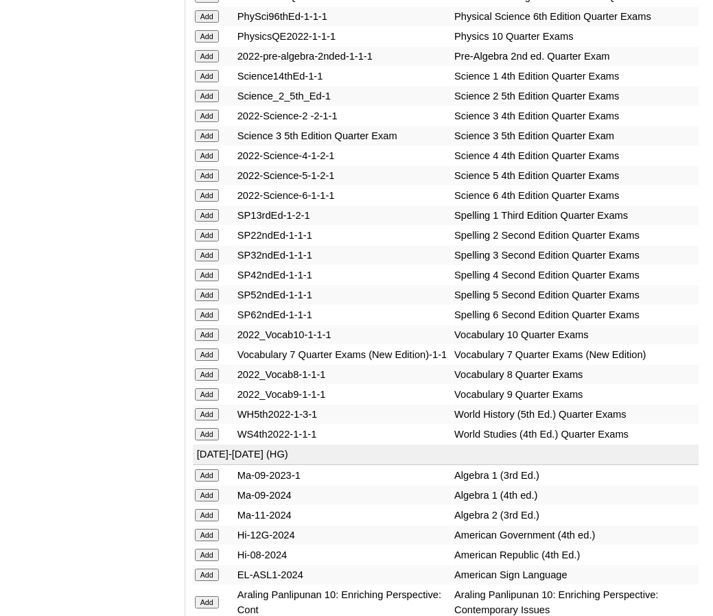
scroll to position [3468, 0]
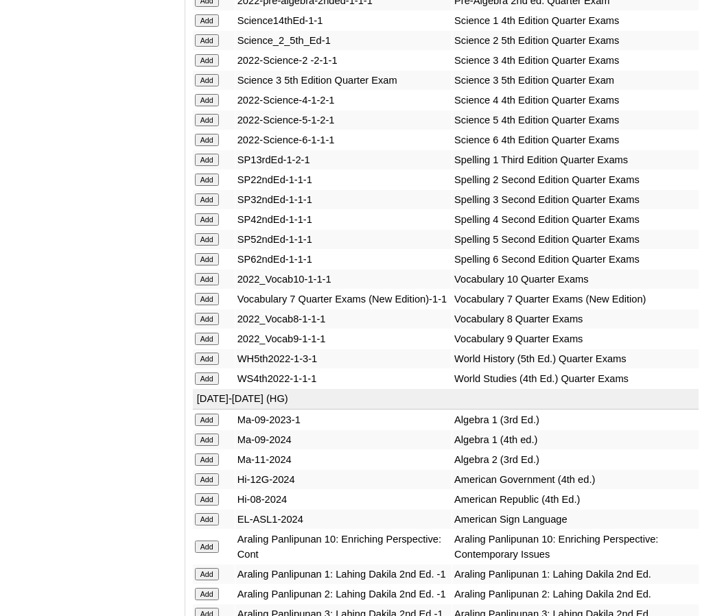
scroll to position [3512, 0]
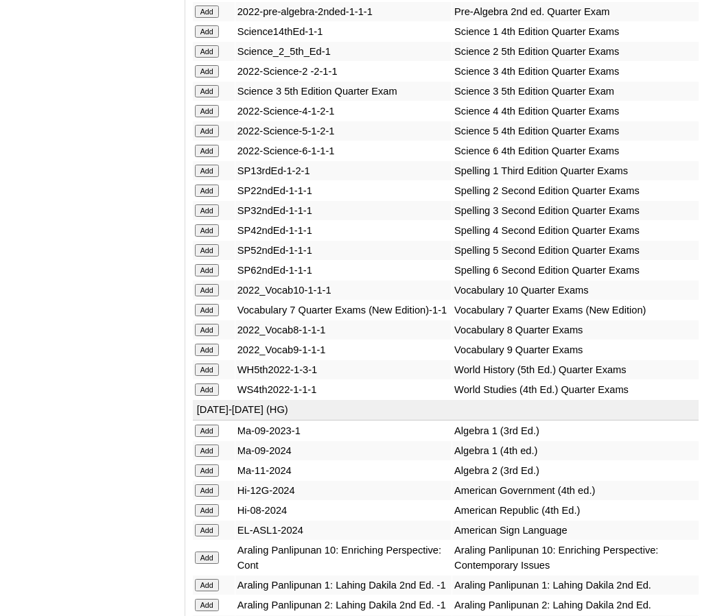
click at [208, 276] on input "Add" at bounding box center [207, 270] width 24 height 12
click at [204, 157] on input "Add" at bounding box center [207, 151] width 24 height 12
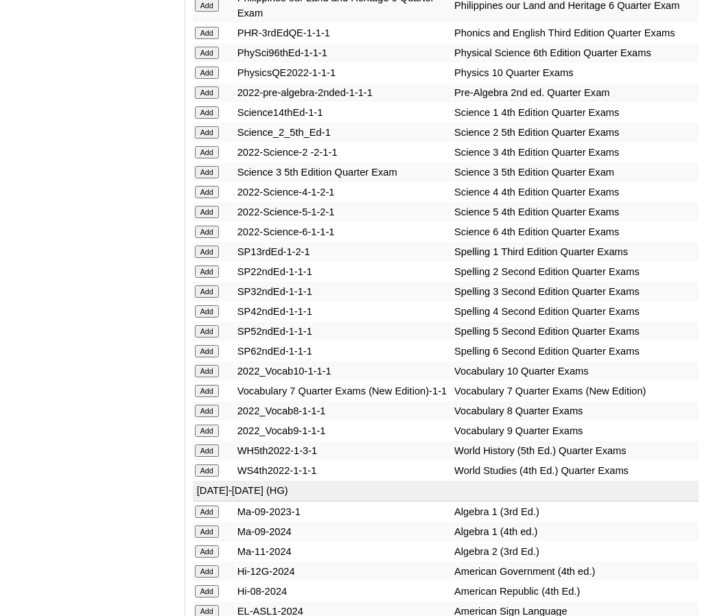
scroll to position [3429, 0]
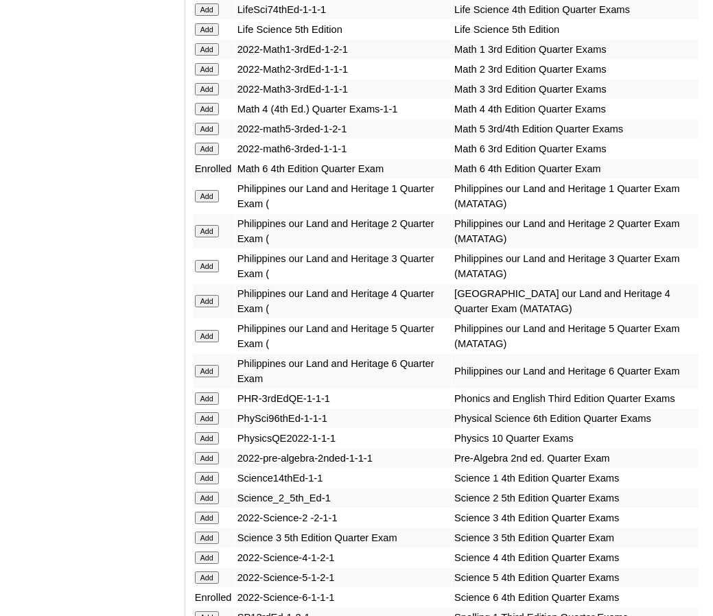
scroll to position [3076, 0]
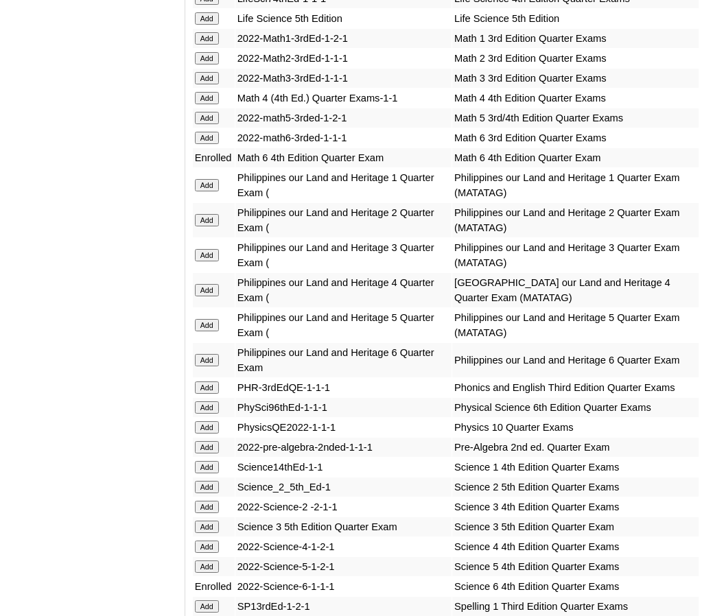
click at [202, 366] on input "Add" at bounding box center [207, 360] width 24 height 12
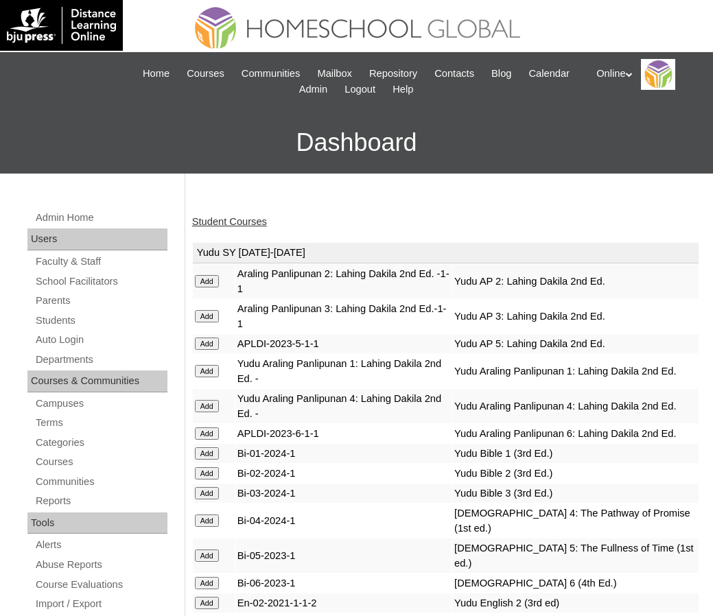
click at [224, 222] on link "Student Courses" at bounding box center [229, 221] width 75 height 11
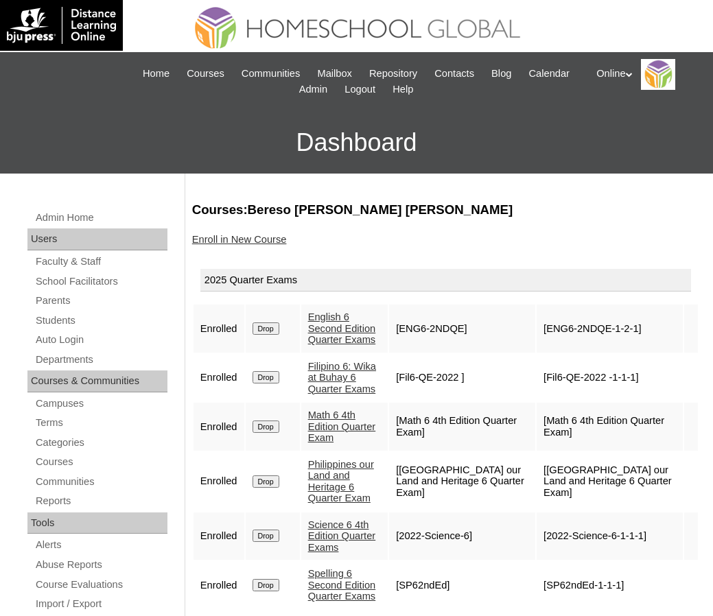
click at [245, 238] on link "Enroll in New Course" at bounding box center [239, 239] width 95 height 11
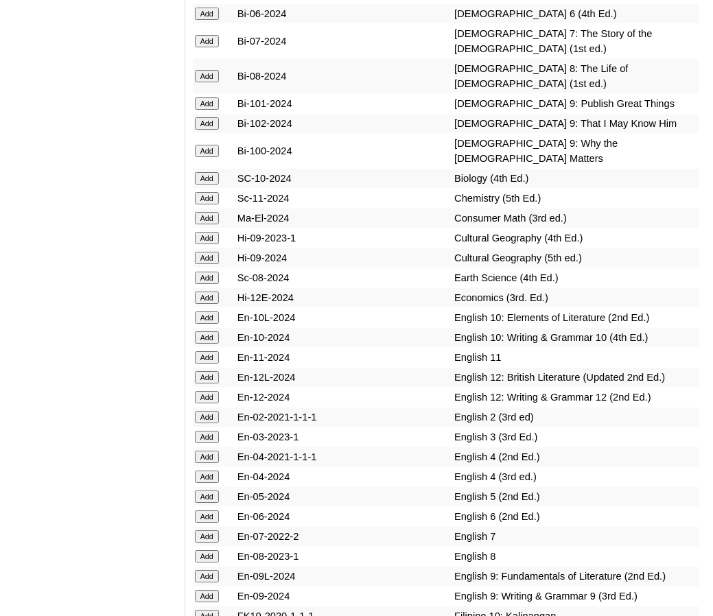
scroll to position [4641, 0]
click at [209, 21] on input "Add" at bounding box center [207, 14] width 24 height 12
click at [214, 511] on input "Add" at bounding box center [207, 517] width 24 height 12
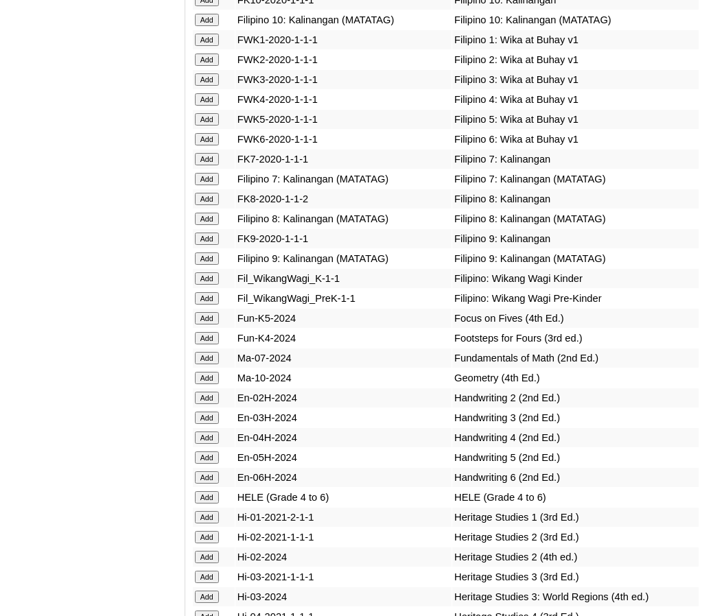
scroll to position [5258, 0]
click at [208, 132] on input "Add" at bounding box center [207, 138] width 24 height 12
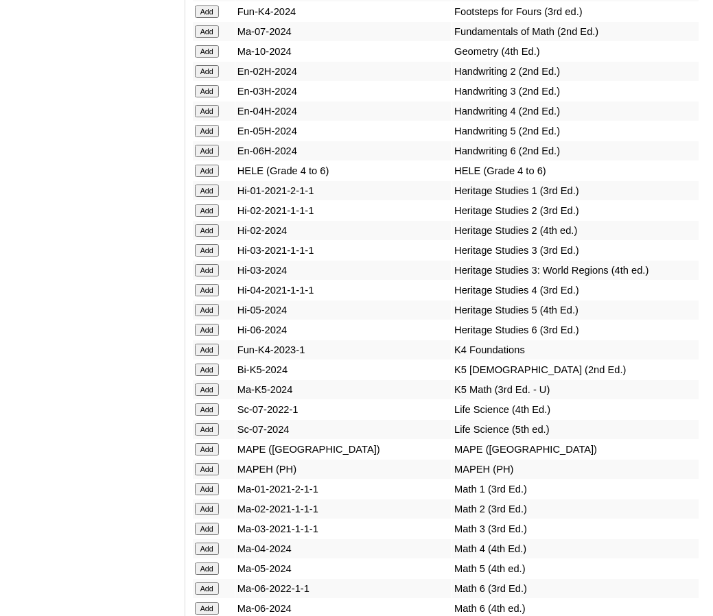
scroll to position [5590, 0]
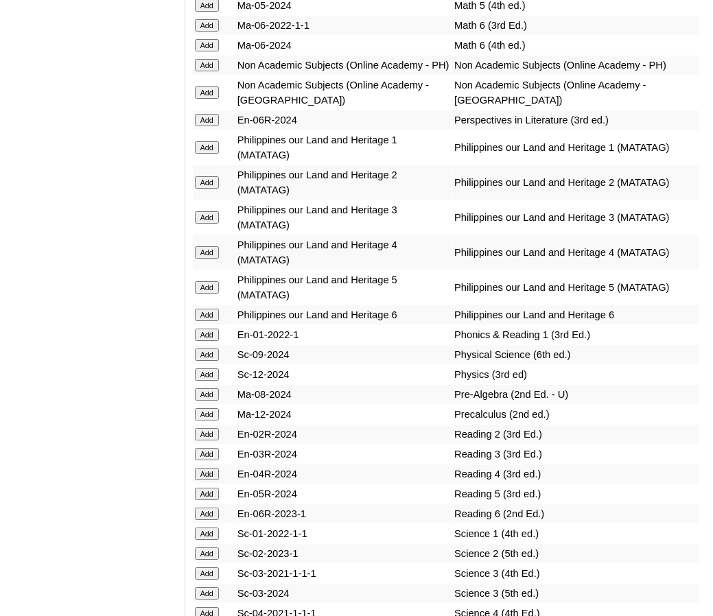
scroll to position [6149, 0]
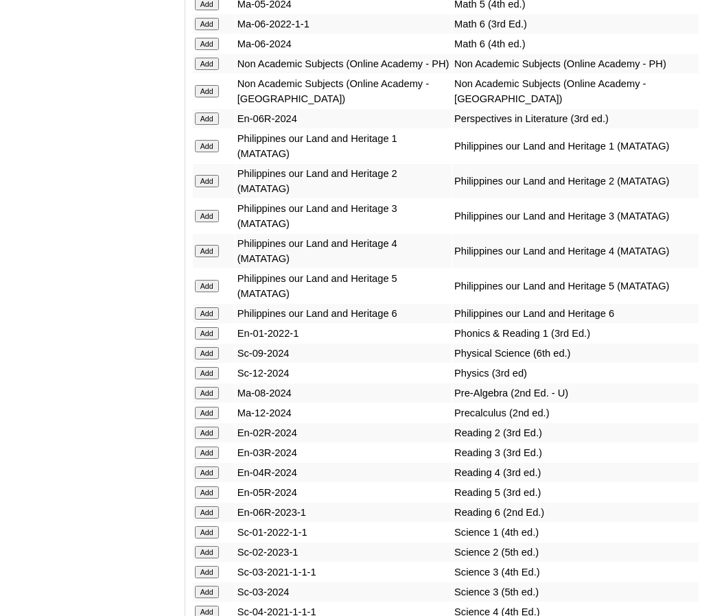
click at [211, 38] on input "Add" at bounding box center [207, 44] width 24 height 12
click at [210, 58] on input "Add" at bounding box center [207, 64] width 24 height 12
click at [201, 311] on input "Add" at bounding box center [207, 313] width 24 height 12
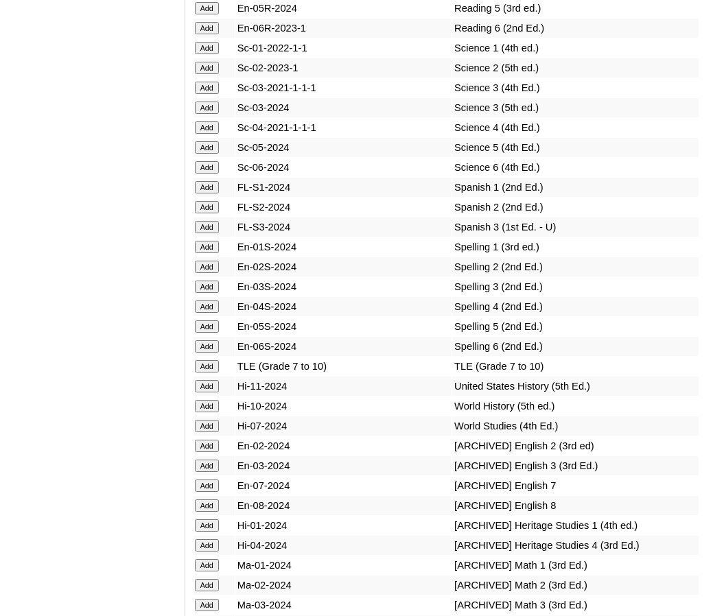
scroll to position [6352, 0]
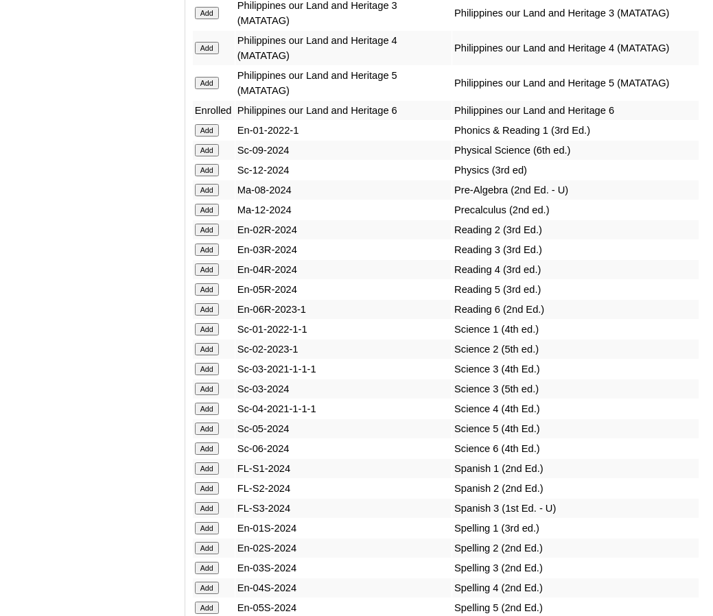
click at [207, 312] on input "Add" at bounding box center [207, 309] width 24 height 12
click at [207, 447] on input "Add" at bounding box center [207, 448] width 24 height 12
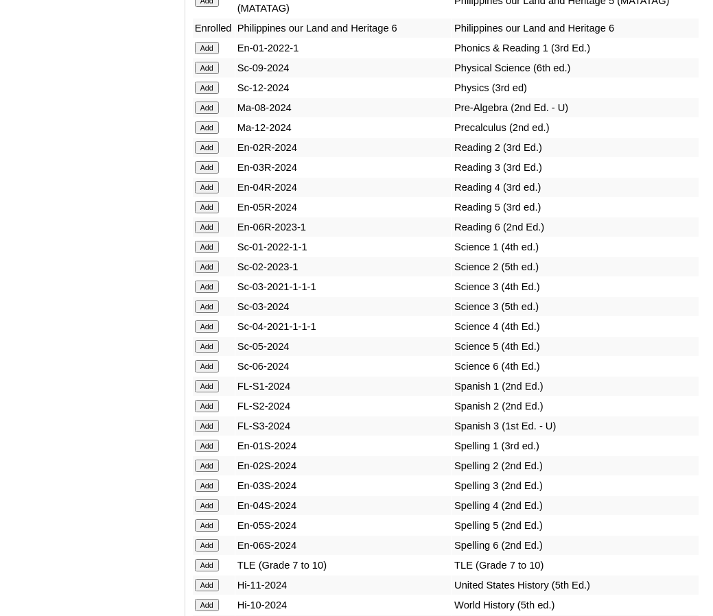
click at [206, 543] on input "Add" at bounding box center [207, 545] width 24 height 12
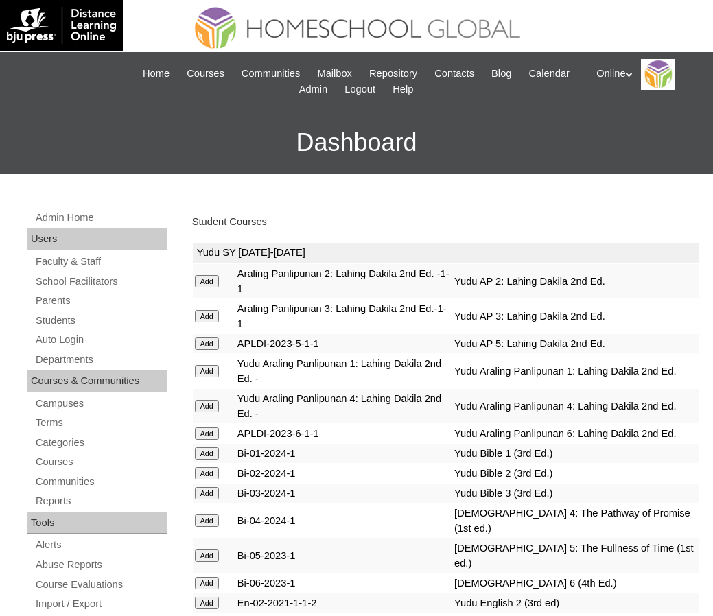
click at [232, 218] on link "Student Courses" at bounding box center [229, 221] width 75 height 11
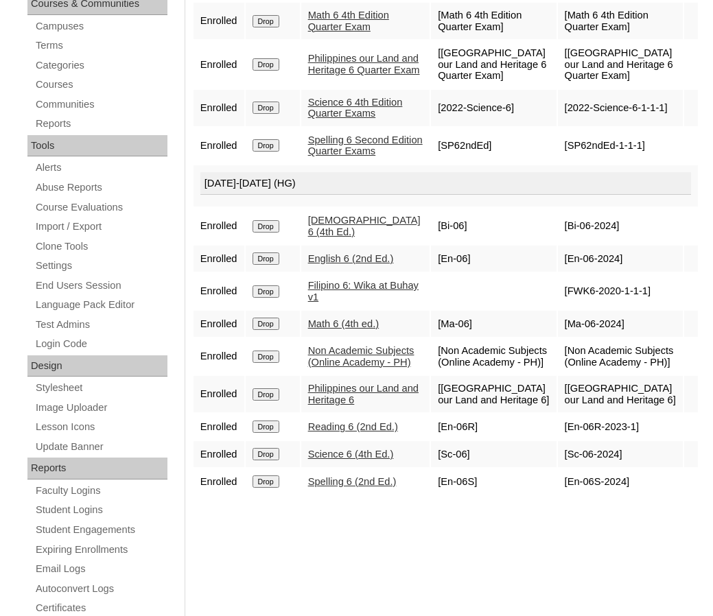
scroll to position [380, 0]
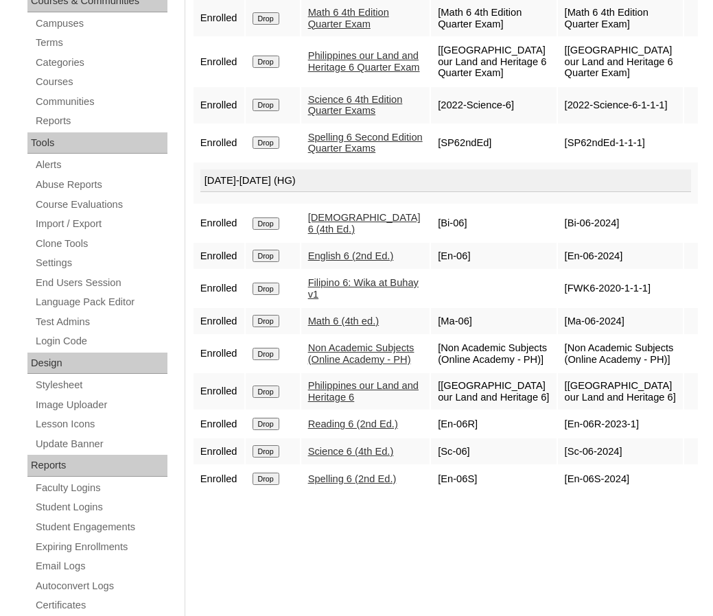
click at [261, 430] on input "Drop" at bounding box center [265, 424] width 27 height 12
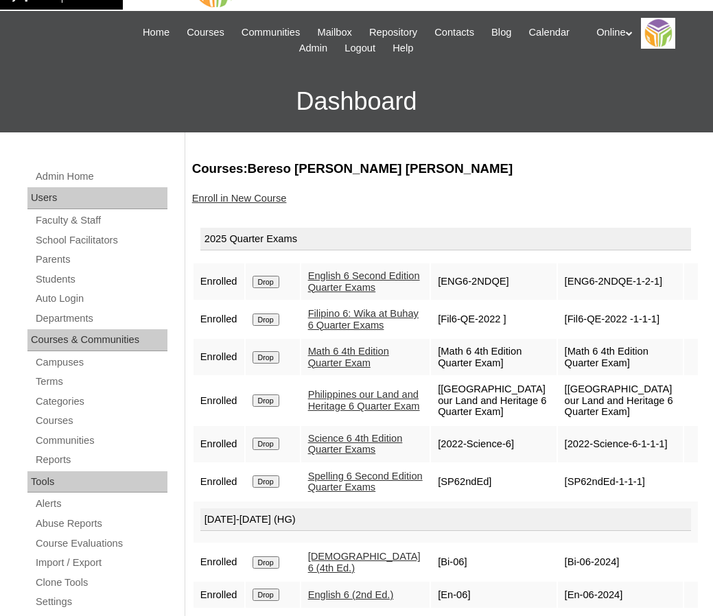
scroll to position [42, 0]
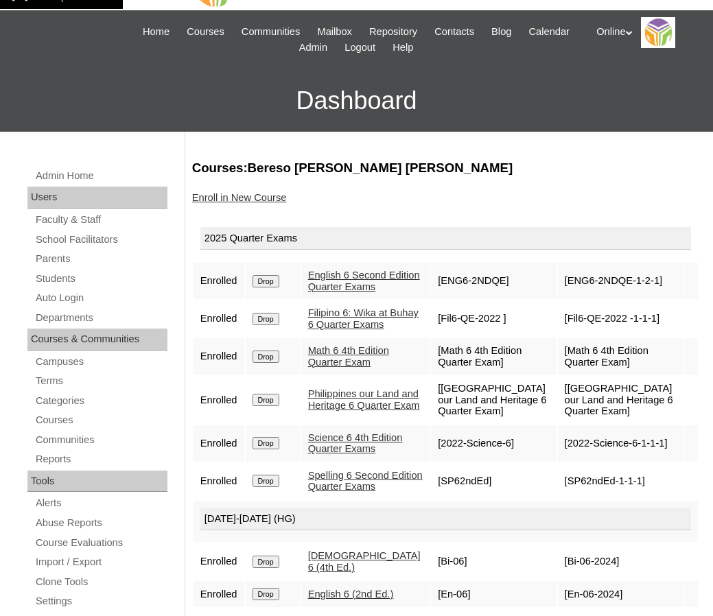
click at [248, 199] on link "Enroll in New Course" at bounding box center [239, 197] width 95 height 11
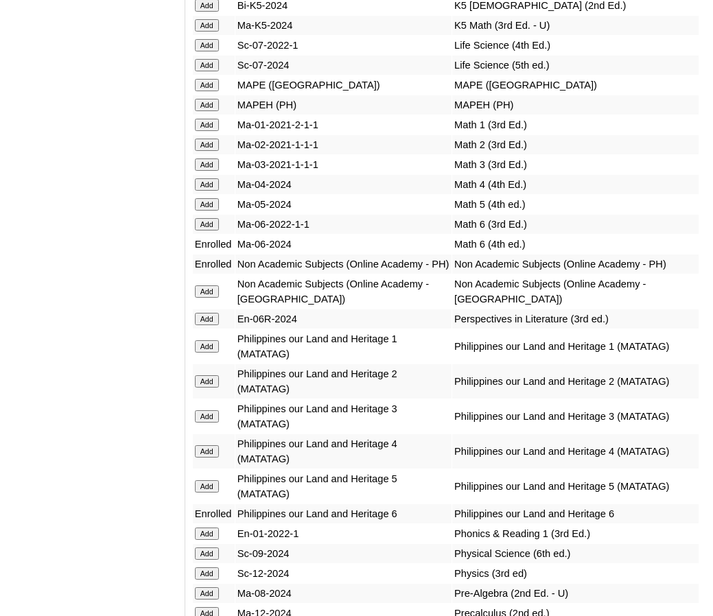
scroll to position [5950, 0]
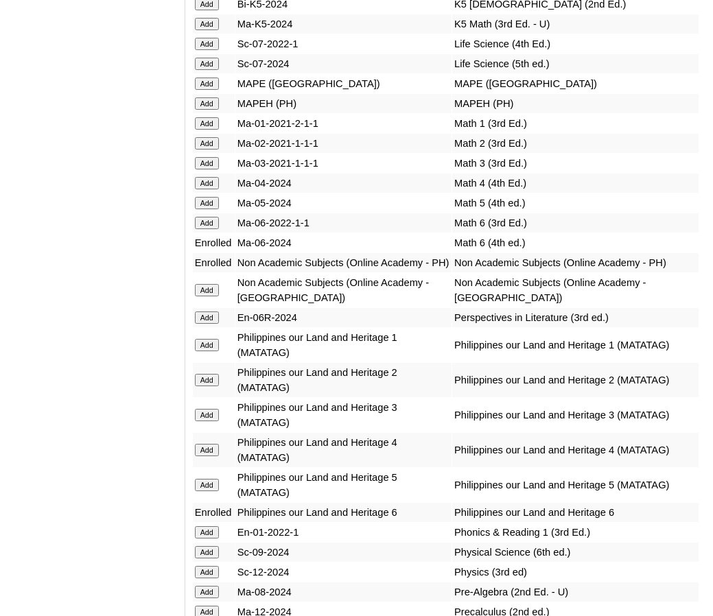
click at [209, 319] on input "Add" at bounding box center [207, 317] width 24 height 12
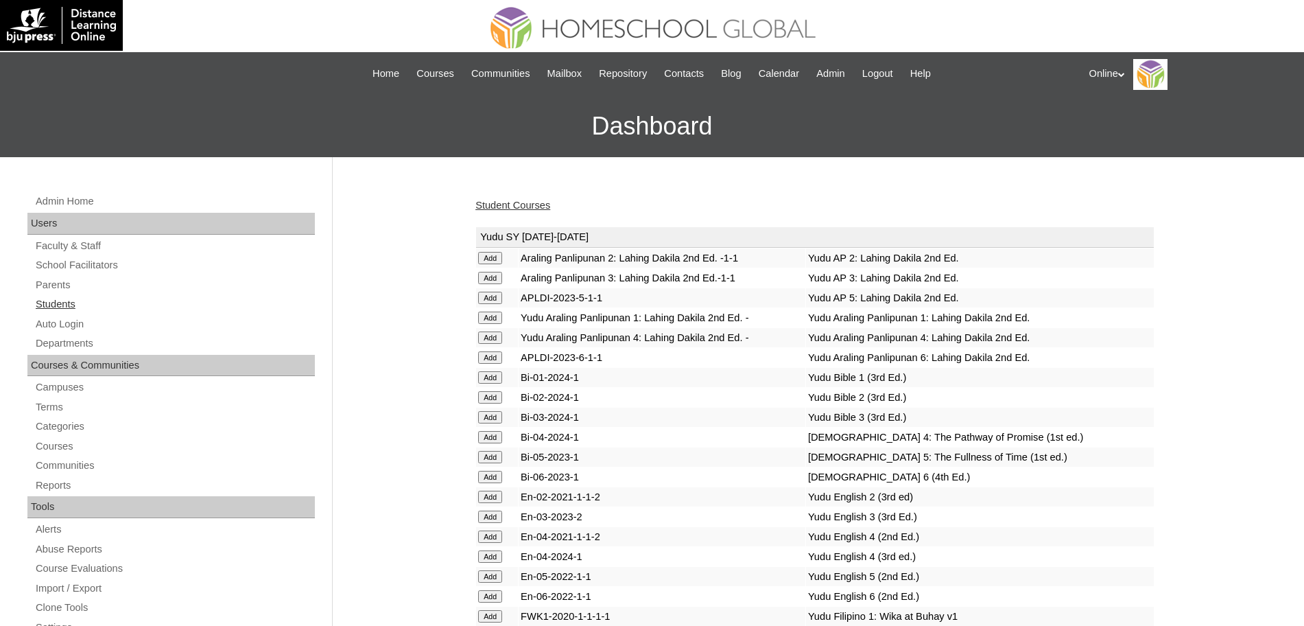
click at [79, 296] on link "Students" at bounding box center [174, 304] width 281 height 17
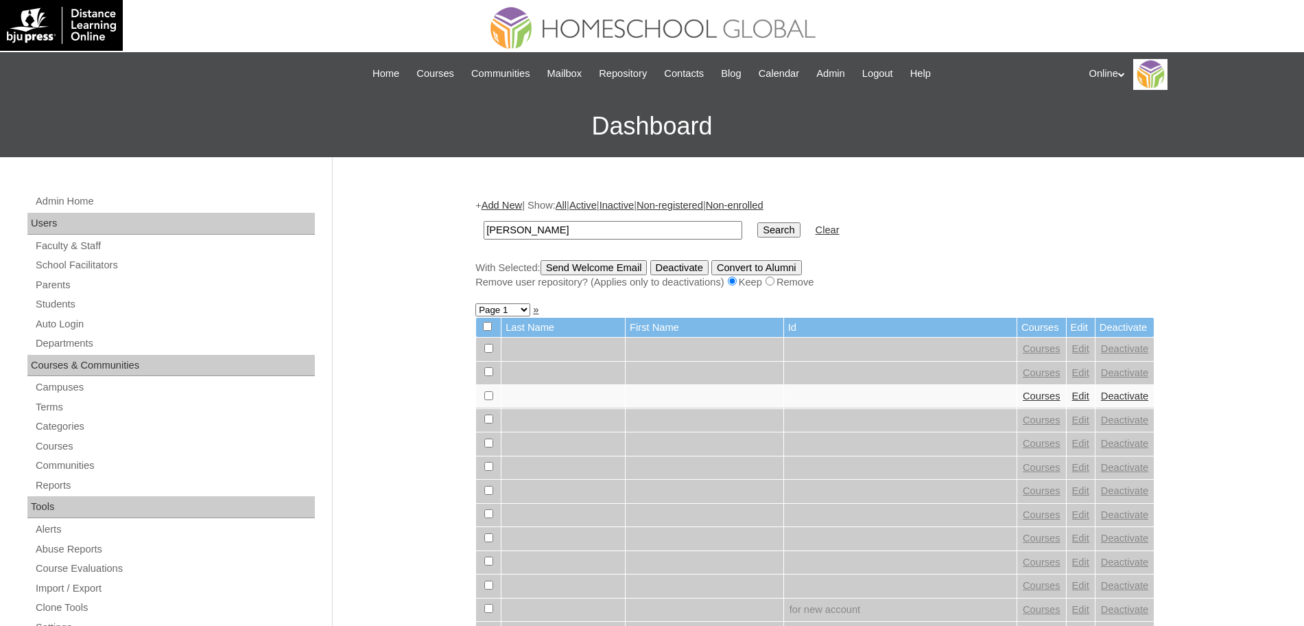
type input "colin"
click at [757, 222] on input "Search" at bounding box center [778, 229] width 43 height 15
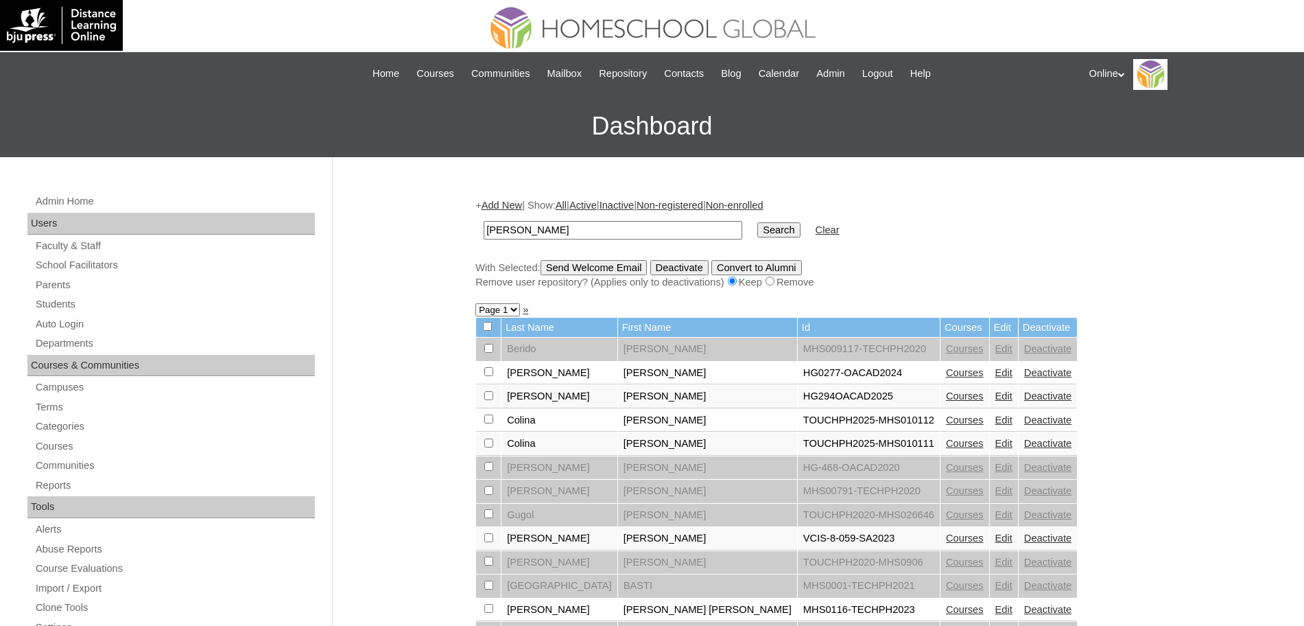
click at [946, 396] on link "Courses" at bounding box center [965, 395] width 38 height 11
paste input "HG295OACAD2025"
type input "HG295OACAD2025"
click at [757, 222] on input "Search" at bounding box center [778, 229] width 43 height 15
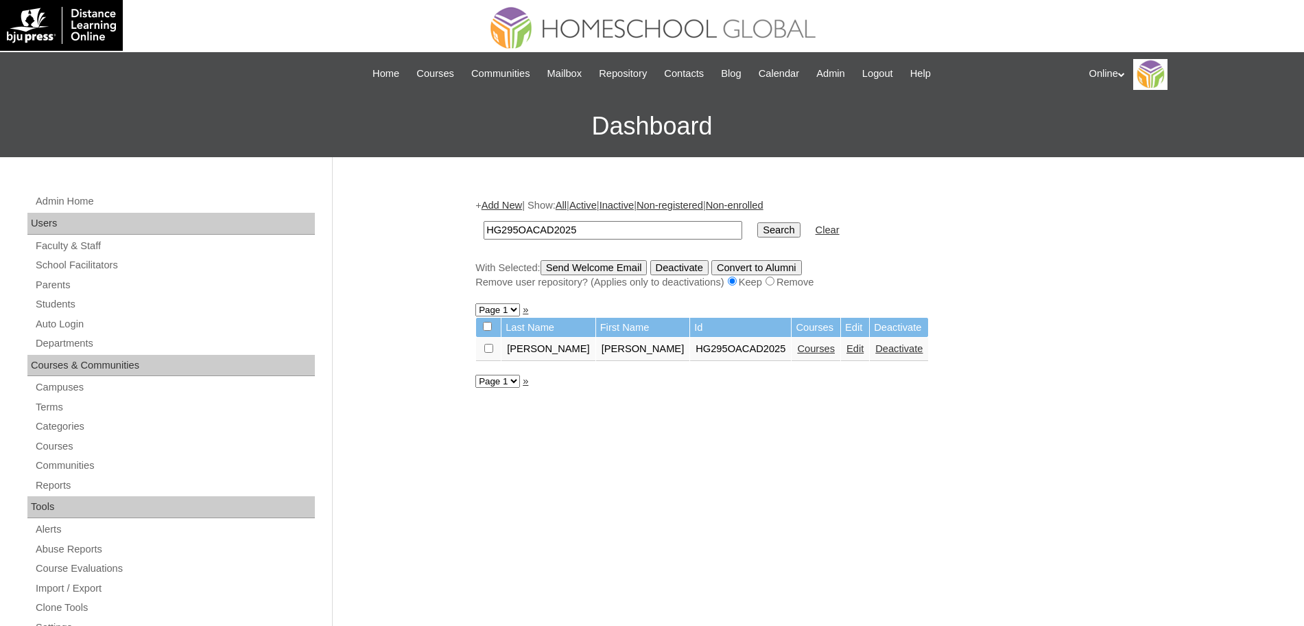
click at [835, 351] on link "Courses" at bounding box center [816, 348] width 38 height 11
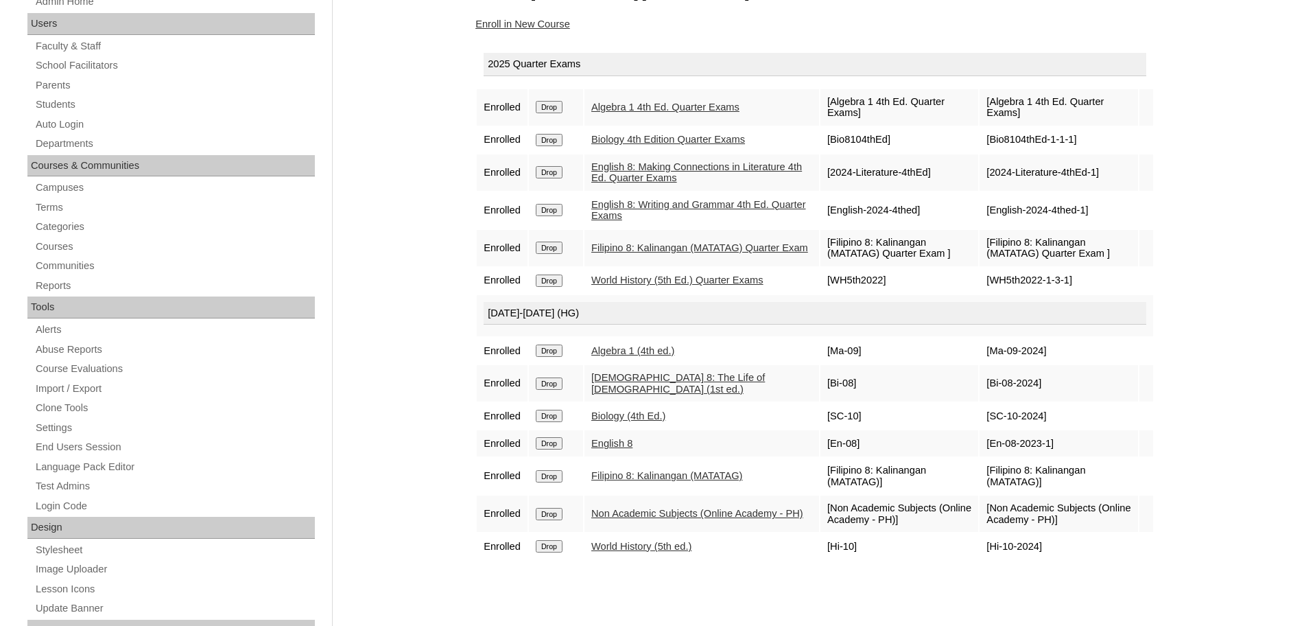
scroll to position [199, 0]
